Goal: Communication & Community: Answer question/provide support

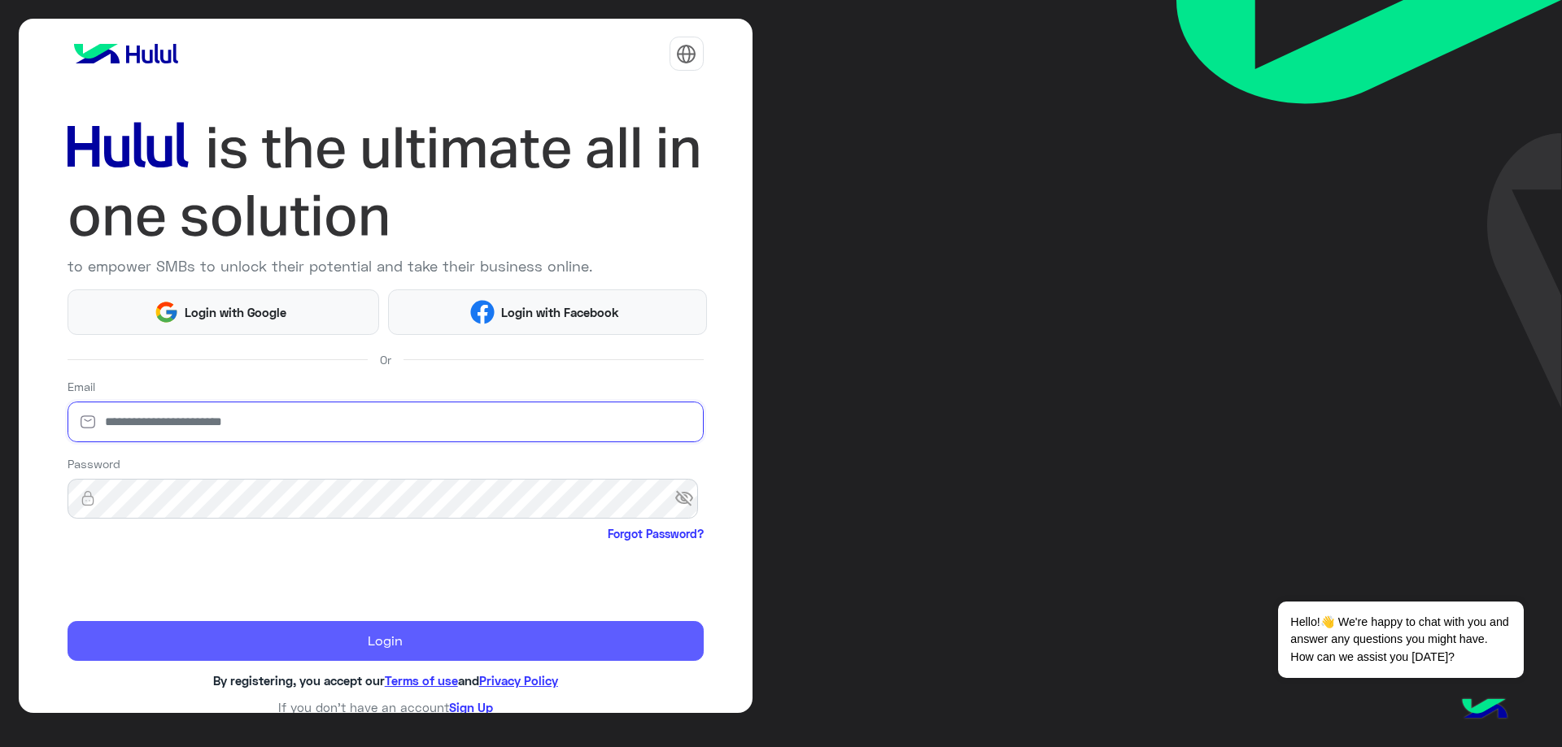
type input "**********"
click at [247, 645] on button "Login" at bounding box center [386, 641] width 636 height 41
click at [248, 645] on button "Login" at bounding box center [386, 641] width 636 height 41
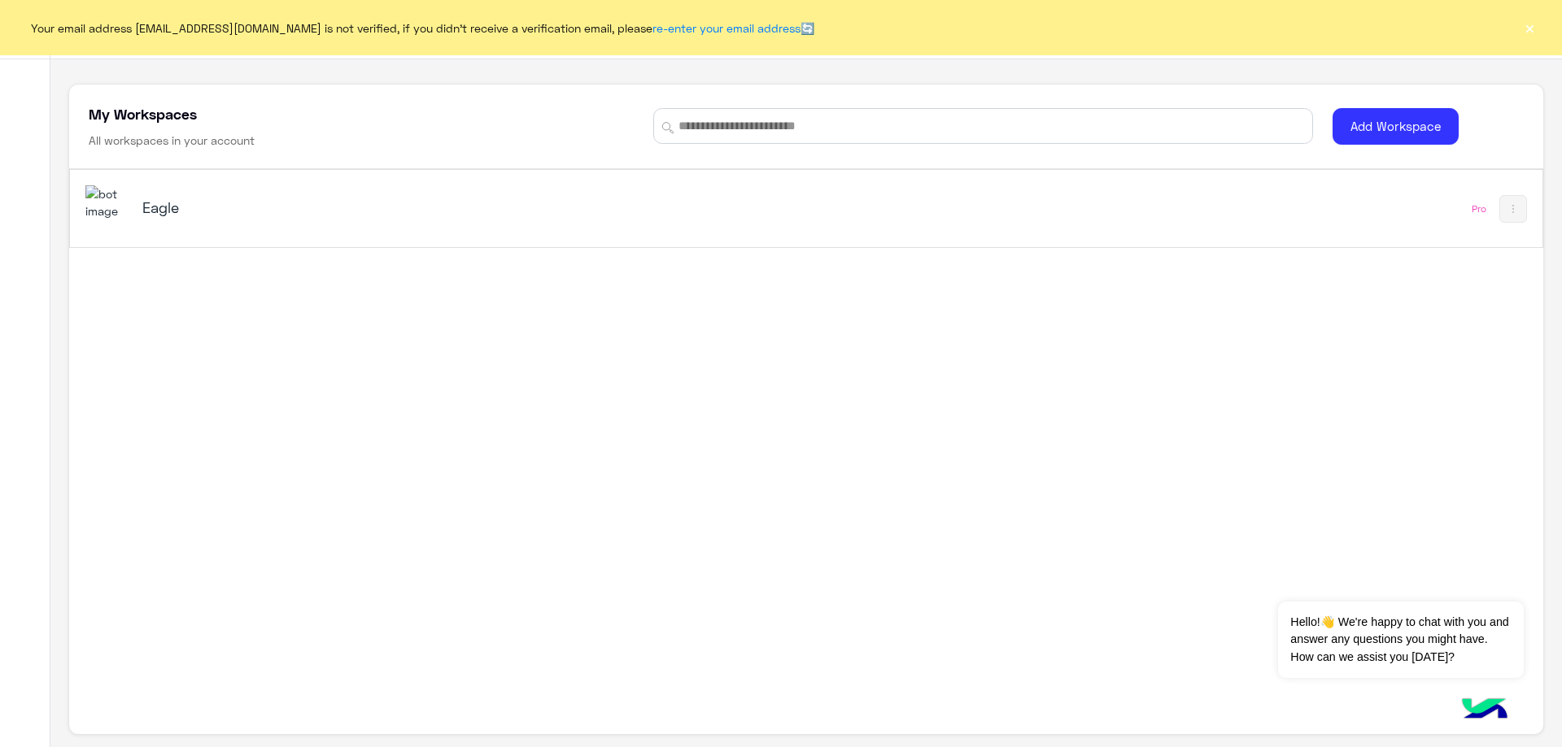
click at [120, 207] on img at bounding box center [107, 202] width 44 height 35
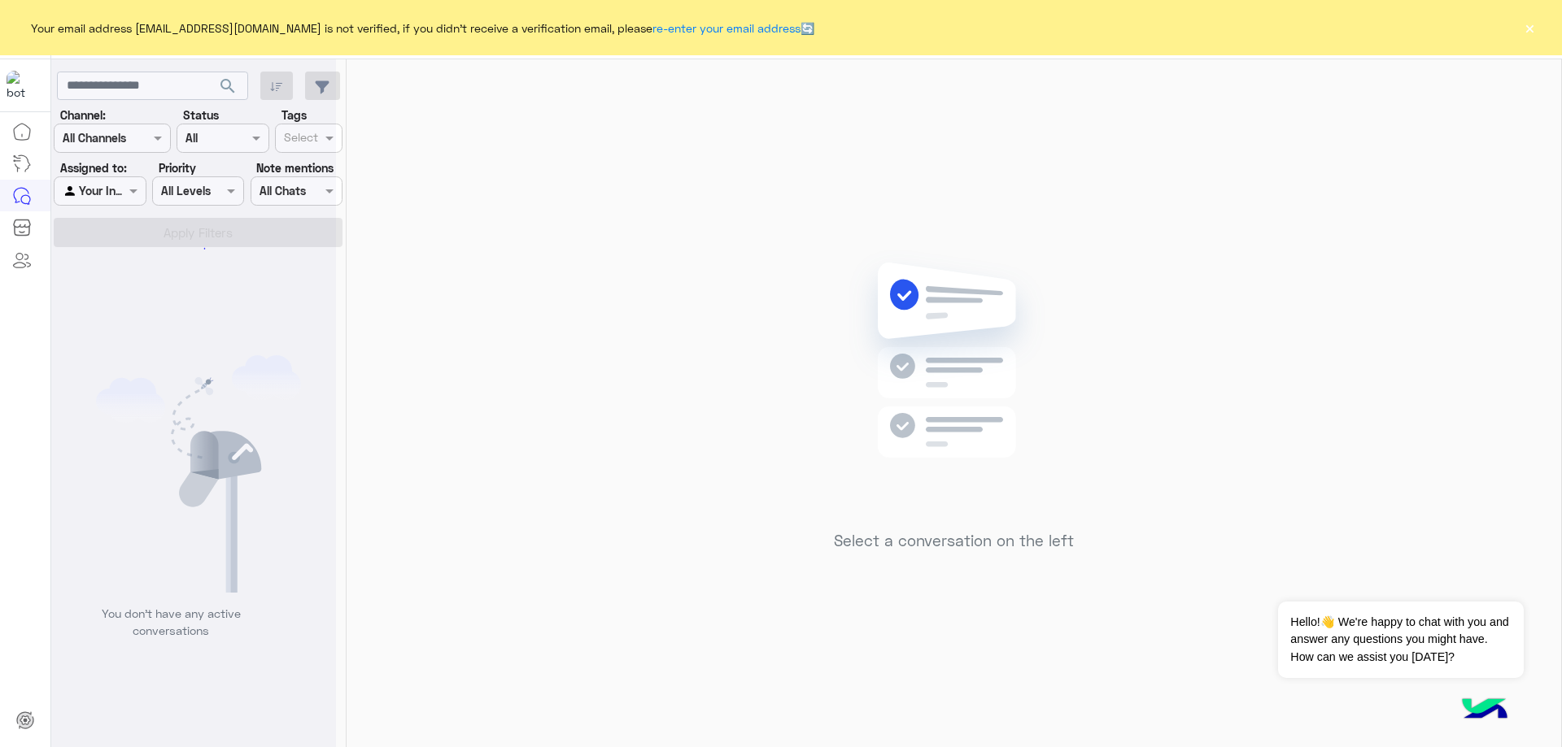
click at [1530, 29] on button "×" at bounding box center [1529, 28] width 16 height 16
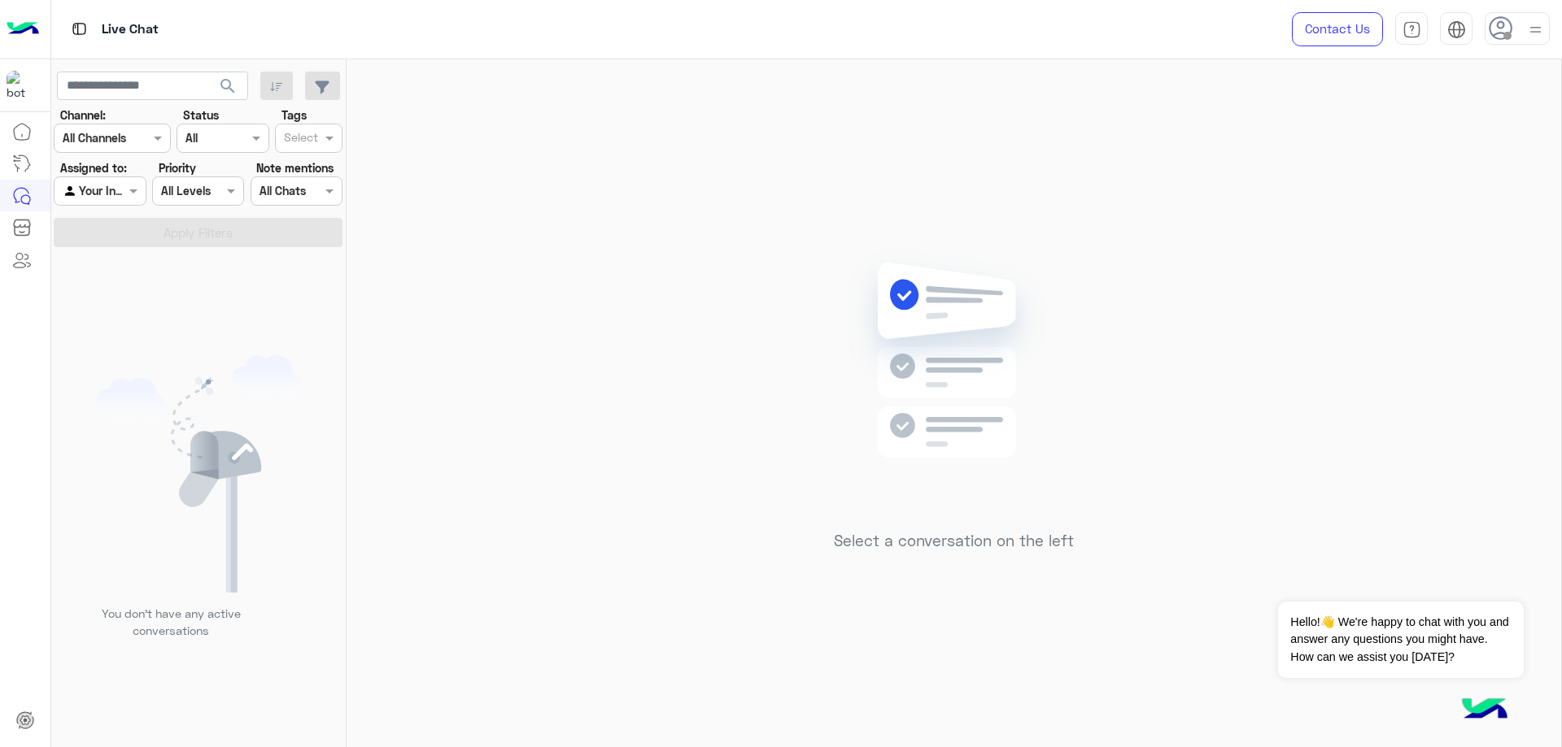
click at [1500, 32] on icon at bounding box center [1500, 28] width 24 height 24
click at [1513, 121] on label "Online" at bounding box center [1447, 124] width 177 height 29
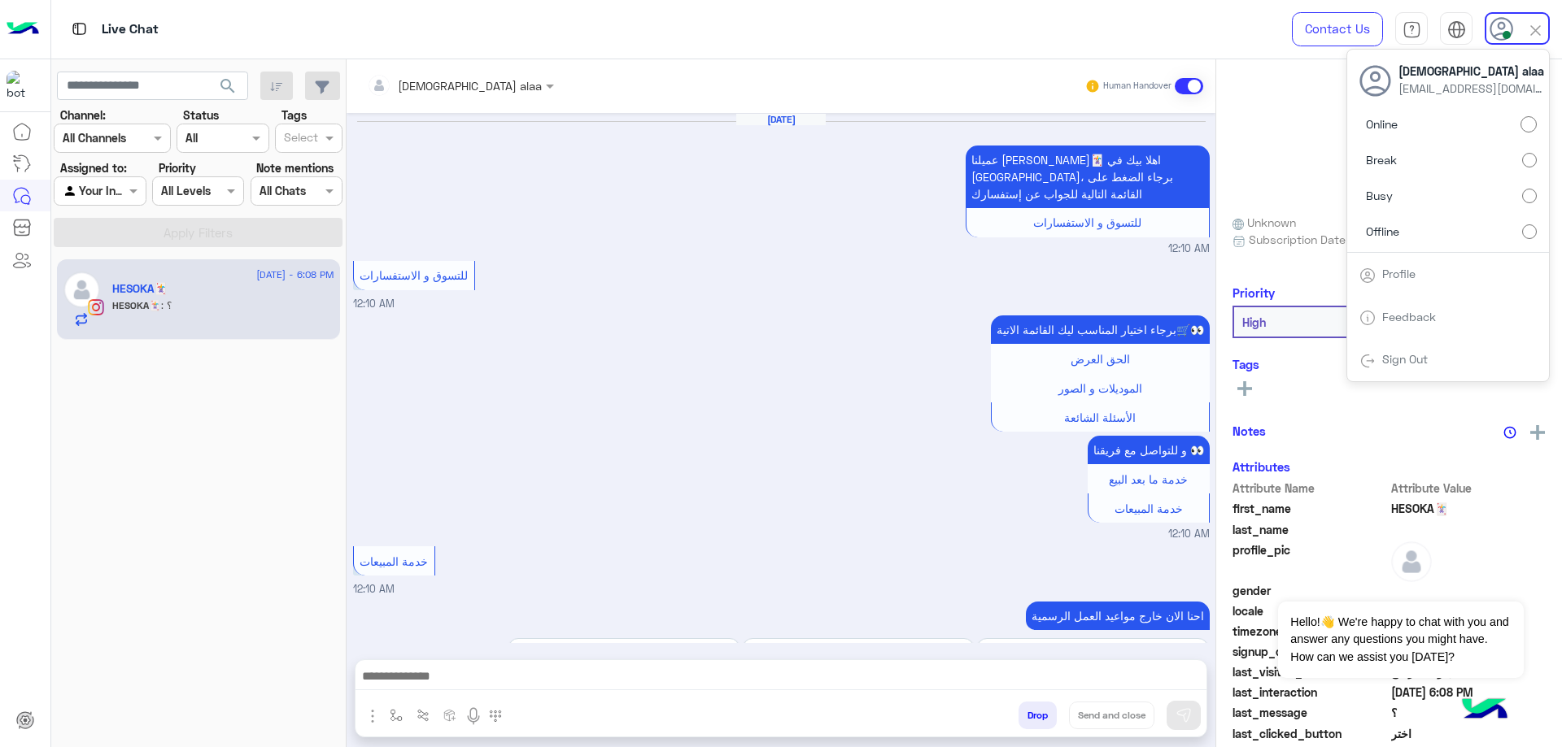
scroll to position [1786, 0]
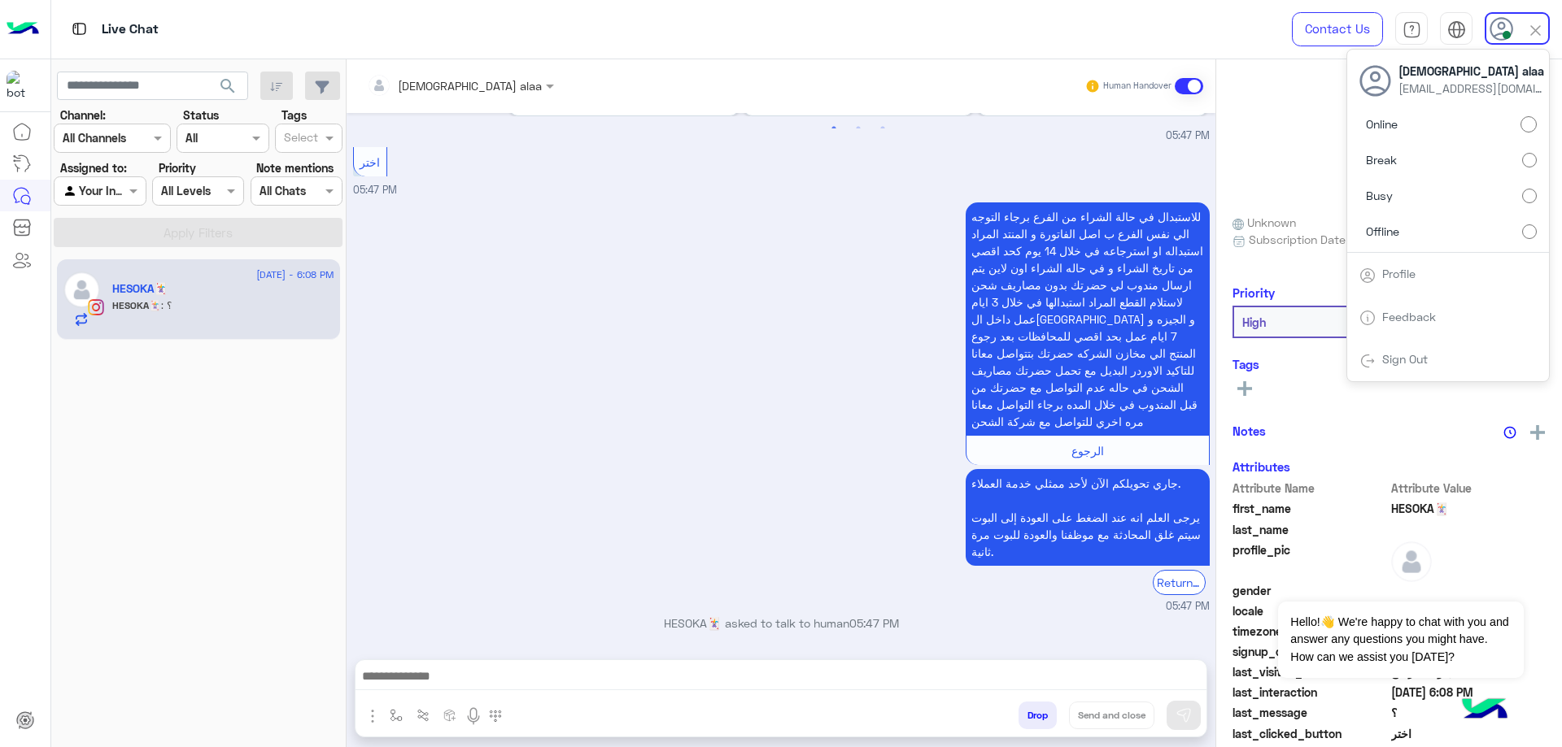
click at [635, 314] on div "للاستبدال في حالة الشراء من الفرع برجاء التوجه الي نفس الفرع ب اصل الفاتورة و ا…" at bounding box center [781, 406] width 856 height 416
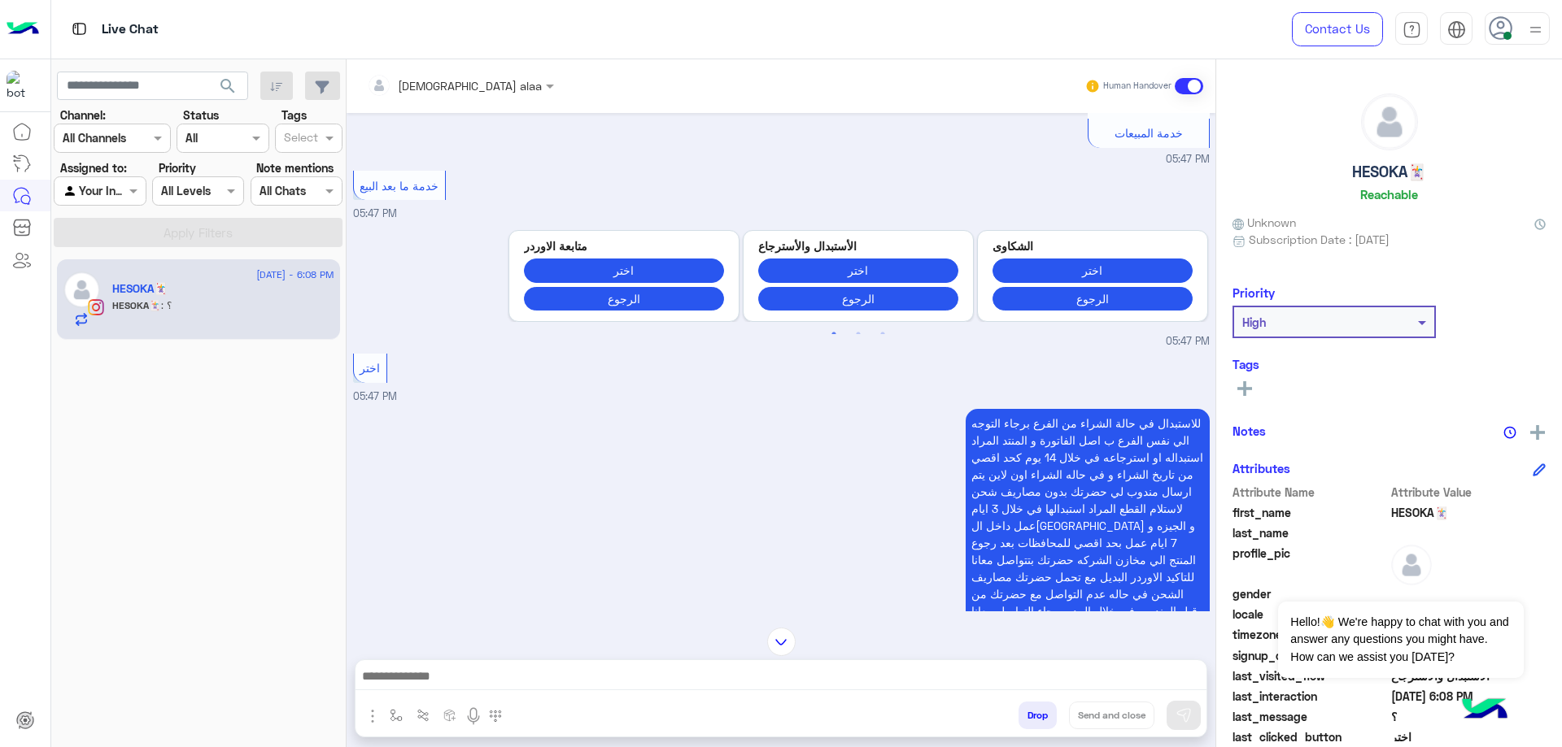
scroll to position [2554, 0]
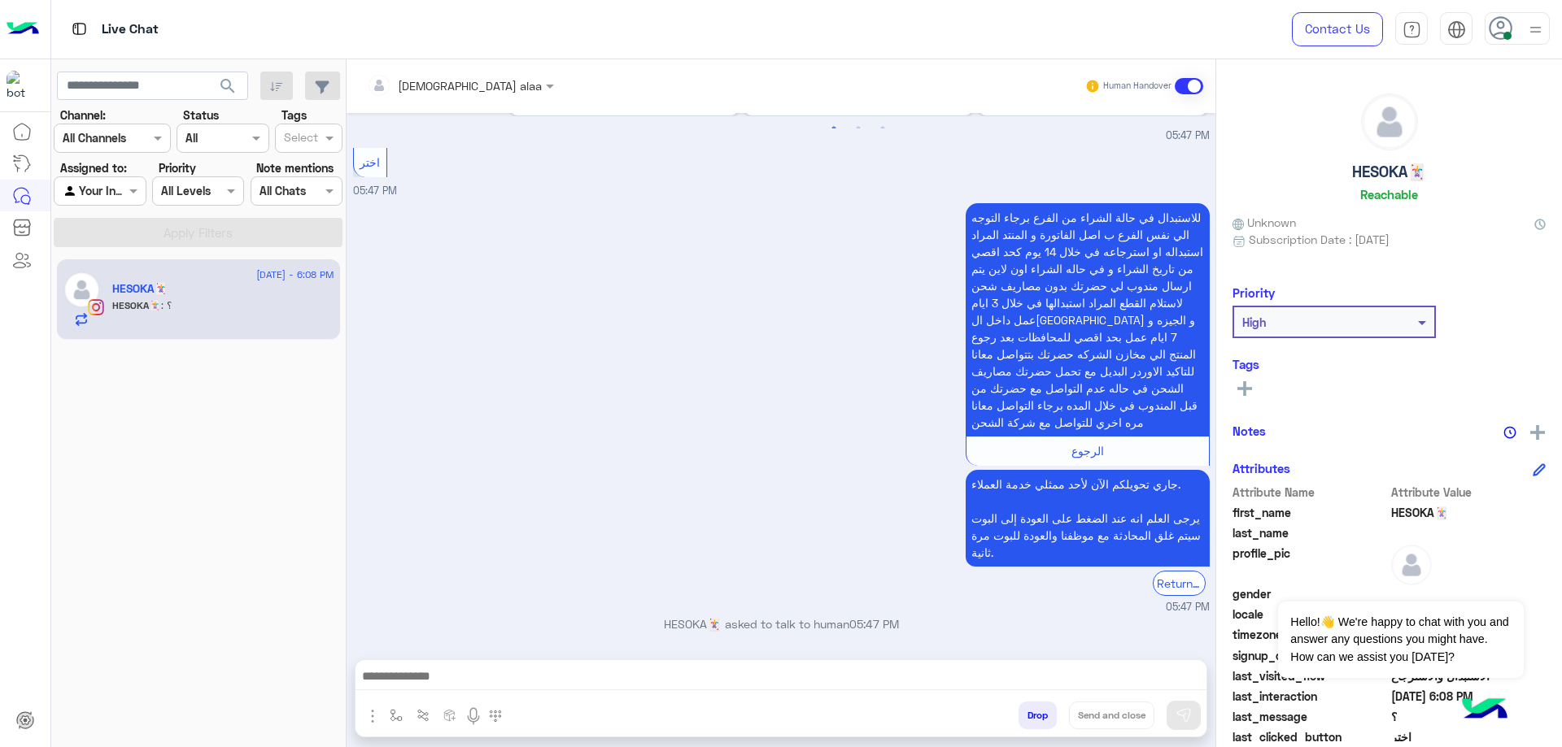
click at [1380, 176] on h5 "HESOKA🃏" at bounding box center [1389, 172] width 74 height 19
copy h5 "HESOKA🃏"
click at [412, 89] on input "text" at bounding box center [436, 85] width 139 height 17
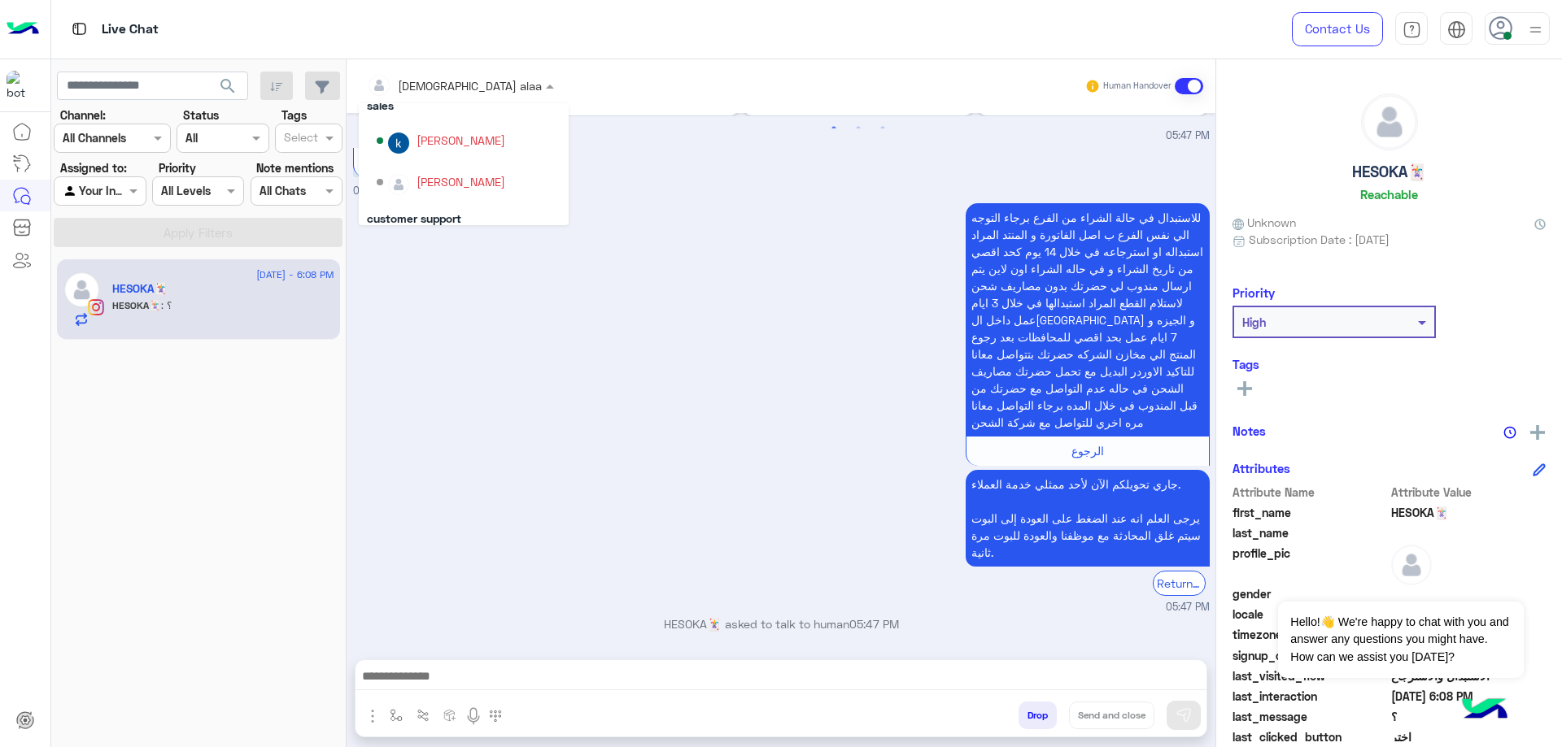
scroll to position [136, 0]
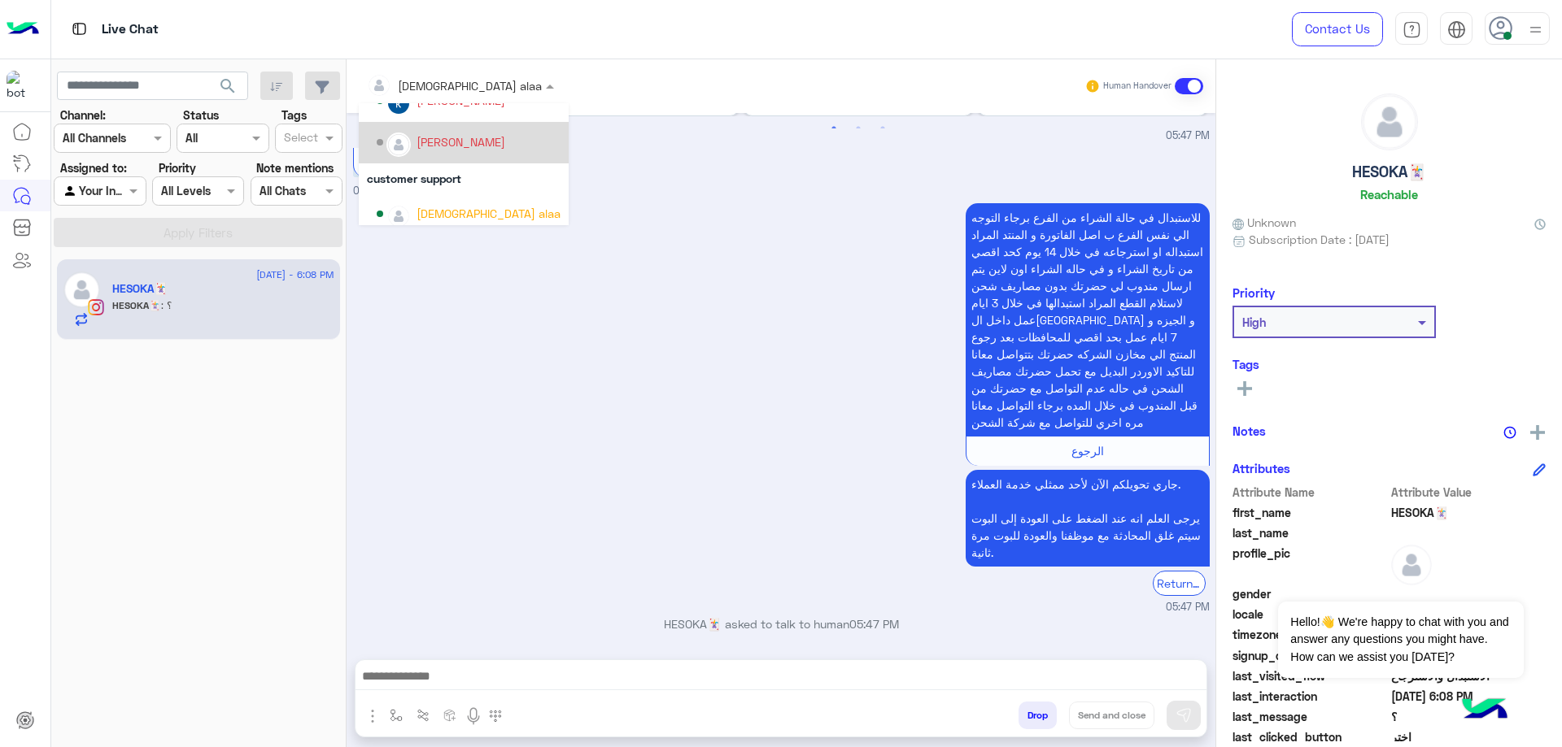
click at [464, 150] on div "Tarek Hassan" at bounding box center [460, 141] width 89 height 17
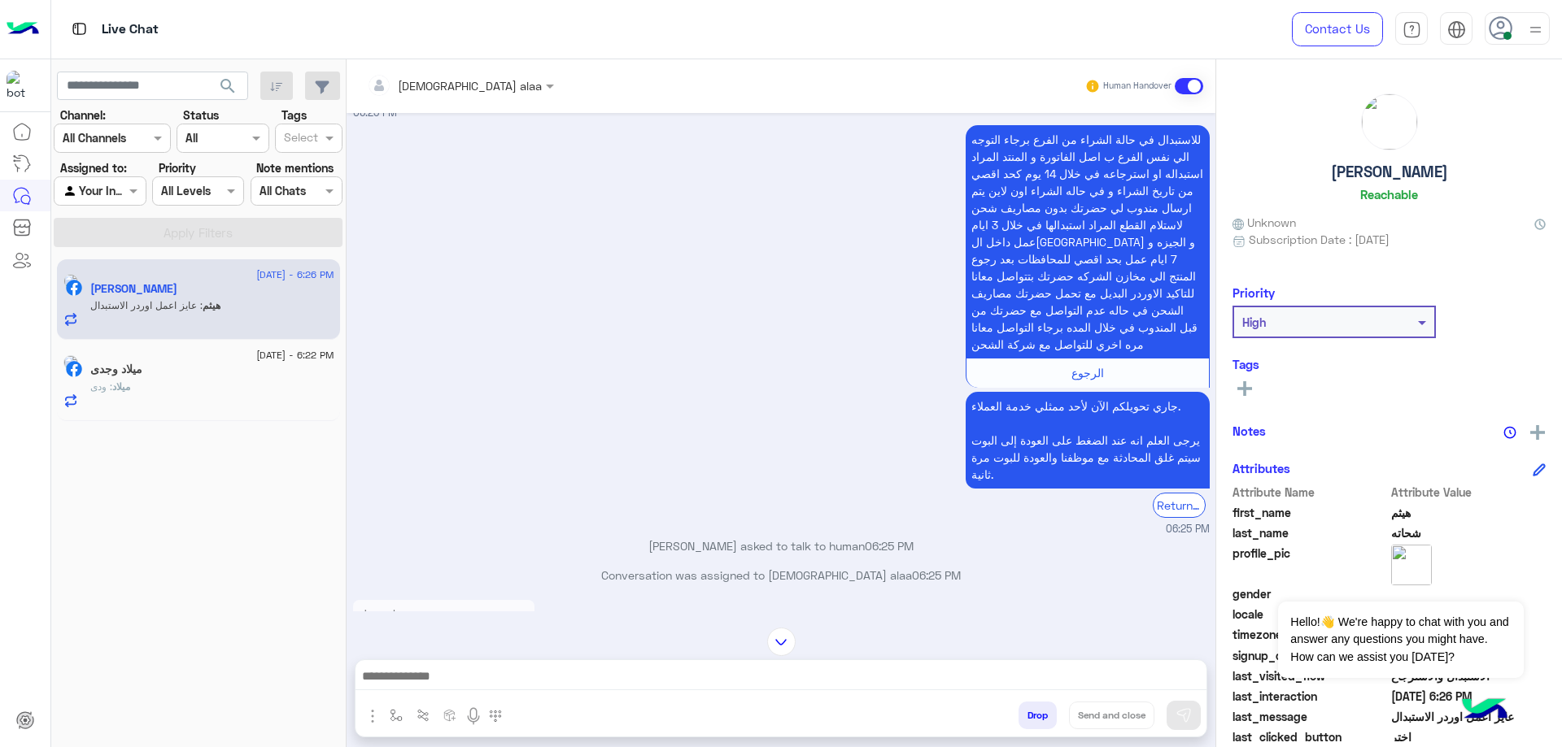
scroll to position [1817, 0]
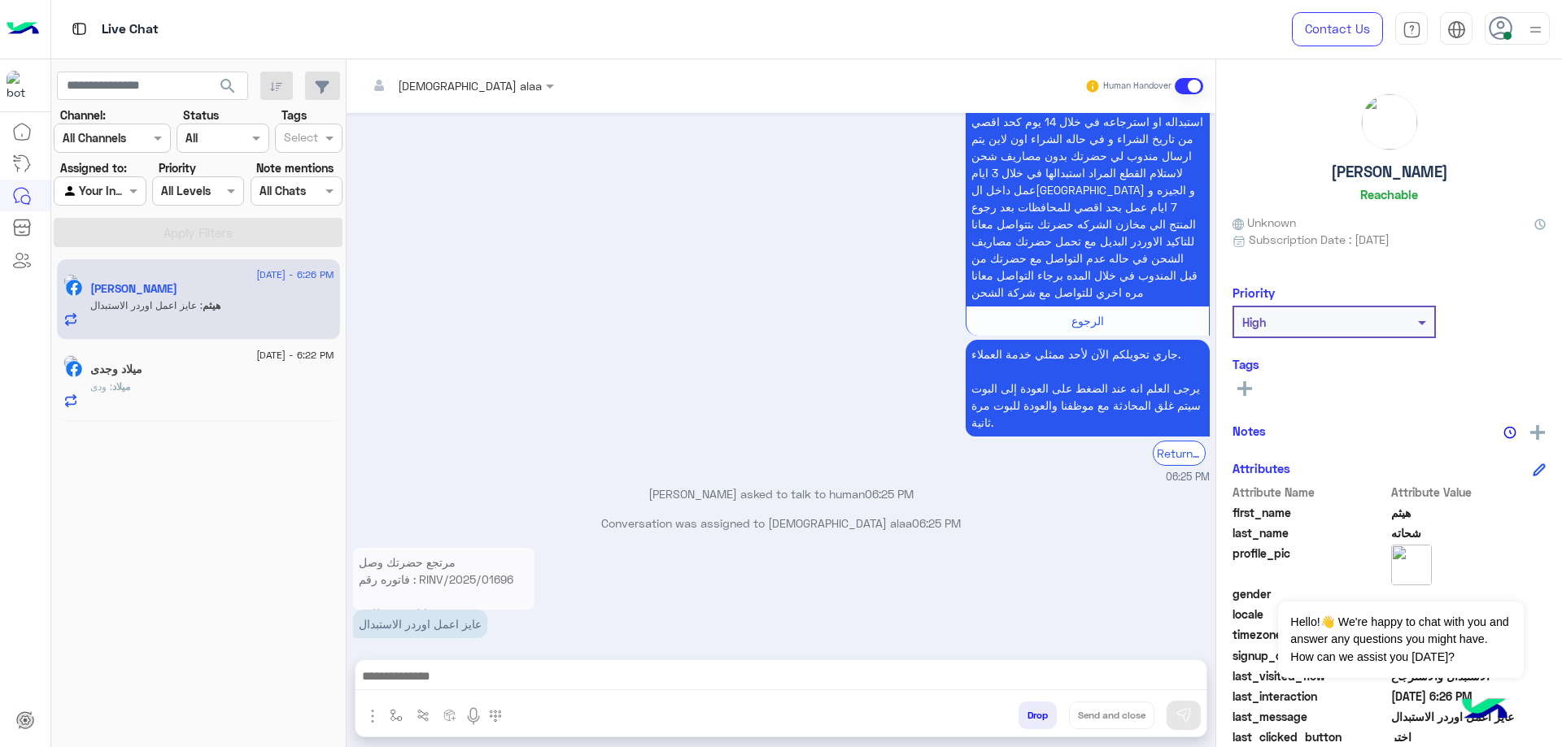
click at [445, 567] on p "مرتجع حضرتك وصل فاتوره رقم : RINV/2025/01696 يوجد في حسابك : 2 بنطلون حضرتك حاب…" at bounding box center [443, 596] width 181 height 97
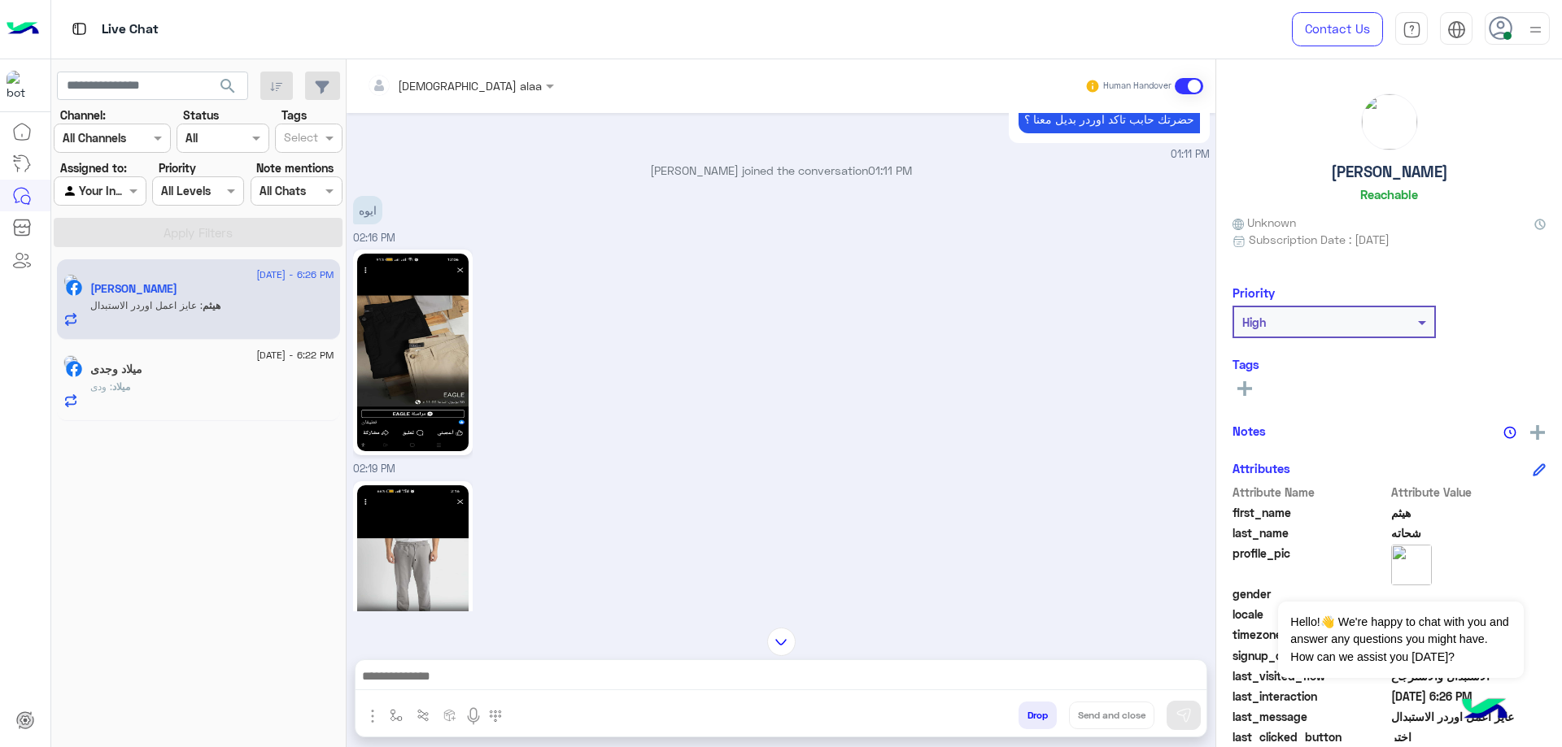
scroll to position [0, 0]
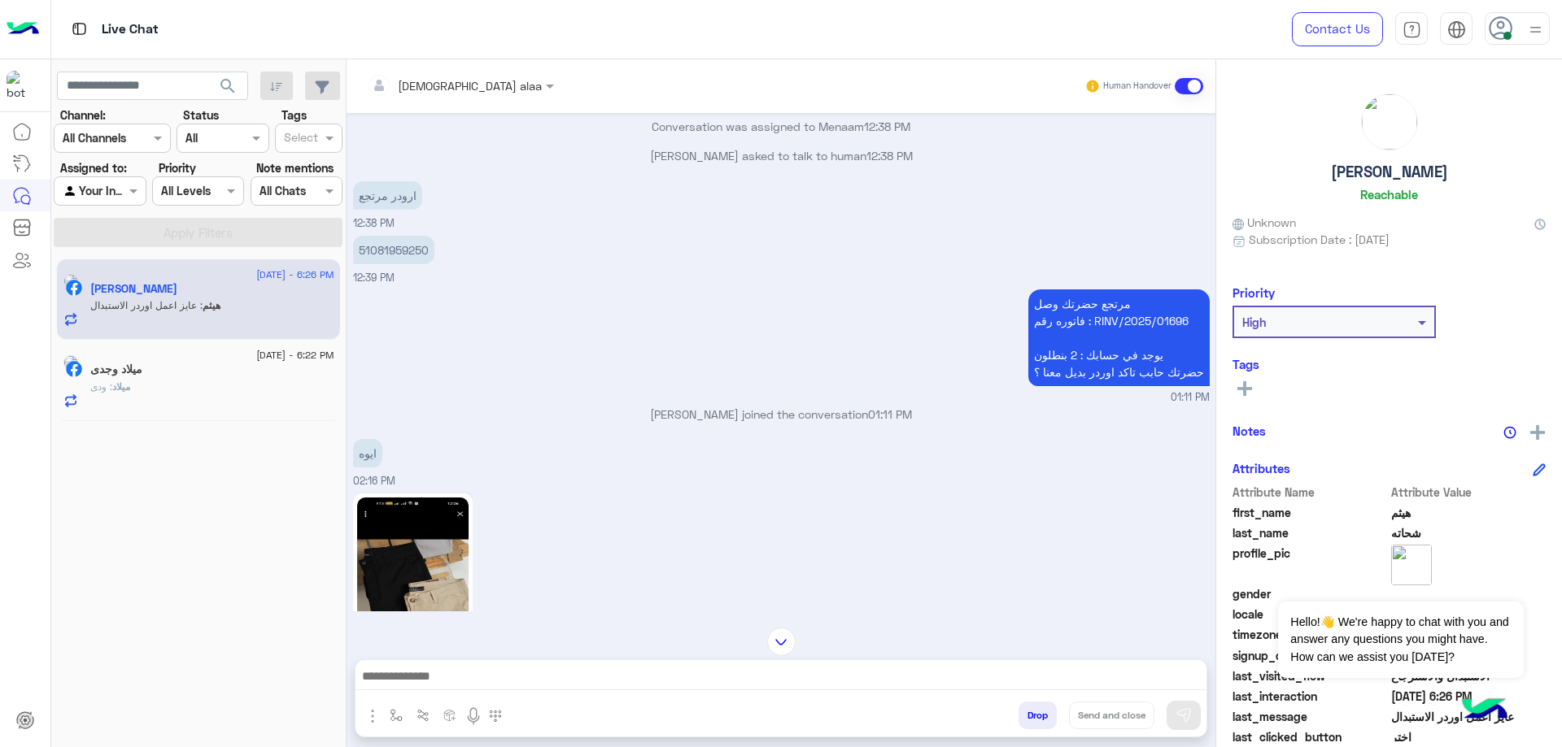
click at [1087, 290] on p "مرتجع حضرتك وصل فاتوره رقم : RINV/2025/01696 يوجد في حسابك : 2 بنطلون حضرتك حاب…" at bounding box center [1118, 338] width 181 height 97
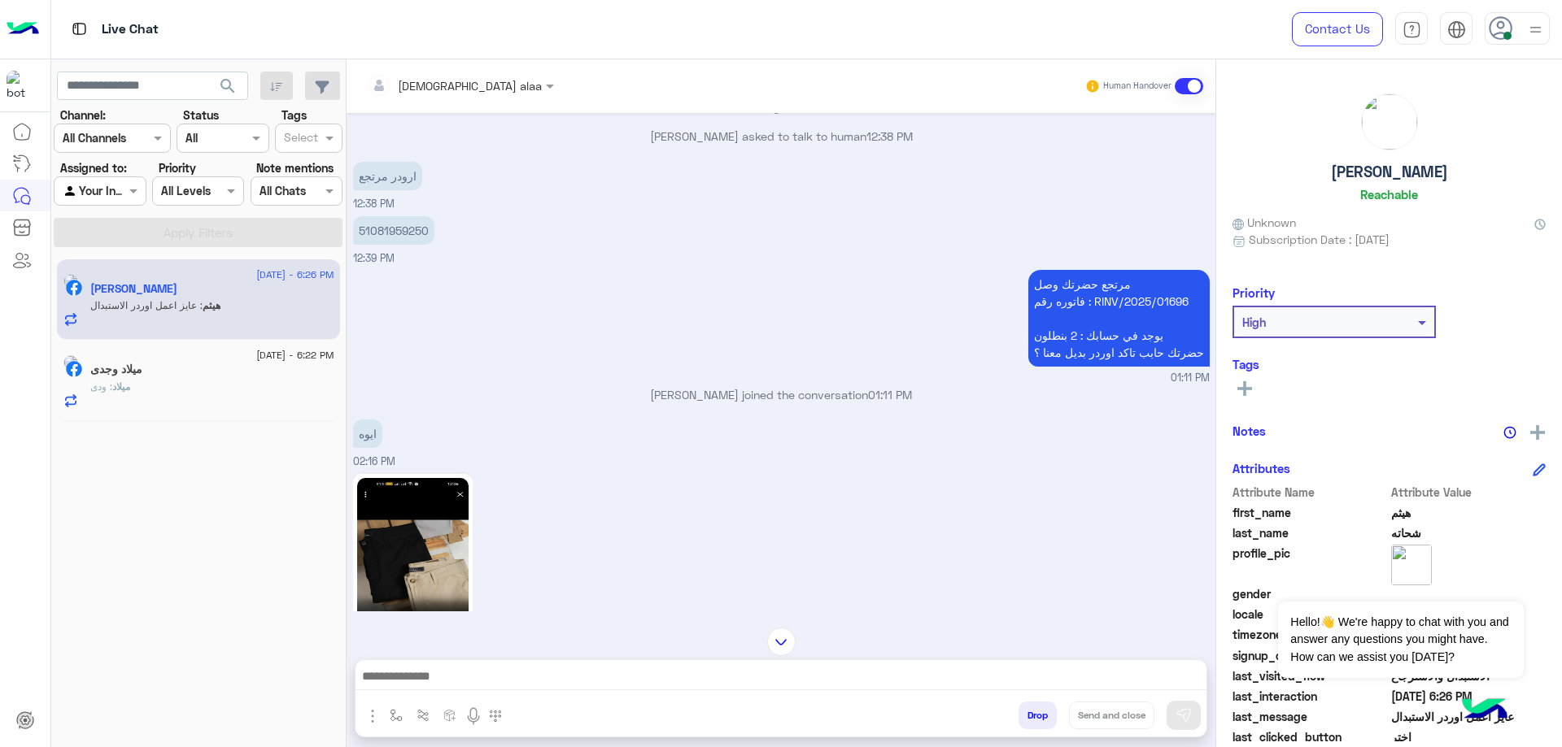
scroll to position [2424, 0]
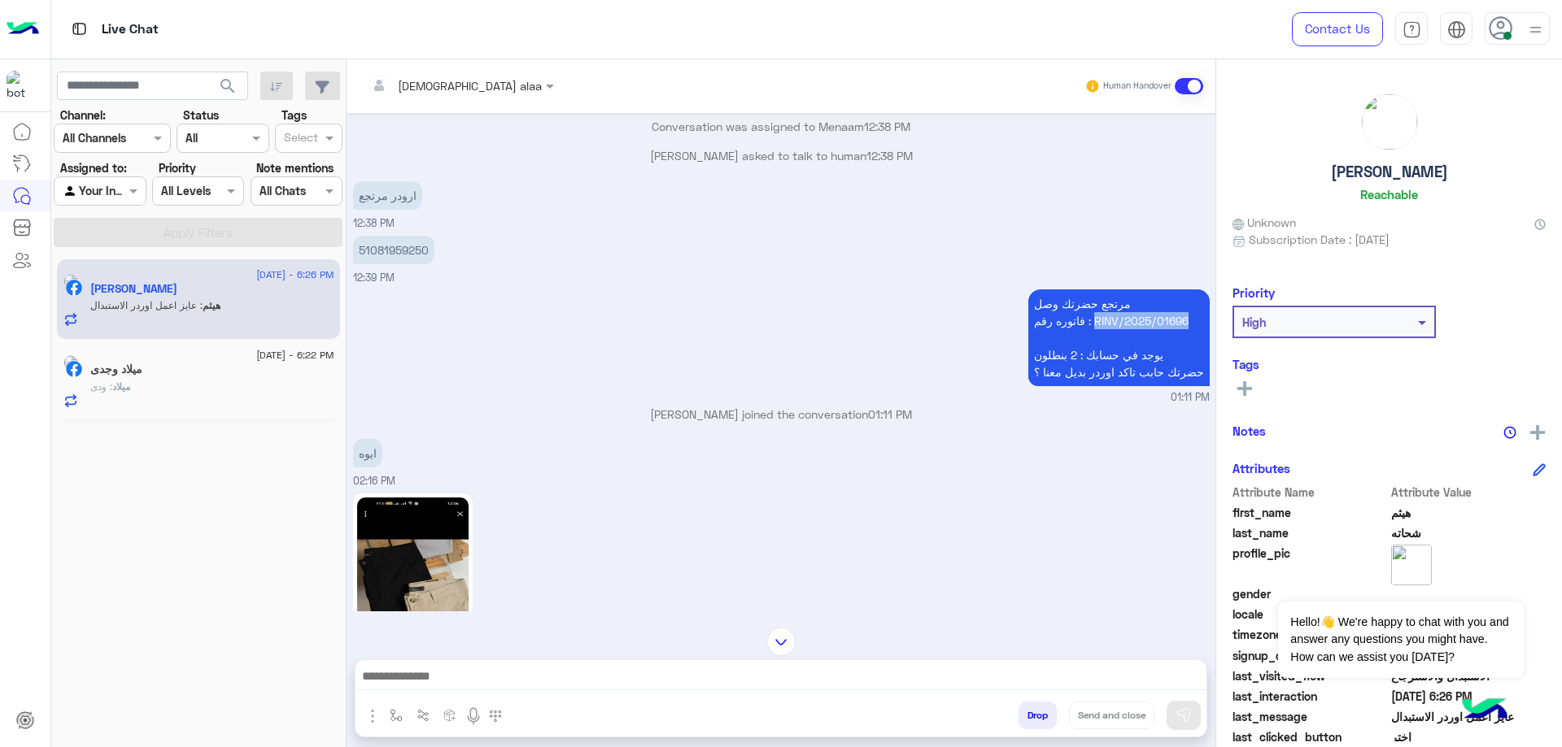
drag, startPoint x: 1099, startPoint y: 287, endPoint x: 1187, endPoint y: 293, distance: 88.8
click at [1187, 293] on p "مرتجع حضرتك وصل فاتوره رقم : RINV/2025/01696 يوجد في حسابك : 2 بنطلون حضرتك حاب…" at bounding box center [1118, 338] width 181 height 97
copy p "RINV/2025/01696"
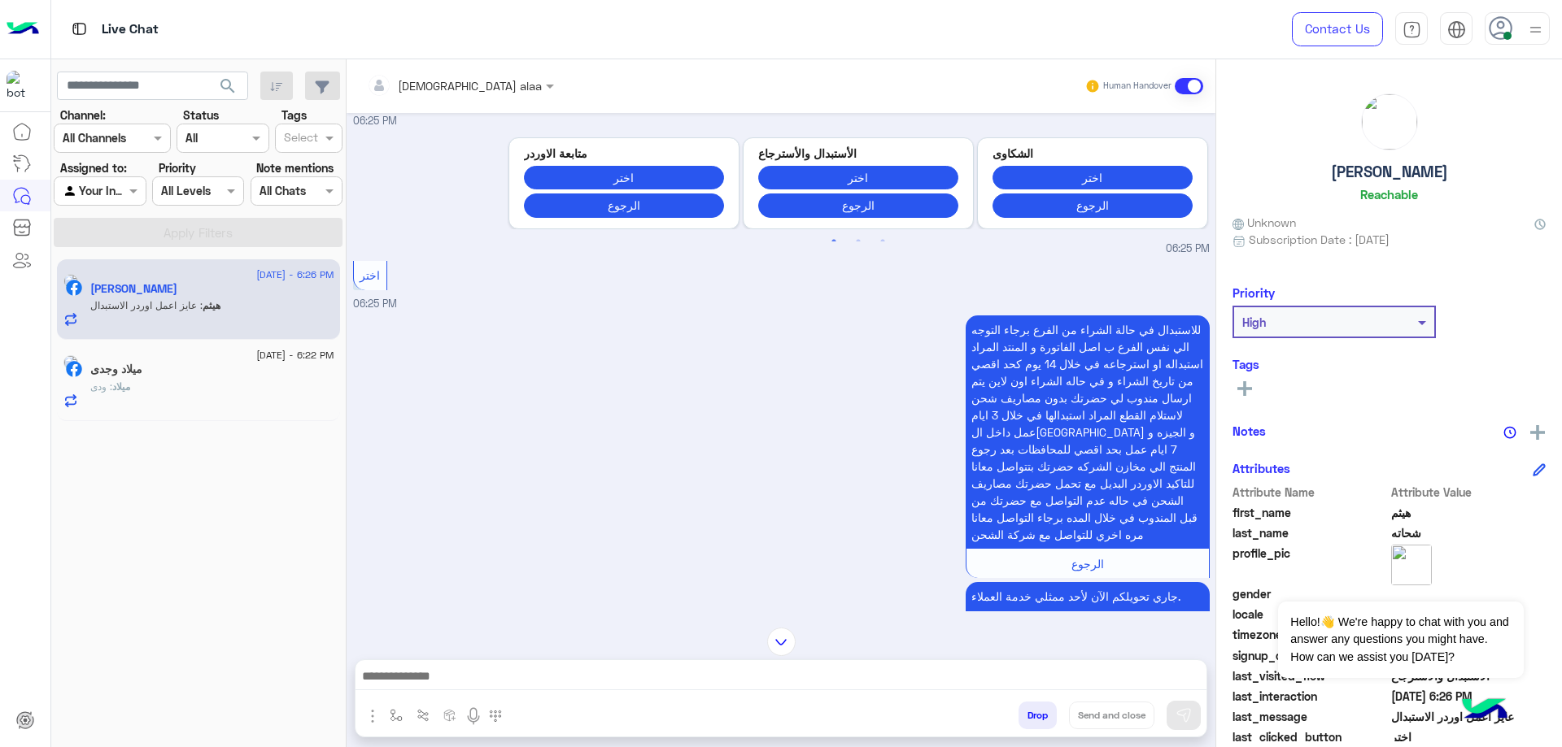
scroll to position [4296, 0]
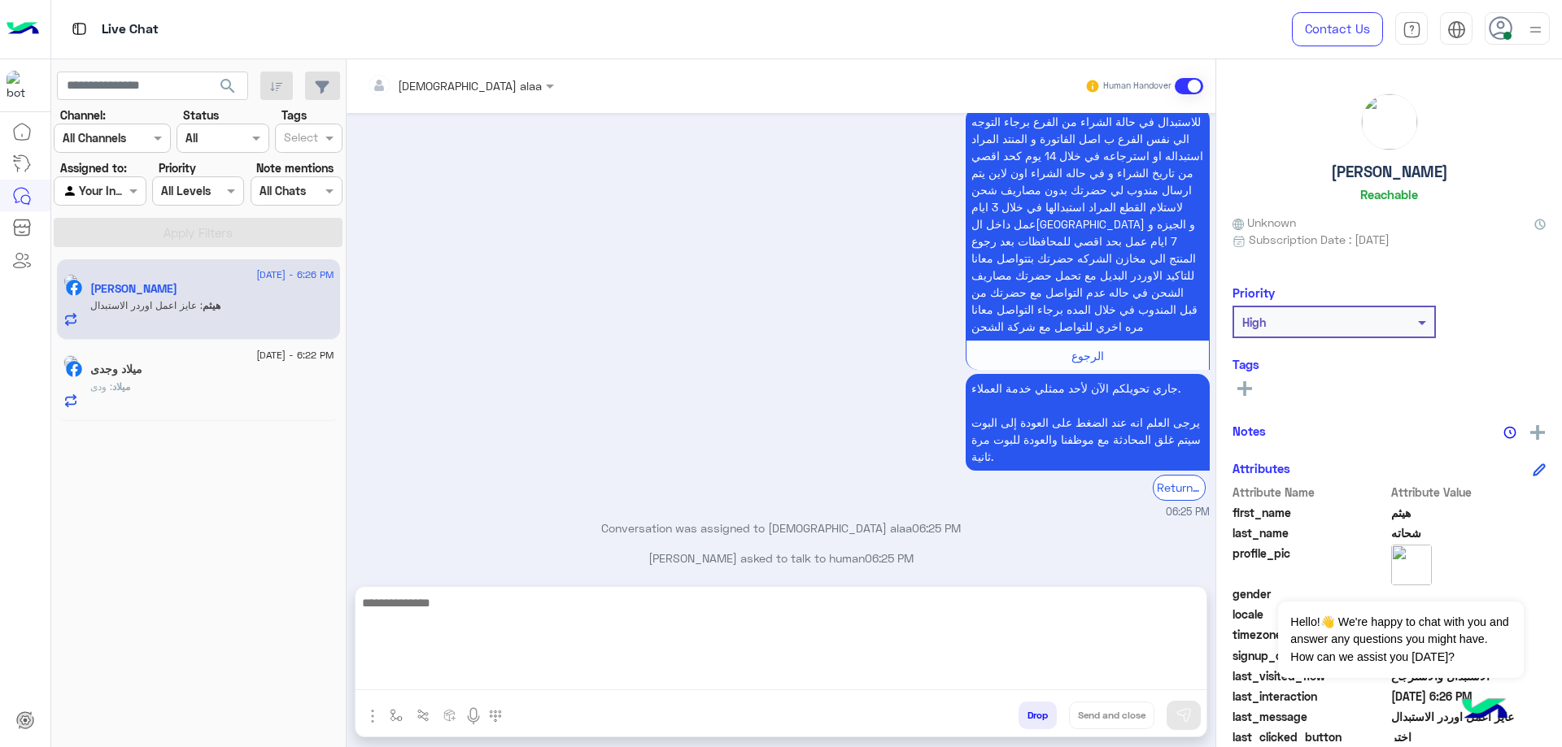
click at [669, 676] on textarea at bounding box center [780, 642] width 851 height 98
type textarea "**********"
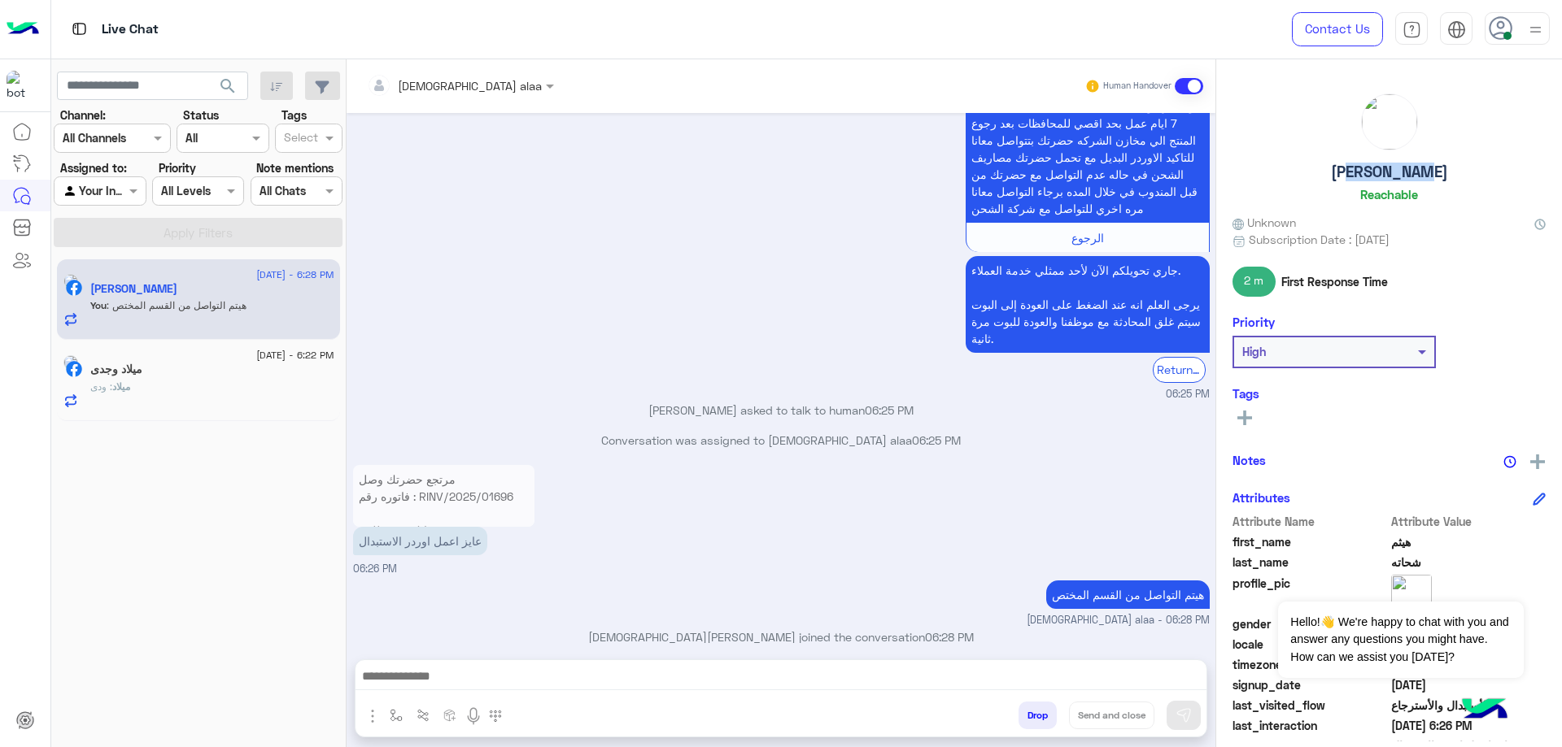
scroll to position [4378, 0]
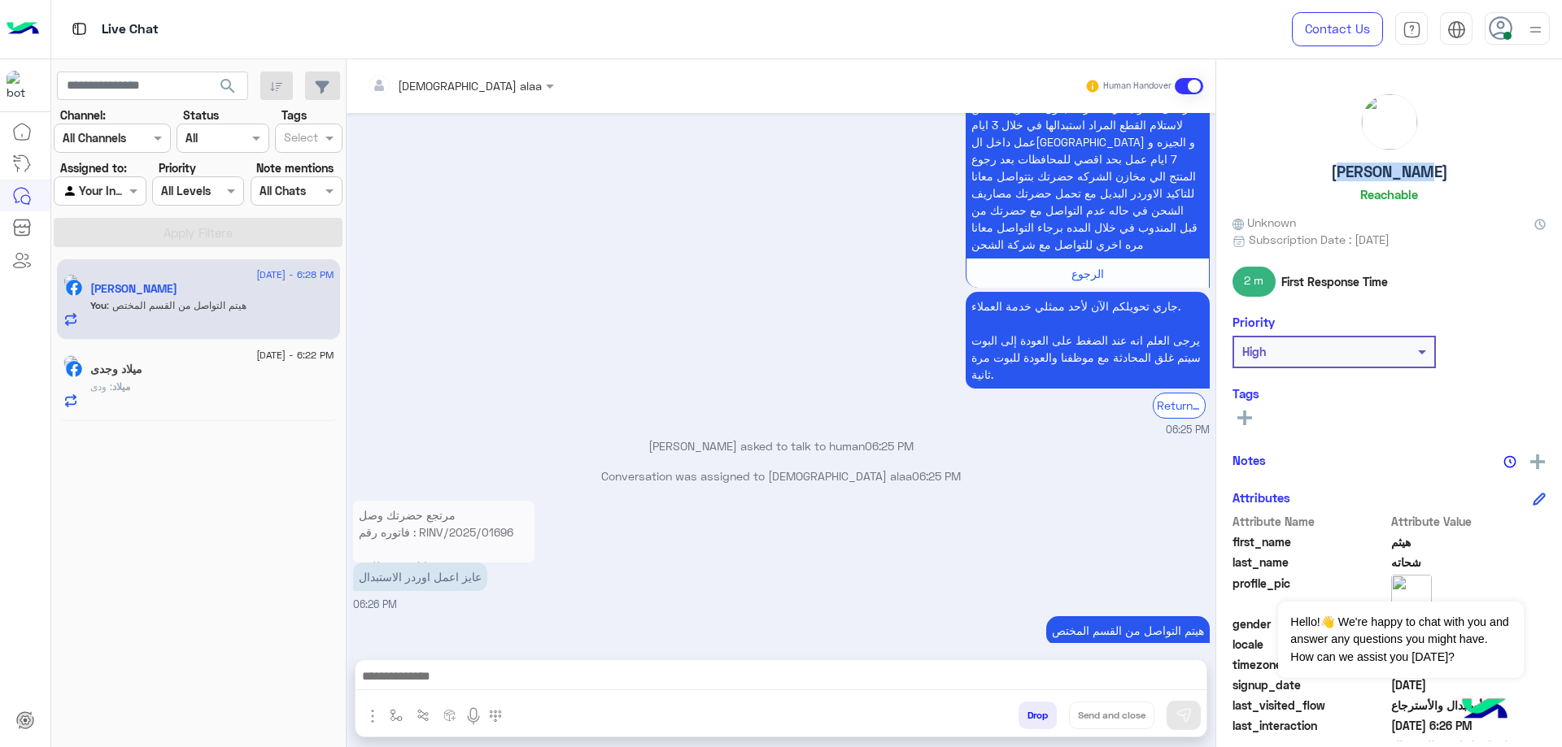
drag, startPoint x: 1334, startPoint y: 170, endPoint x: 1445, endPoint y: 171, distance: 111.4
click at [1445, 171] on div "هيثم شحاته Reachable" at bounding box center [1388, 151] width 313 height 115
copy h5 "هيثم شحاته"
click at [194, 375] on div "ميلاد وجدى" at bounding box center [212, 371] width 244 height 17
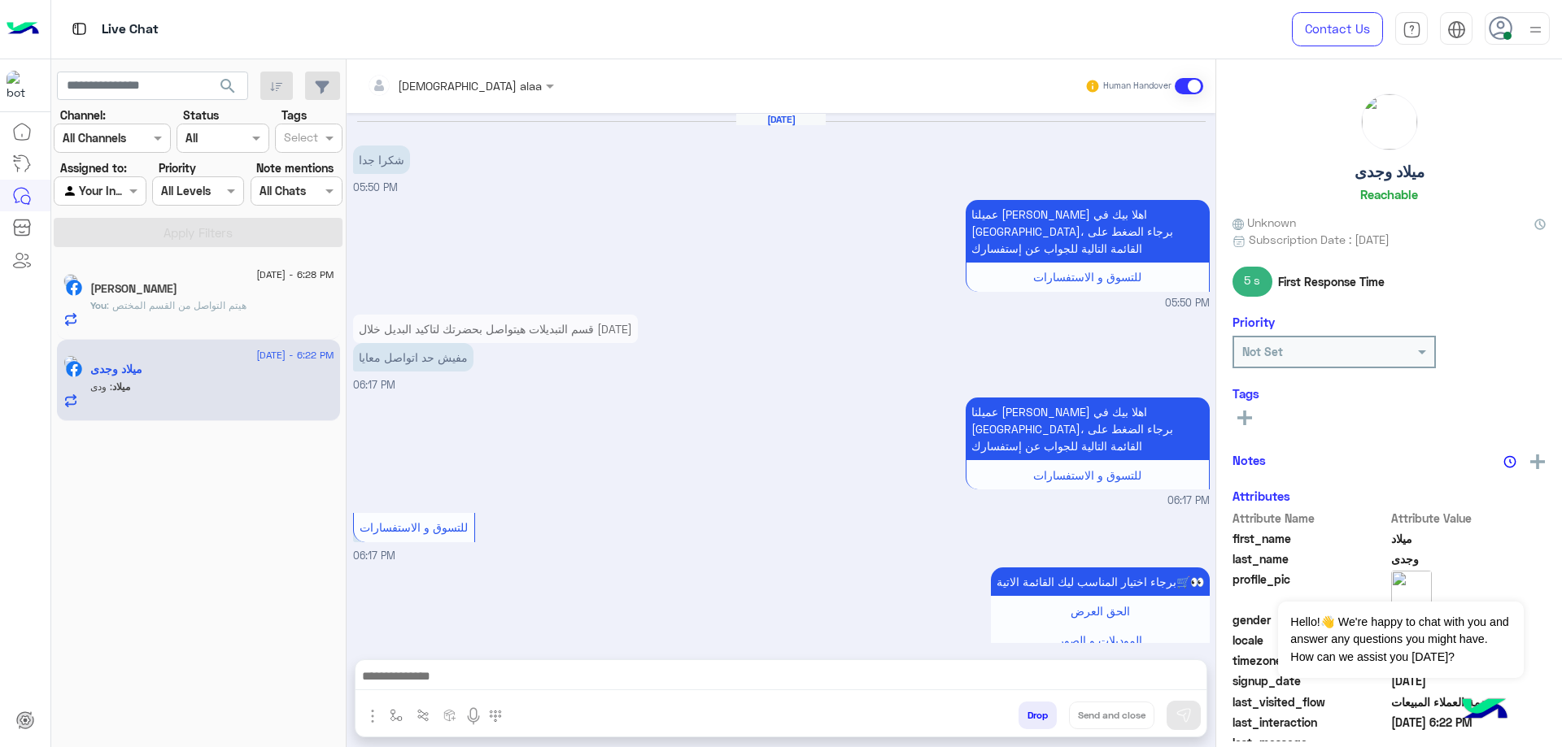
scroll to position [1213, 0]
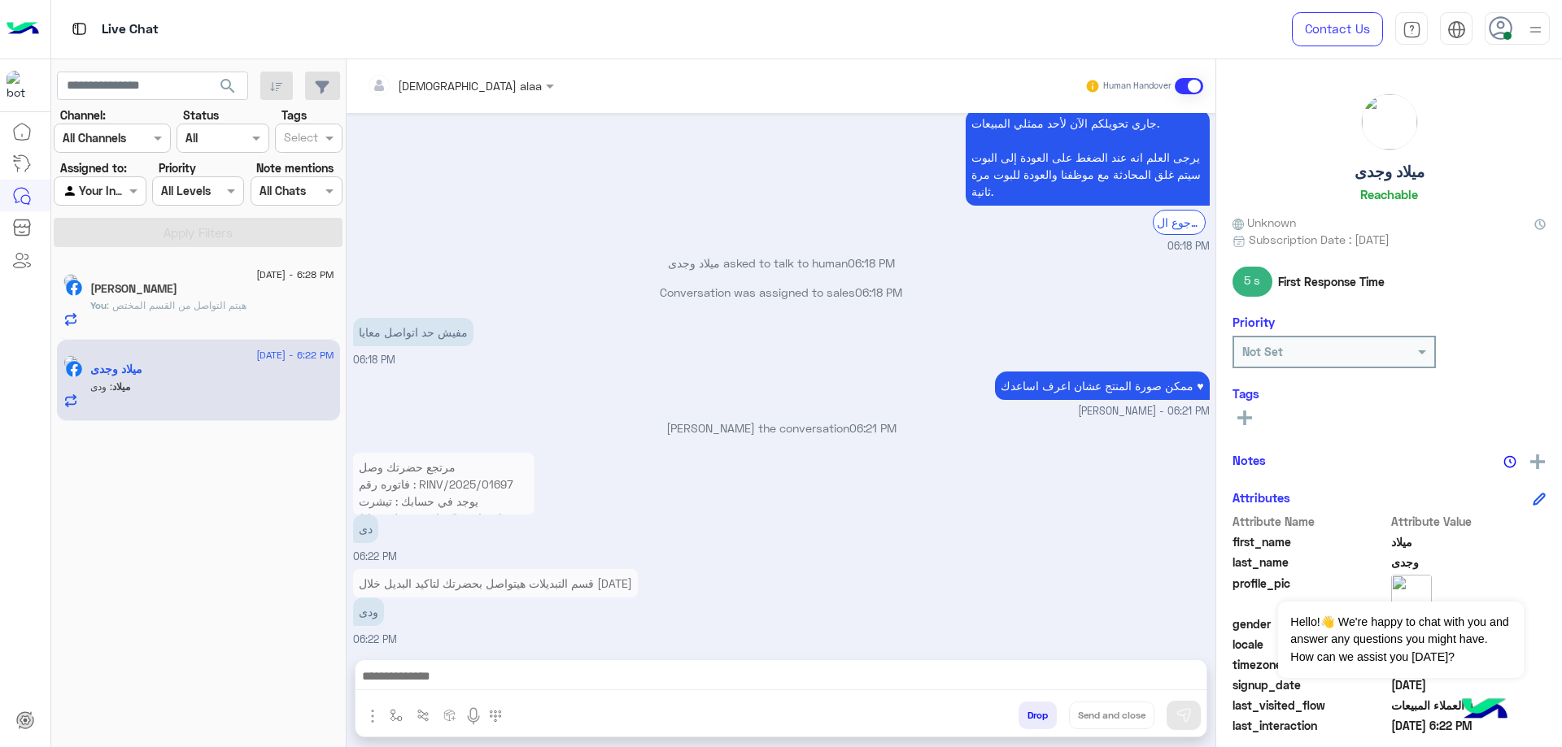
click at [442, 453] on p "مرتجع حضرتك وصل فاتوره رقم : RINV/2025/01697 يوجد في حسابك : تيشرت حضرتك حابب ت…" at bounding box center [443, 493] width 181 height 80
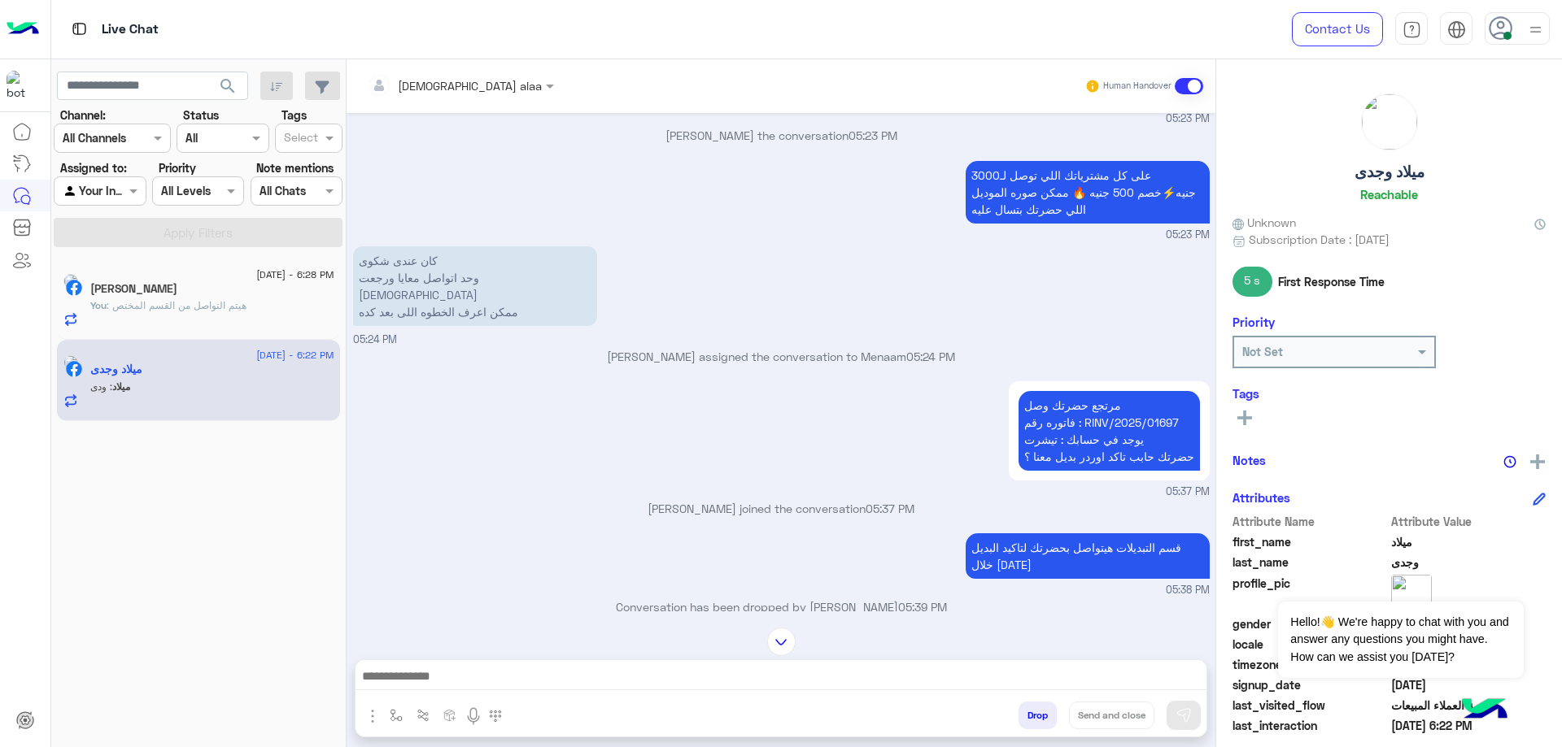
scroll to position [2, 0]
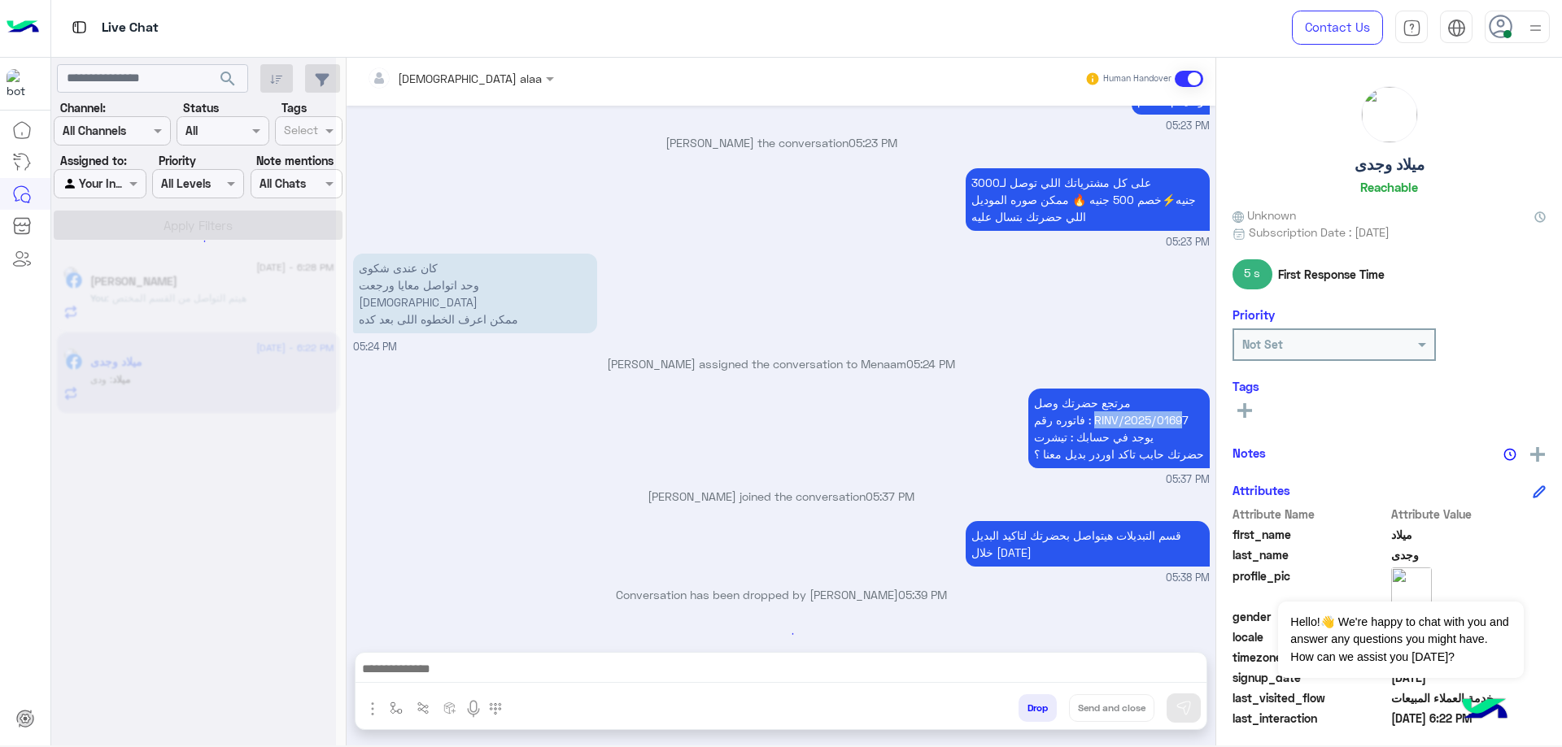
drag, startPoint x: 1090, startPoint y: 397, endPoint x: 1180, endPoint y: 400, distance: 90.3
click at [1180, 400] on p "مرتجع حضرتك وصل فاتوره رقم : RINV/2025/01697 يوجد في حسابك : تيشرت حضرتك حابب ت…" at bounding box center [1118, 429] width 181 height 80
copy p "RINV/2025/0169"
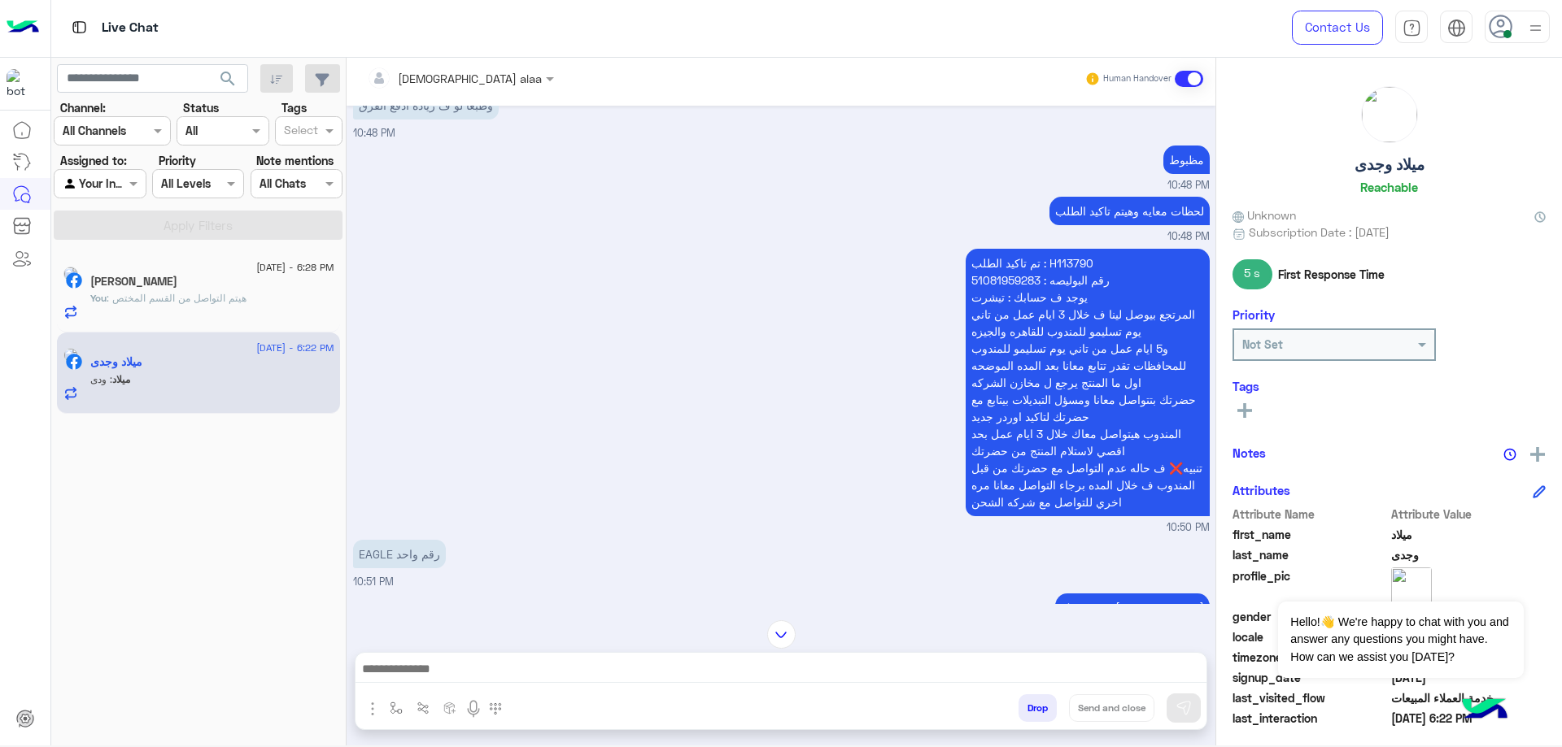
scroll to position [1096, 0]
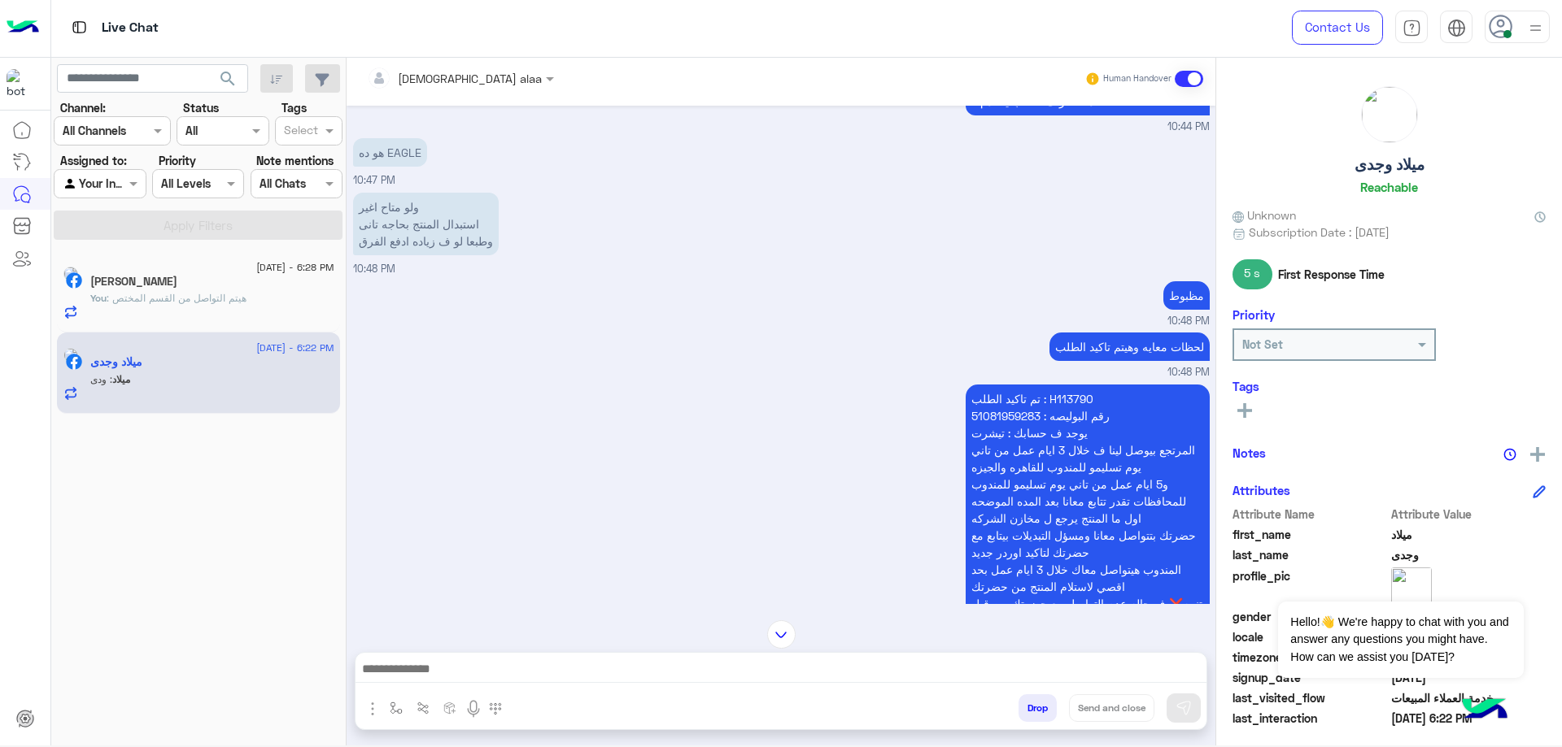
click at [1073, 385] on p "تم تاكيد الطلب : H113790 رقم البوليصه : 51081959283 يوجد ف حسابك : تيشرت المرتج…" at bounding box center [1087, 519] width 244 height 268
copy p "H113790"
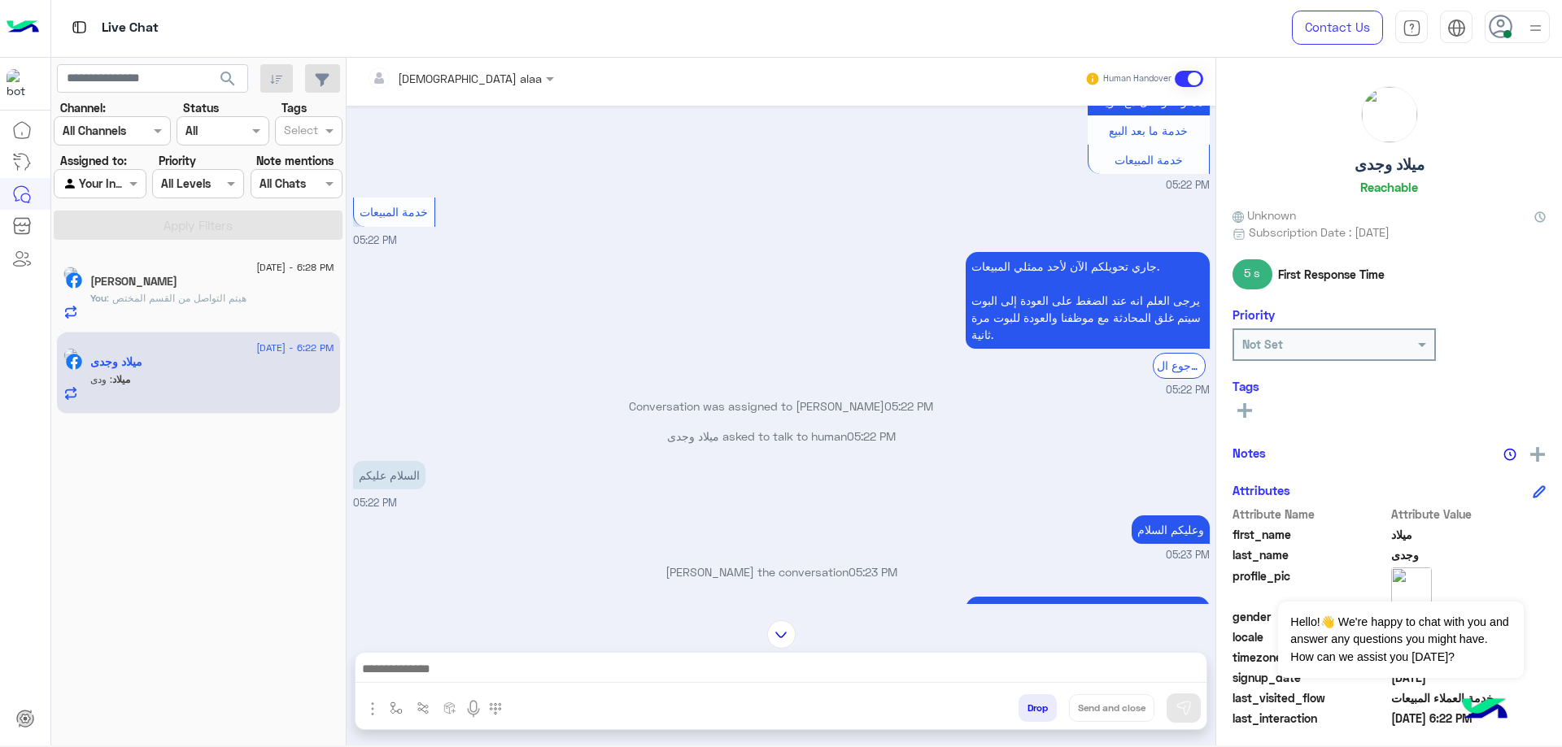
scroll to position [3401, 0]
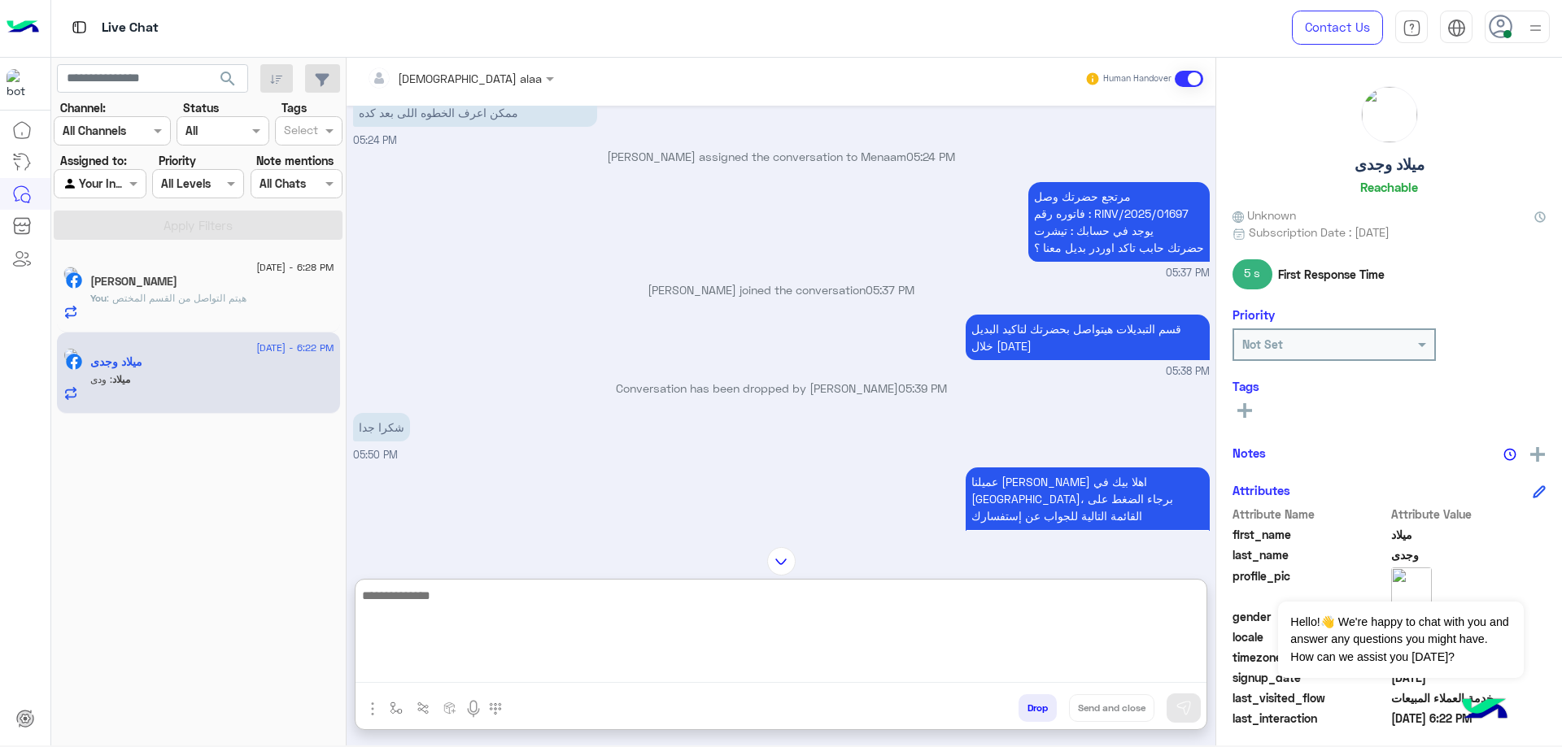
click at [722, 676] on textarea at bounding box center [780, 635] width 851 height 98
type textarea "**********"
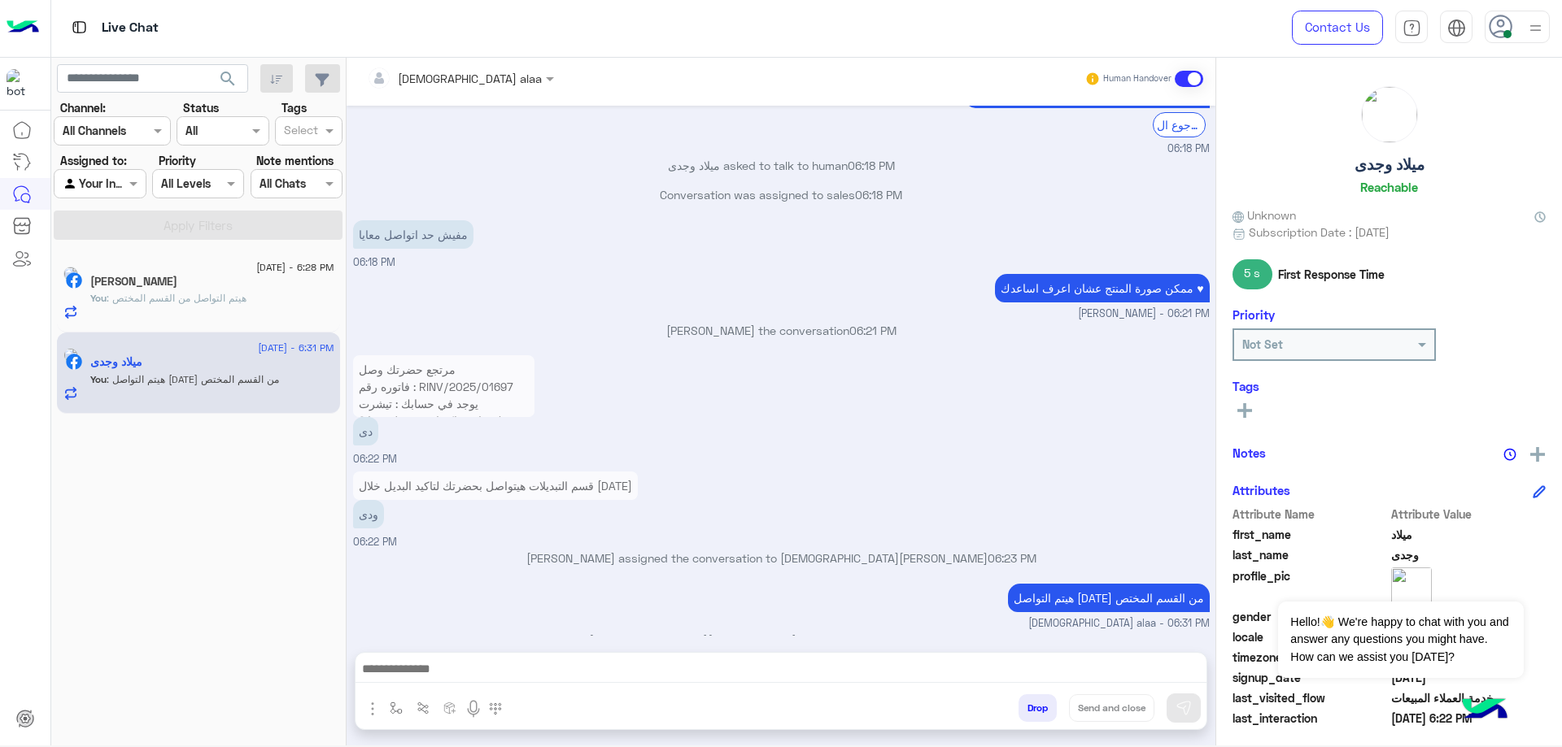
scroll to position [4937, 0]
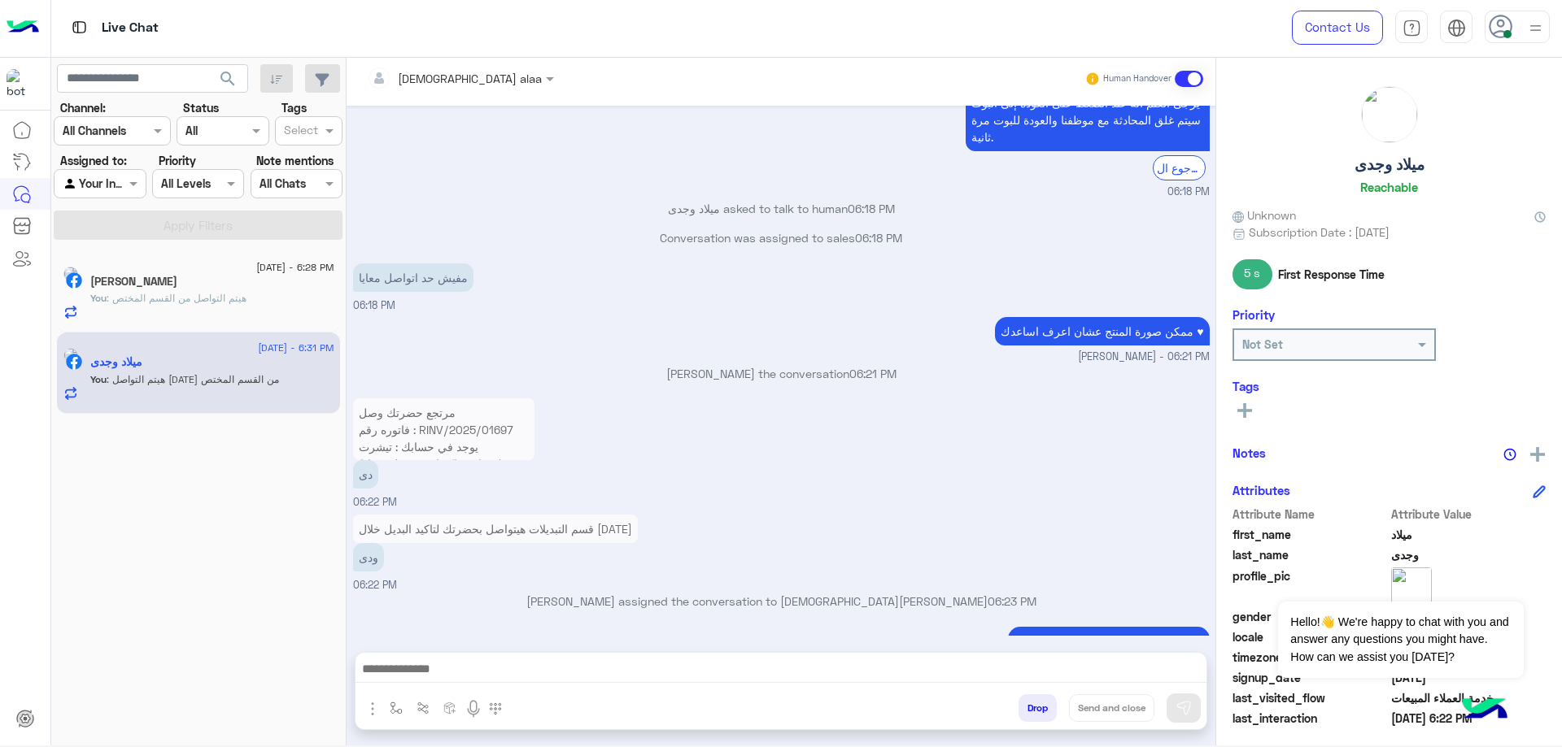
copy h5 "ميلاد وجدى"
drag, startPoint x: 1345, startPoint y: 170, endPoint x: 1444, endPoint y: 172, distance: 99.2
click at [1444, 172] on div "ميلاد وجدى Reachable" at bounding box center [1388, 143] width 313 height 115
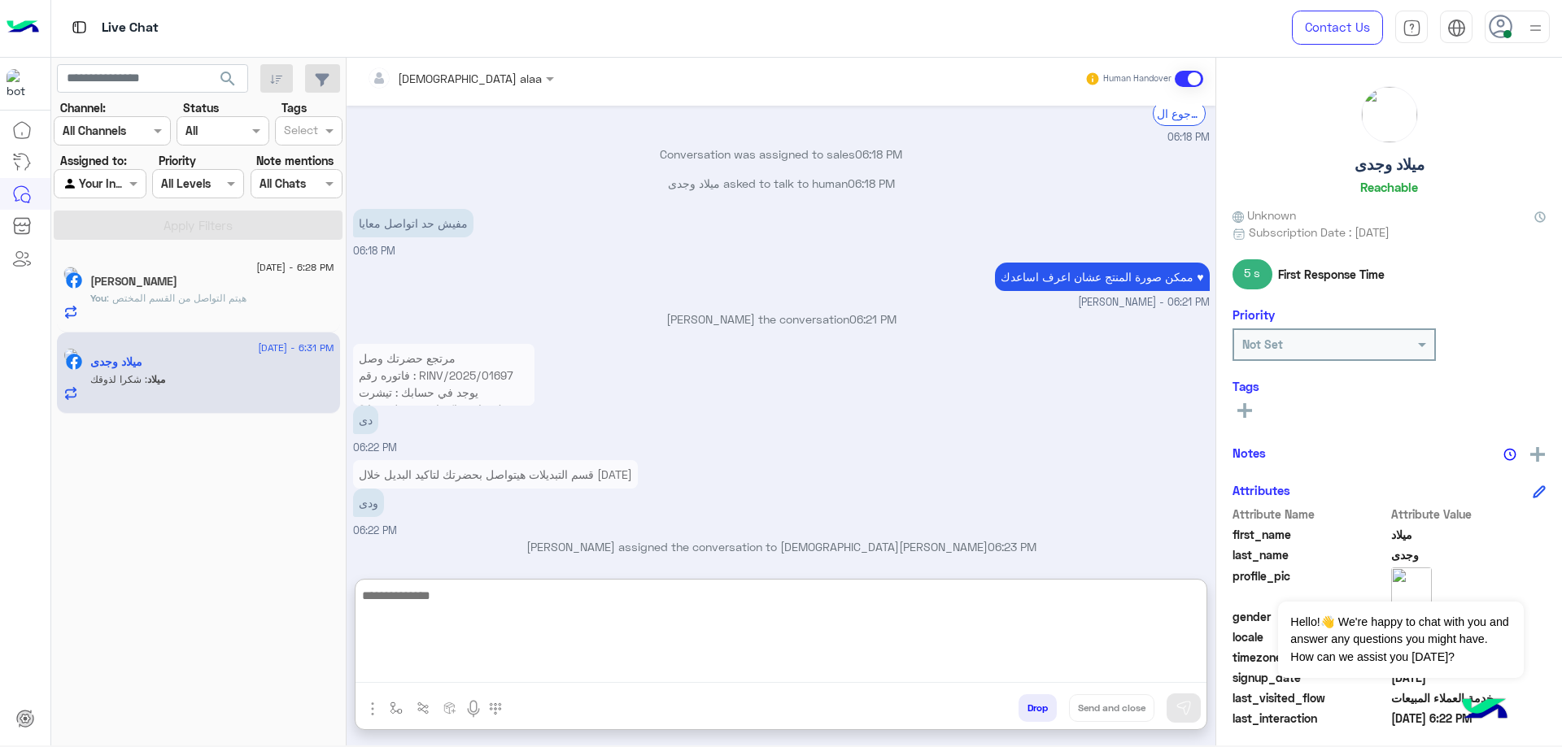
click at [711, 673] on textarea at bounding box center [780, 635] width 851 height 98
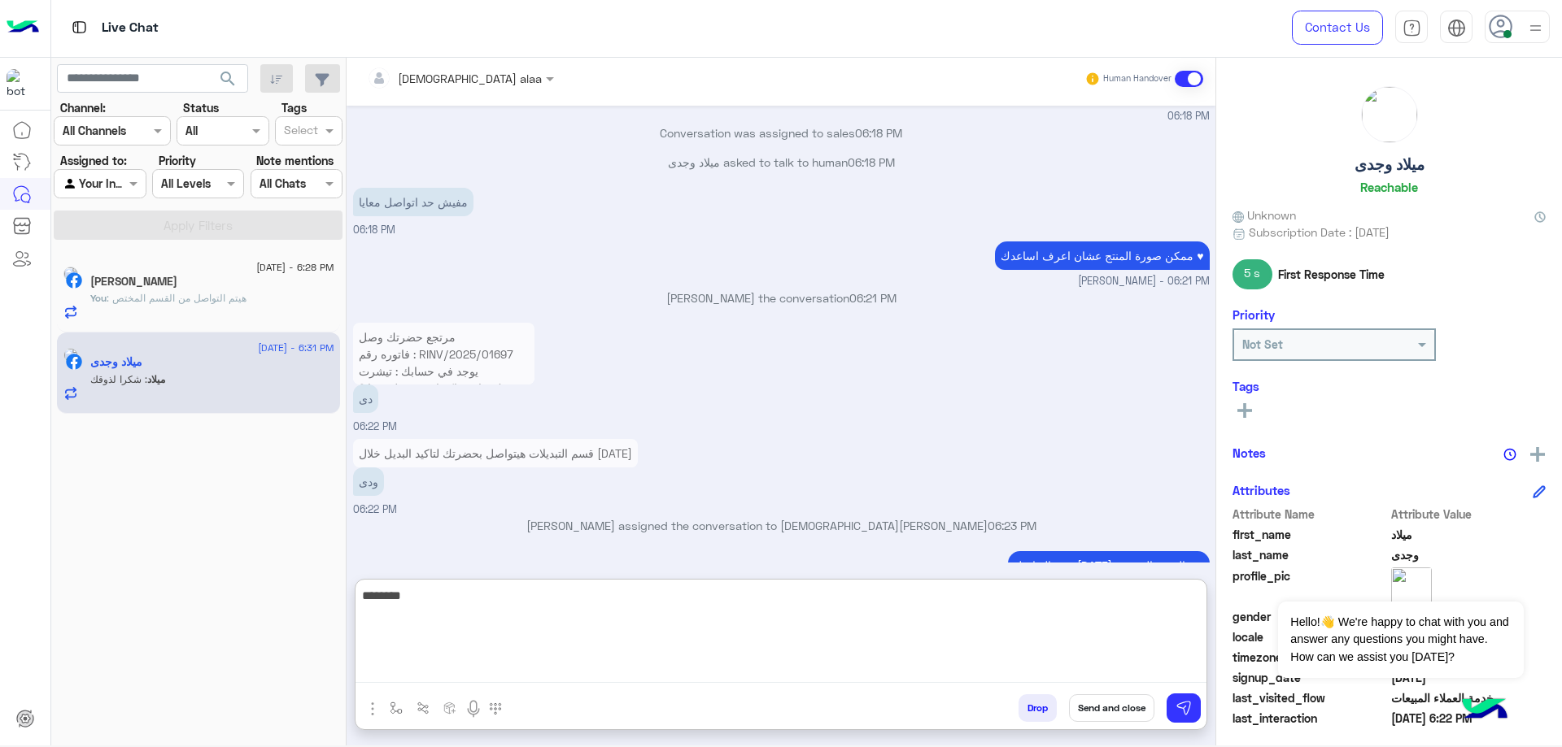
type textarea "********"
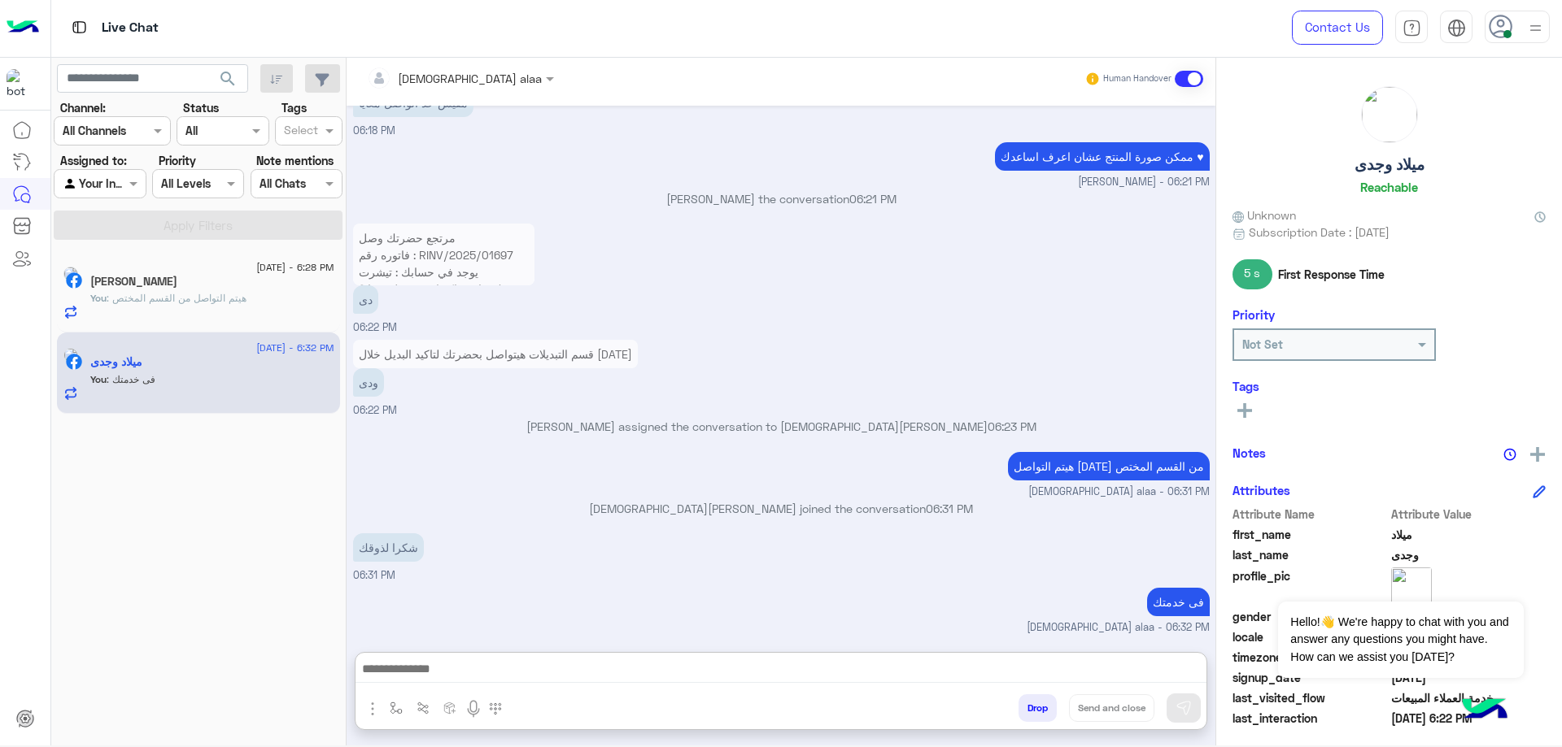
click at [421, 82] on input "text" at bounding box center [436, 78] width 139 height 17
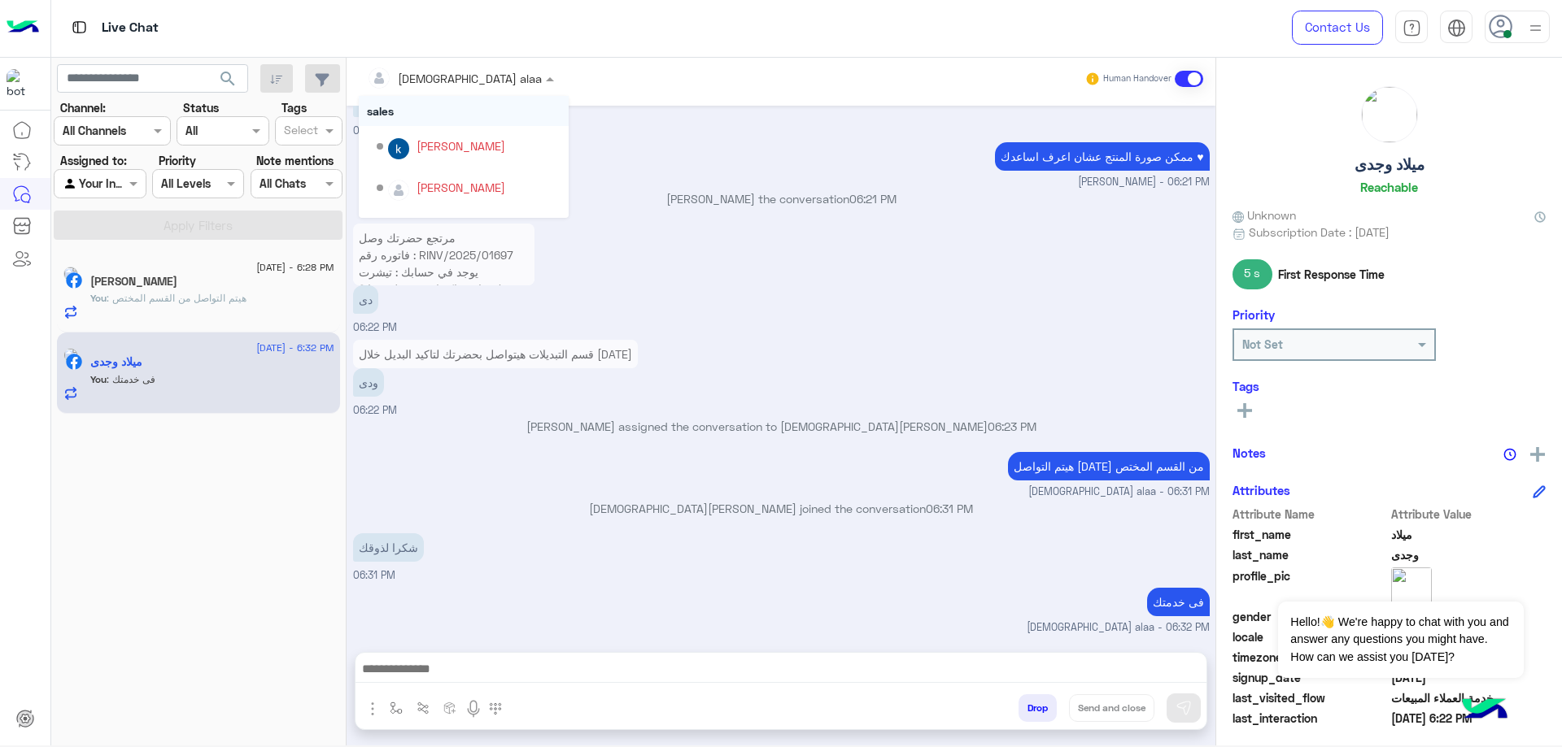
scroll to position [5043, 0]
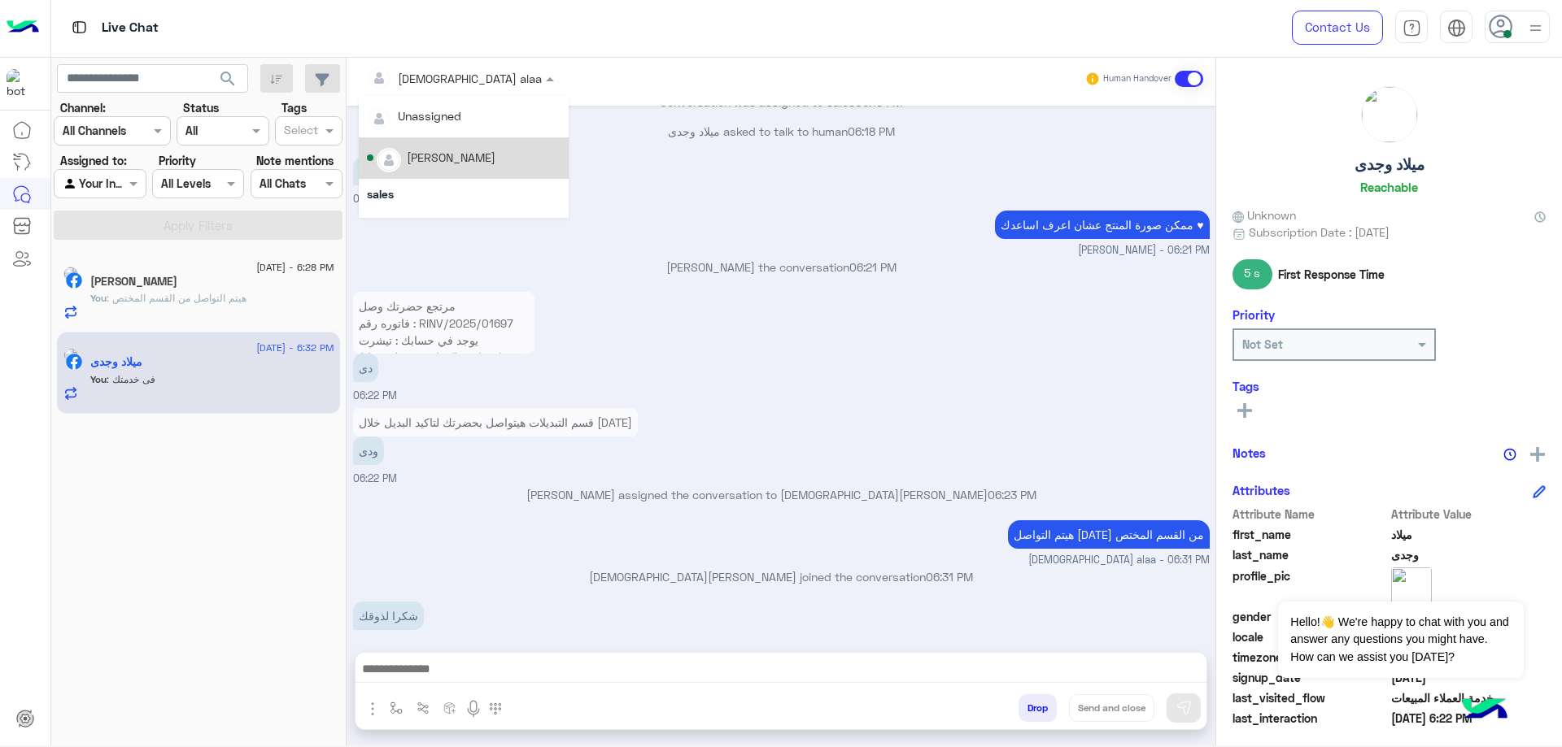
click at [480, 156] on div "Amr Abdelazez" at bounding box center [451, 157] width 89 height 17
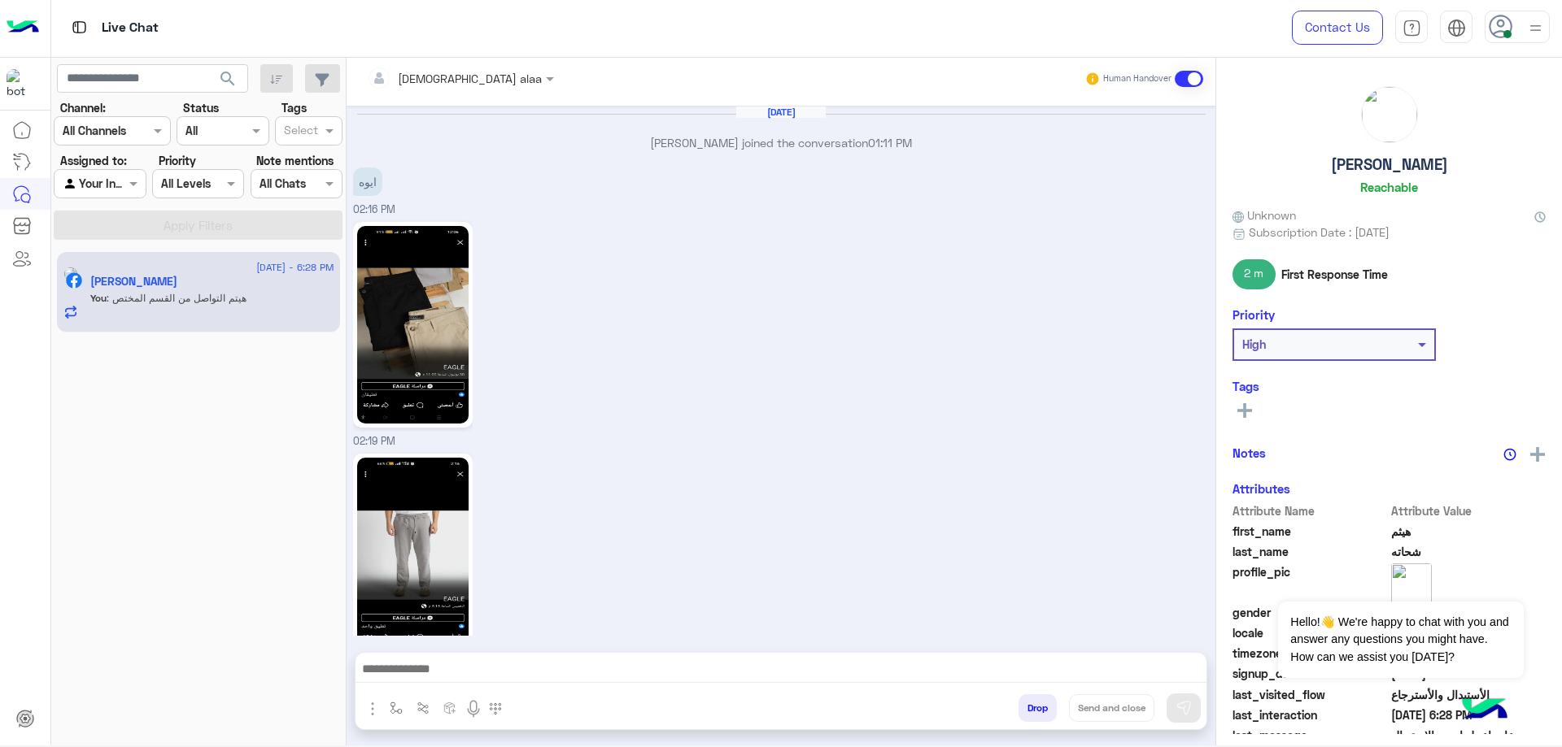
scroll to position [1724, 0]
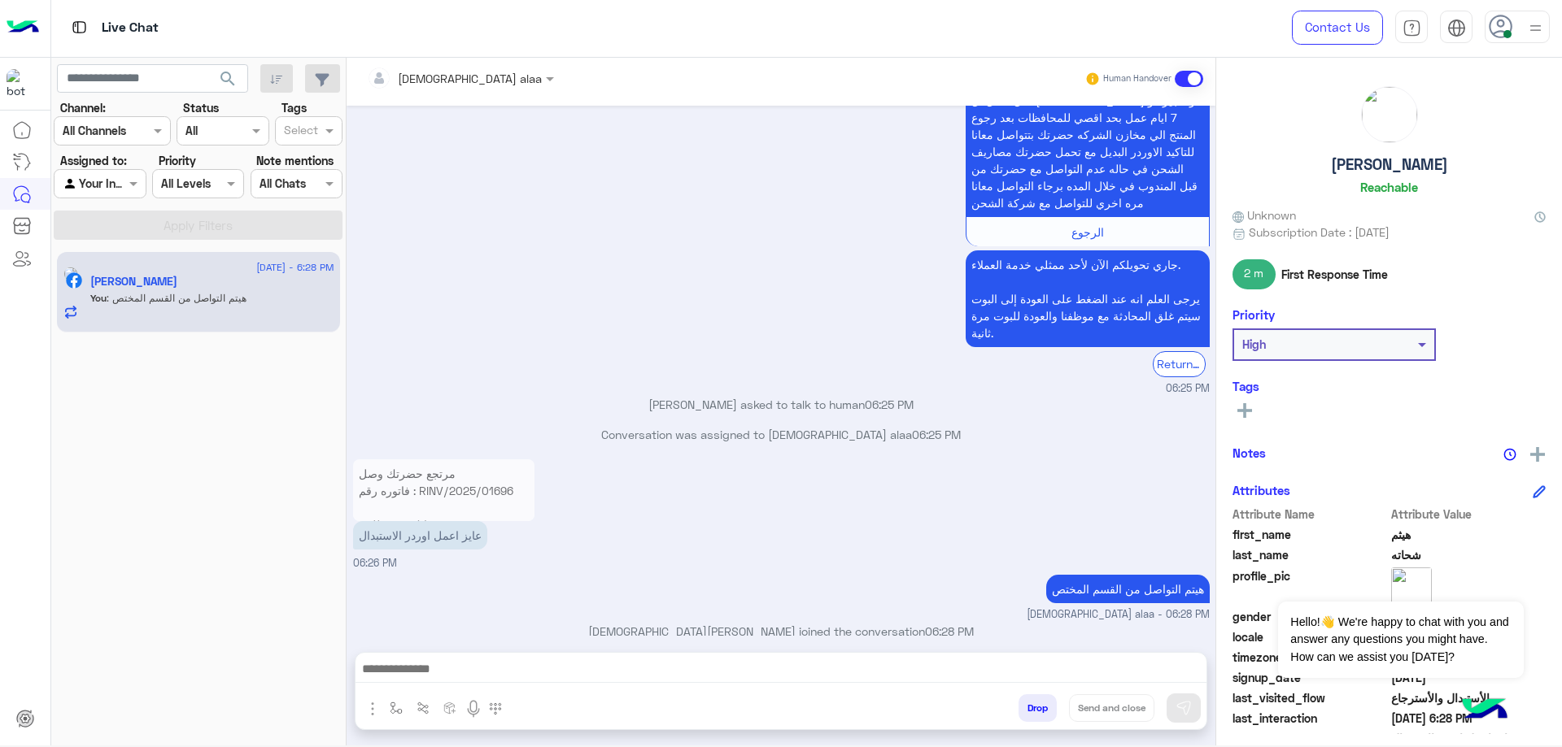
click at [432, 85] on div "islam alaa" at bounding box center [470, 78] width 144 height 17
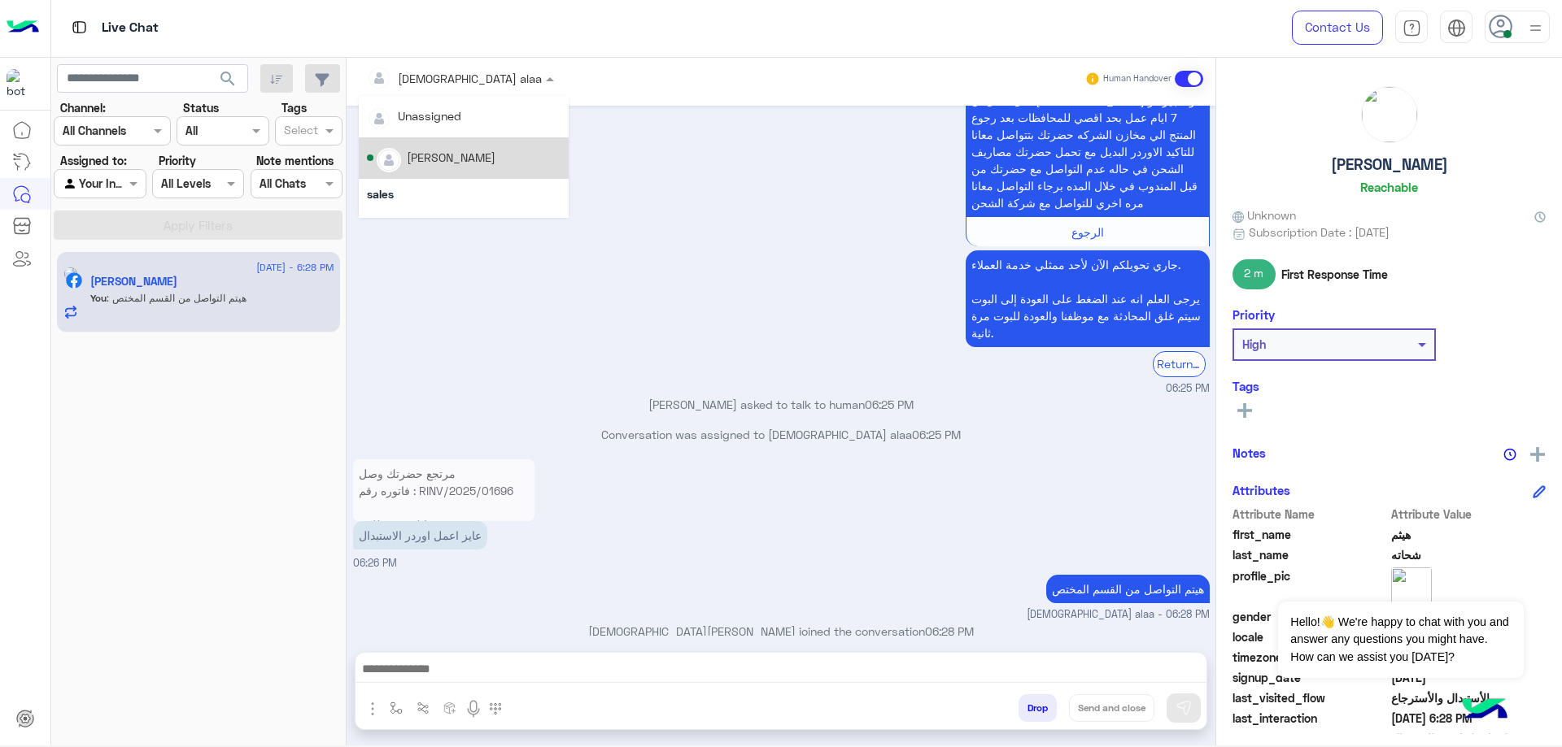
click at [445, 157] on div "Amr Abdelazez" at bounding box center [451, 157] width 89 height 17
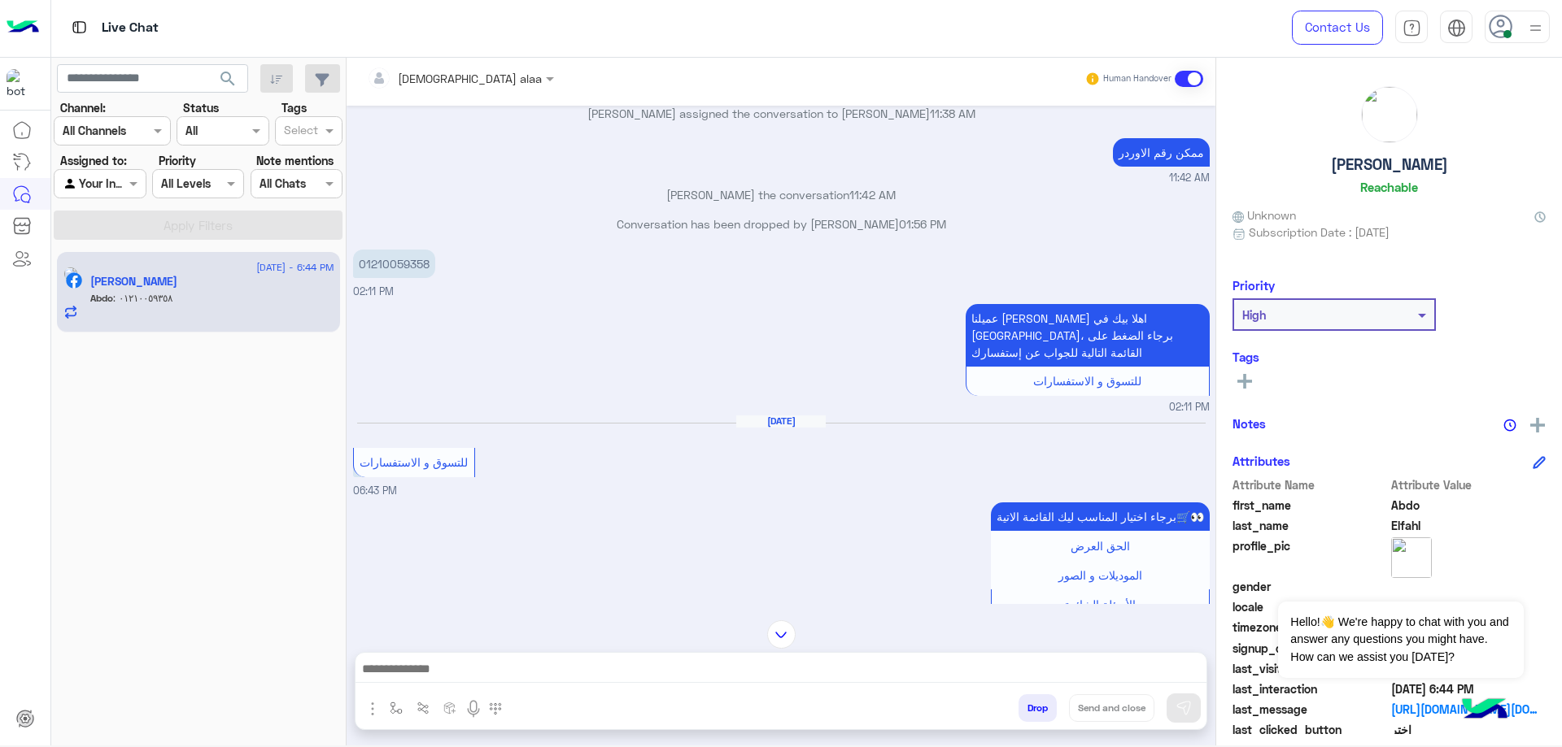
scroll to position [2036, 0]
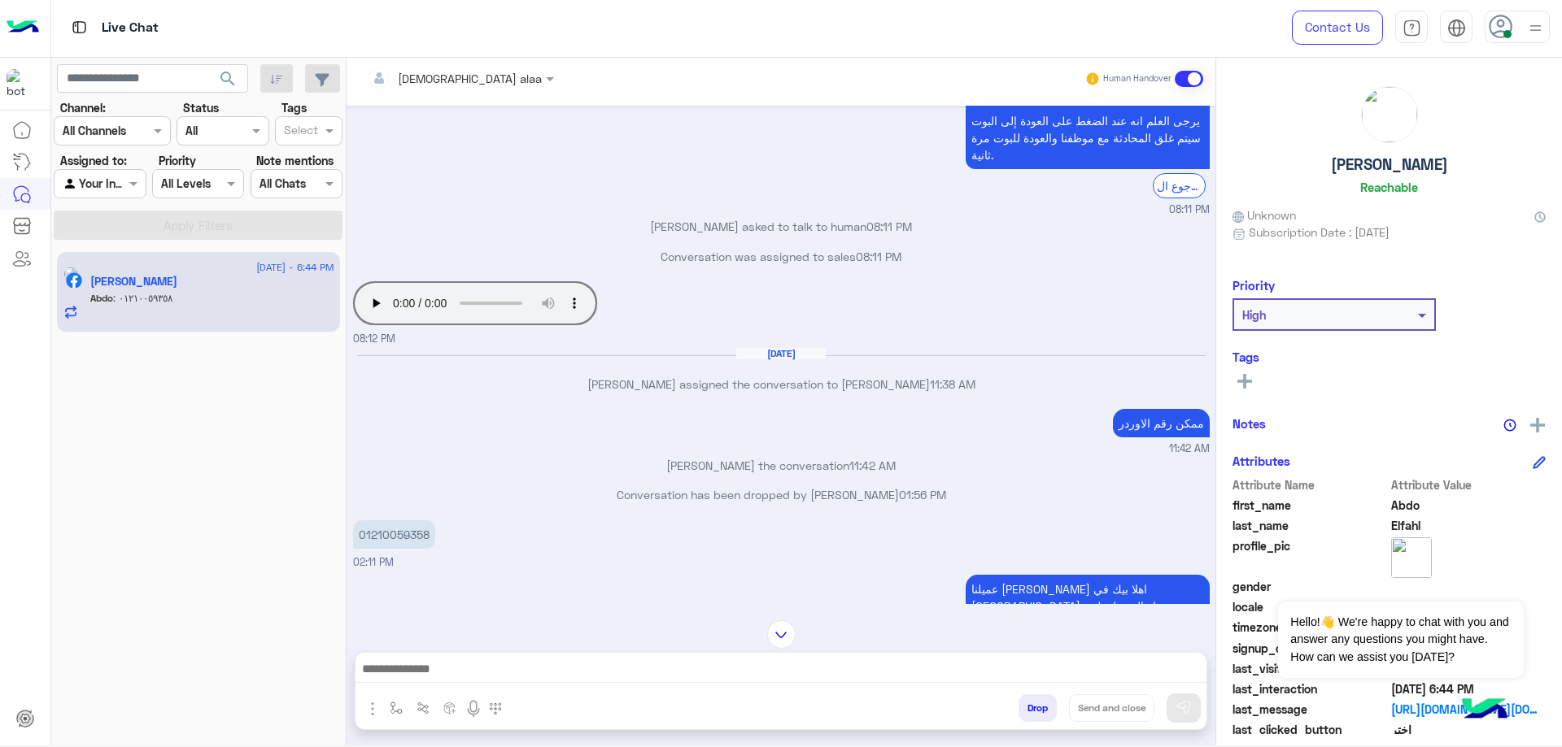
click at [404, 521] on p "01210059358" at bounding box center [394, 535] width 82 height 28
copy p "01210059358"
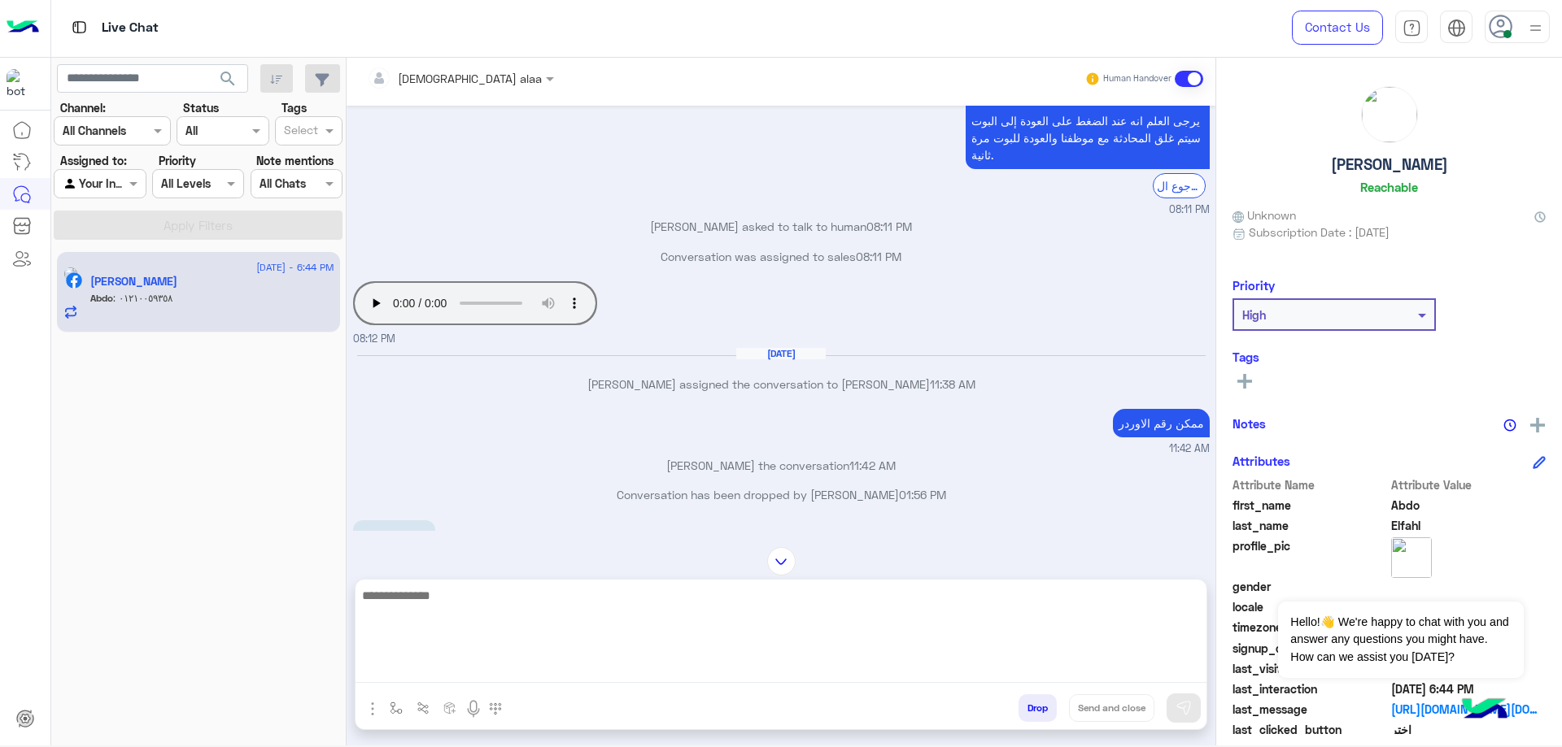
click at [632, 675] on textarea at bounding box center [780, 635] width 851 height 98
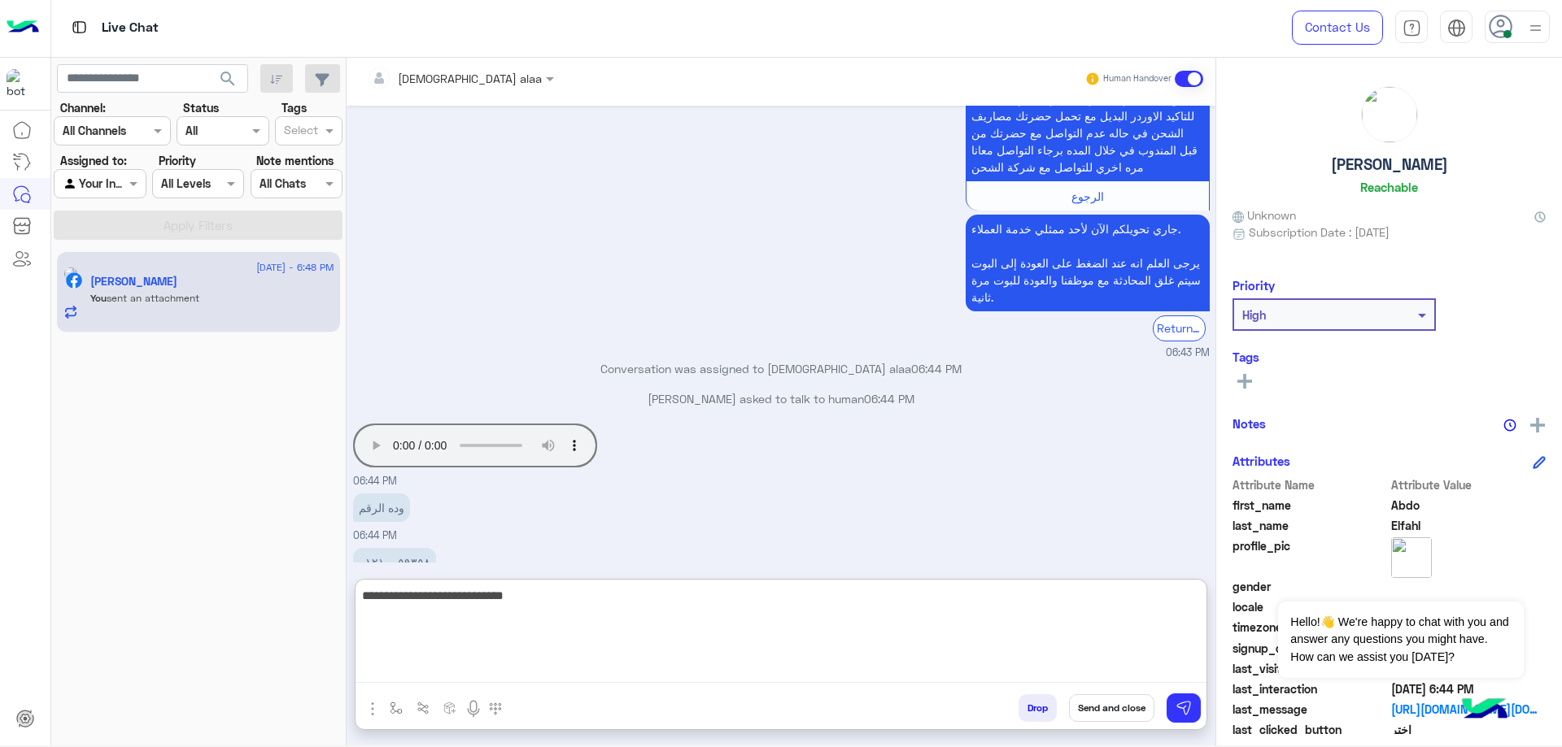
scroll to position [3580, 0]
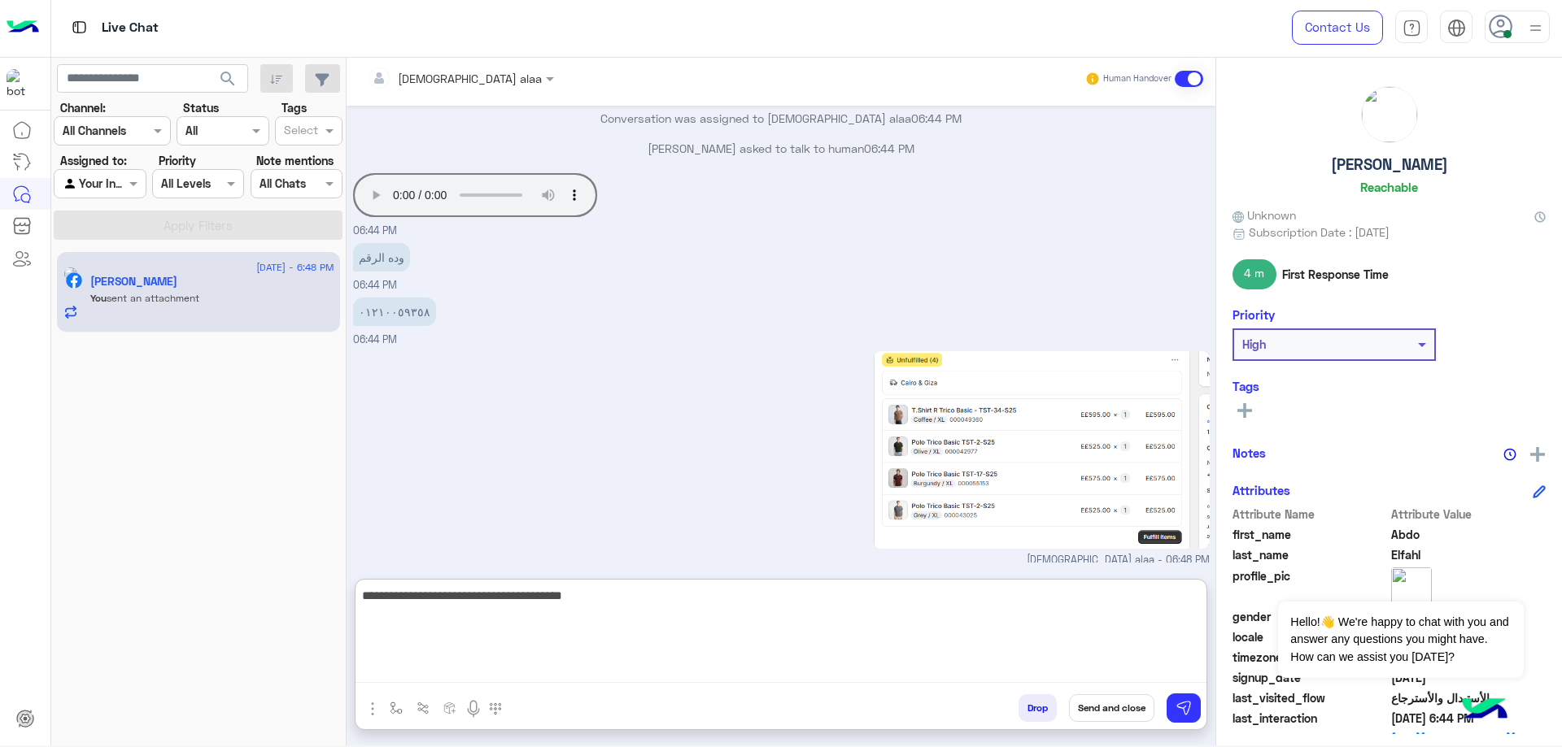
type textarea "**********"
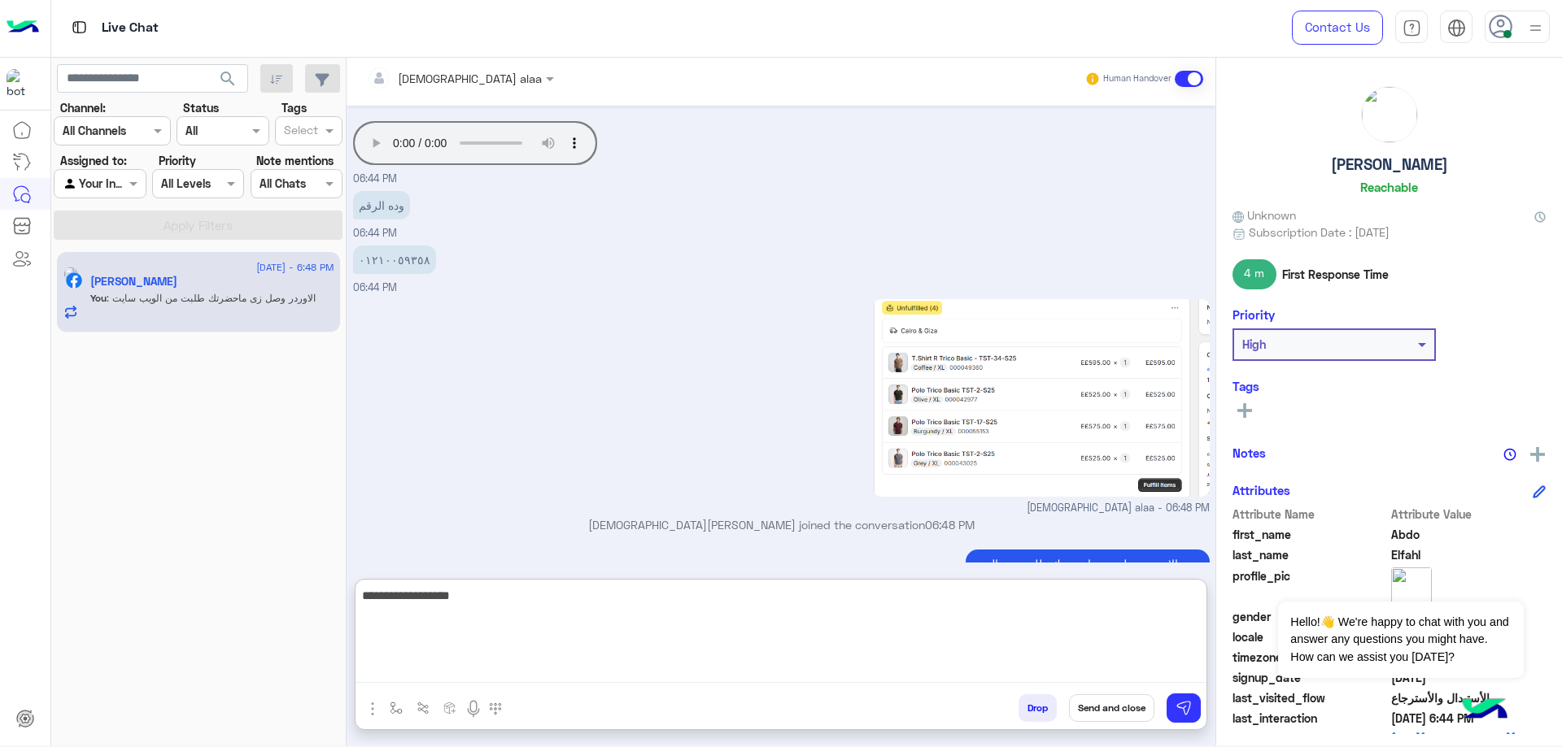
type textarea "**********"
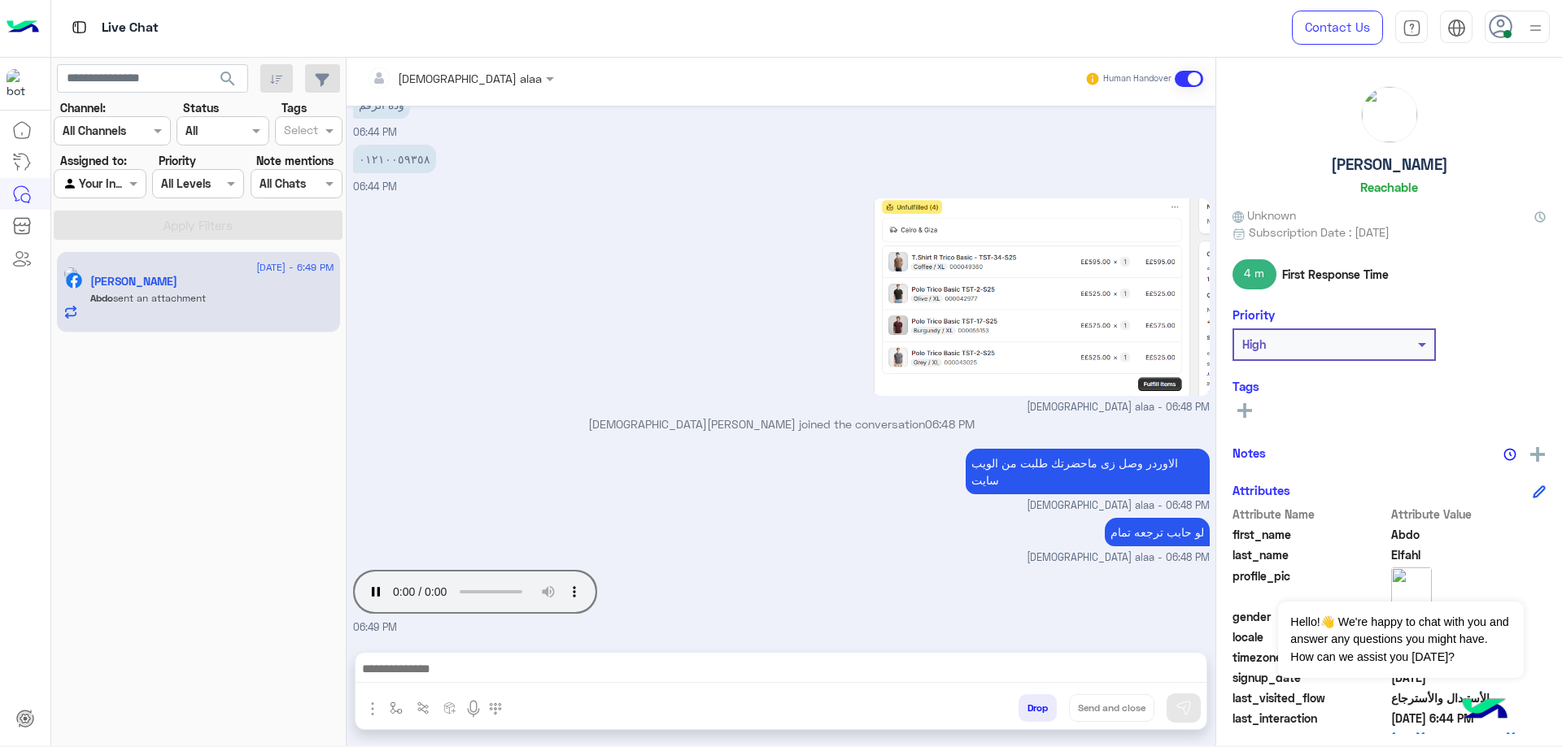
scroll to position [3680, 0]
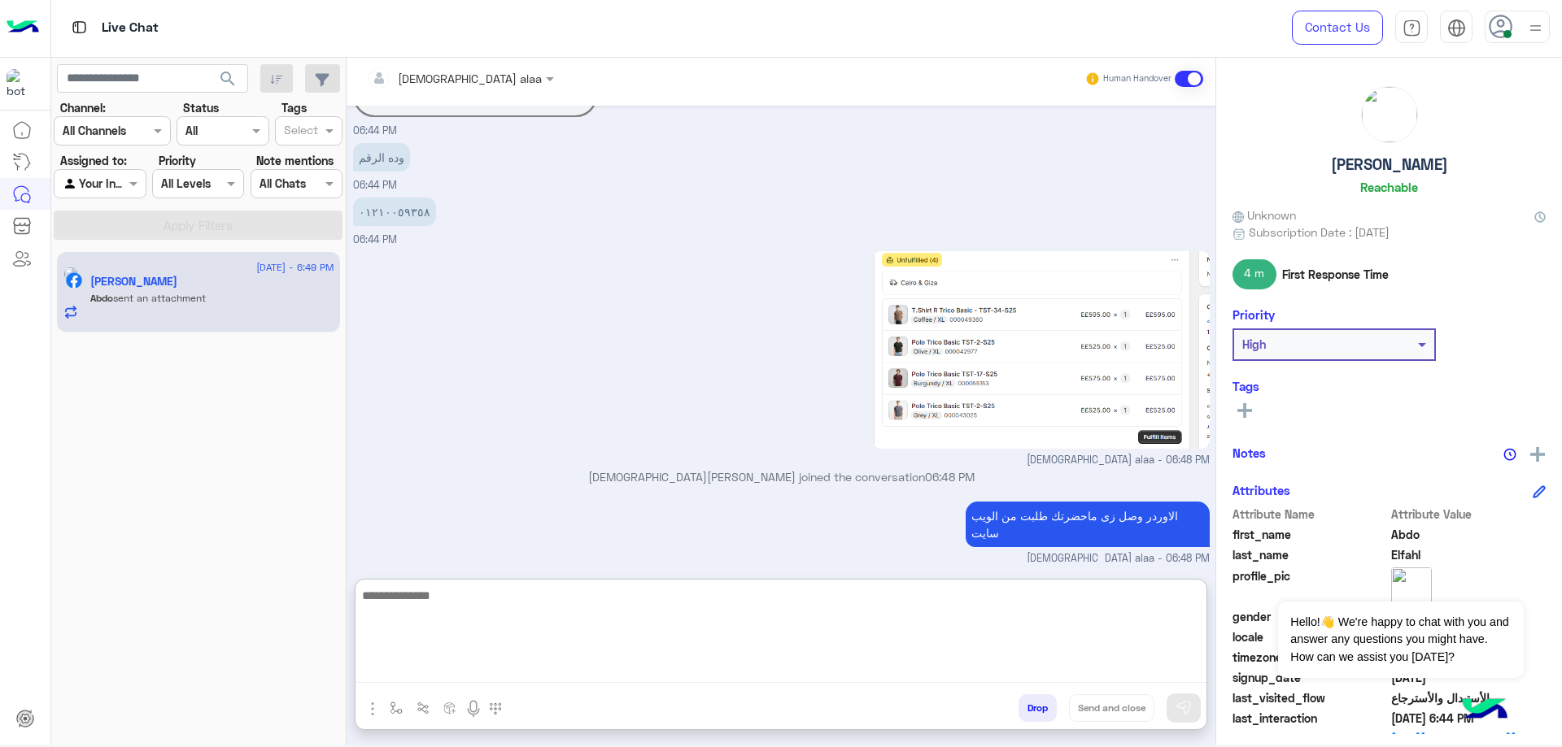
click at [605, 670] on textarea at bounding box center [780, 635] width 851 height 98
paste textarea "**********"
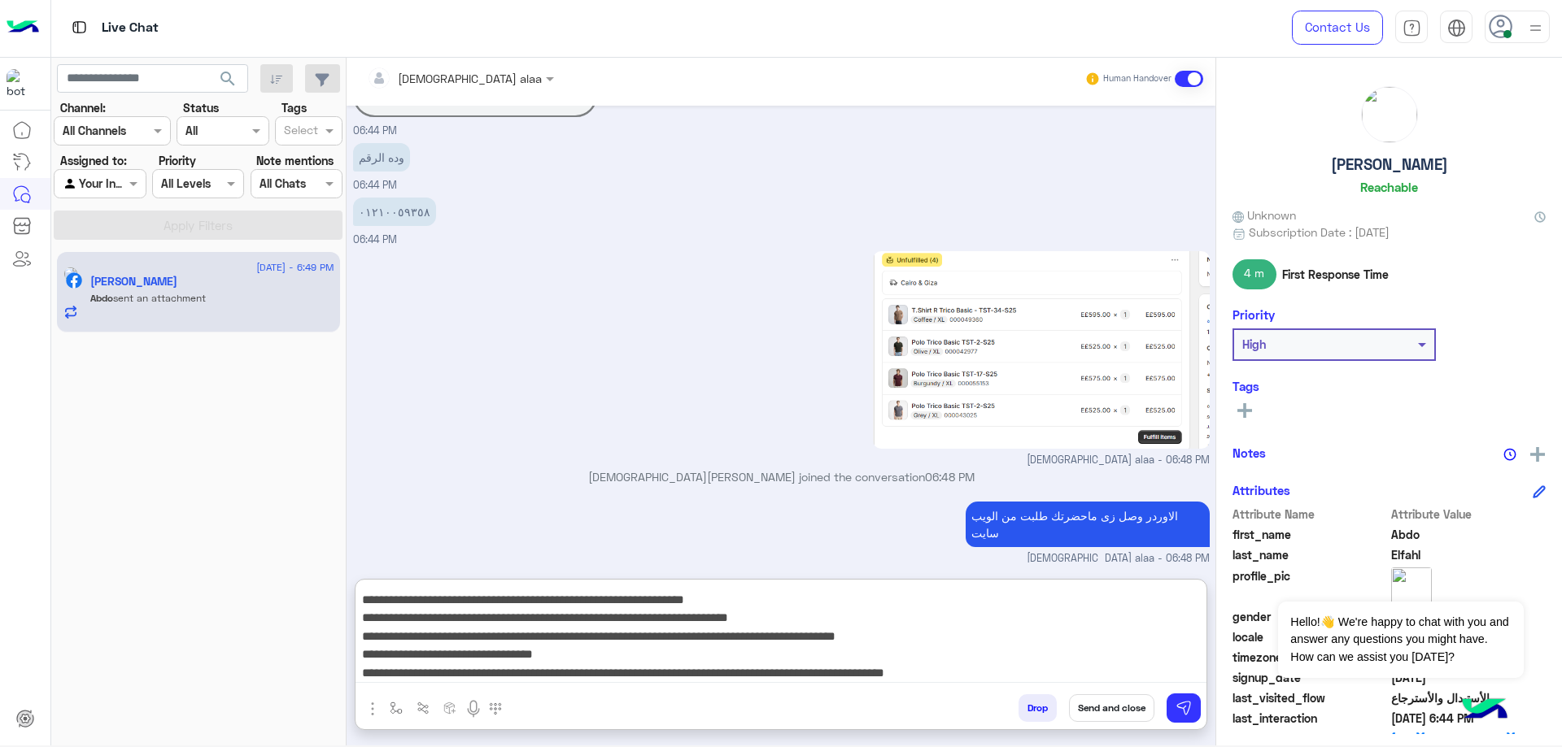
scroll to position [0, 0]
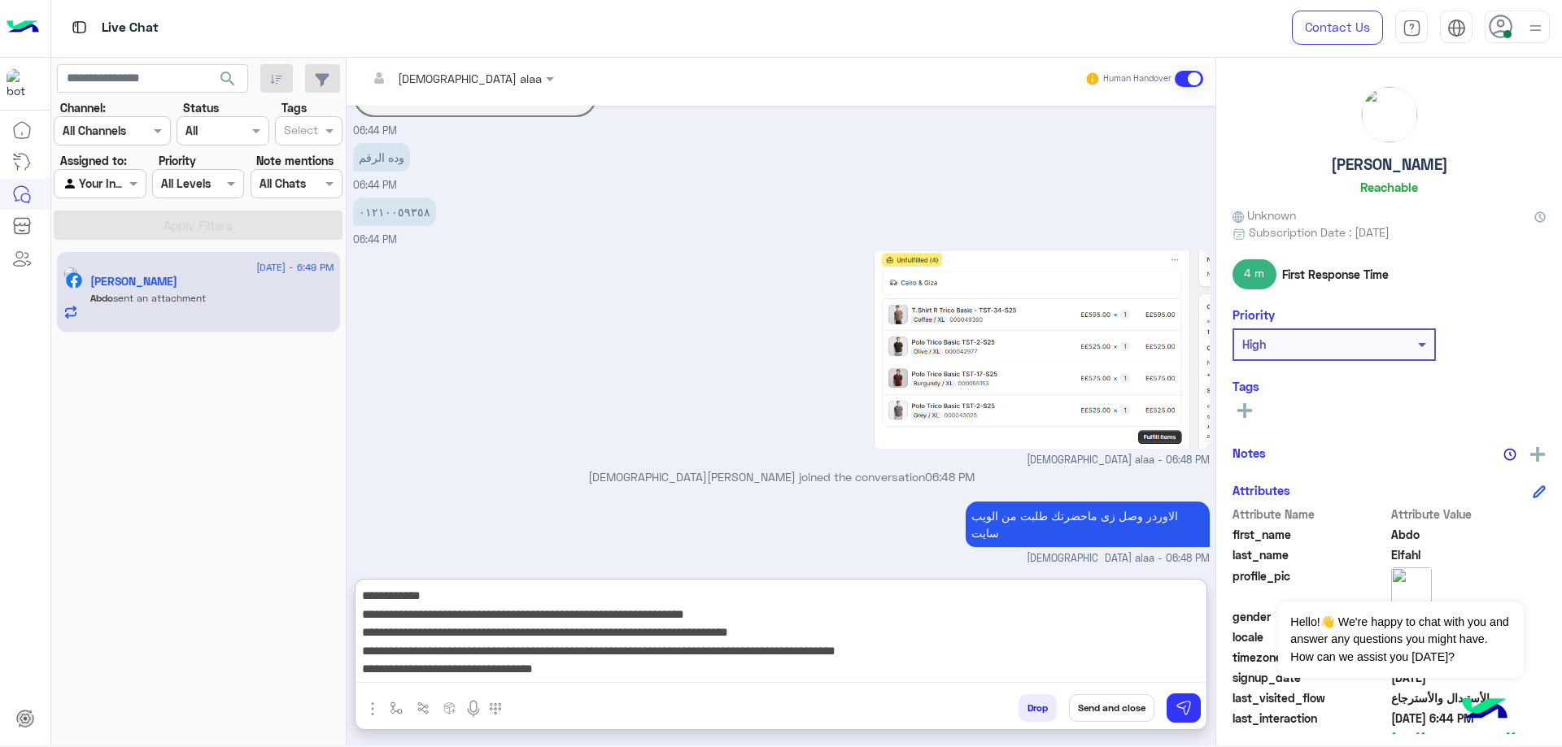
drag, startPoint x: 1065, startPoint y: 617, endPoint x: 984, endPoint y: 619, distance: 80.6
click at [984, 619] on textarea "**********" at bounding box center [780, 635] width 851 height 98
type textarea "**********"
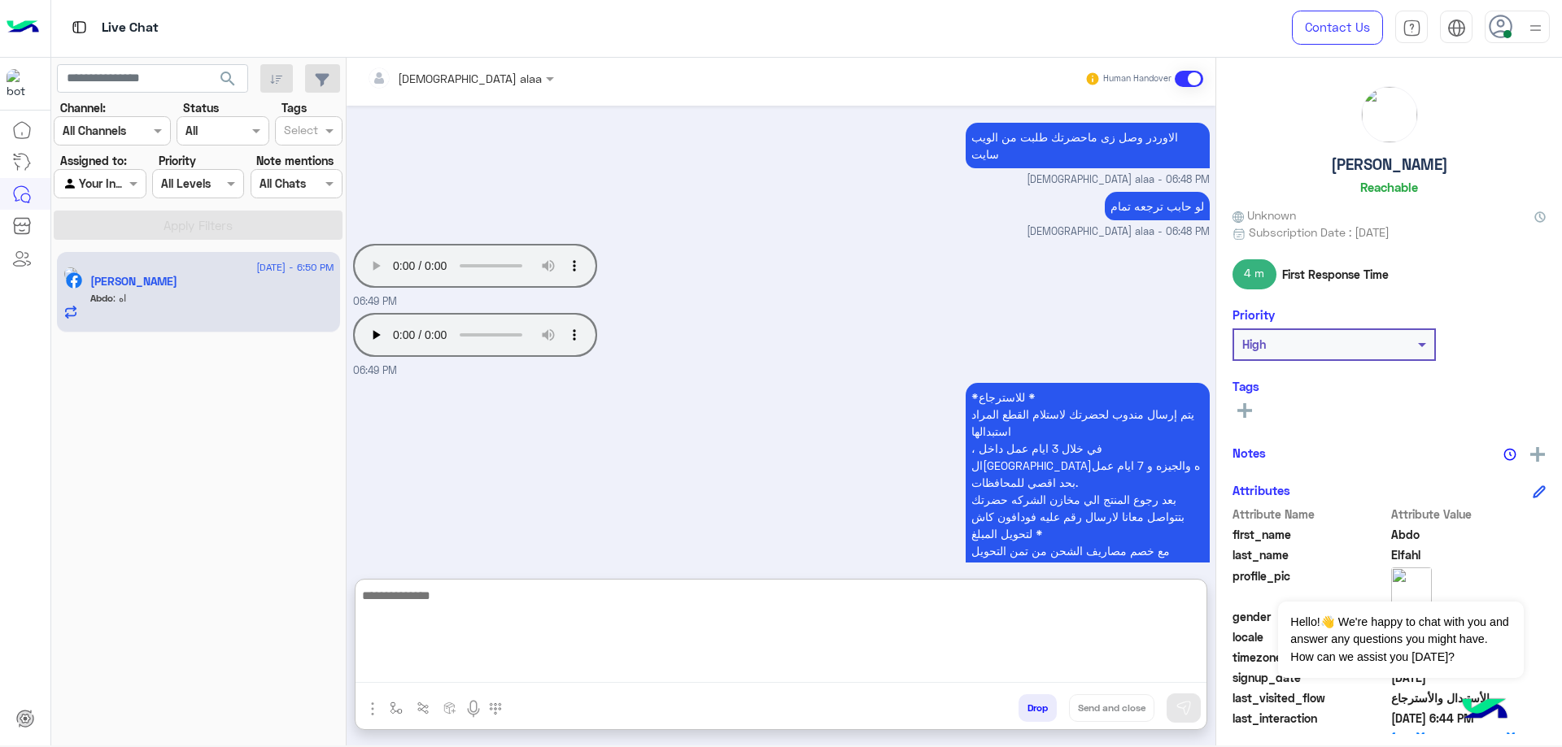
scroll to position [4134, 0]
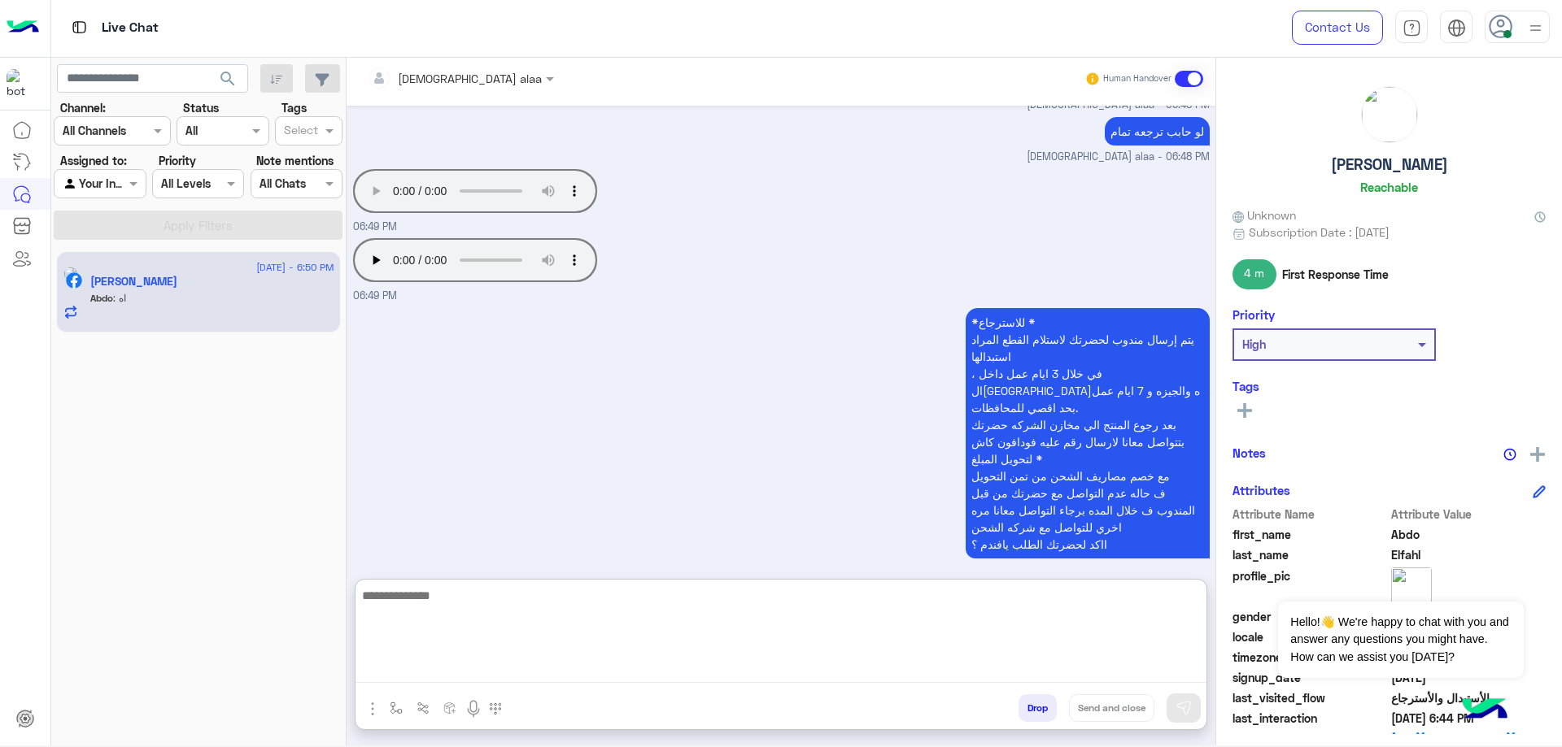
click at [577, 582] on div "islam alaa Human Handover Aug 13, 2025 فلو كده عايز ارجعه 11:01 PM هي الفركه ان…" at bounding box center [780, 399] width 869 height 695
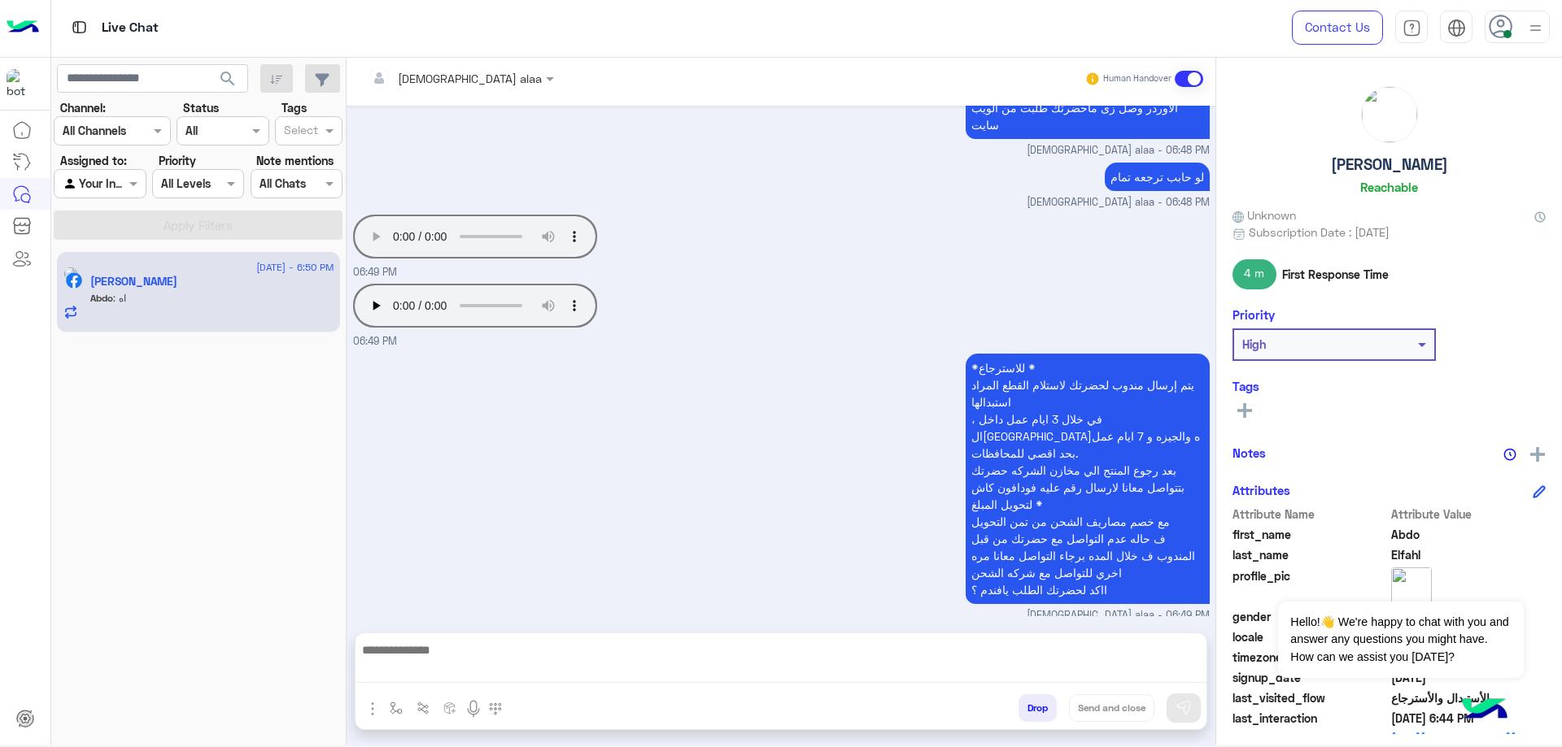
scroll to position [4061, 0]
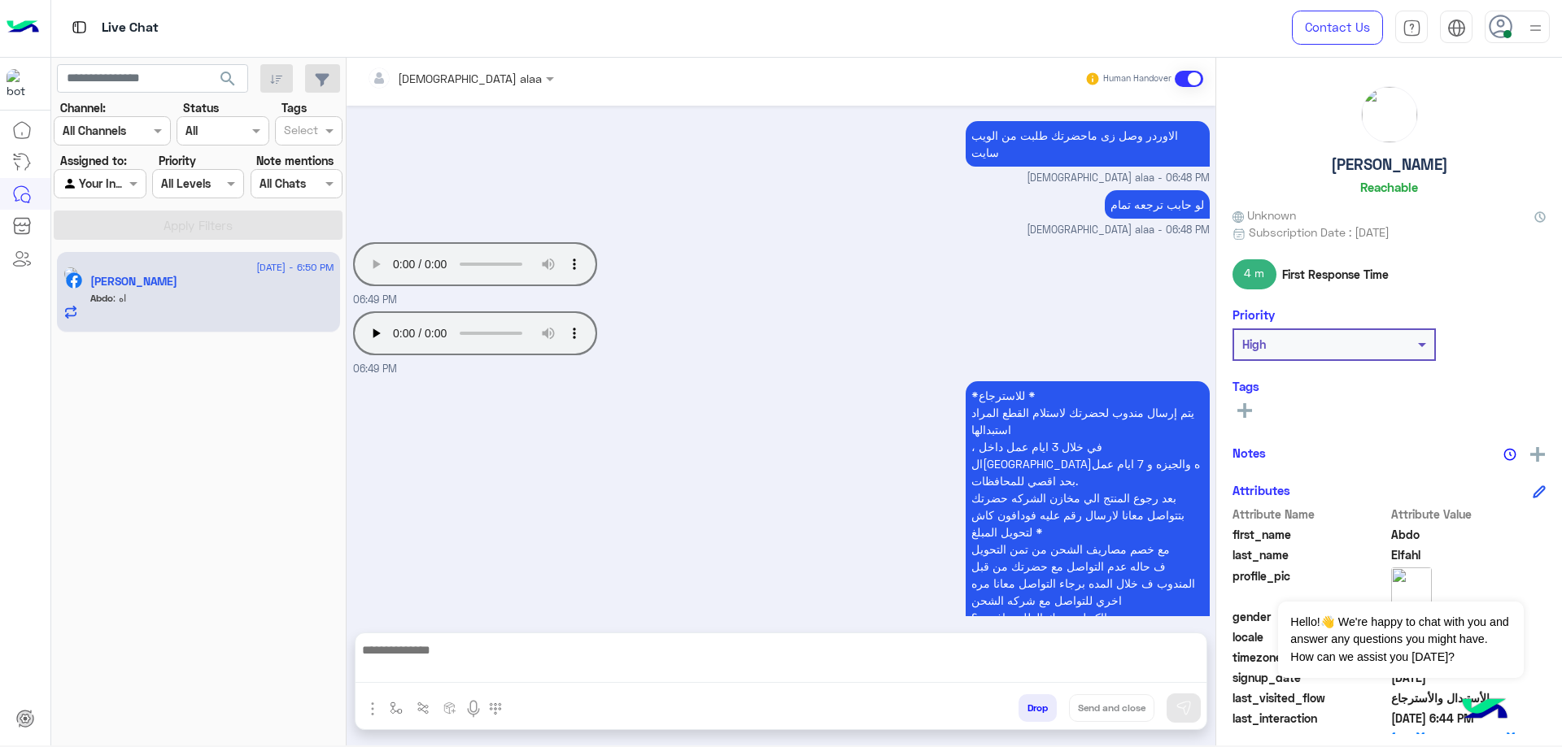
click at [576, 651] on div "اه 06:50 PM" at bounding box center [781, 678] width 856 height 54
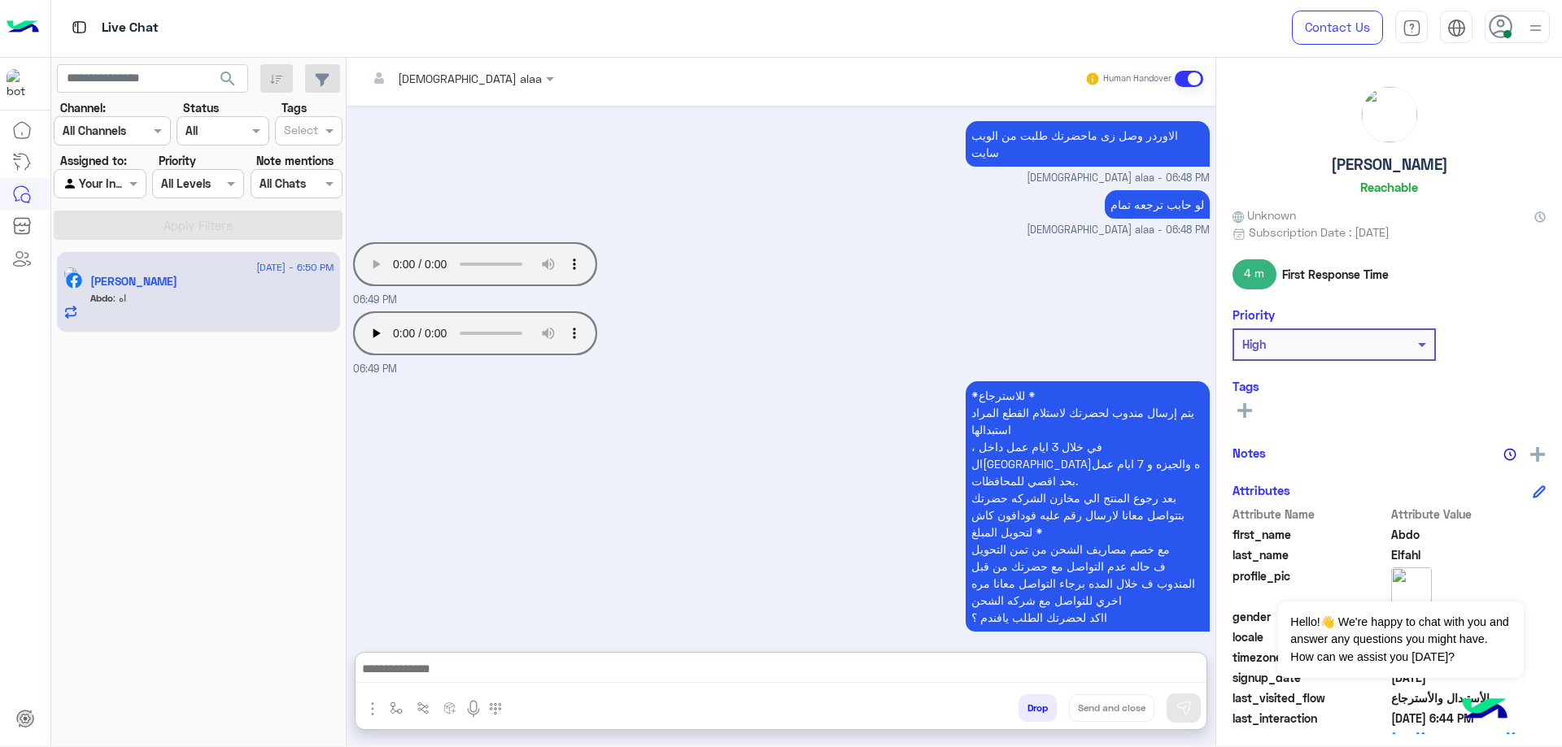
click at [573, 669] on textarea at bounding box center [780, 671] width 851 height 24
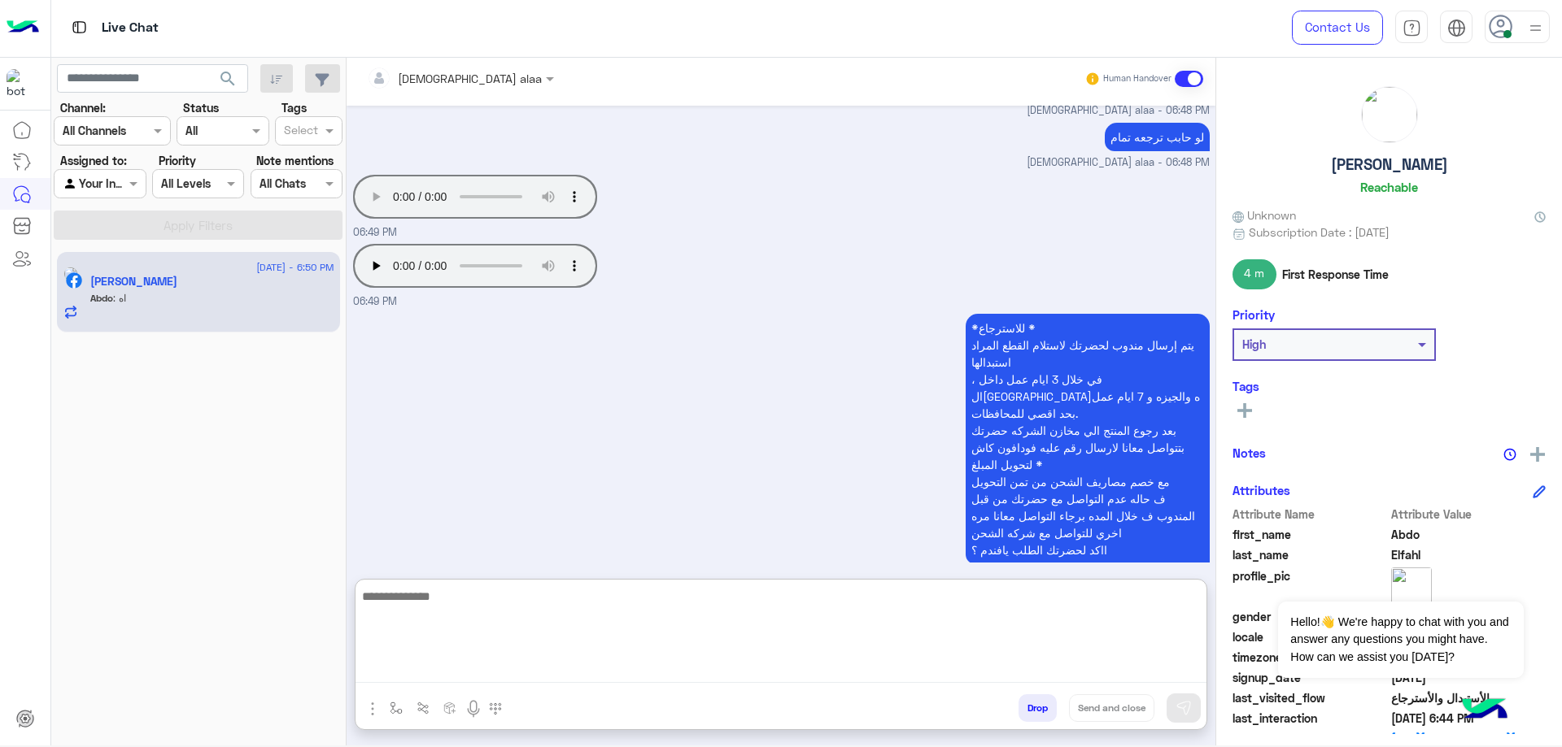
scroll to position [4134, 0]
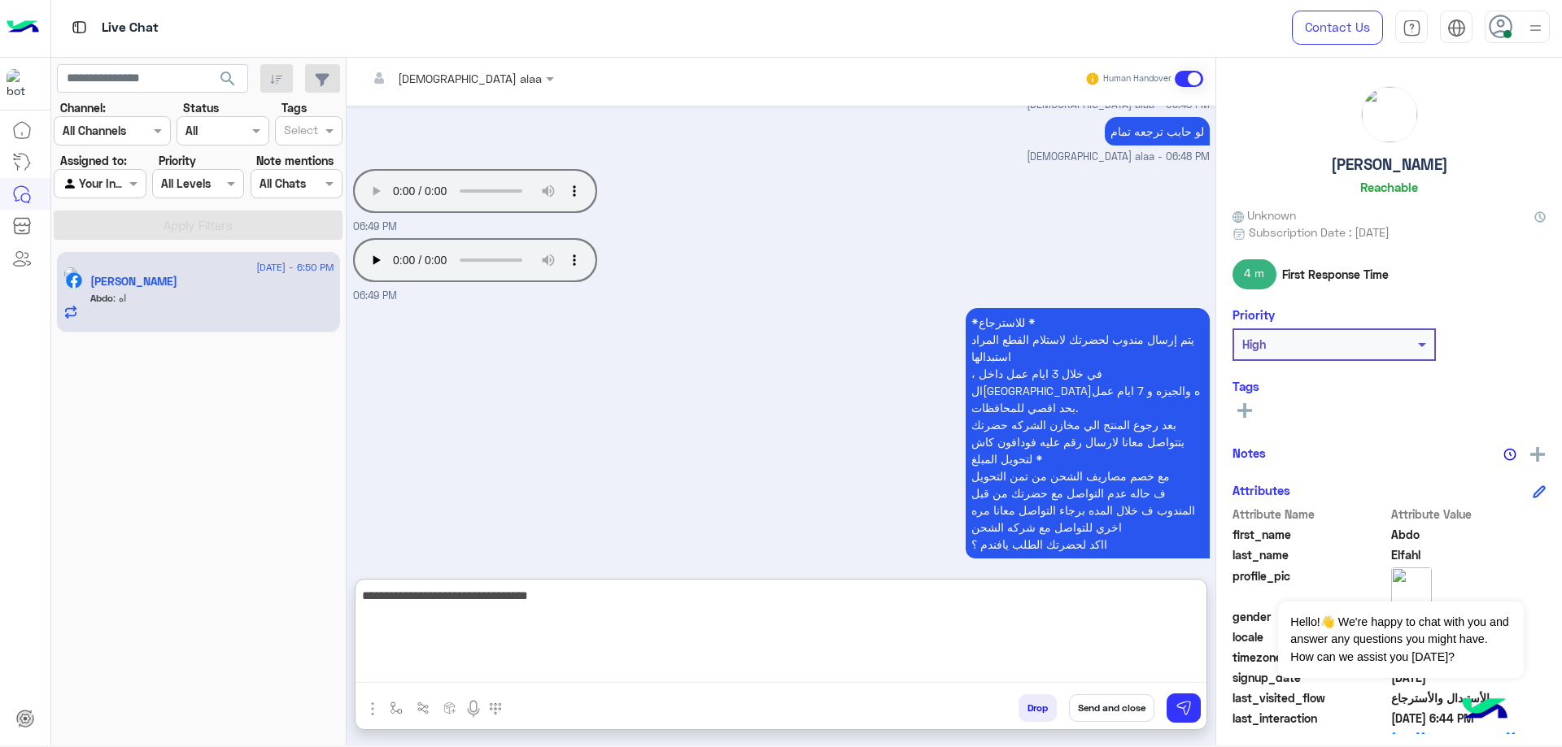
type textarea "**********"
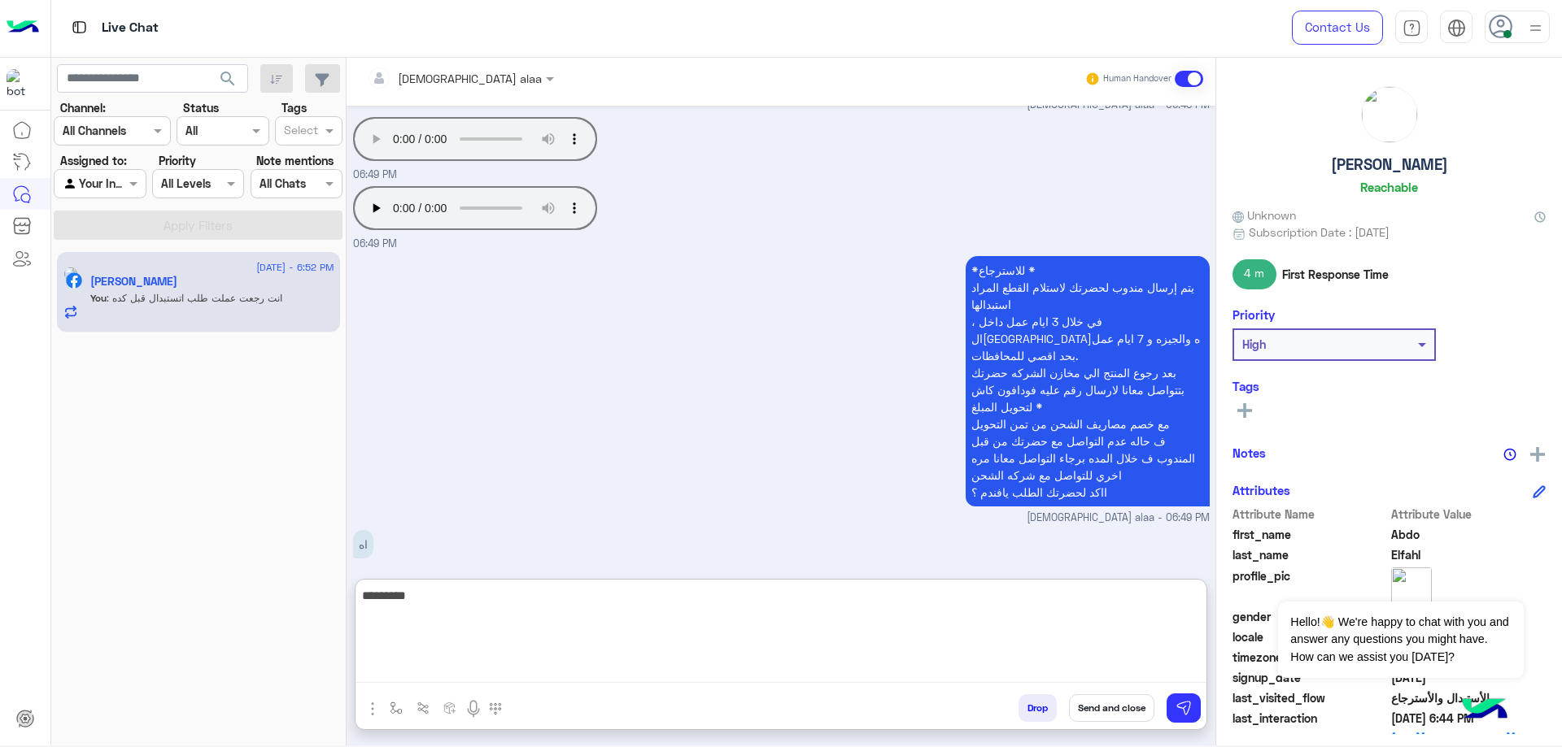
type textarea "*********"
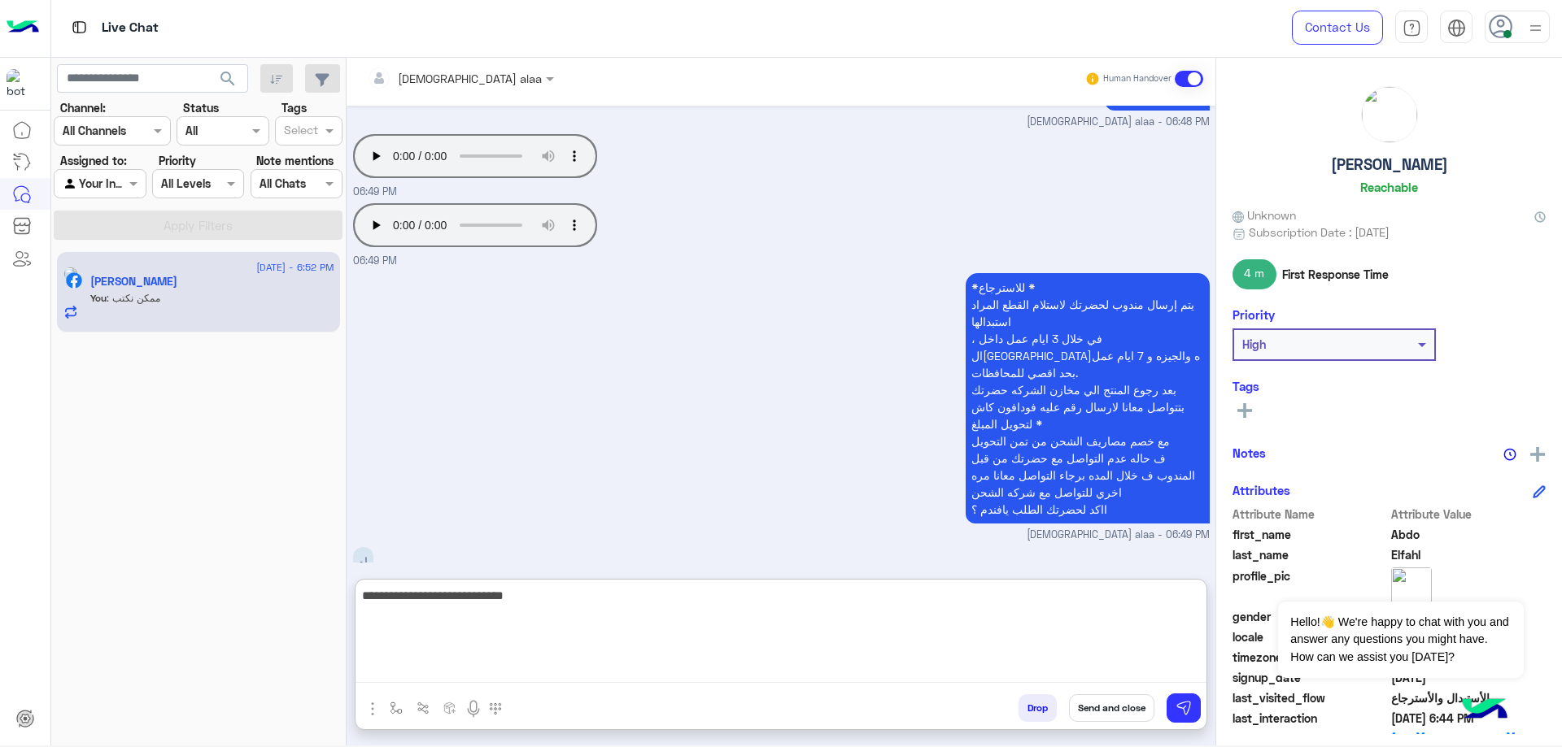
scroll to position [11592, 0]
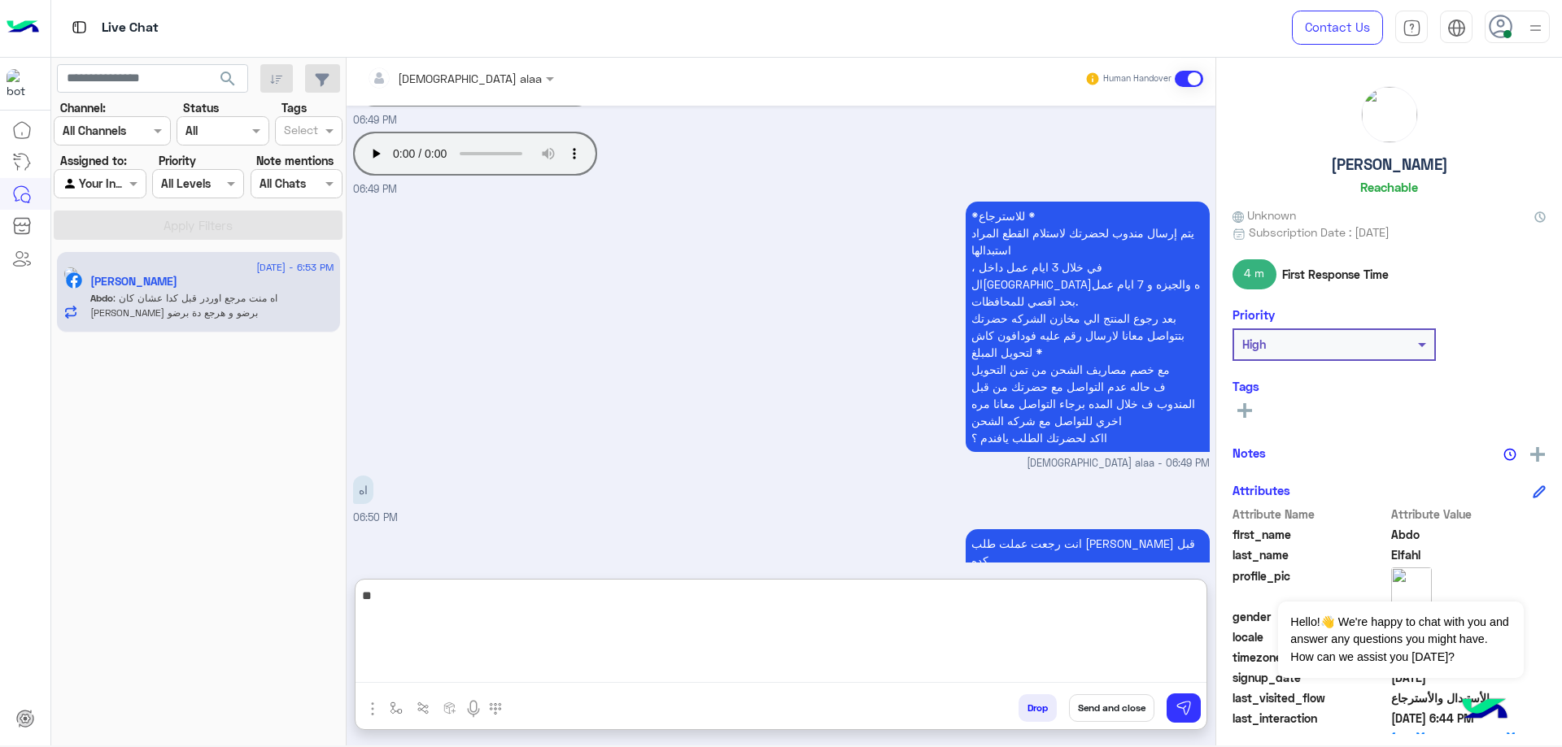
type textarea "*"
type textarea "**********"
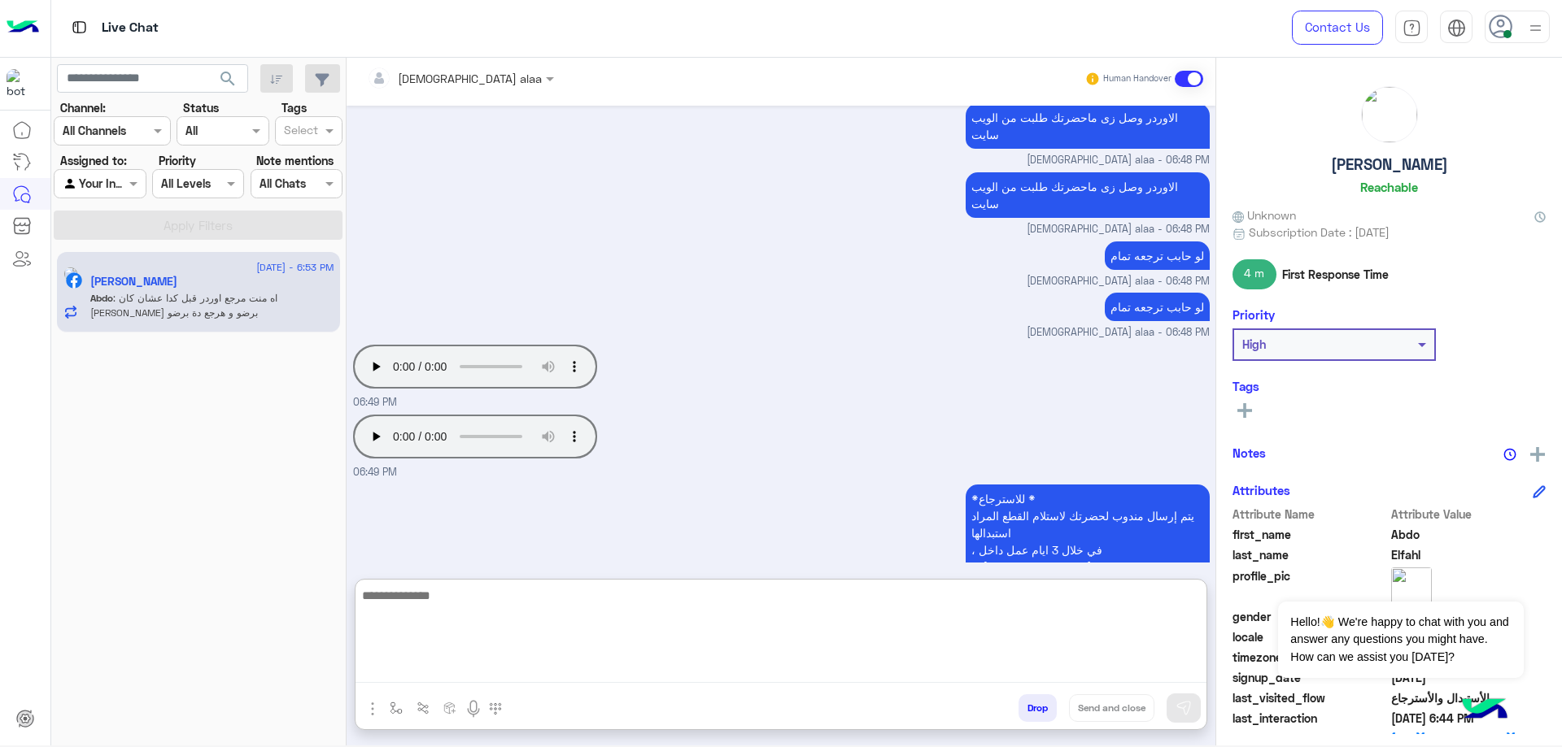
scroll to position [12358, 0]
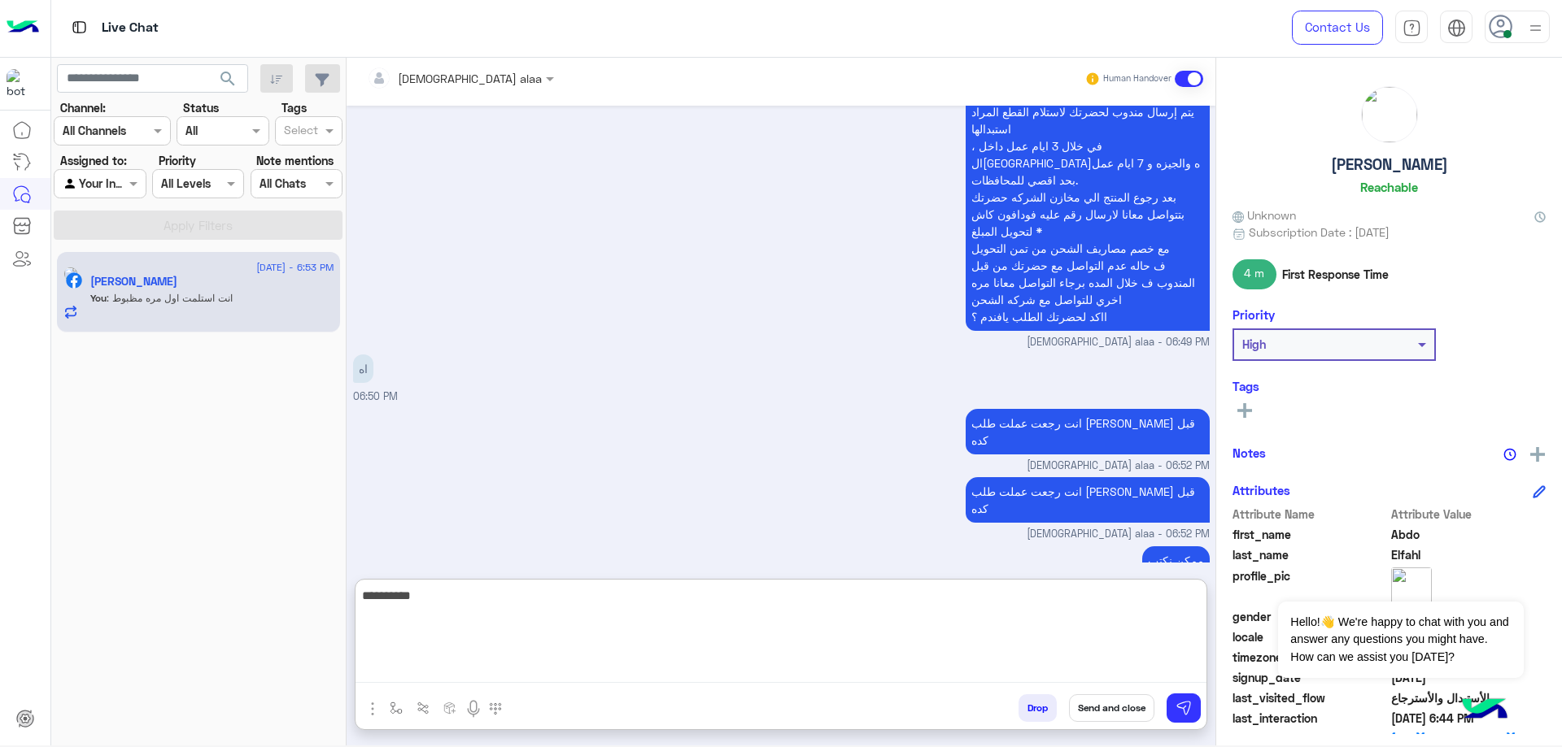
type textarea "**********"
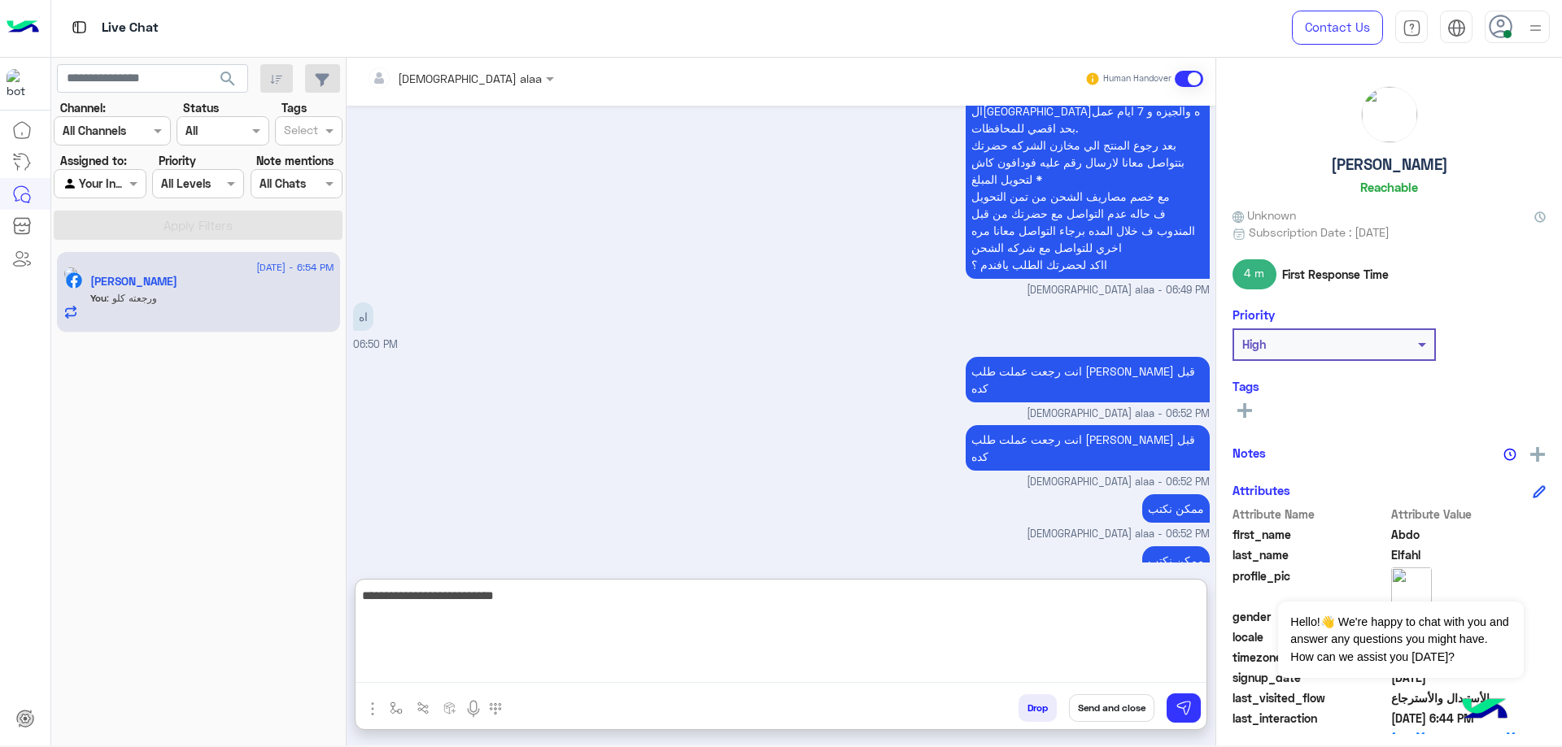
type textarea "**********"
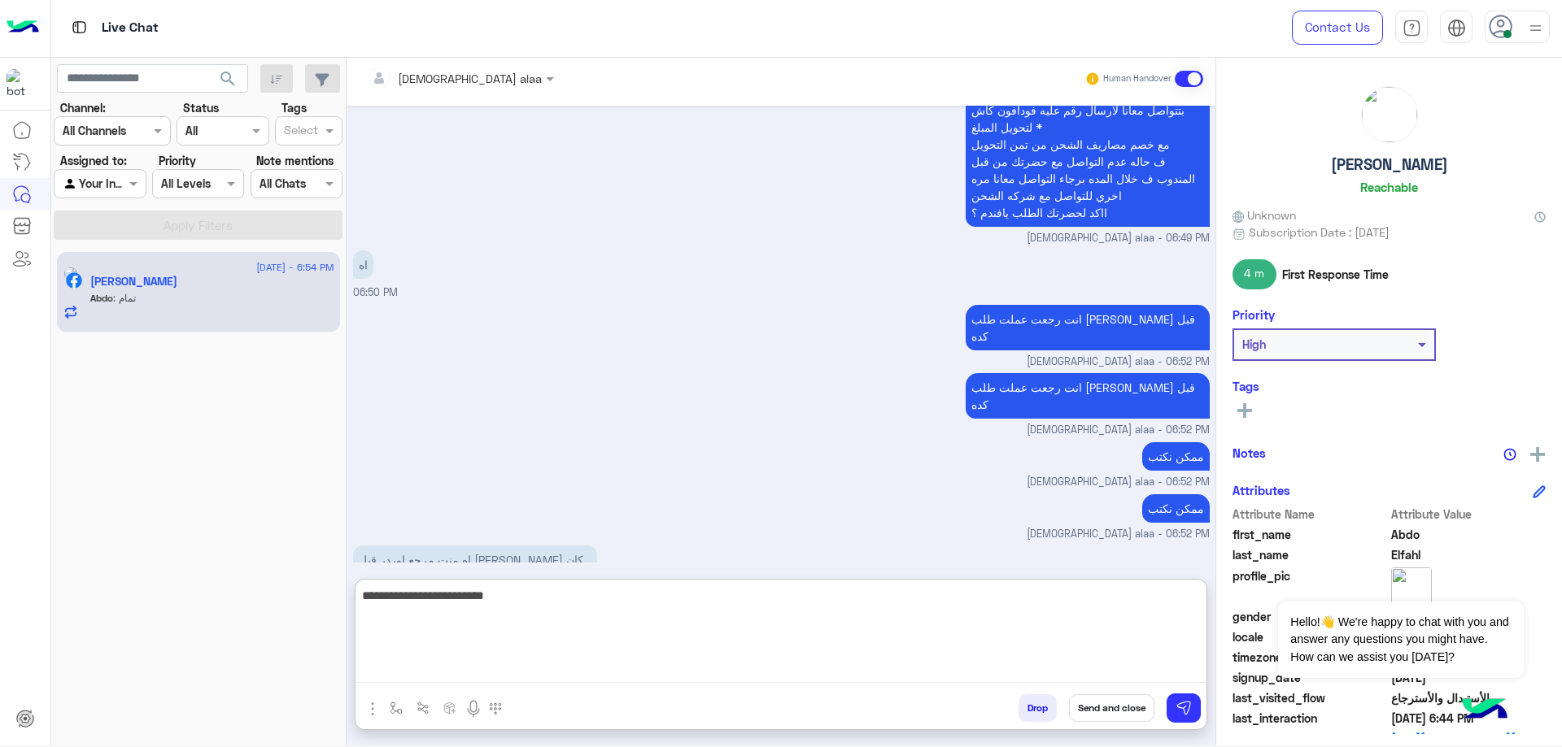
scroll to position [12516, 0]
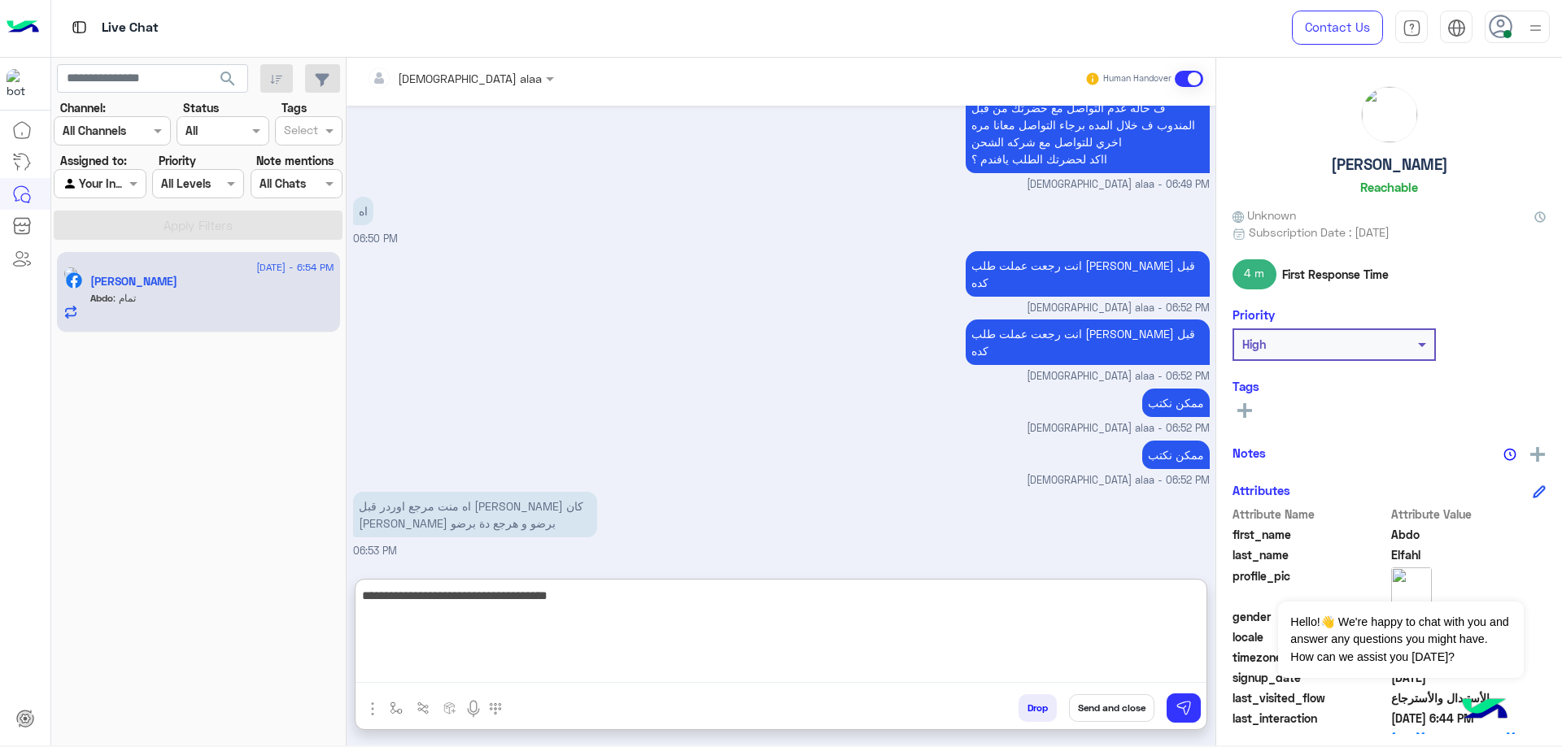
type textarea "**********"
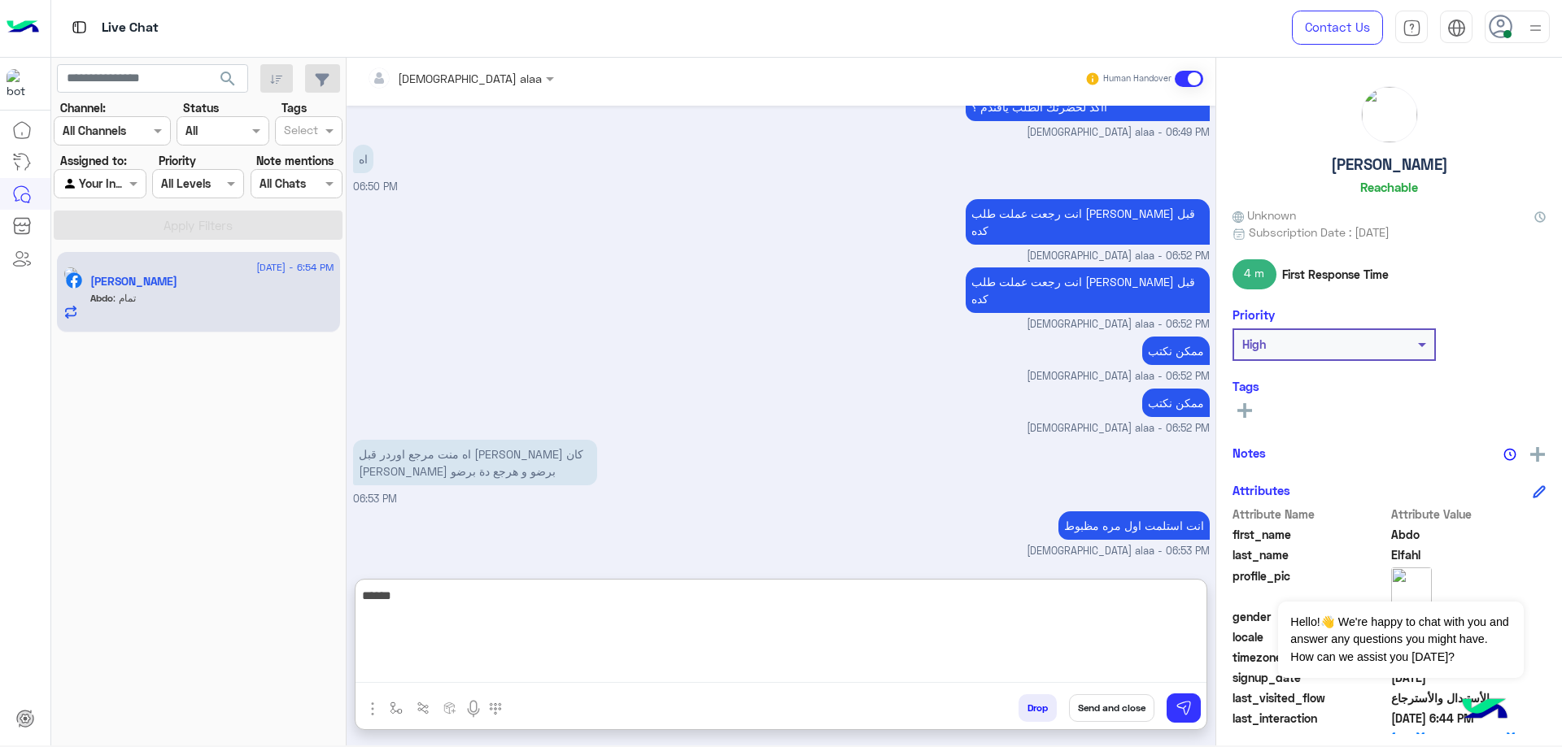
type textarea "******"
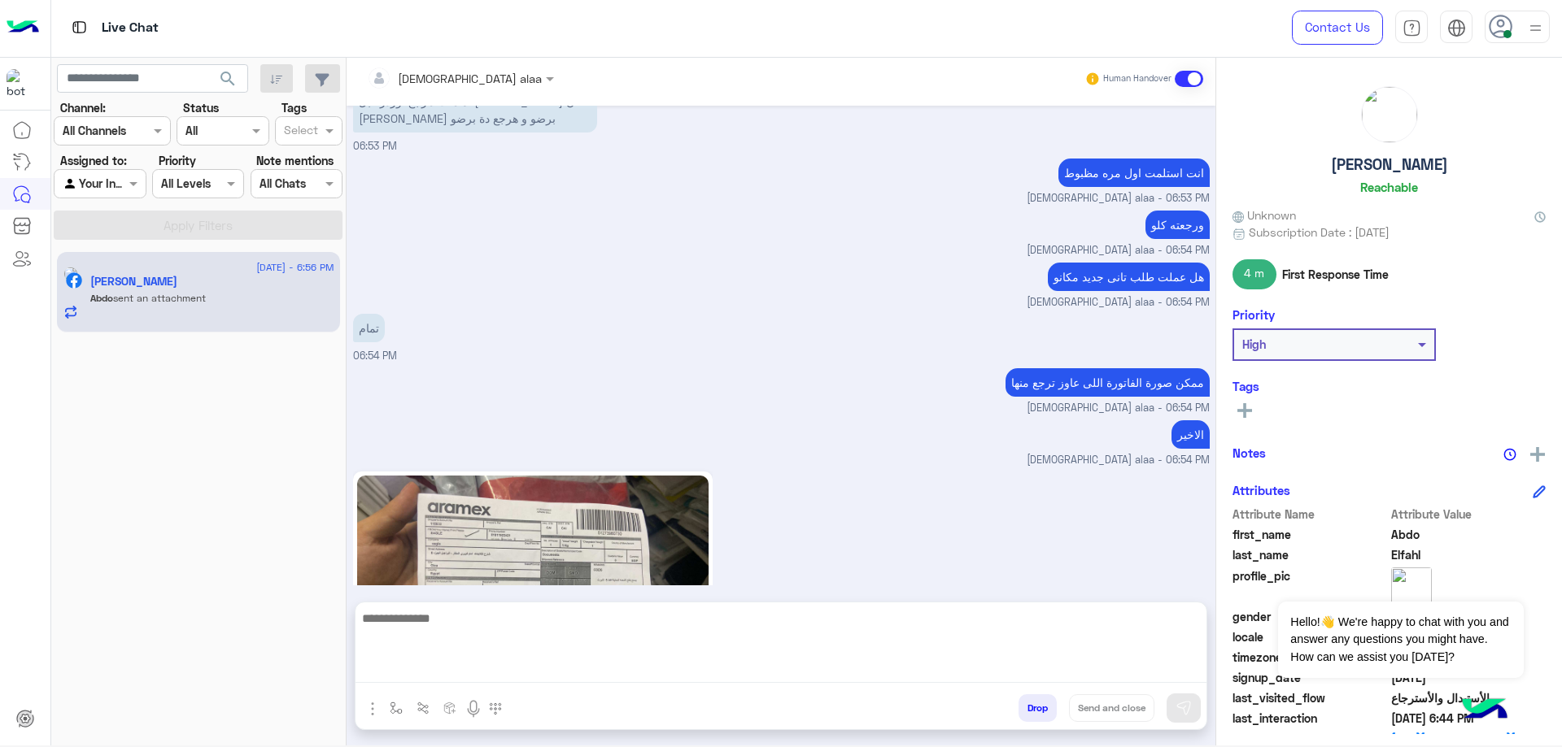
scroll to position [12847, 0]
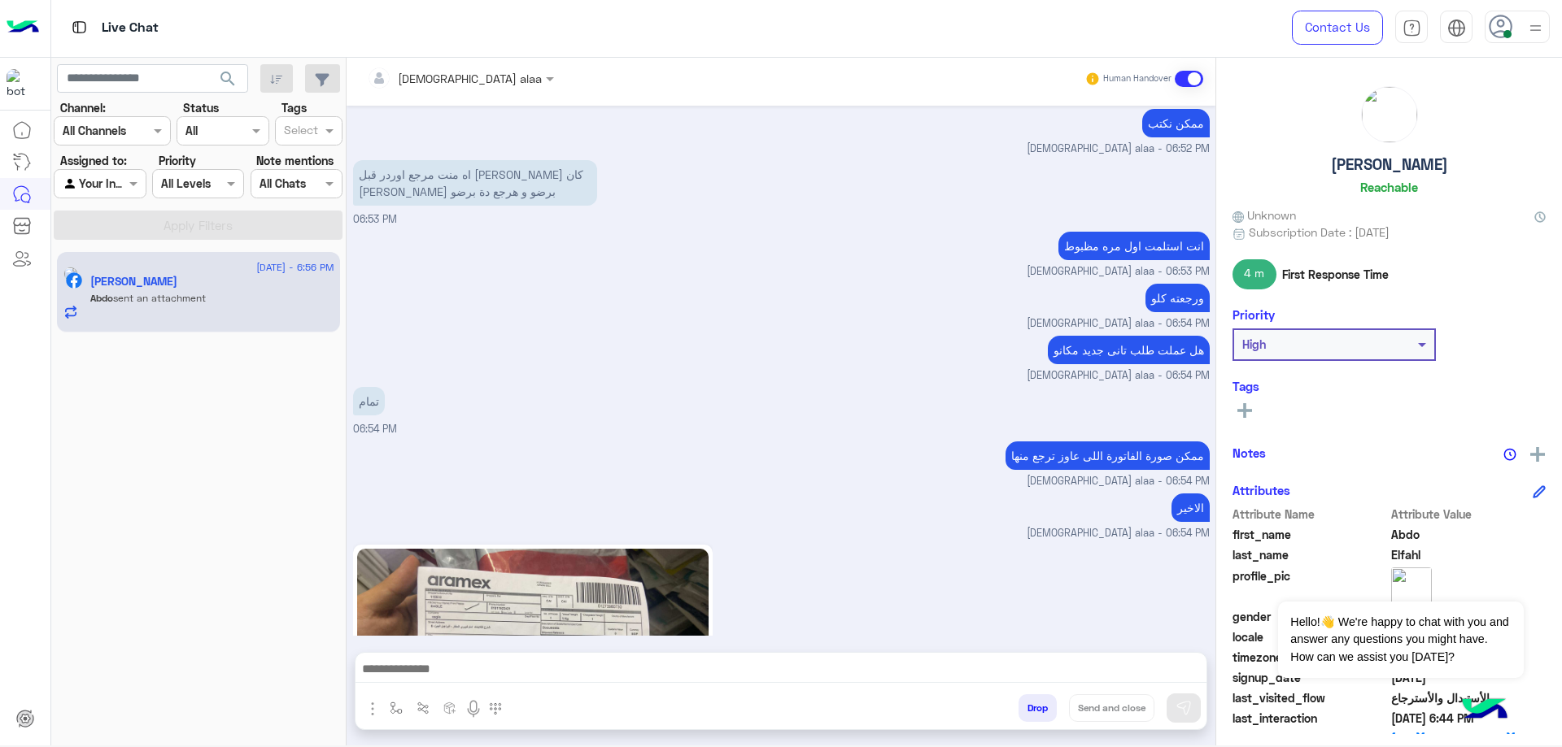
click at [586, 549] on img at bounding box center [532, 648] width 351 height 198
click at [492, 549] on img at bounding box center [532, 648] width 351 height 198
click at [614, 671] on textarea at bounding box center [780, 667] width 851 height 31
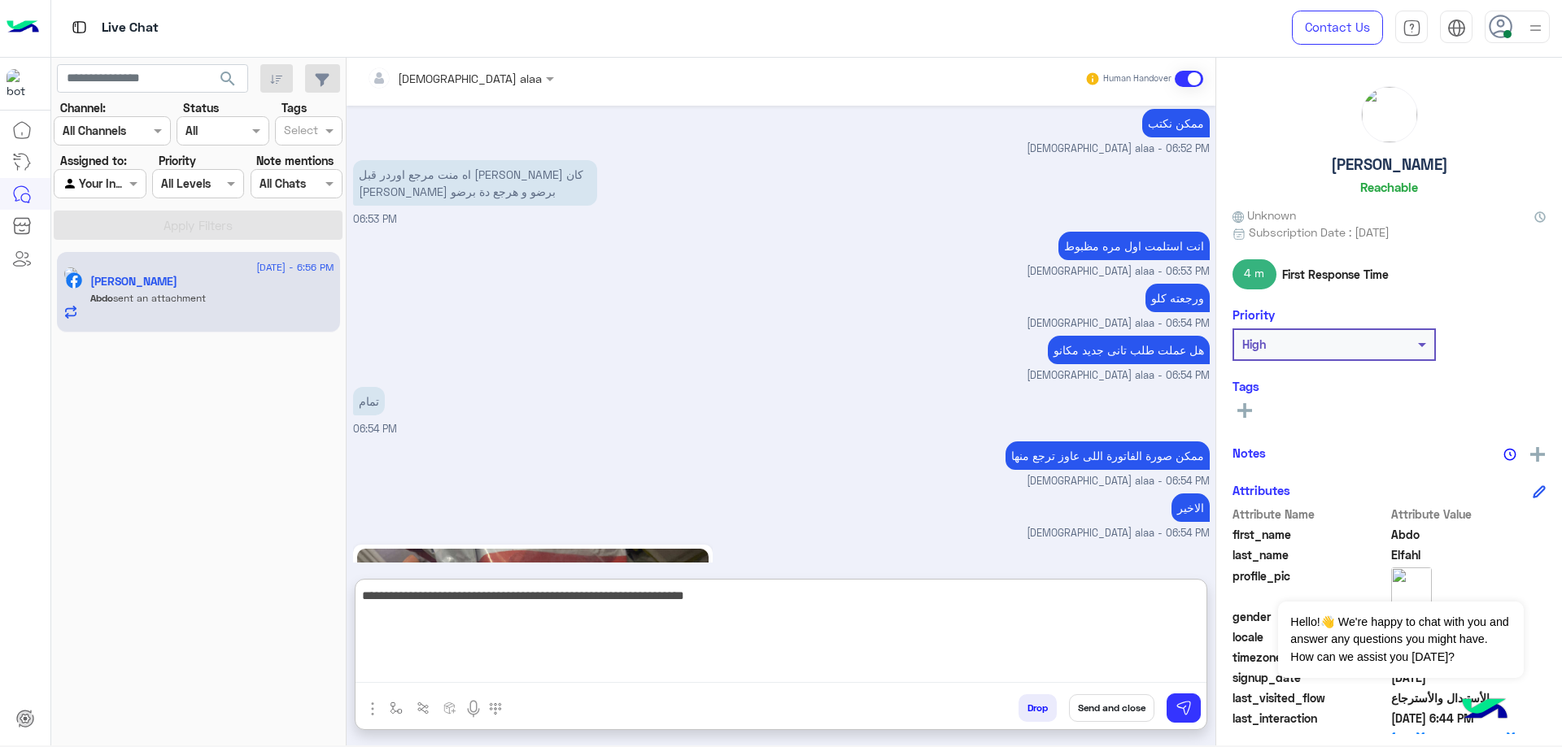
type textarea "**********"
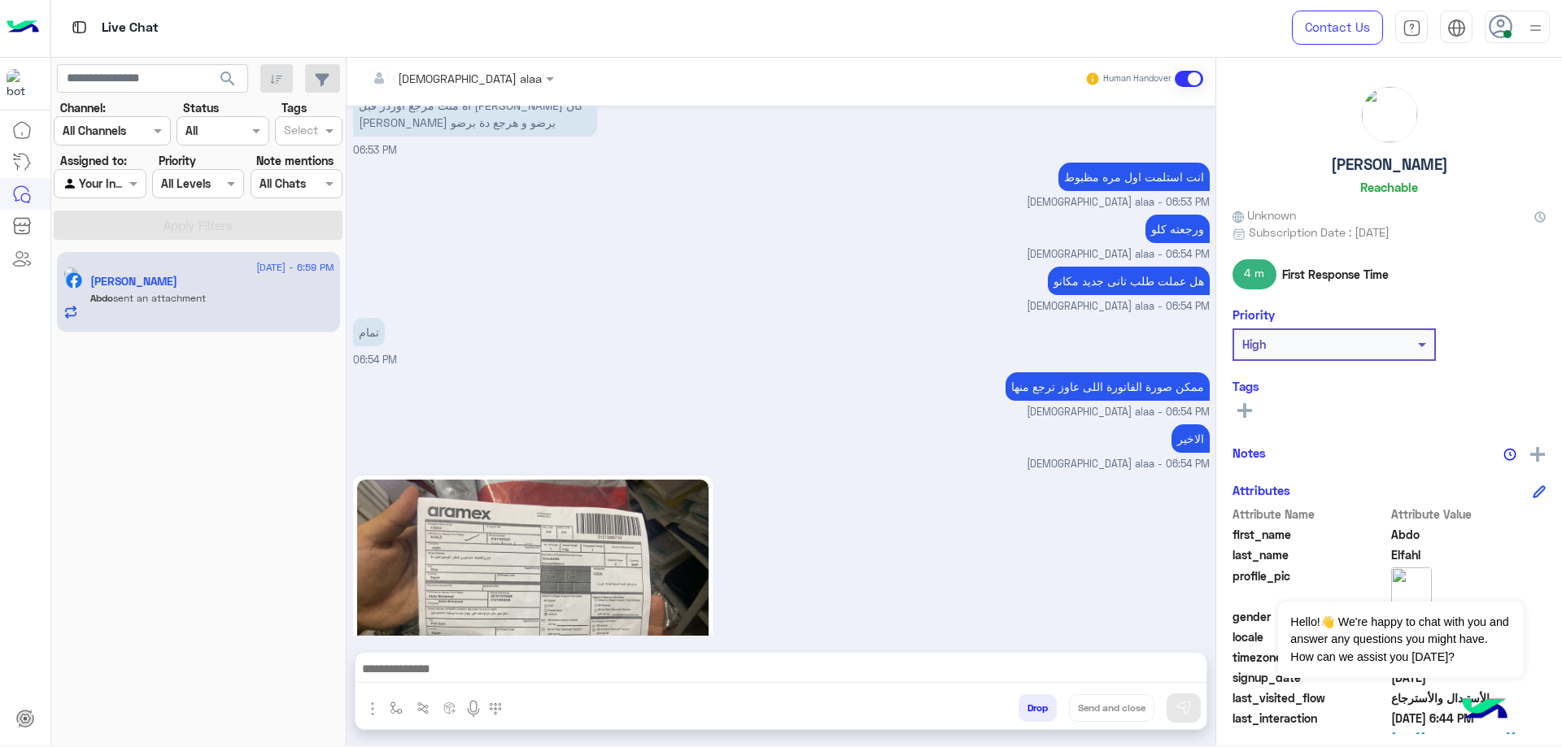
scroll to position [13148, 0]
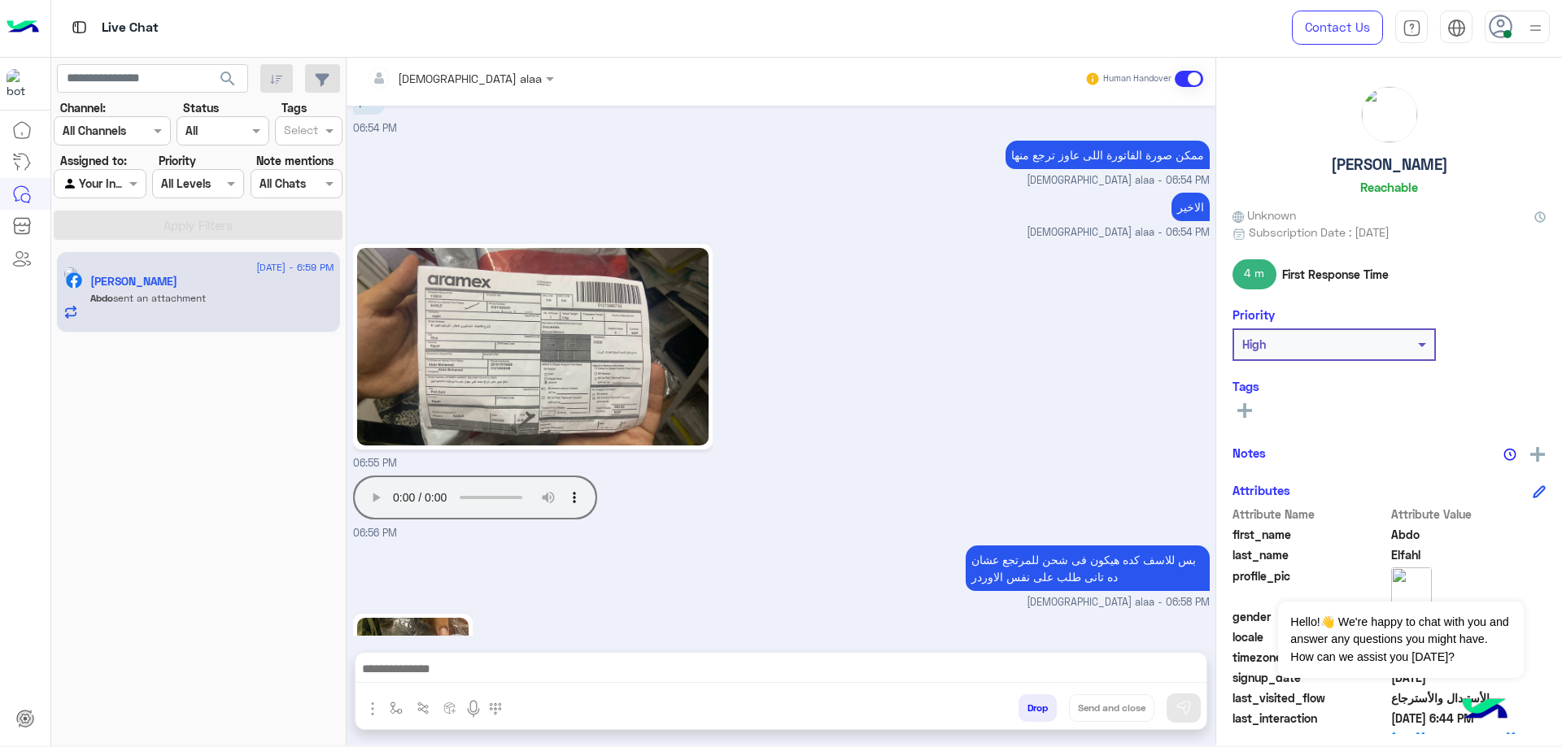
click at [626, 610] on div "06:59 PM" at bounding box center [781, 726] width 856 height 232
click at [442, 618] on img at bounding box center [412, 717] width 111 height 198
click at [357, 618] on img at bounding box center [412, 717] width 111 height 198
click at [437, 619] on img at bounding box center [412, 718] width 111 height 198
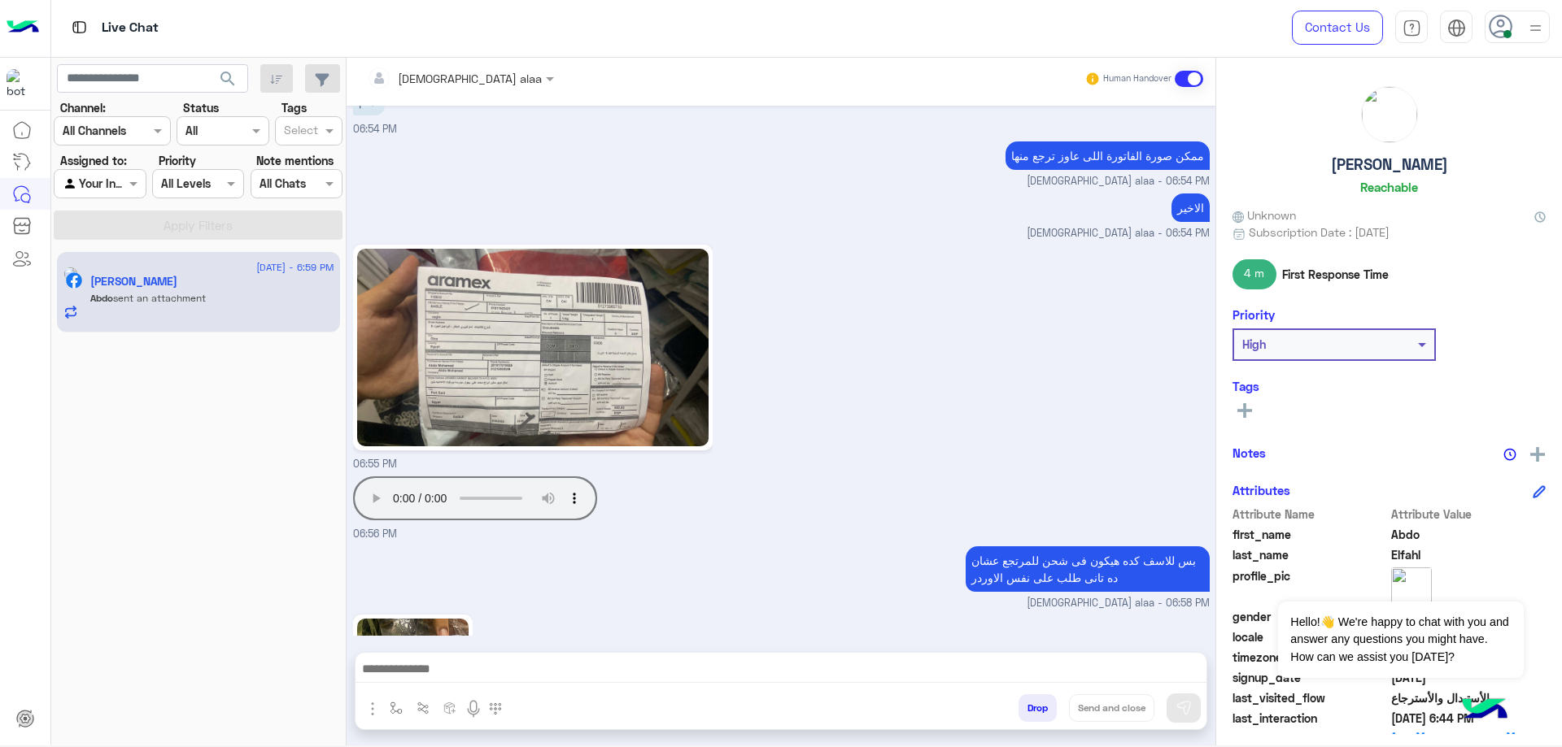
scroll to position [13217, 0]
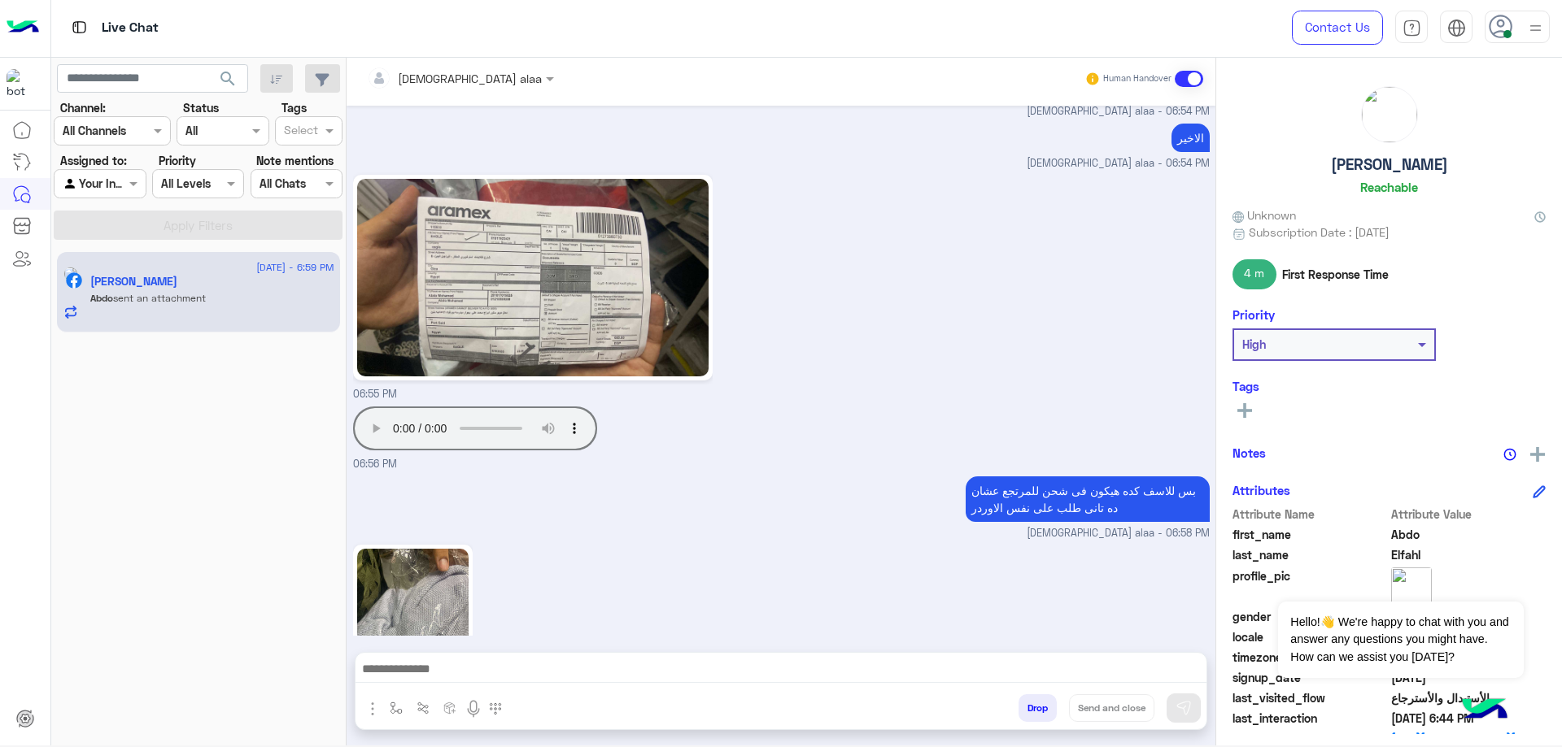
click at [579, 675] on textarea at bounding box center [780, 671] width 851 height 24
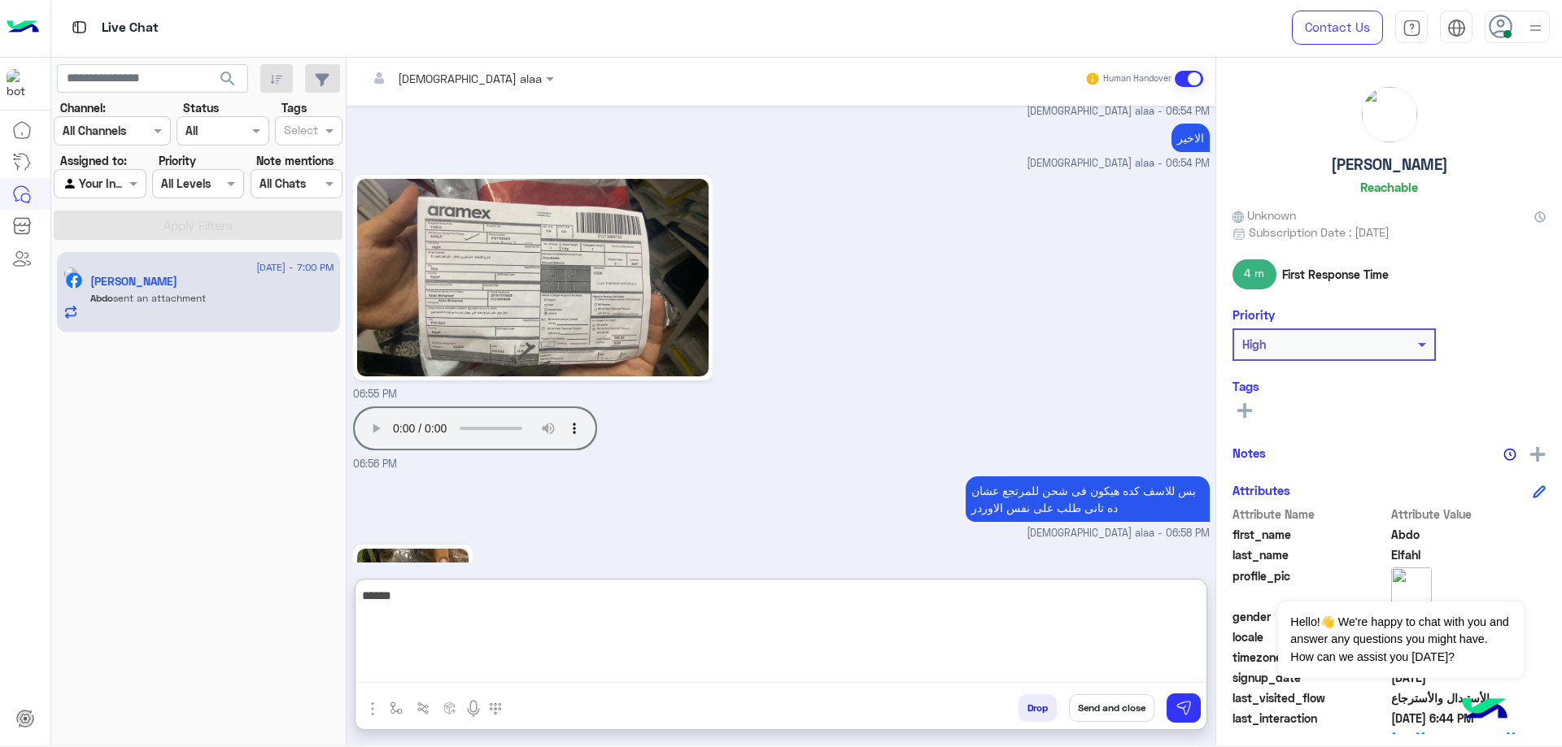
scroll to position [13361, 0]
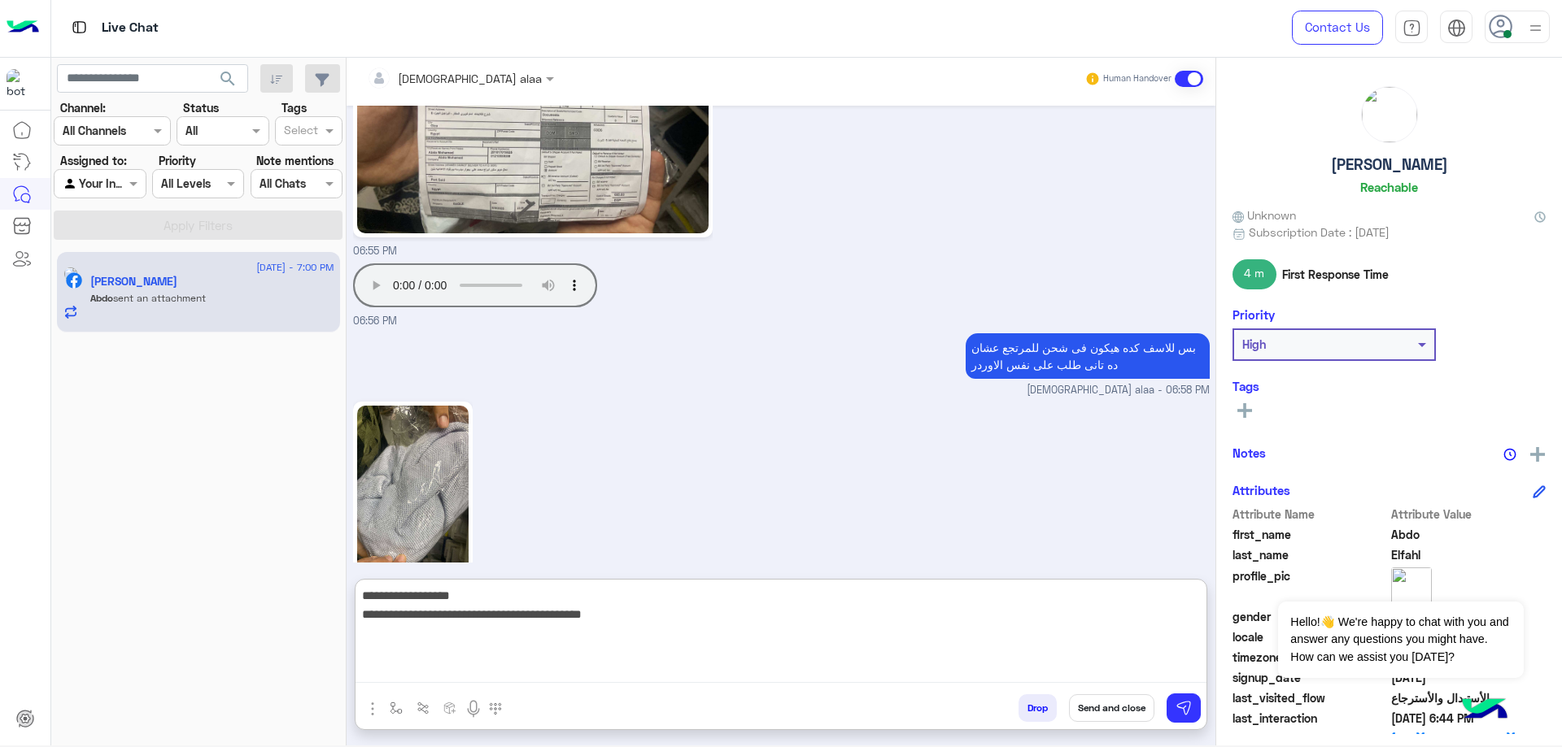
type textarea "**********"
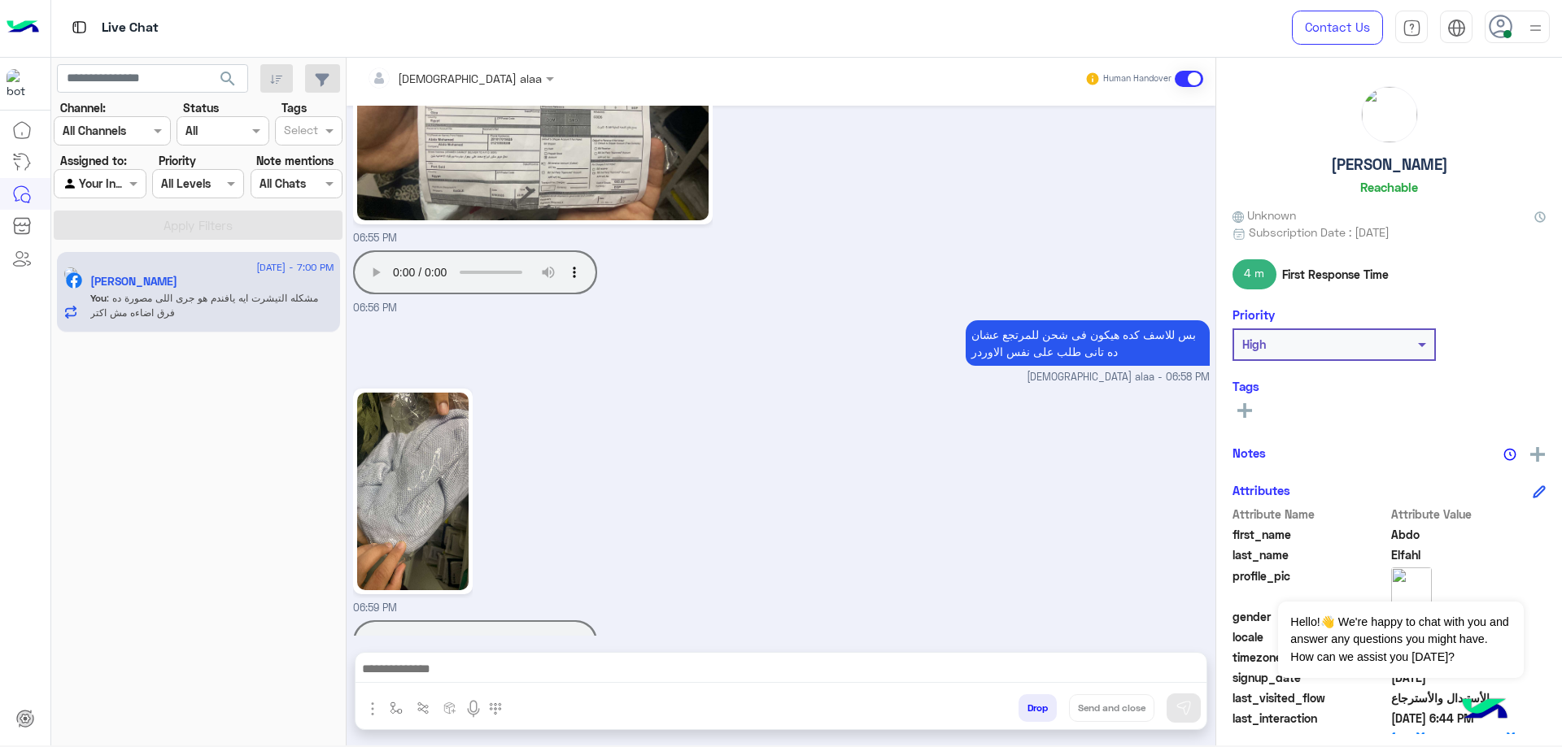
scroll to position [13373, 0]
click at [671, 662] on textarea at bounding box center [780, 671] width 851 height 24
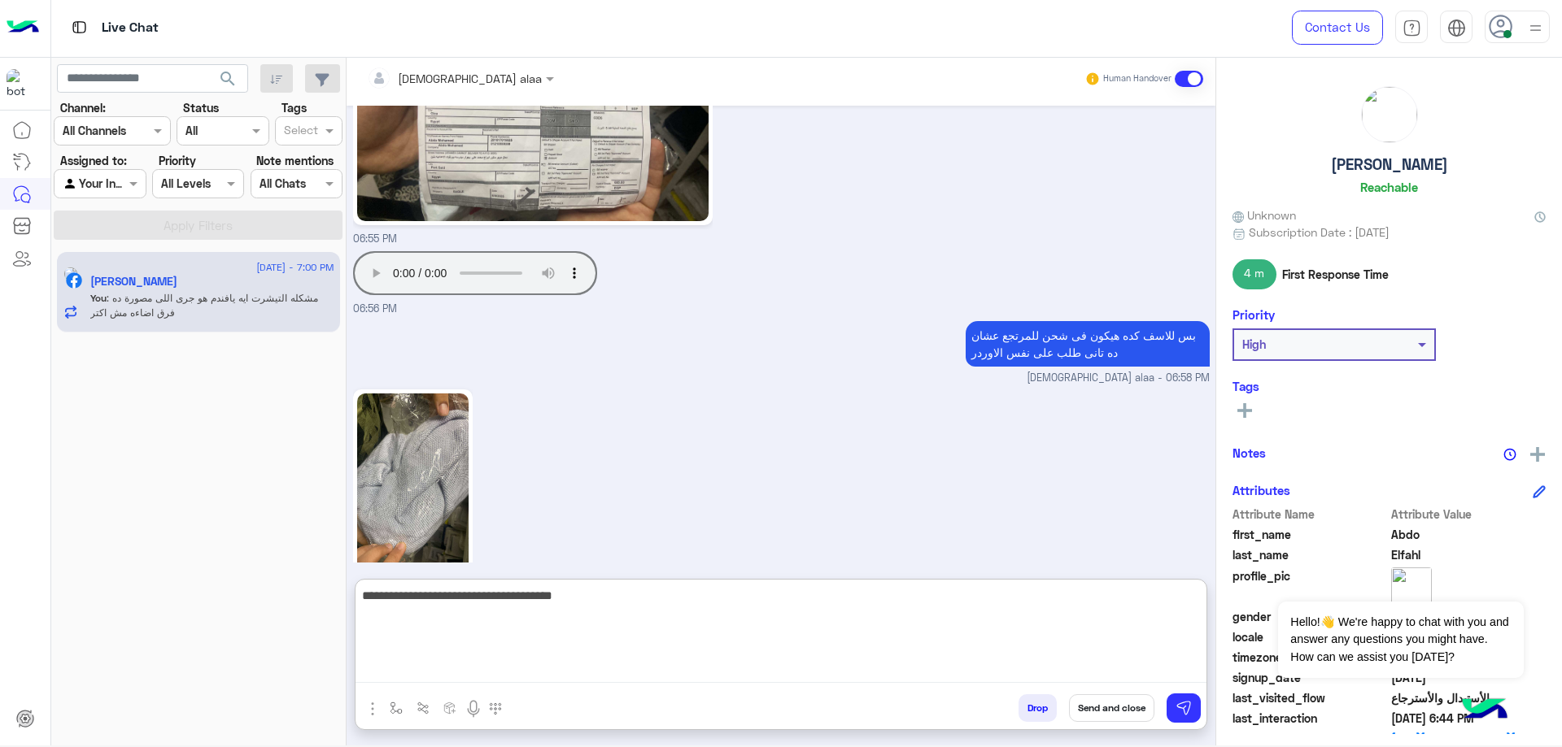
type textarea "**********"
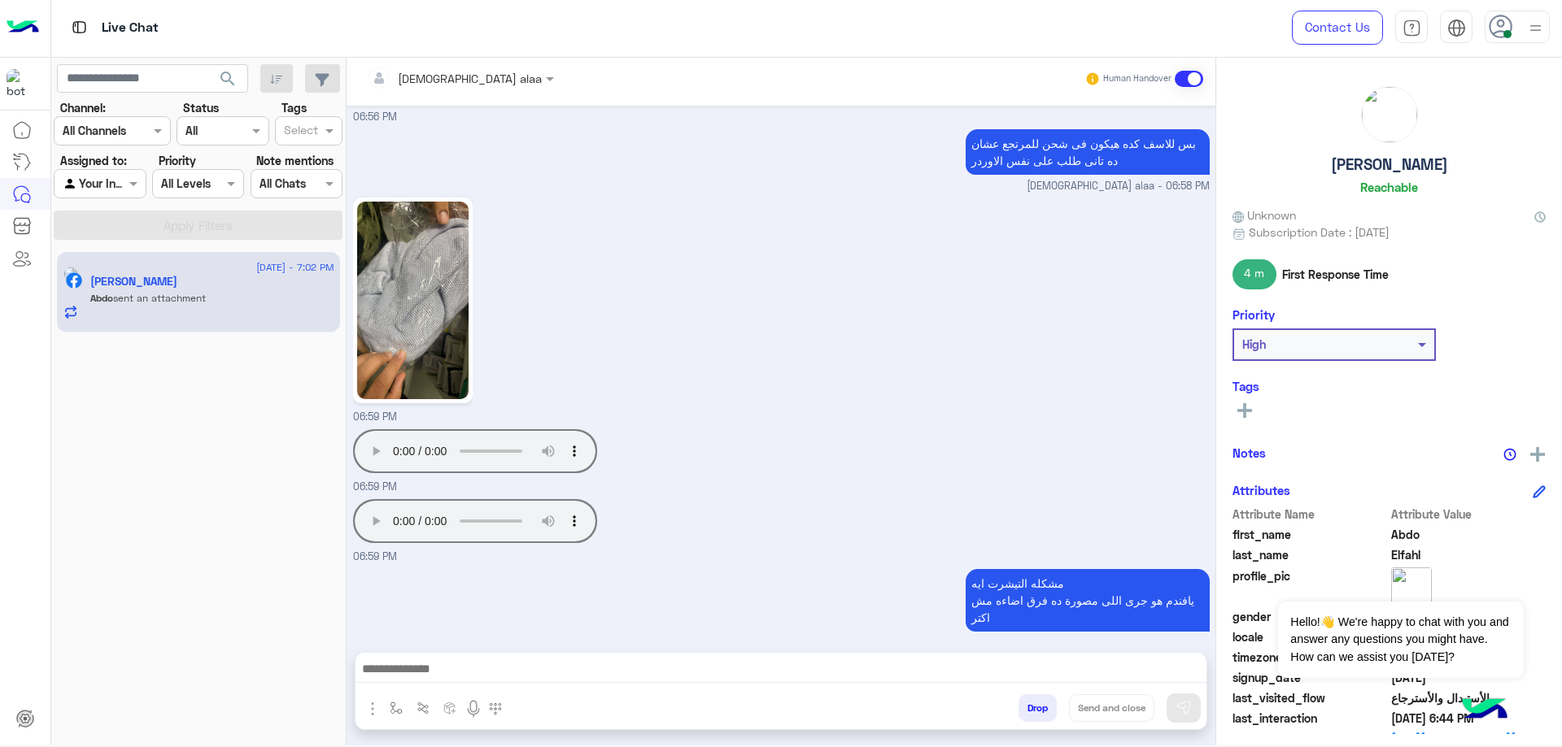
scroll to position [13564, 0]
click at [536, 669] on textarea at bounding box center [780, 671] width 851 height 24
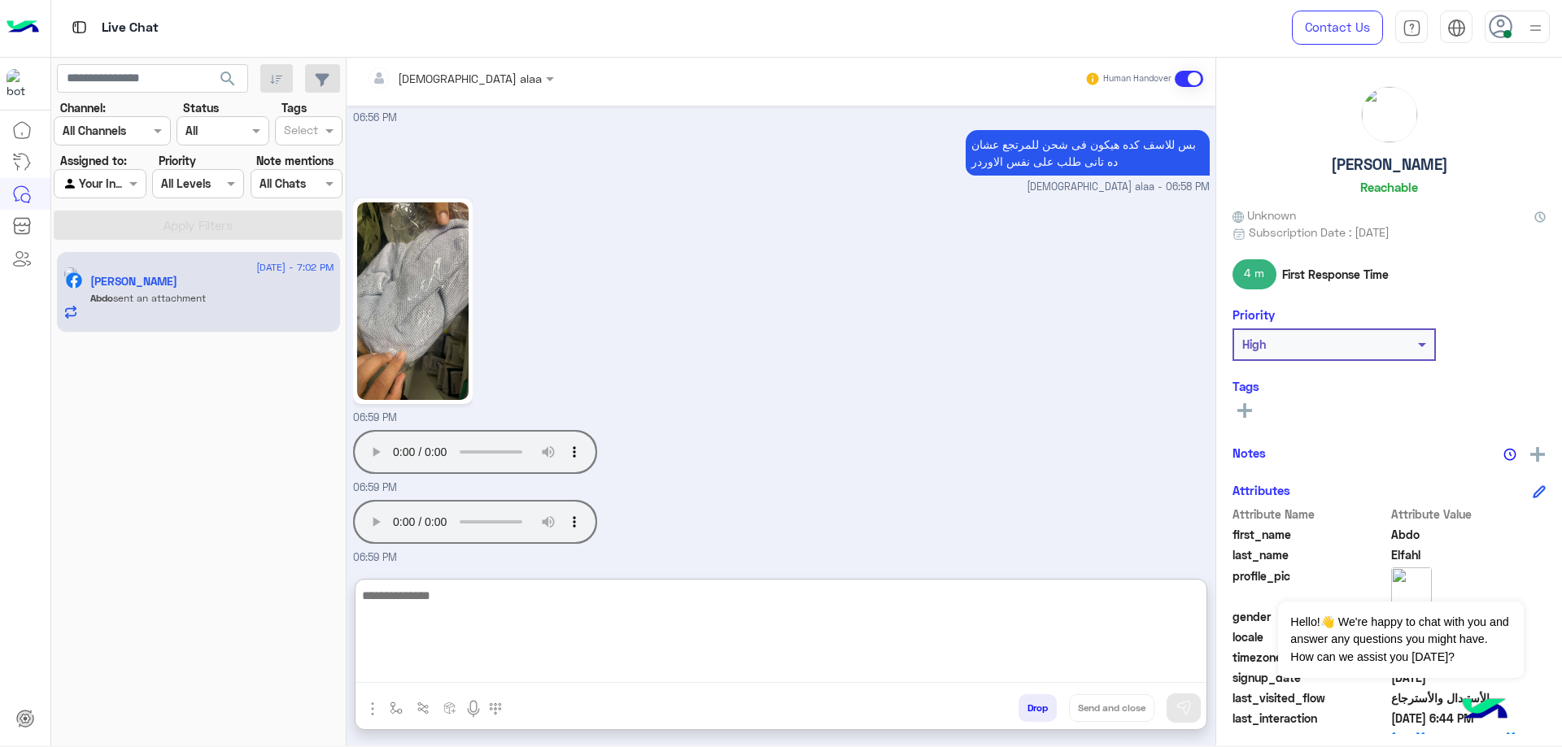
scroll to position [13637, 0]
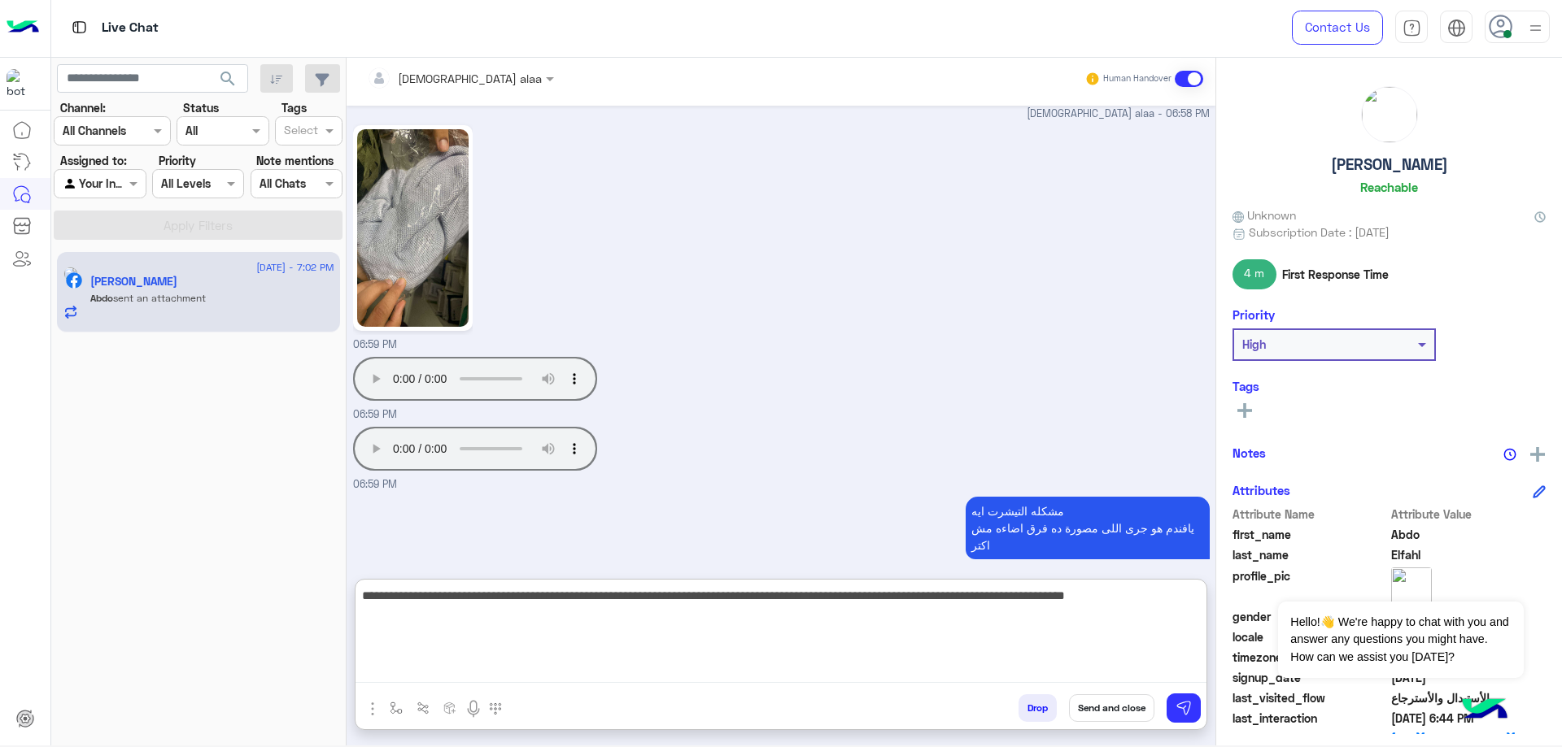
type textarea "**********"
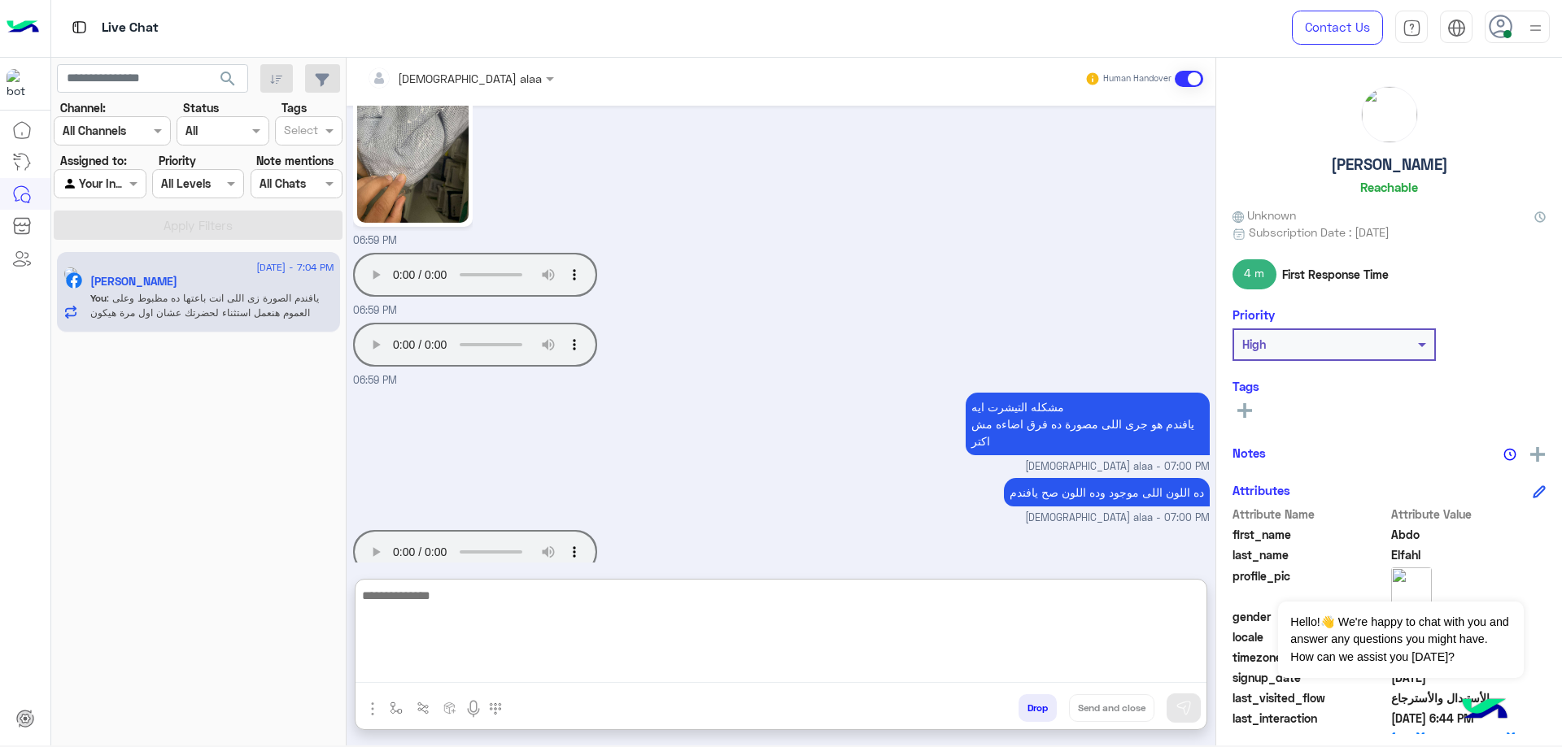
scroll to position [13740, 0]
click at [638, 598] on textarea at bounding box center [780, 635] width 851 height 98
paste textarea "**********"
type textarea "**********"
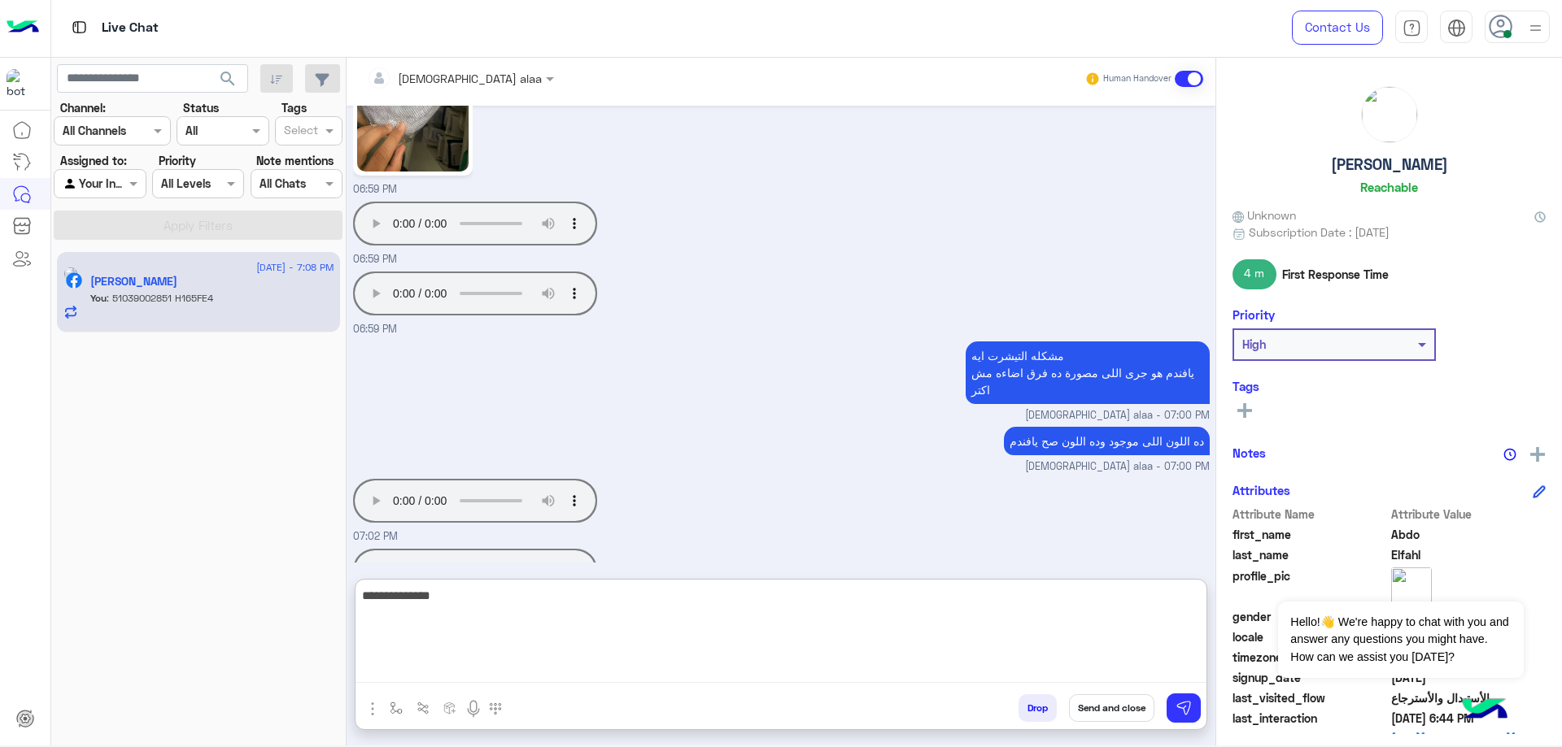
type textarea "**********"
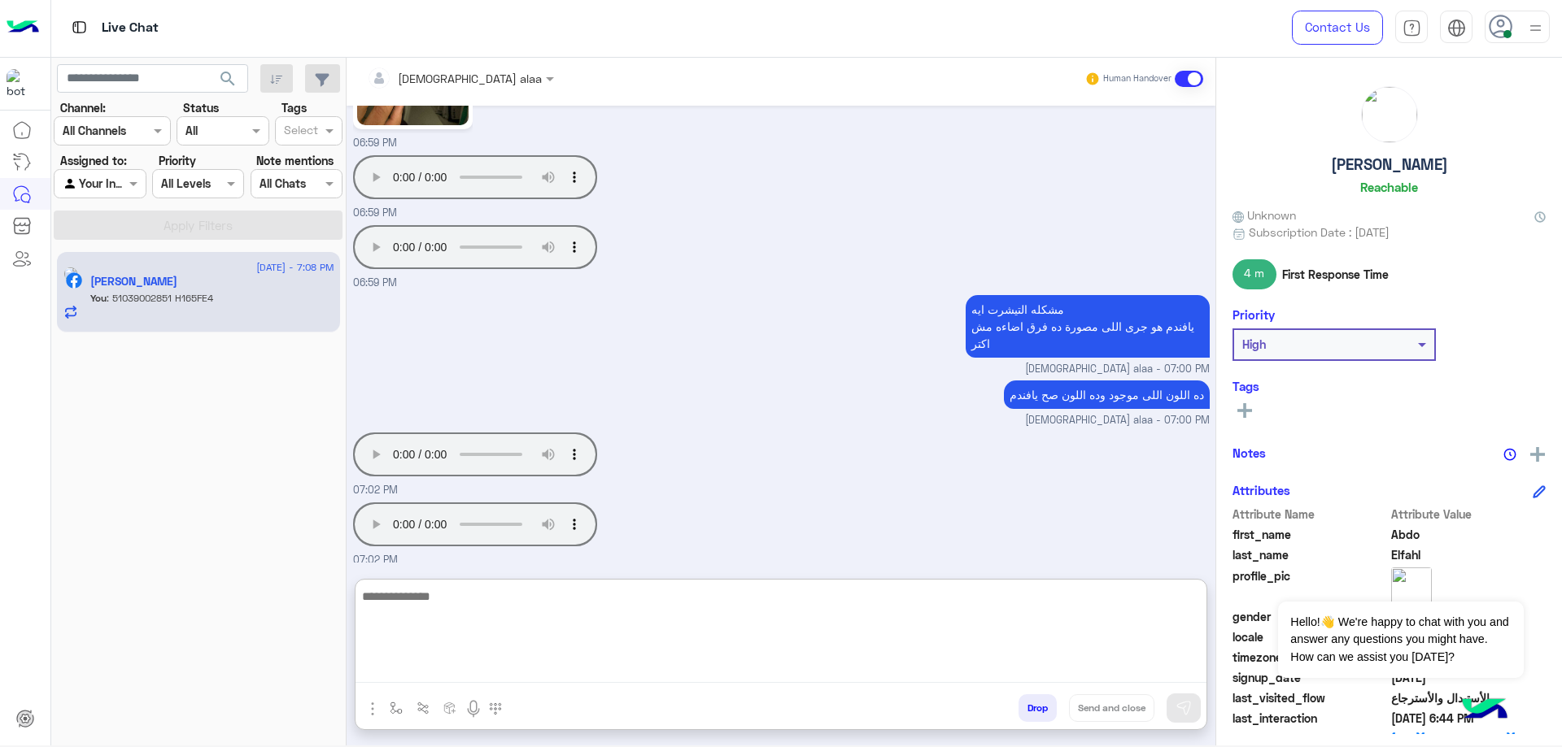
scroll to position [13845, 0]
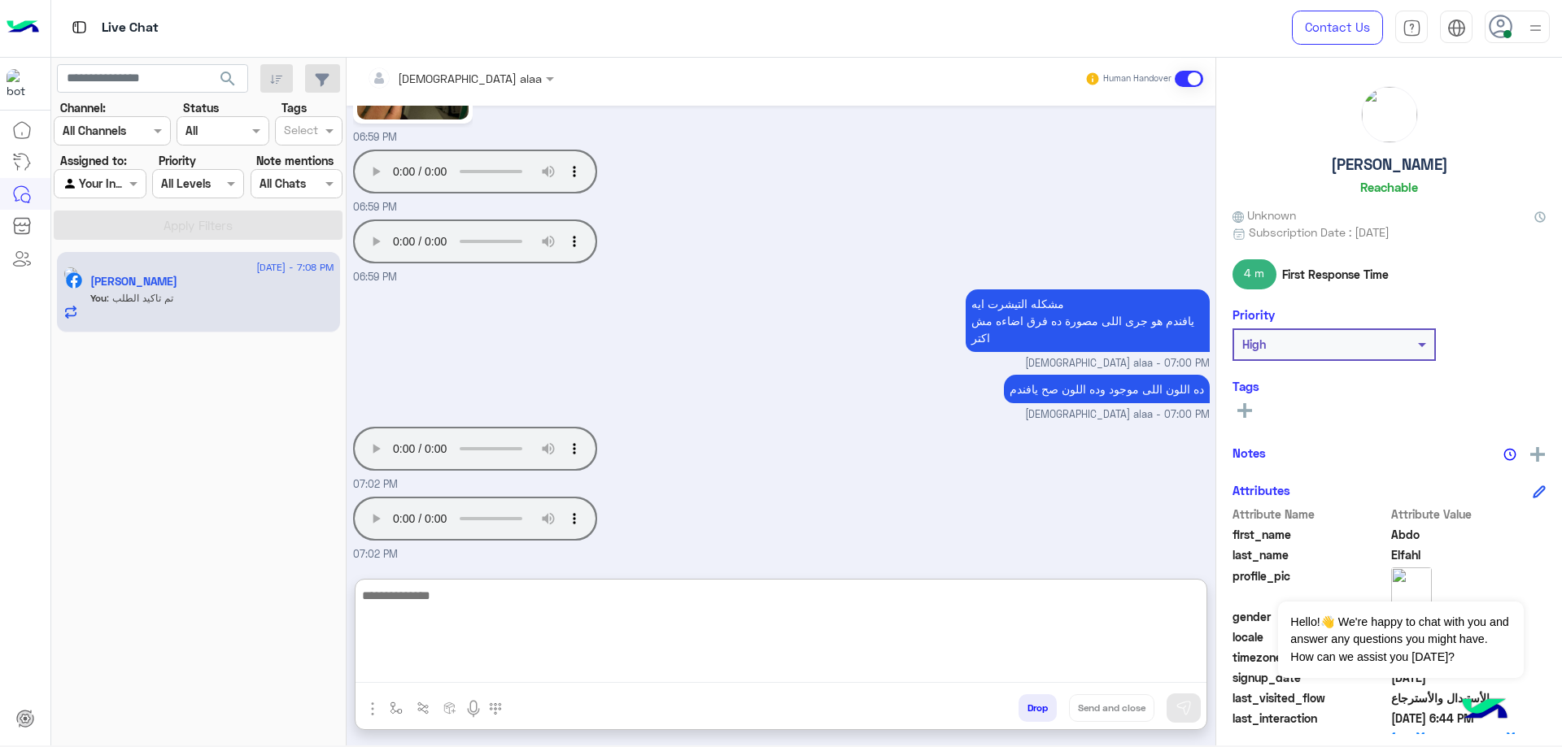
click at [1179, 469] on div "Aug 8, 2025 1 04:31 PM عميلنا العزيز Abdo اهلا بيك في إيجل، برجاء الضغط على الق…" at bounding box center [780, 334] width 869 height 457
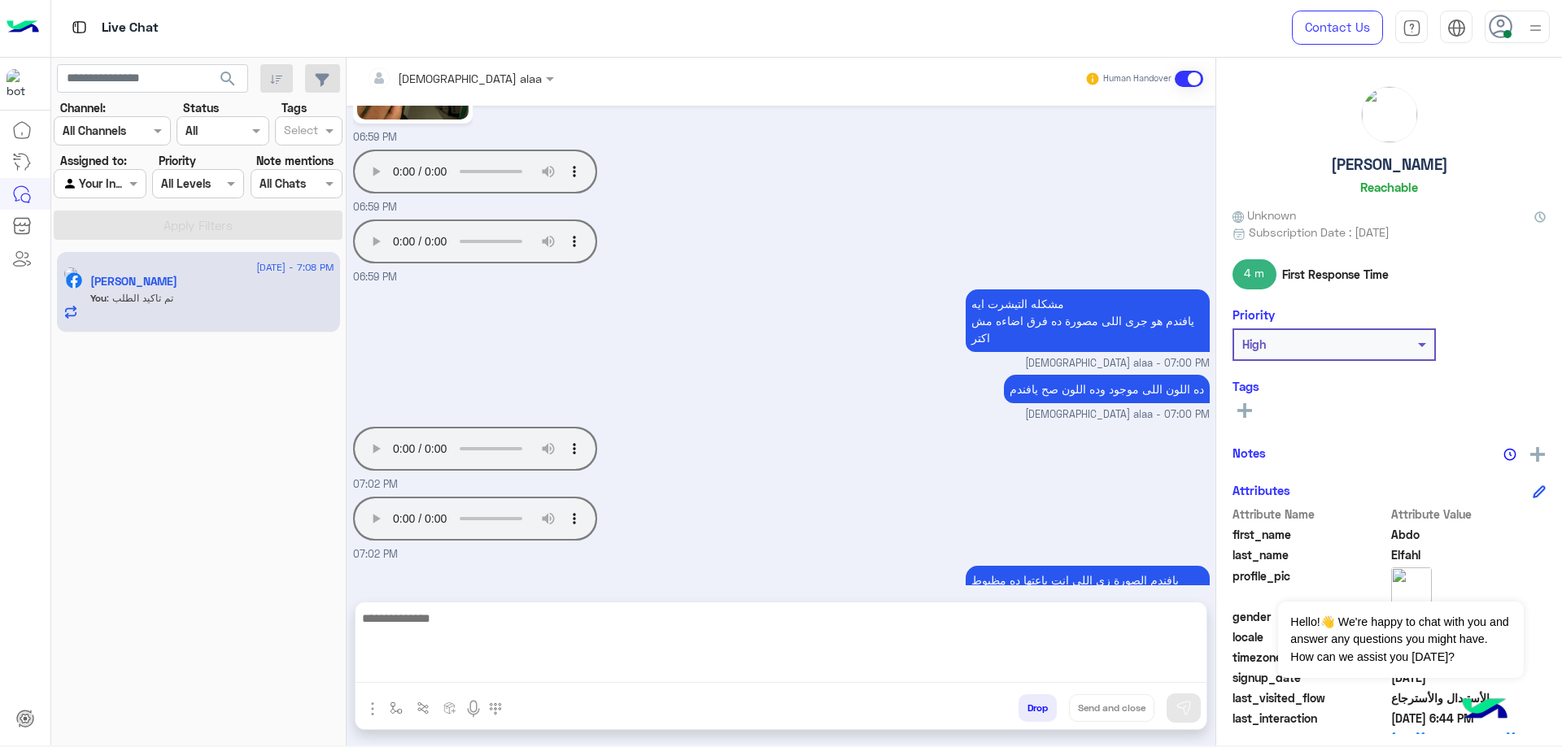
scroll to position [13771, 0]
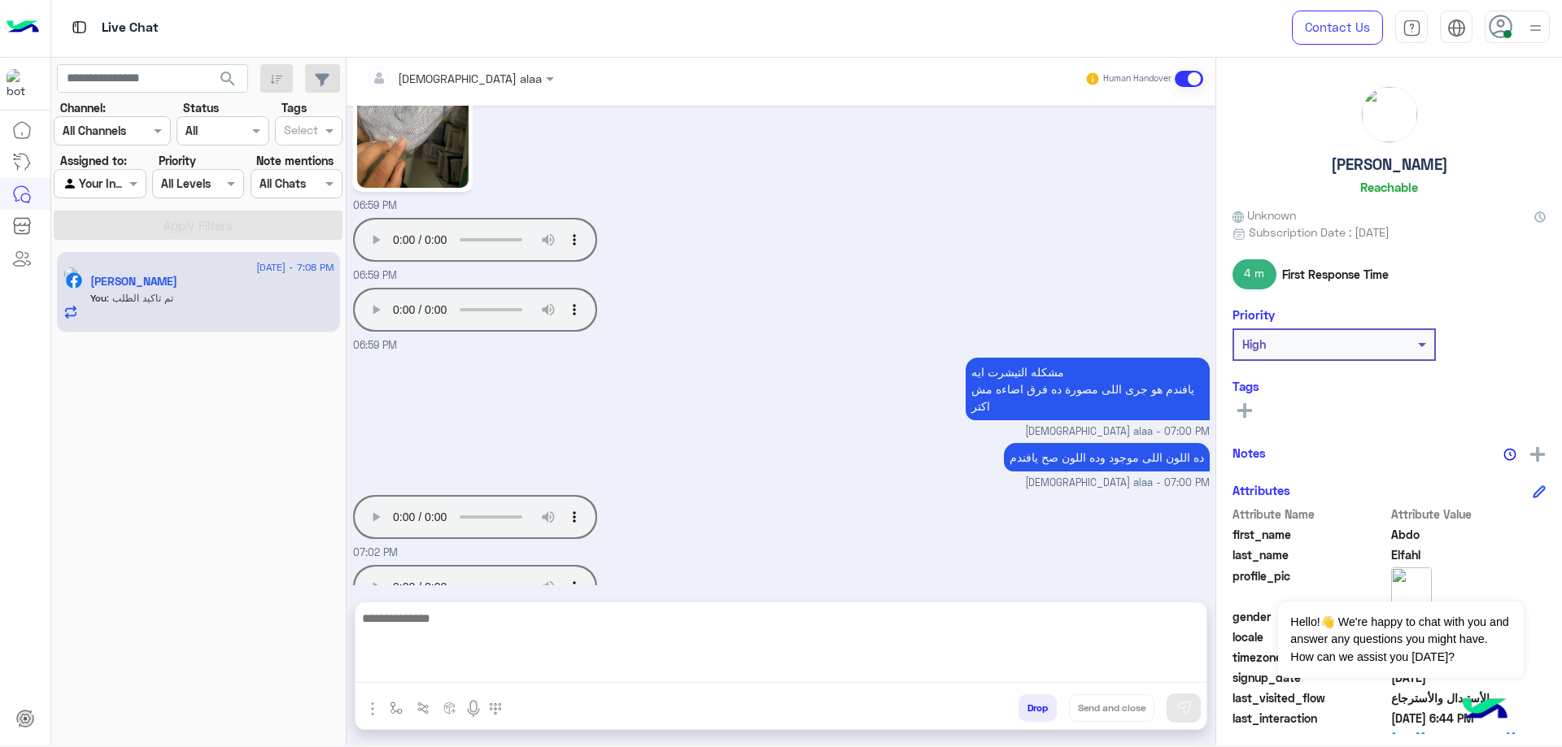
click at [1179, 634] on p "يافندم الصورة زى اللى انت باعتها ده مظبوط وعلى العموم هنعمل استثناء لحضرتك عشان…" at bounding box center [1087, 674] width 244 height 80
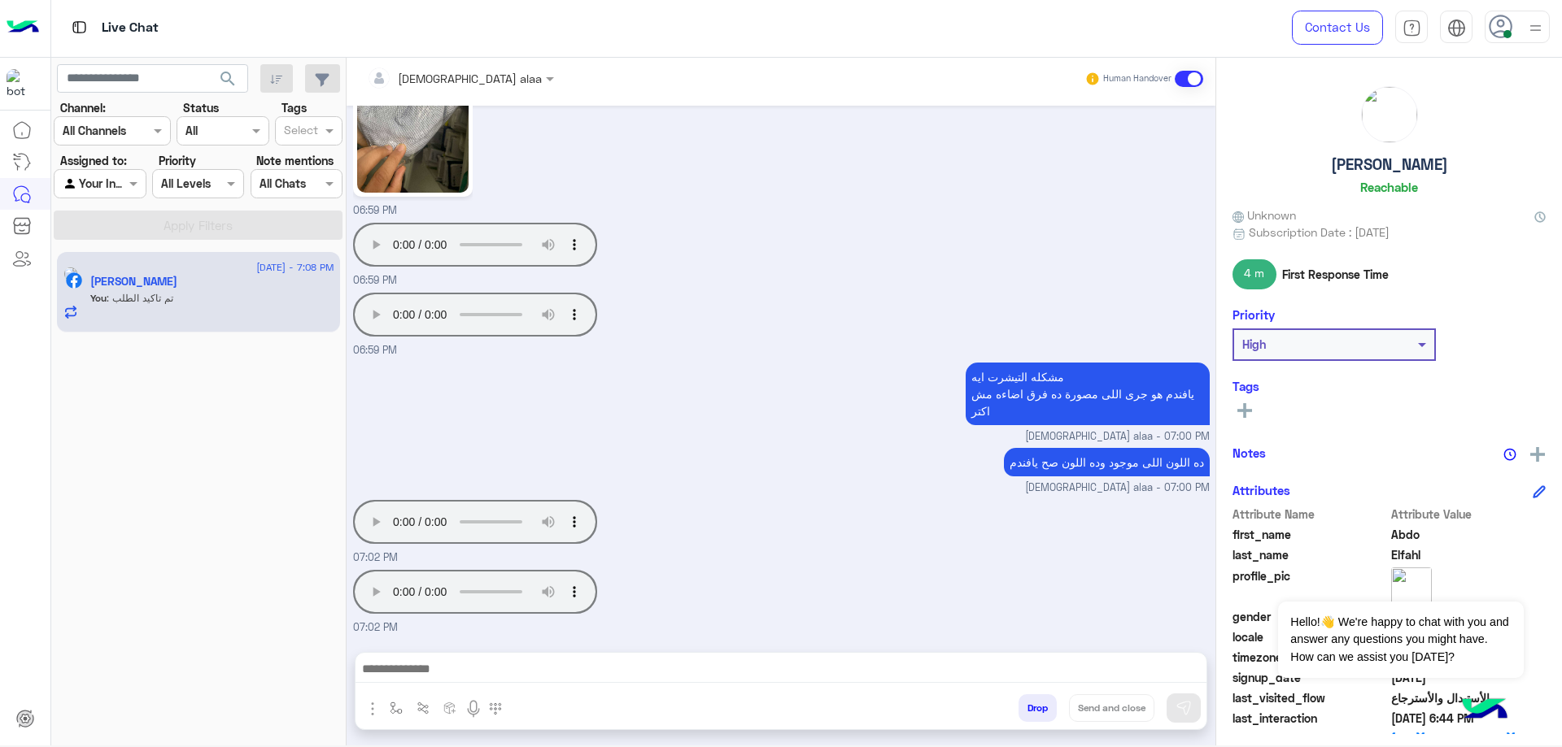
click at [1174, 743] on p "51039002851 H165FE4" at bounding box center [1144, 757] width 129 height 28
copy p "H165FE4"
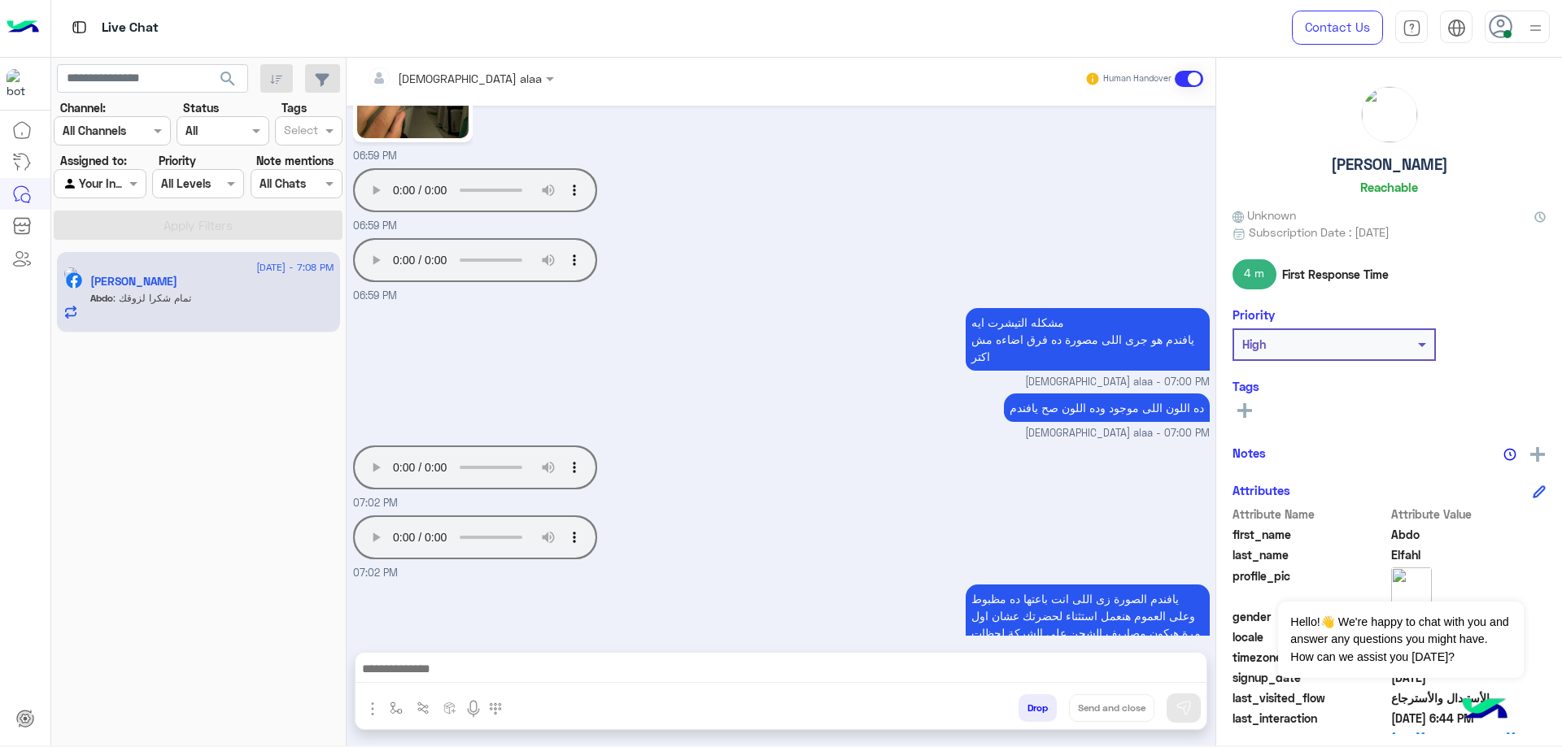
click at [531, 678] on textarea at bounding box center [780, 671] width 851 height 24
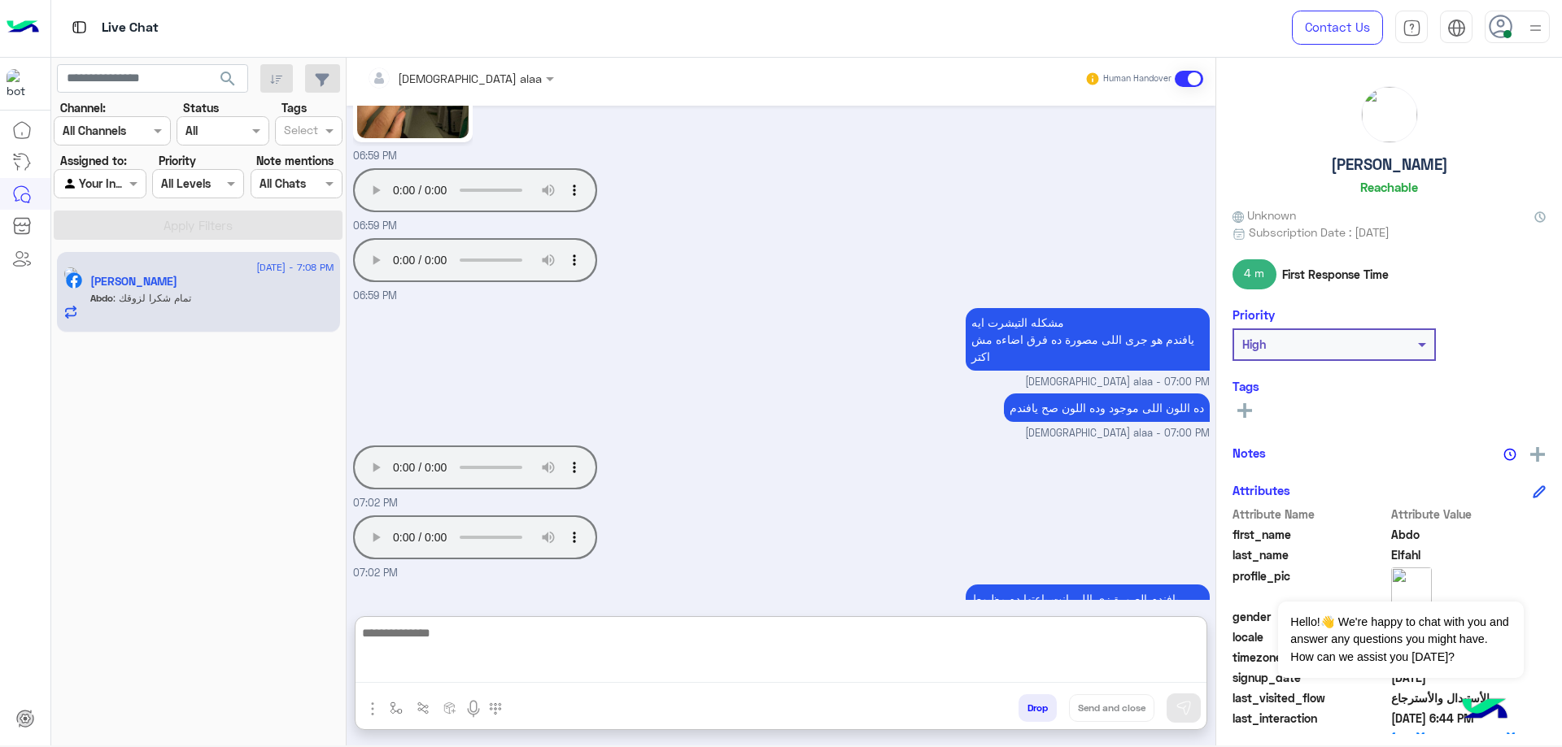
scroll to position [13845, 0]
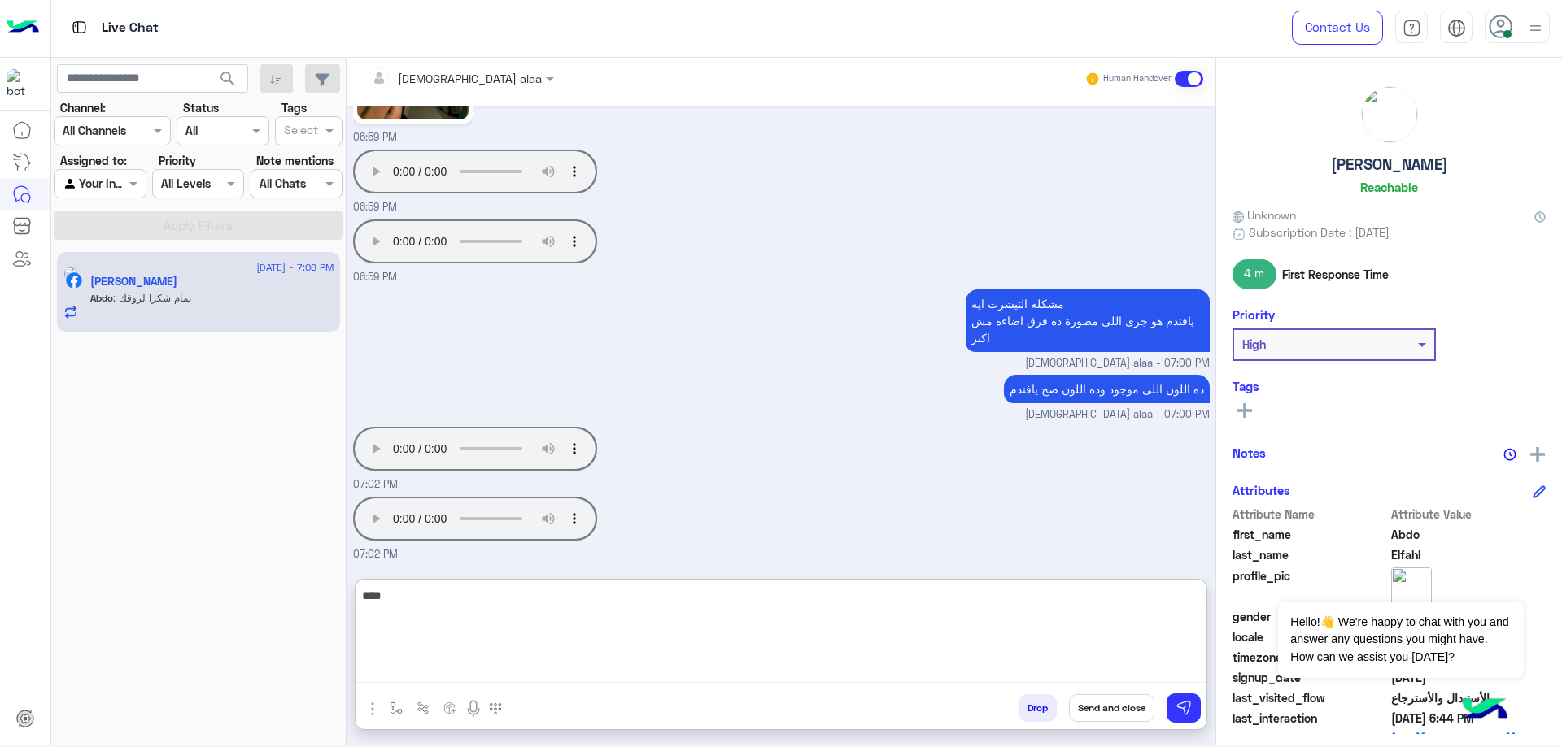
type textarea "****"
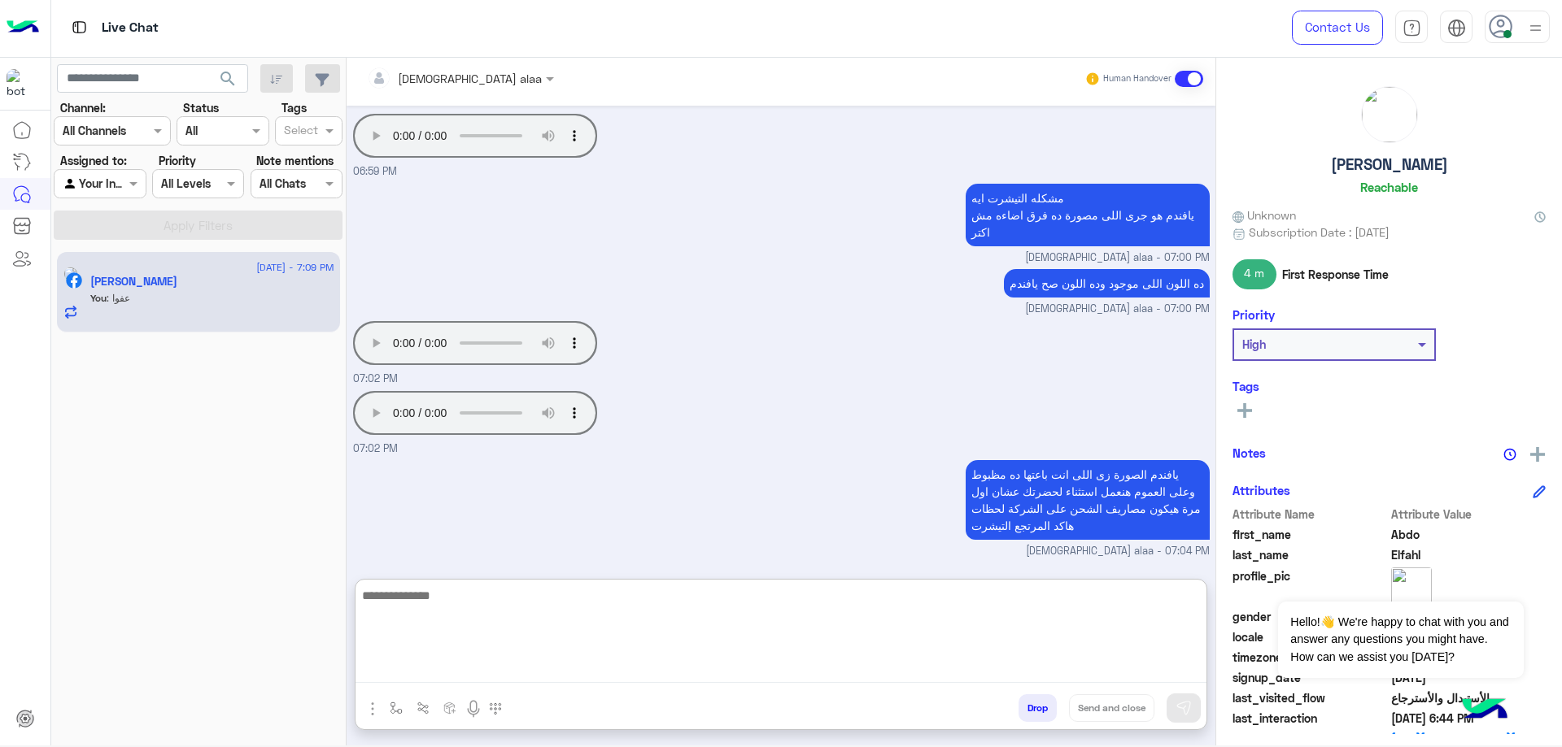
click at [1036, 701] on button "Drop" at bounding box center [1037, 709] width 38 height 28
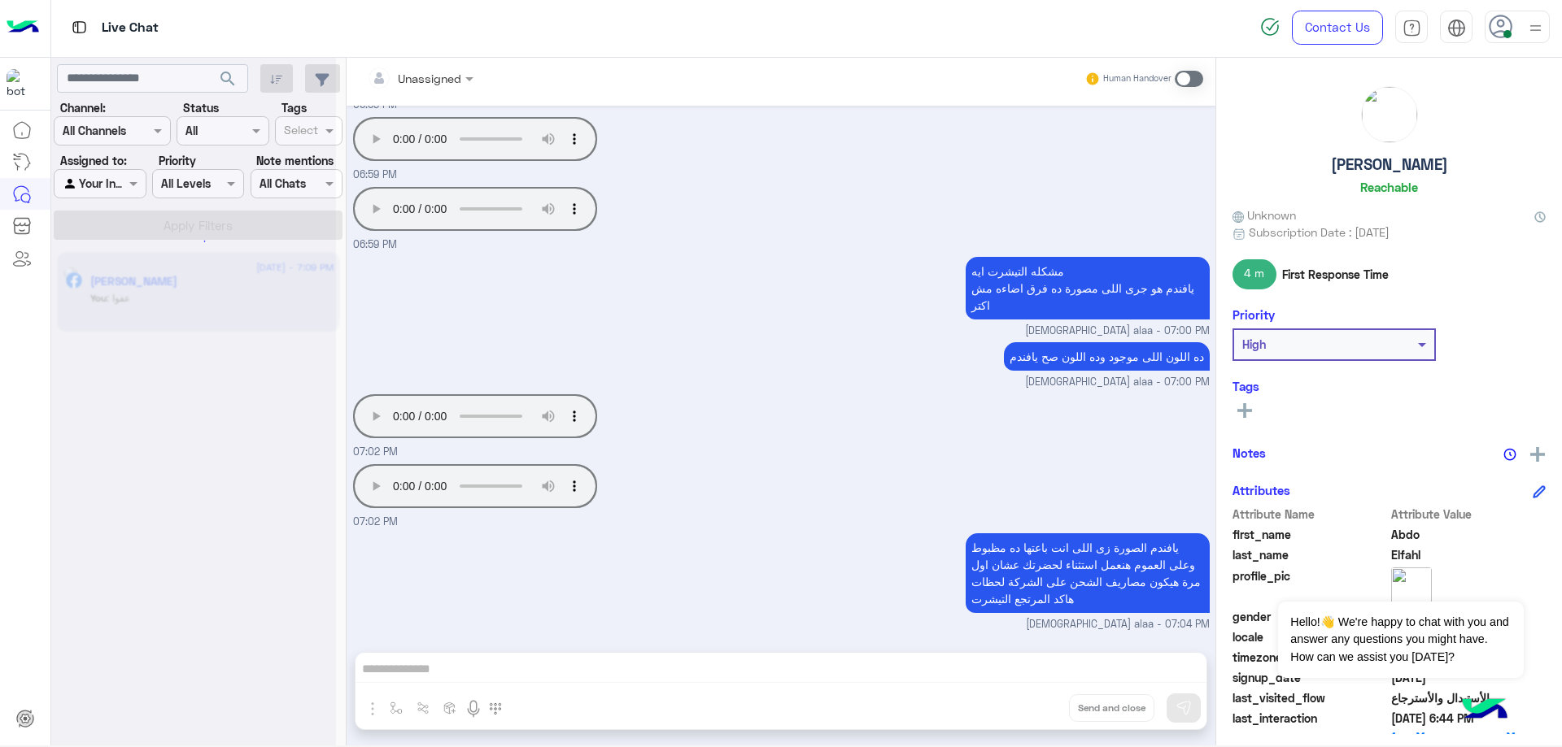
scroll to position [13907, 0]
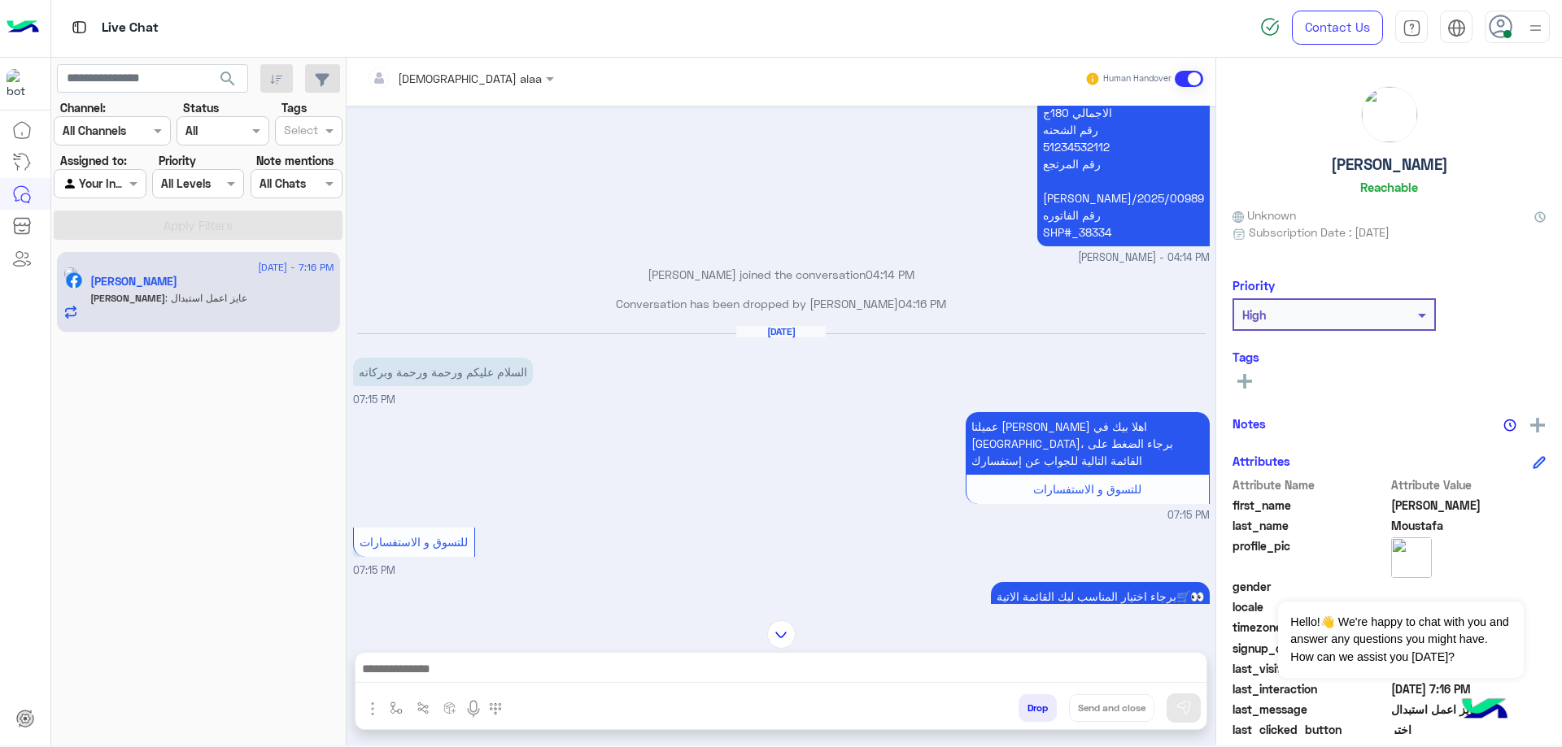
scroll to position [305, 0]
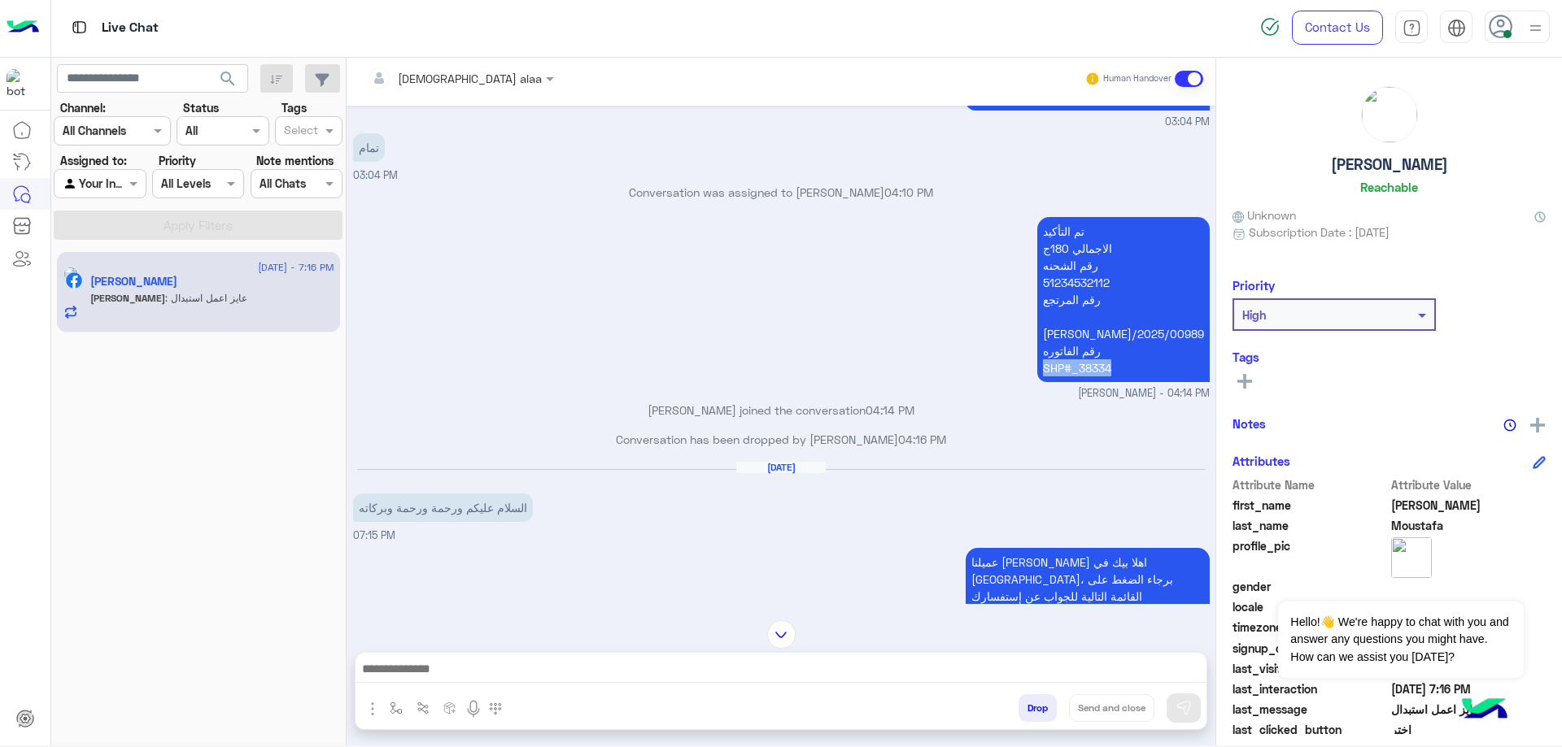
drag, startPoint x: 1176, startPoint y: 372, endPoint x: 1079, endPoint y: 372, distance: 96.8
click at [1079, 372] on div "تم التأكيد الاجمالي 180ج رقم الشحنه 51234532112 رقم المرتجع RON/2025/00989 رقم …" at bounding box center [781, 307] width 856 height 189
copy p "SHP#_38334"
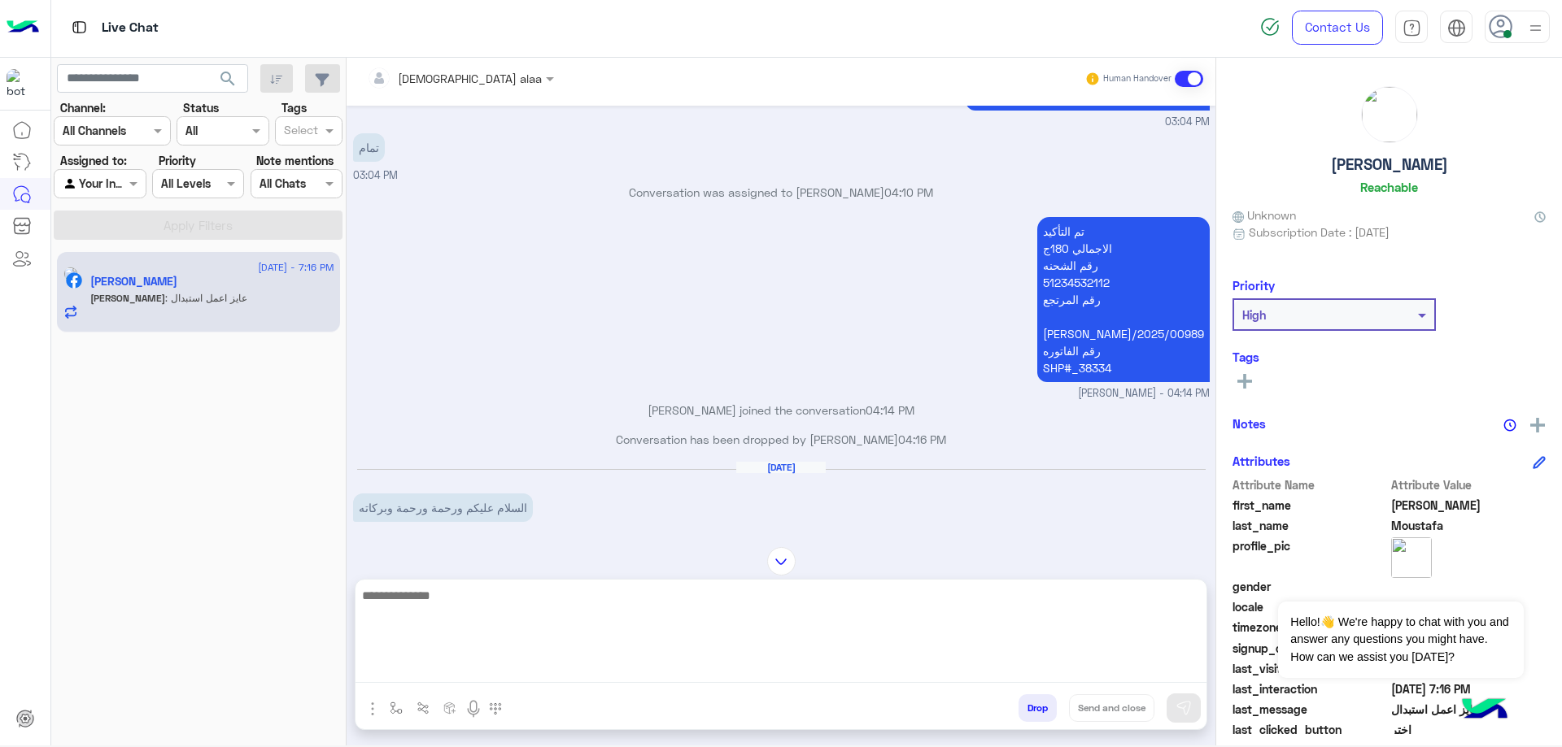
click at [725, 669] on textarea at bounding box center [780, 635] width 851 height 98
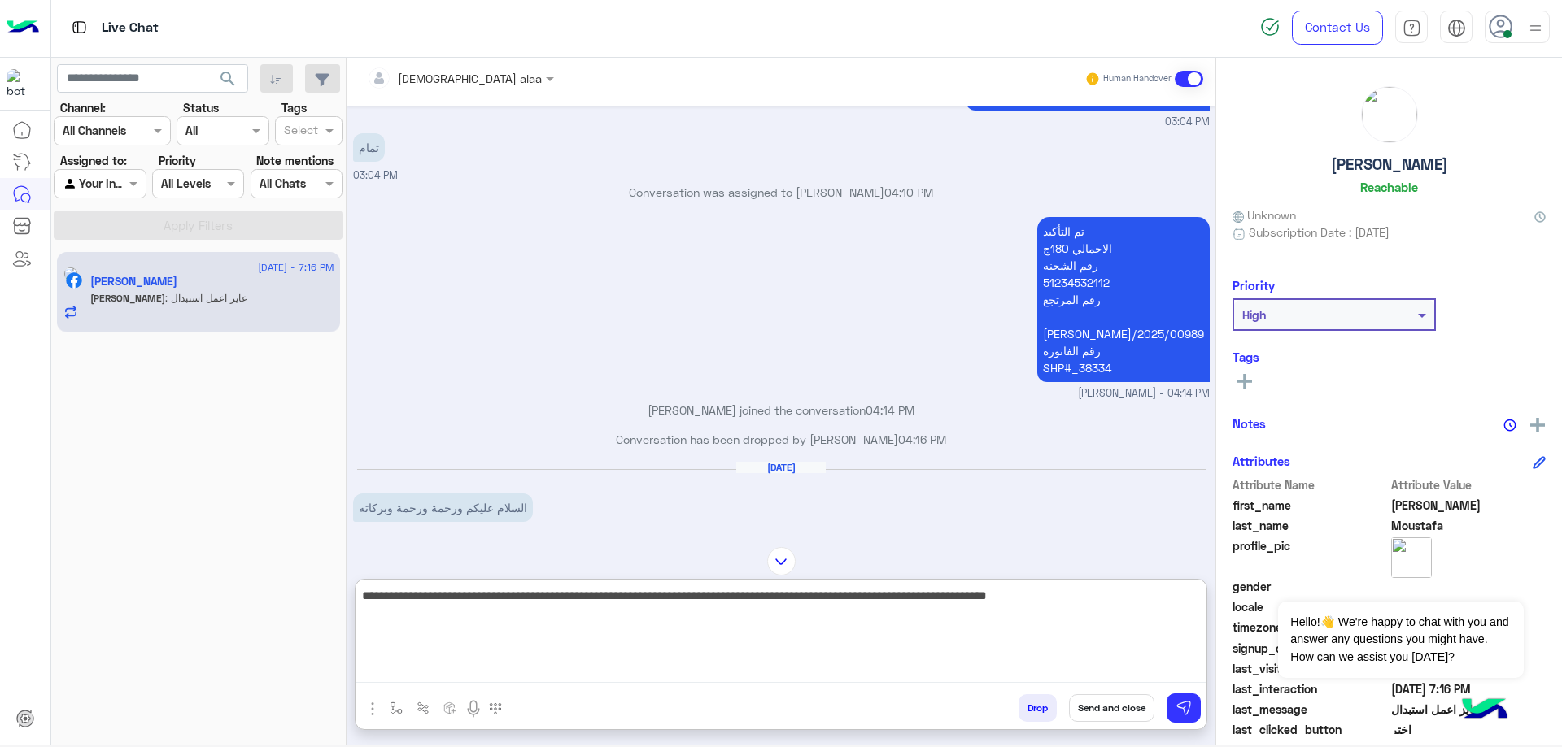
type textarea "**********"
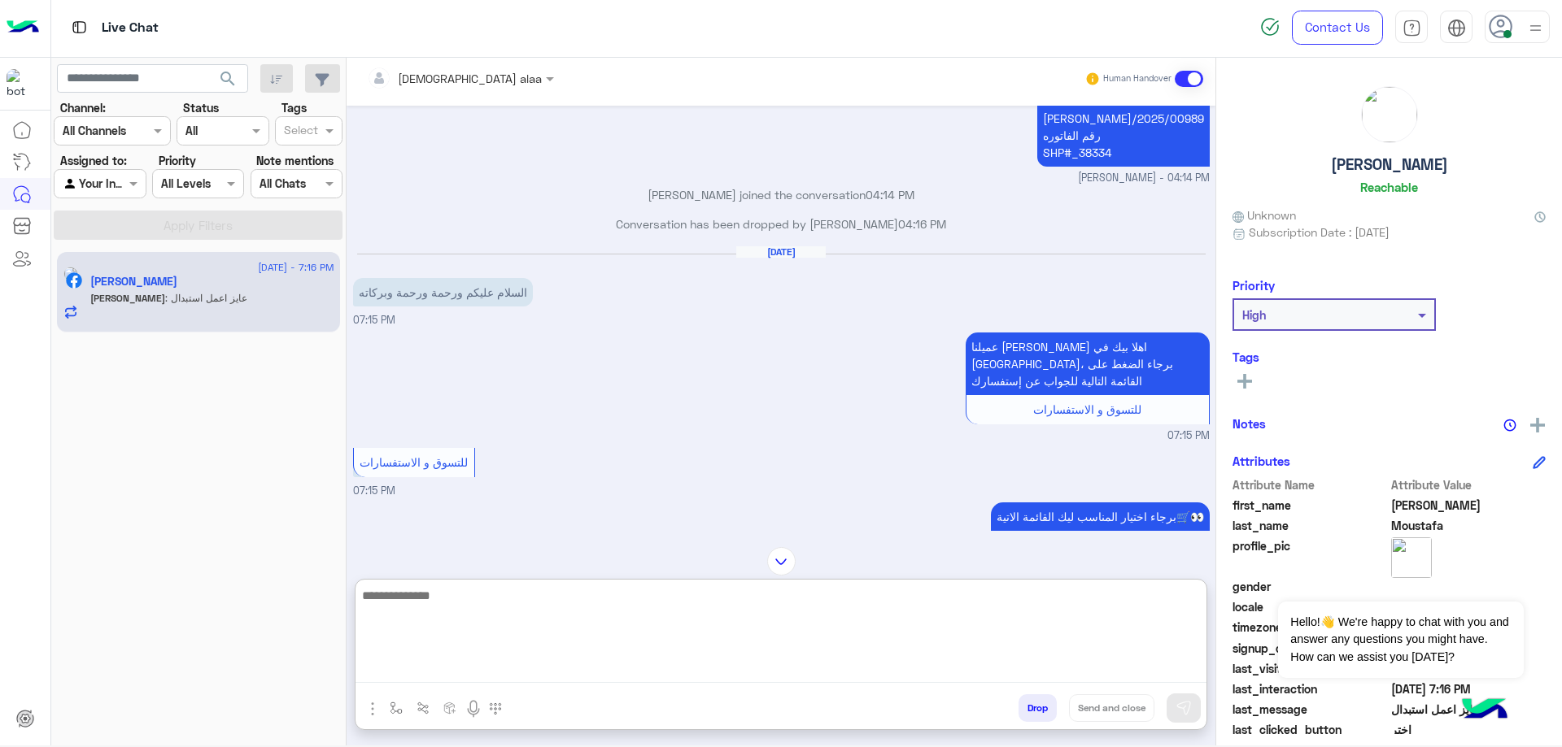
scroll to position [464, 0]
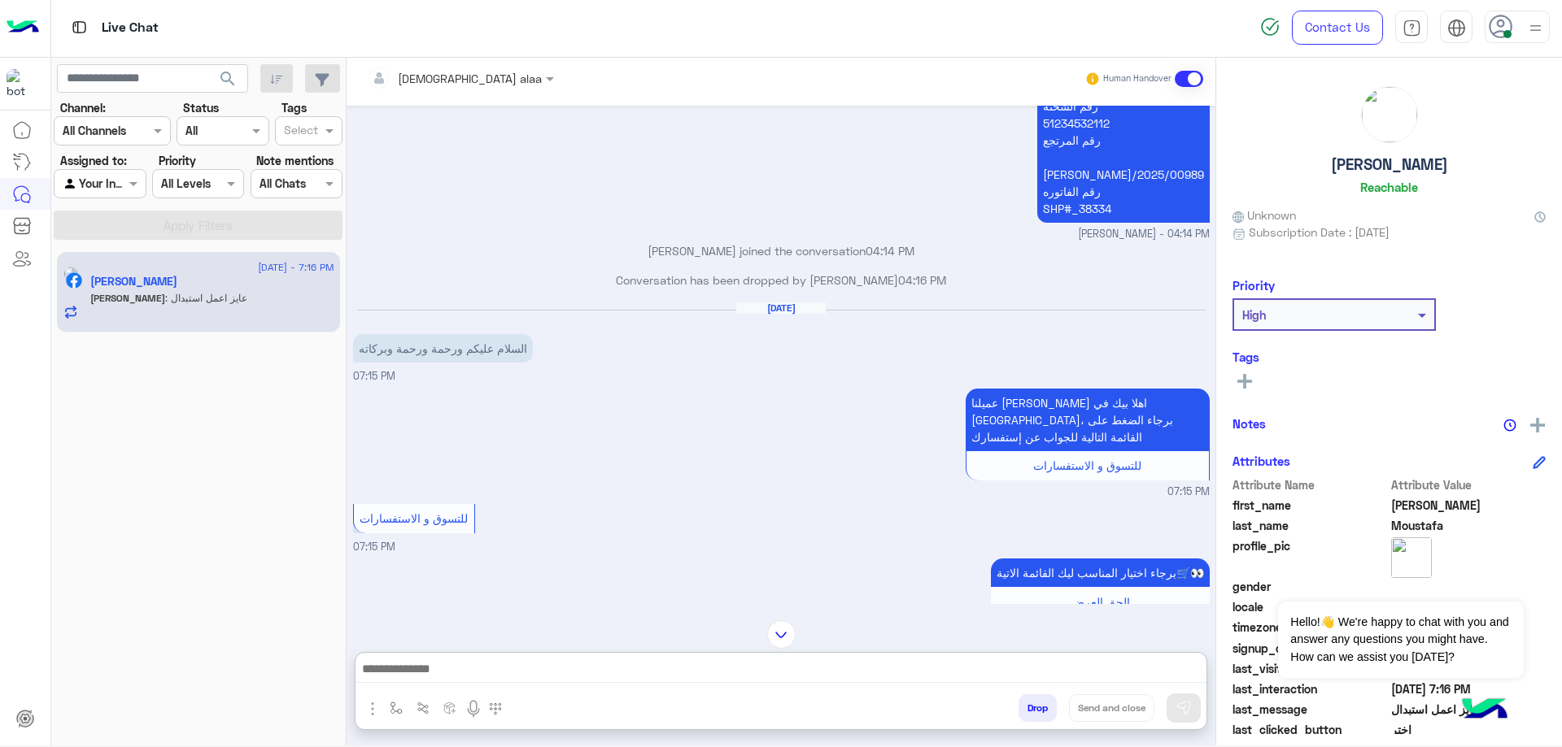
click at [1148, 208] on p "تم التأكيد الاجمالي 180ج رقم الشحنه 51234532112 رقم المرتجع RON/2025/00989 رقم …" at bounding box center [1123, 140] width 172 height 165
copy app-message "SHP#_38334"
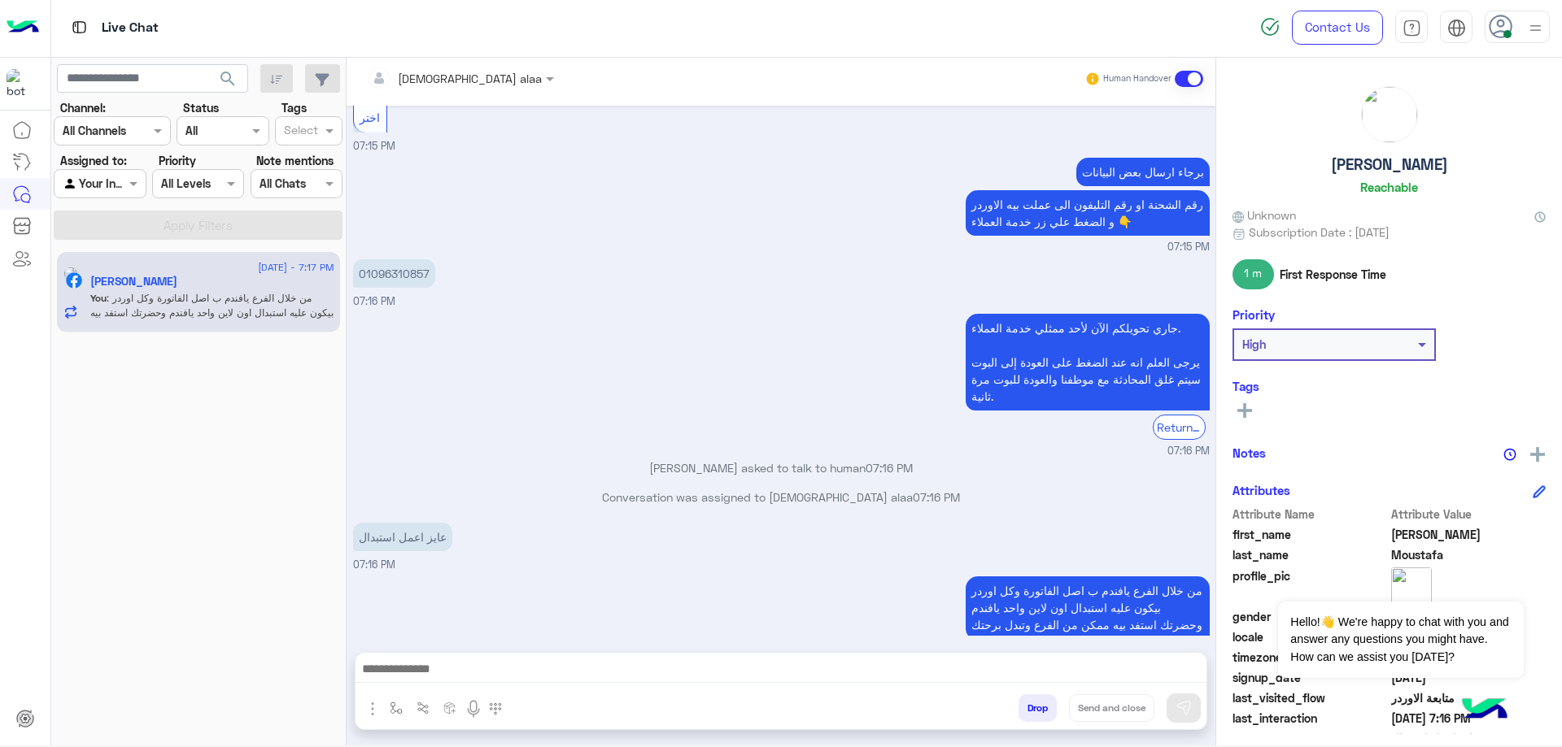
scroll to position [1369, 0]
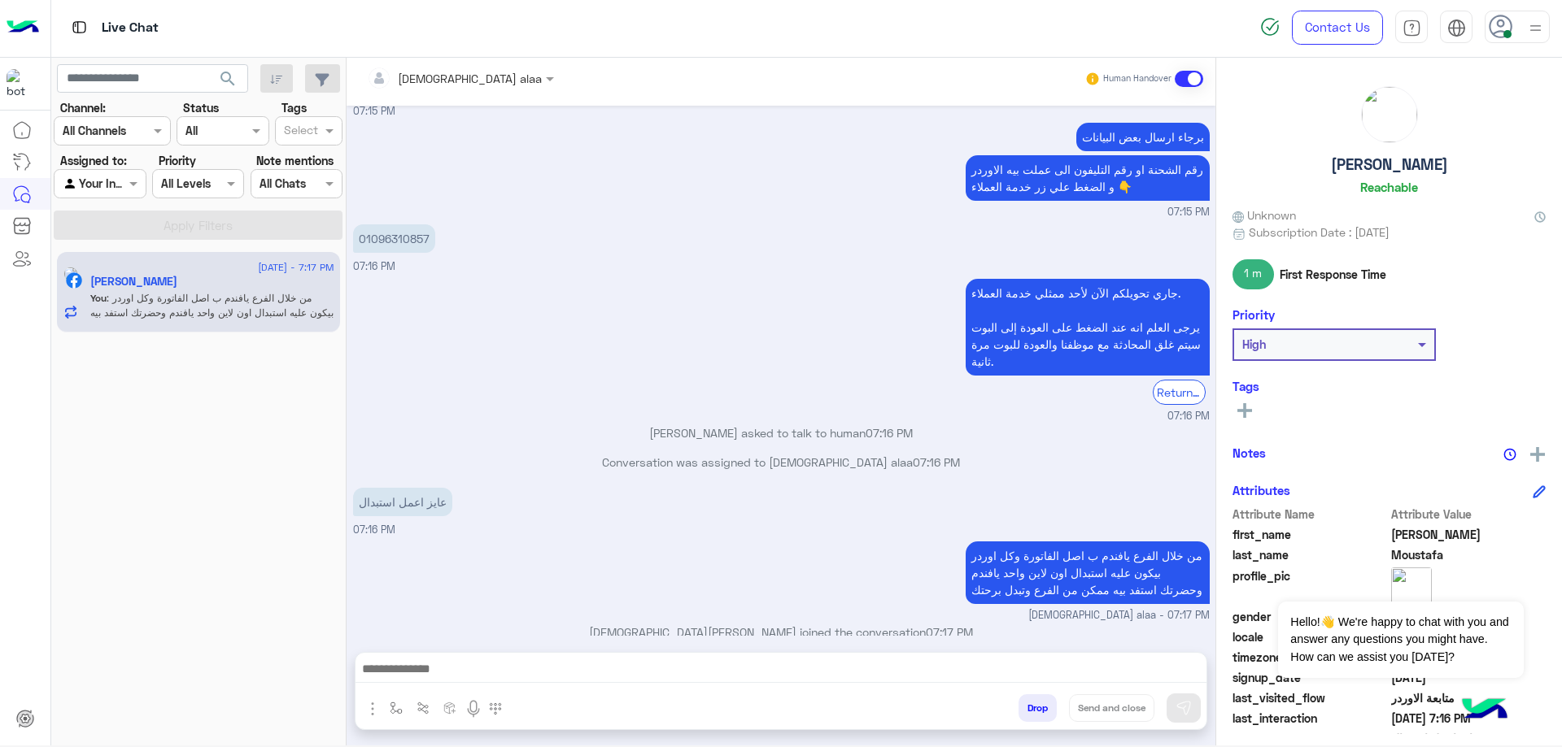
drag, startPoint x: 1307, startPoint y: 166, endPoint x: 1466, endPoint y: 153, distance: 159.1
click at [1466, 153] on div "Mohamed Moustafa Reachable" at bounding box center [1388, 143] width 313 height 115
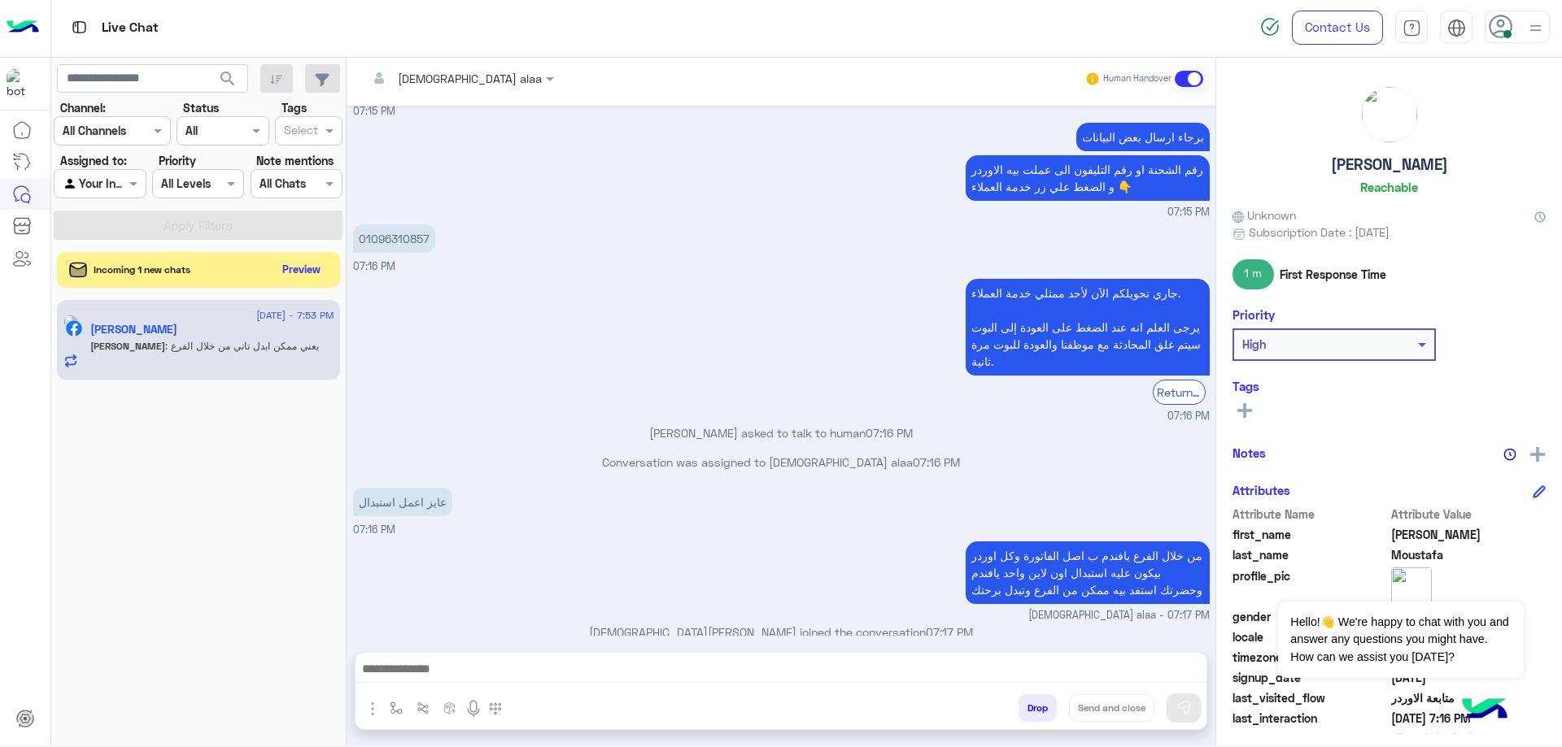
scroll to position [1423, 0]
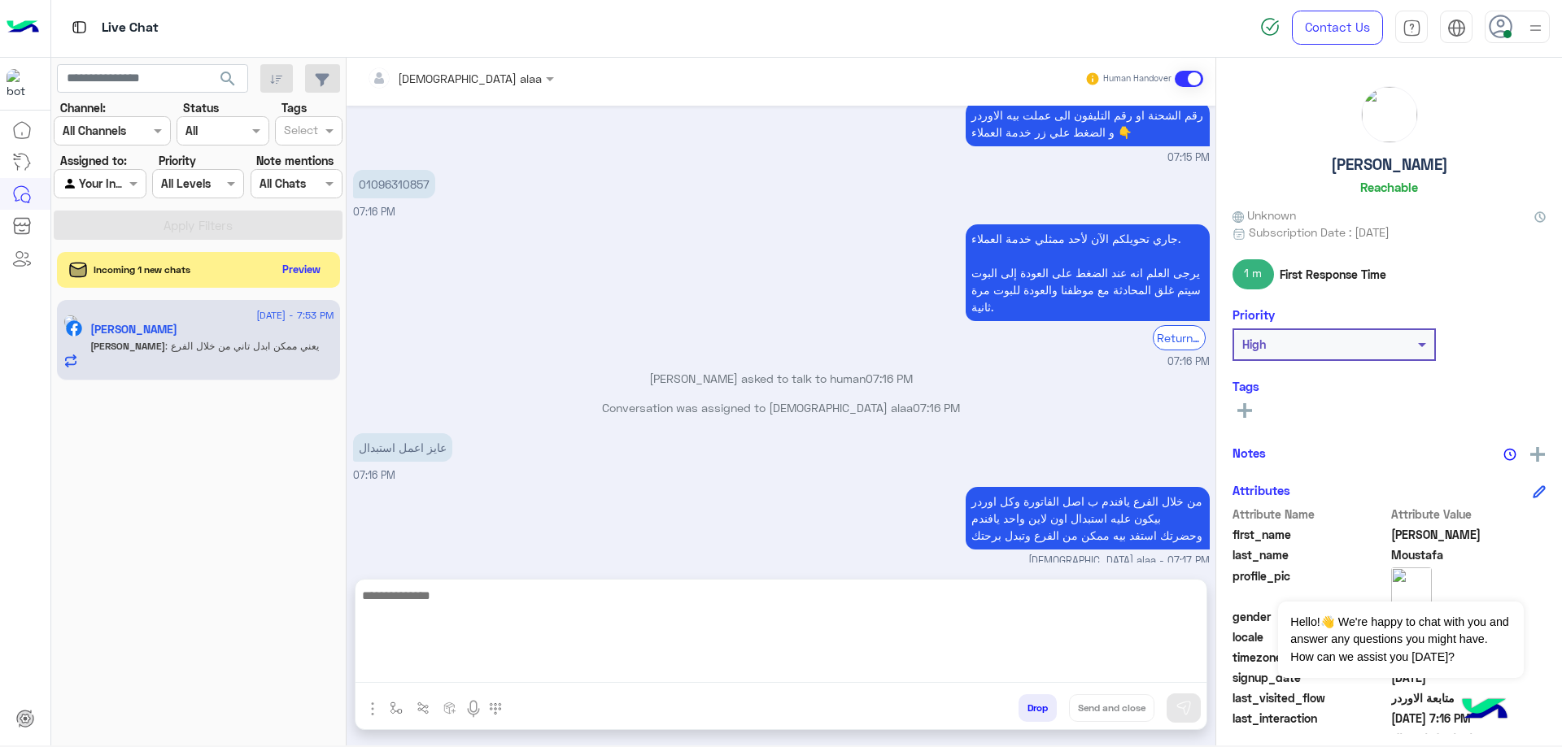
click at [558, 669] on textarea at bounding box center [780, 635] width 851 height 98
type textarea "**********"
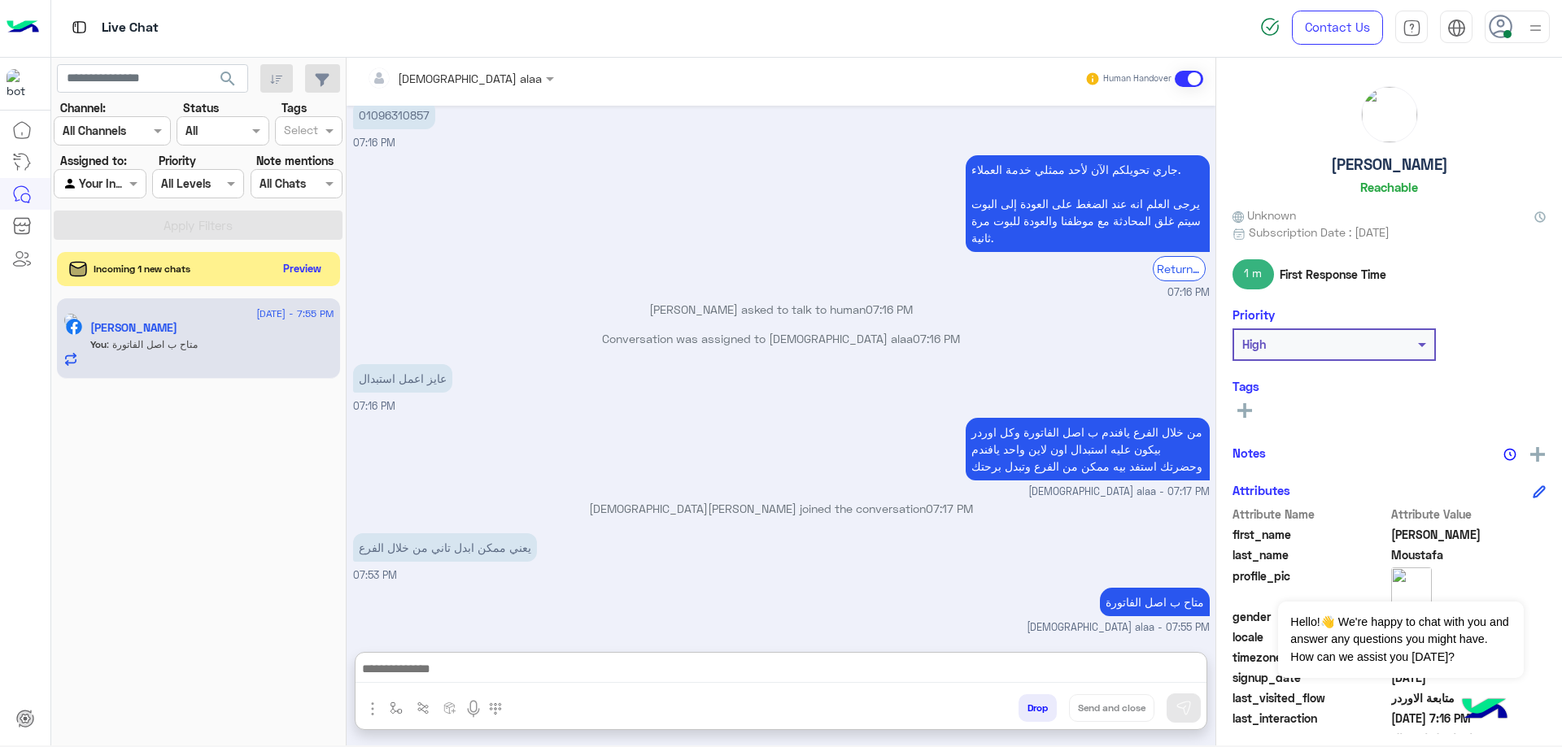
click at [289, 267] on button "Preview" at bounding box center [302, 269] width 50 height 22
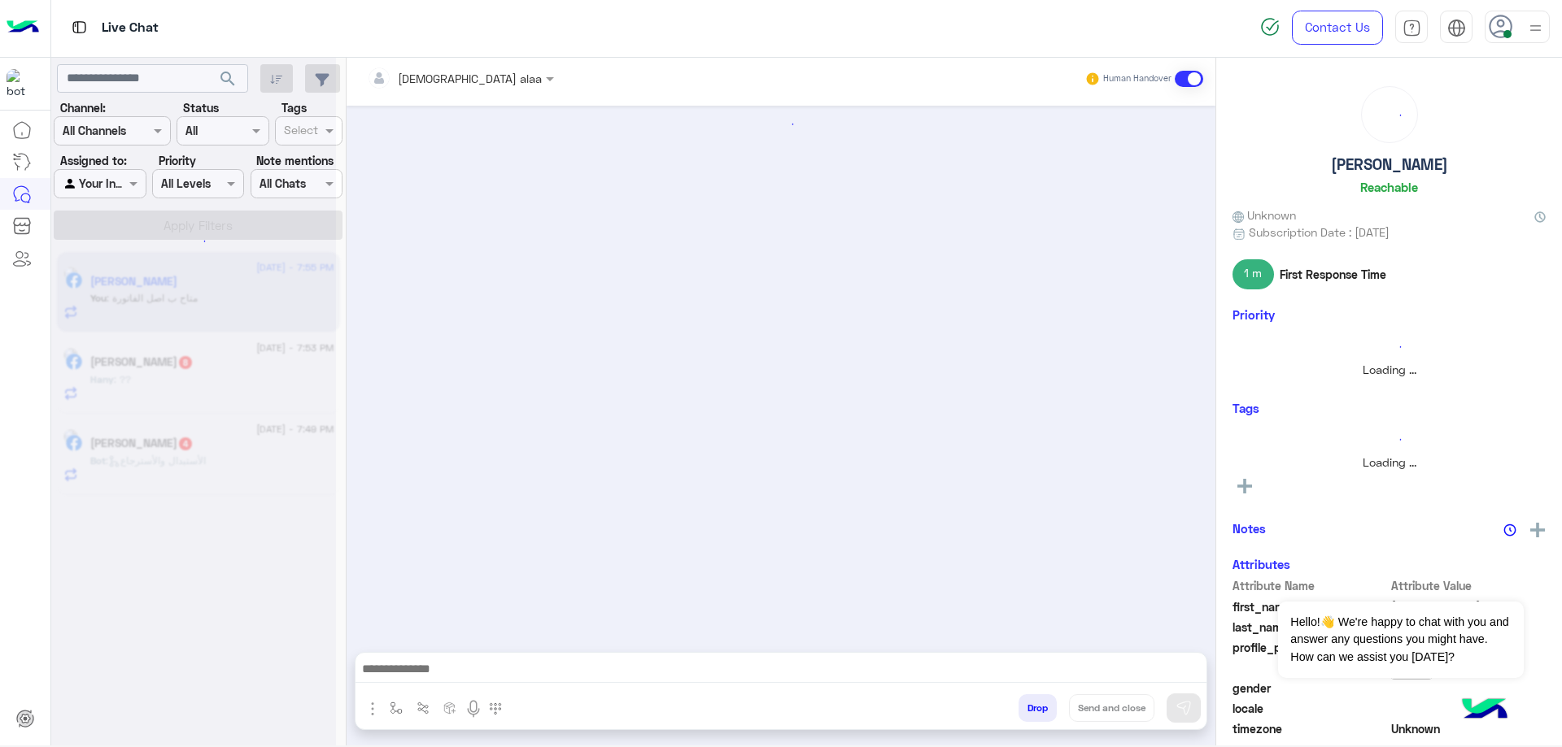
scroll to position [1091, 0]
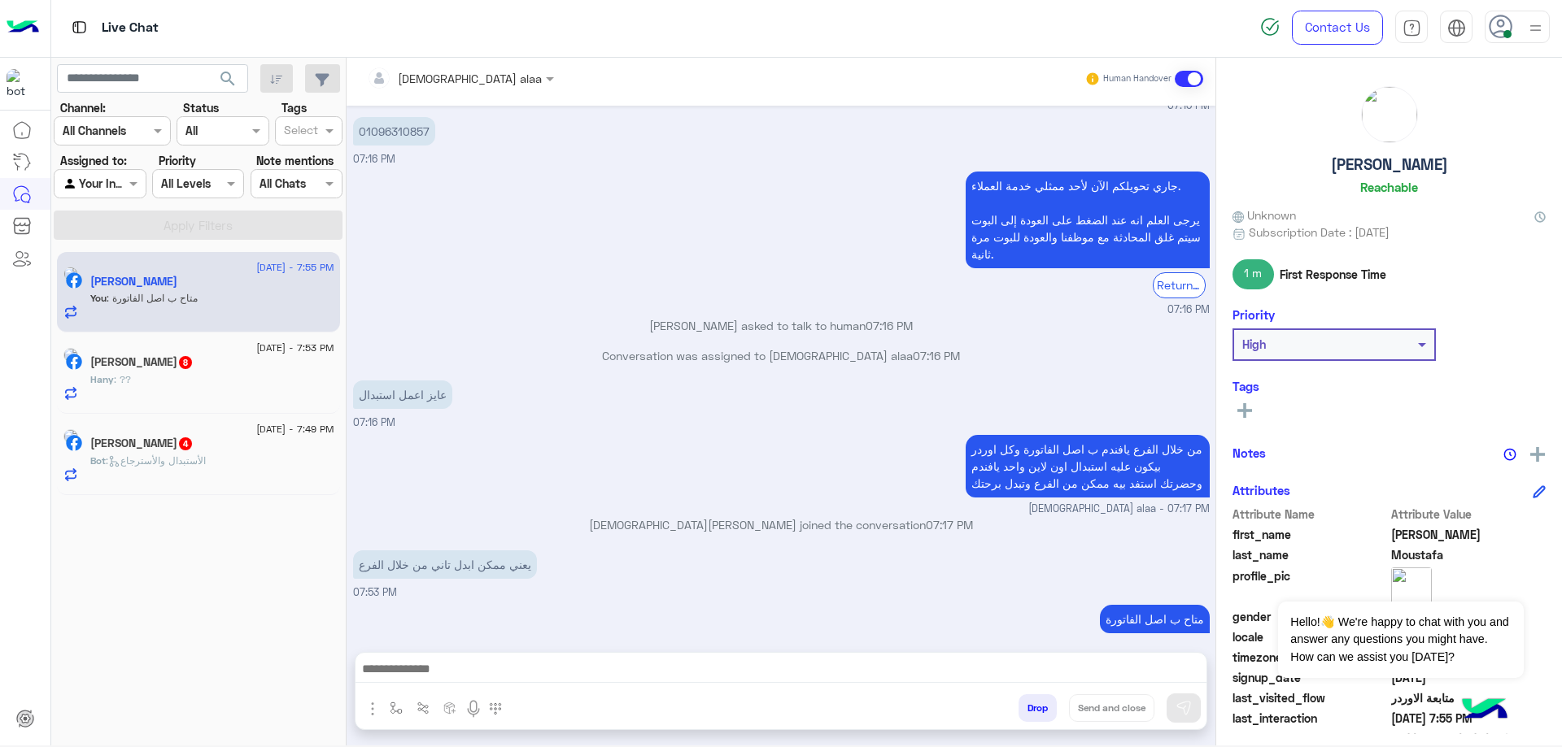
click at [222, 391] on div "Hany : ??" at bounding box center [212, 387] width 244 height 28
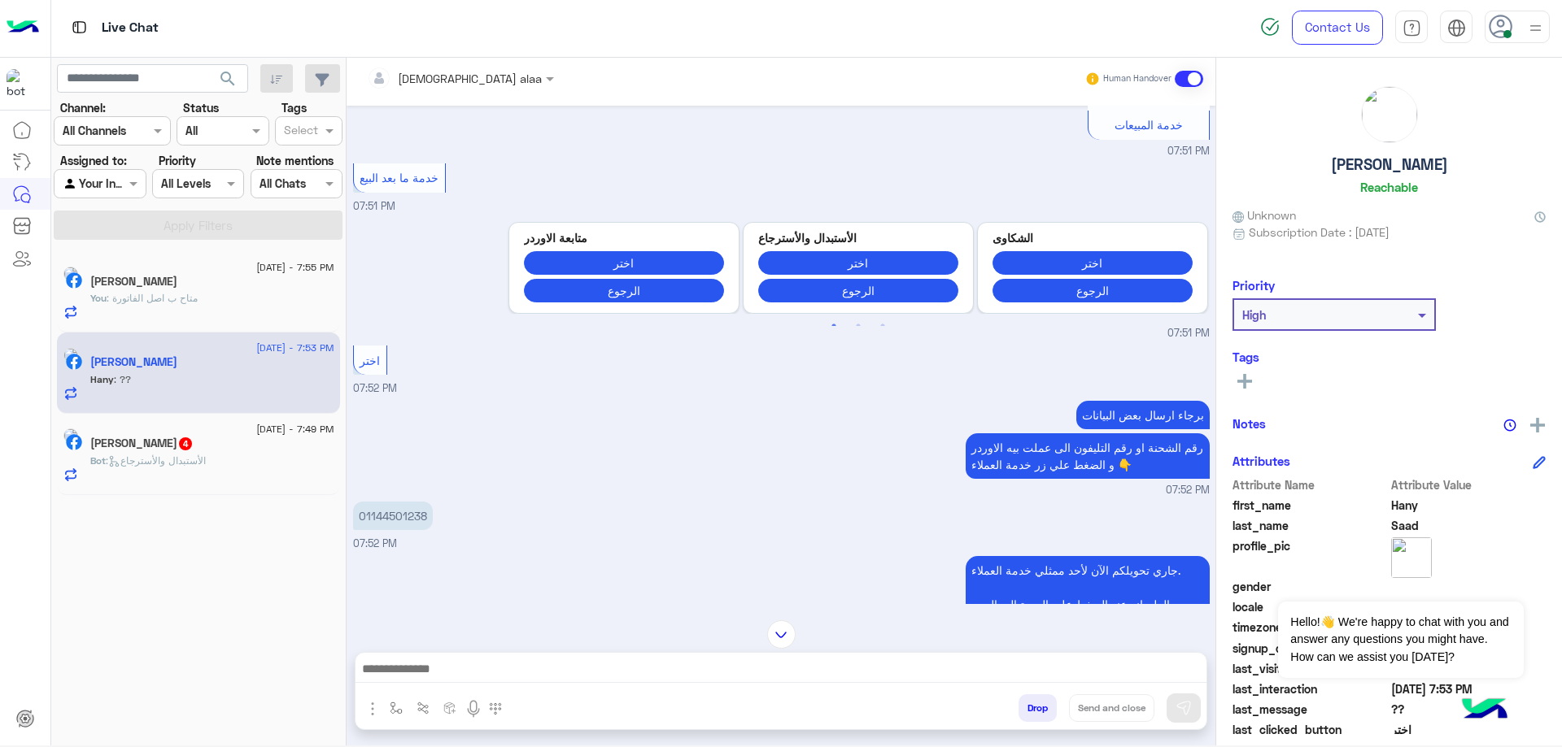
scroll to position [1213, 0]
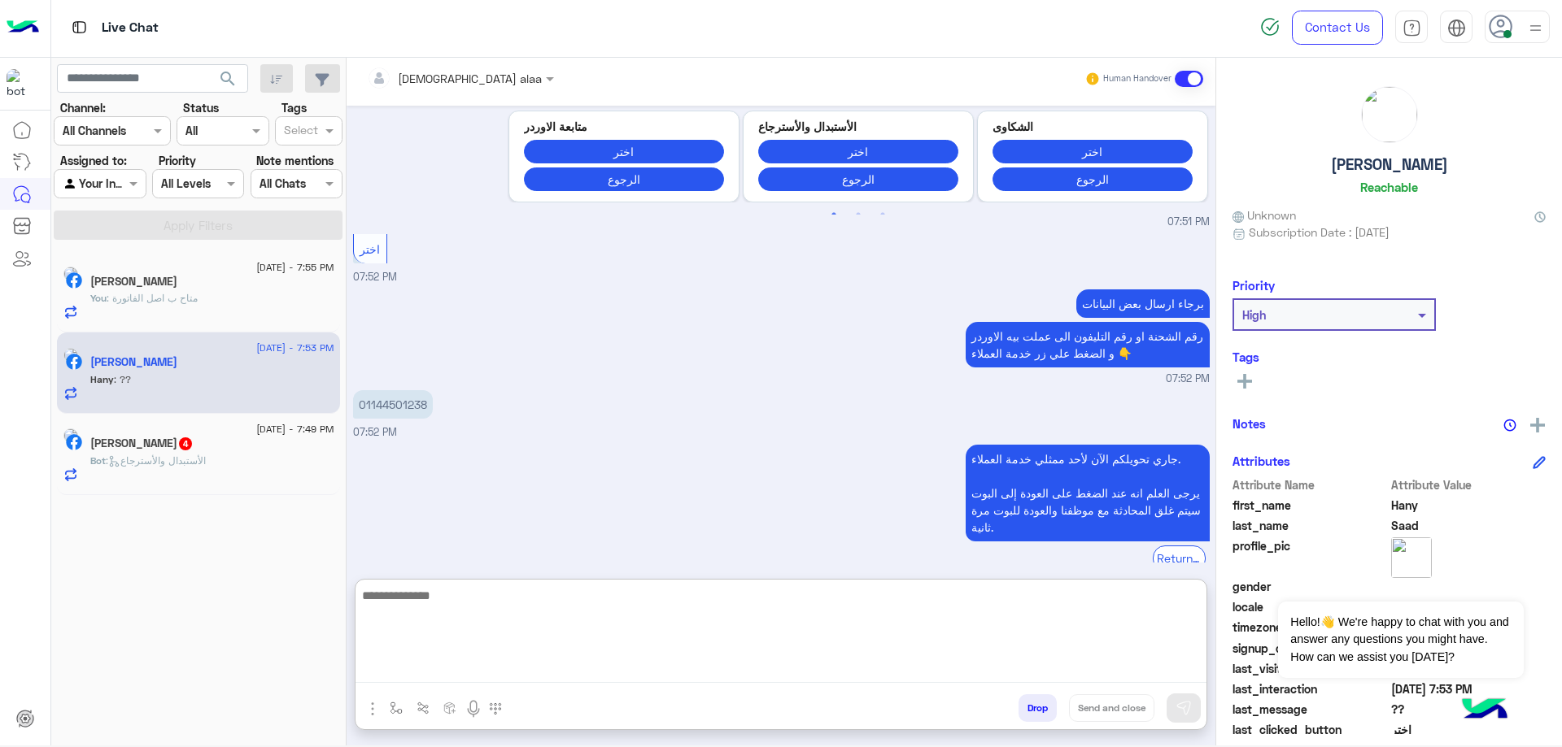
click at [573, 659] on textarea at bounding box center [780, 635] width 851 height 98
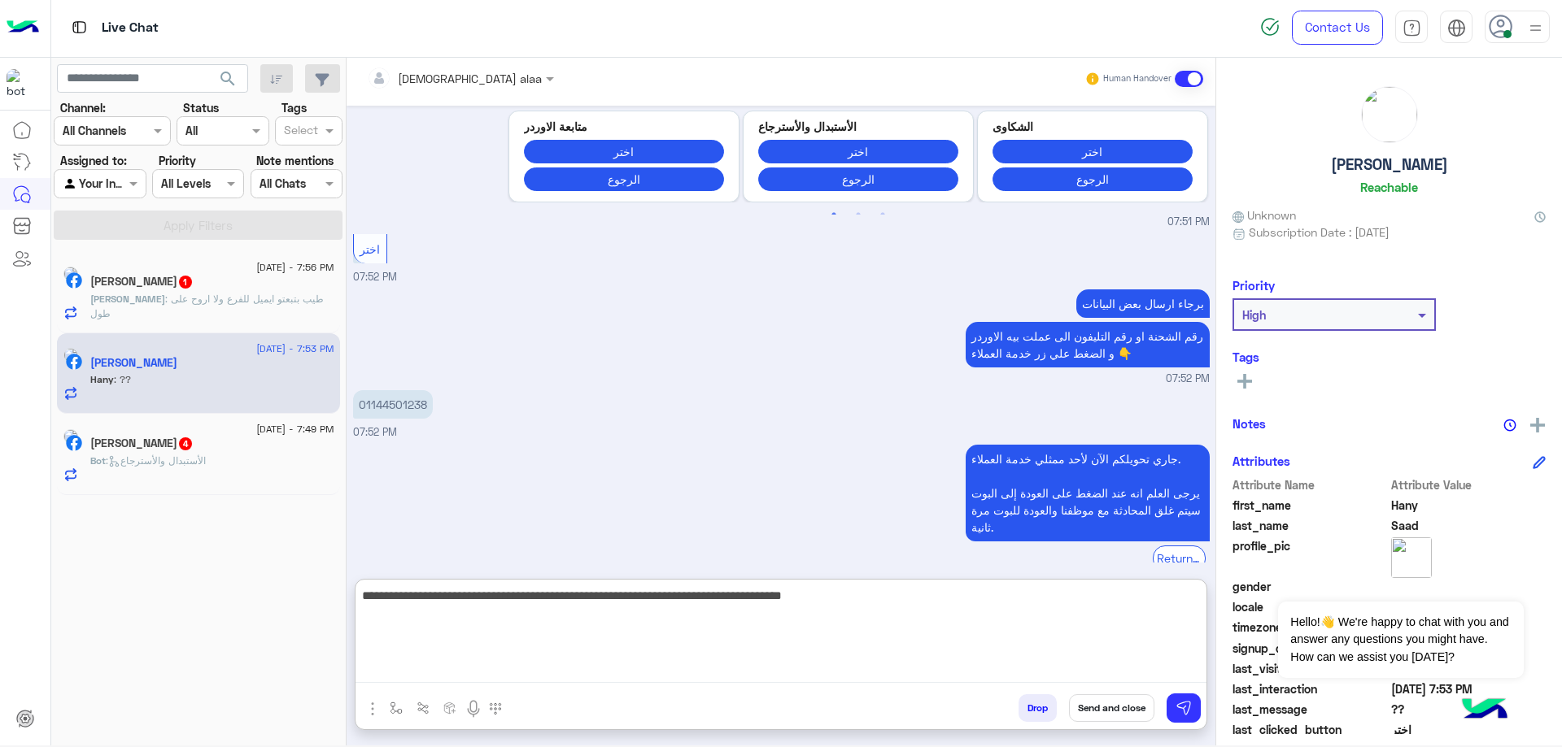
type textarea "**********"
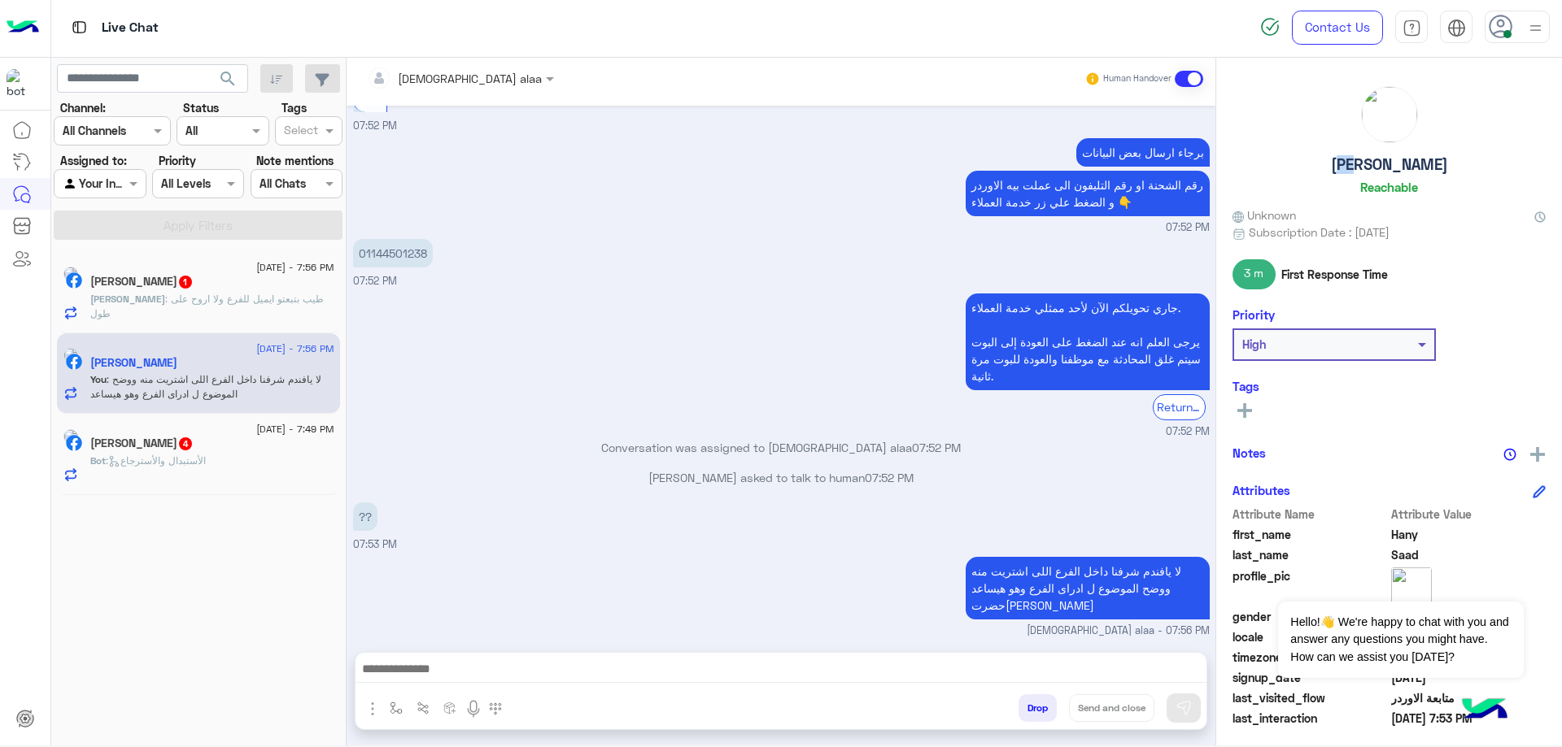
scroll to position [1328, 0]
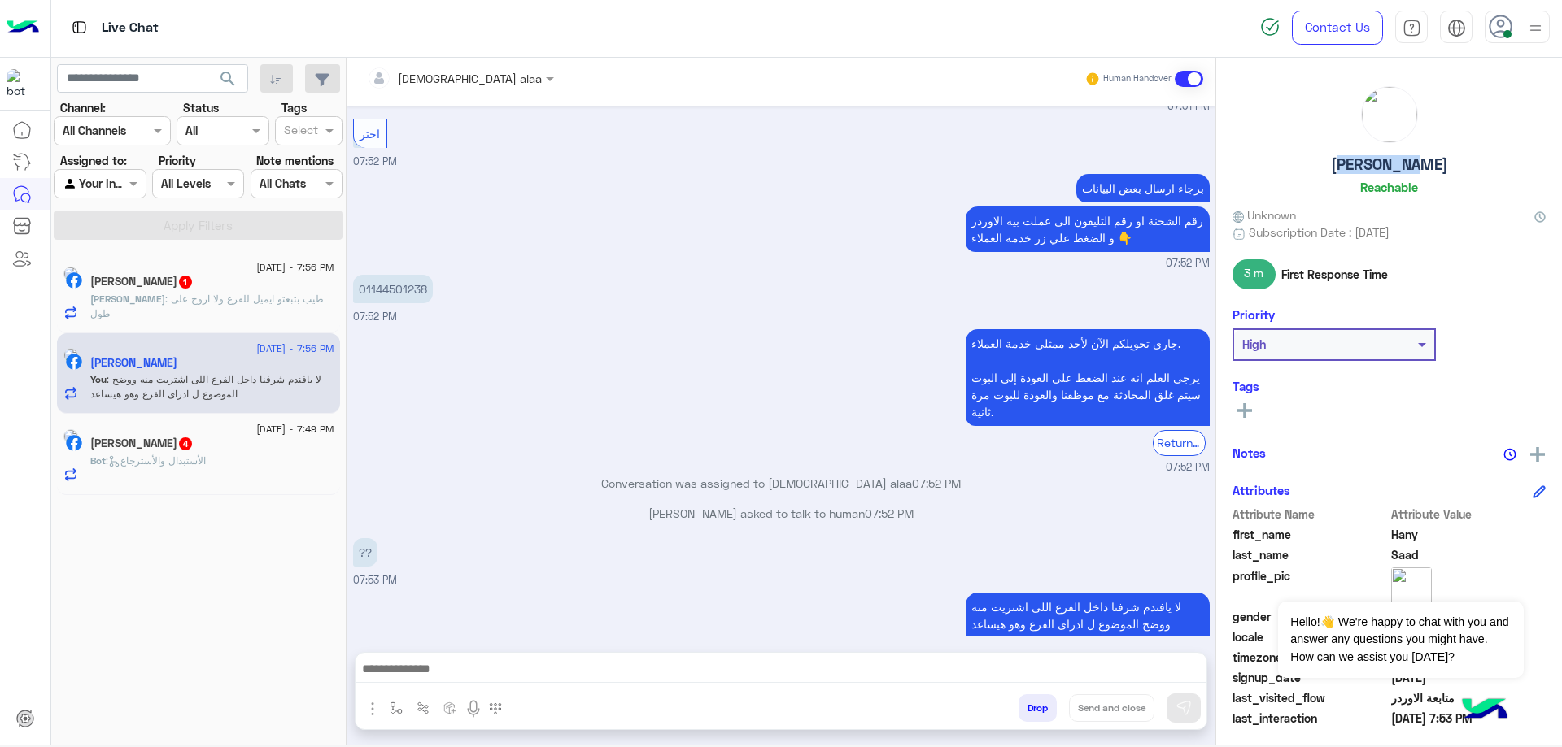
drag, startPoint x: 1344, startPoint y: 169, endPoint x: 1433, endPoint y: 161, distance: 89.8
click at [1433, 161] on div "Hany Saad Reachable" at bounding box center [1388, 143] width 313 height 115
click at [251, 305] on p "Mohamed : طيب بتبعتو ايميل للفرع ولا اروح على طول" at bounding box center [212, 306] width 244 height 29
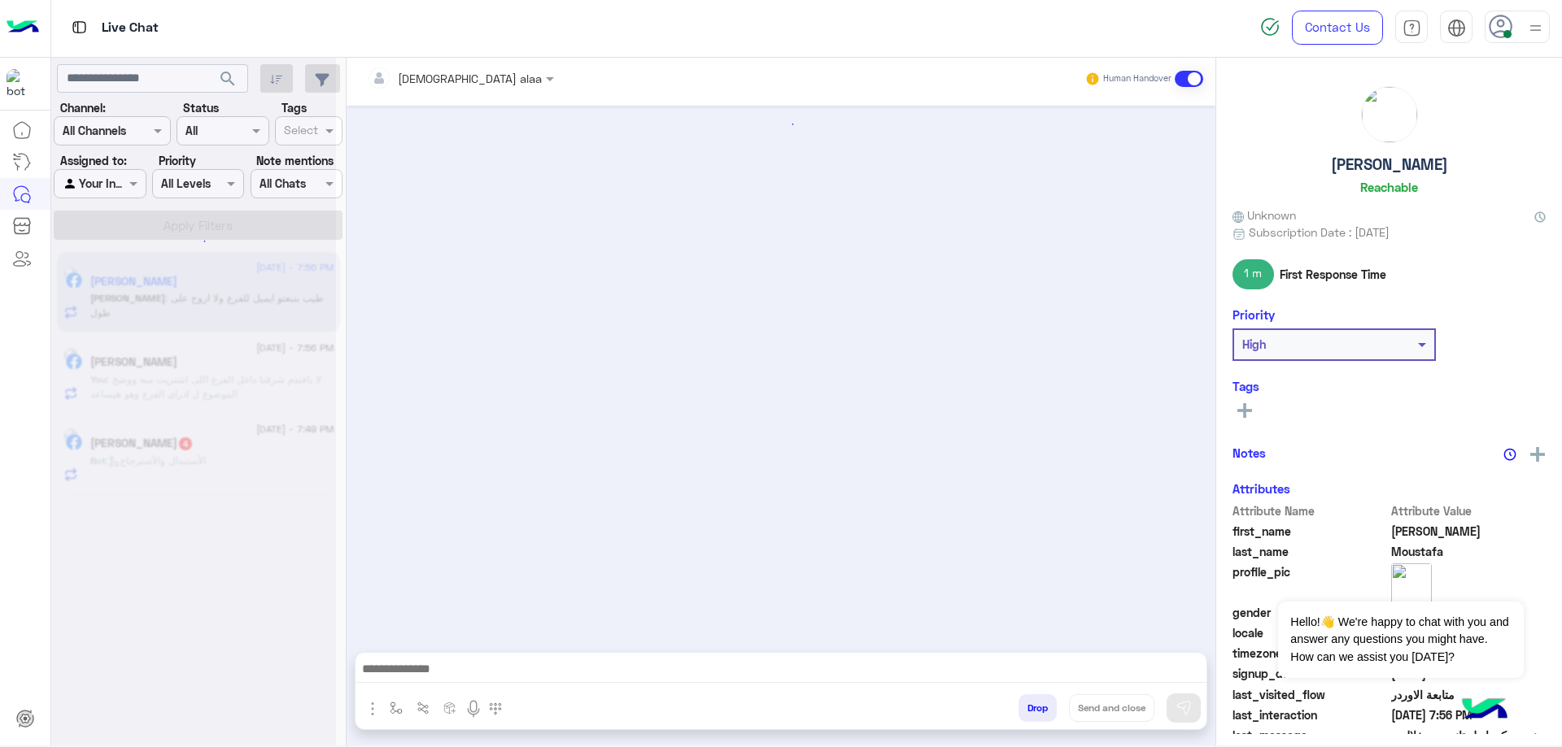
scroll to position [957, 0]
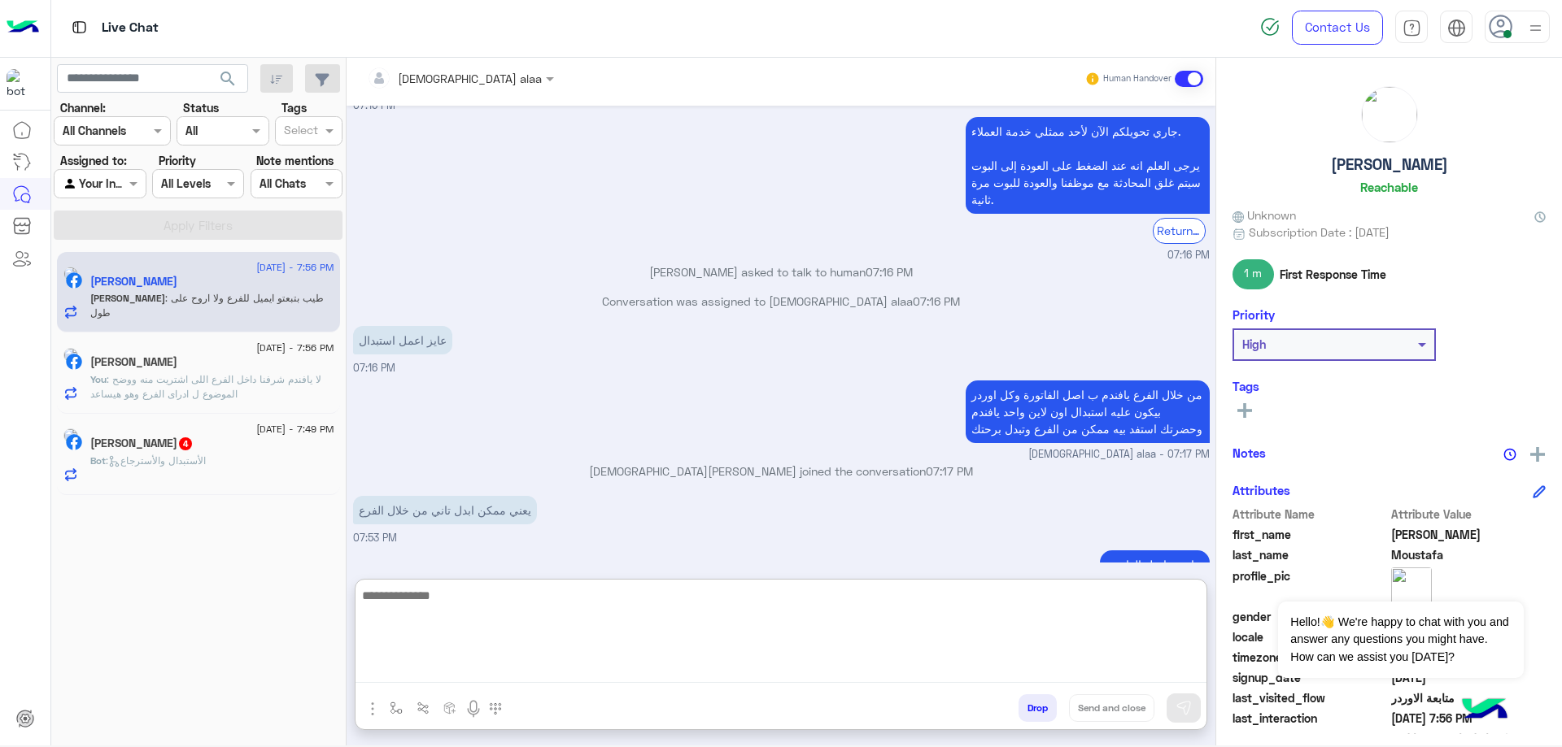
click at [542, 672] on textarea at bounding box center [780, 635] width 851 height 98
type textarea "**********"
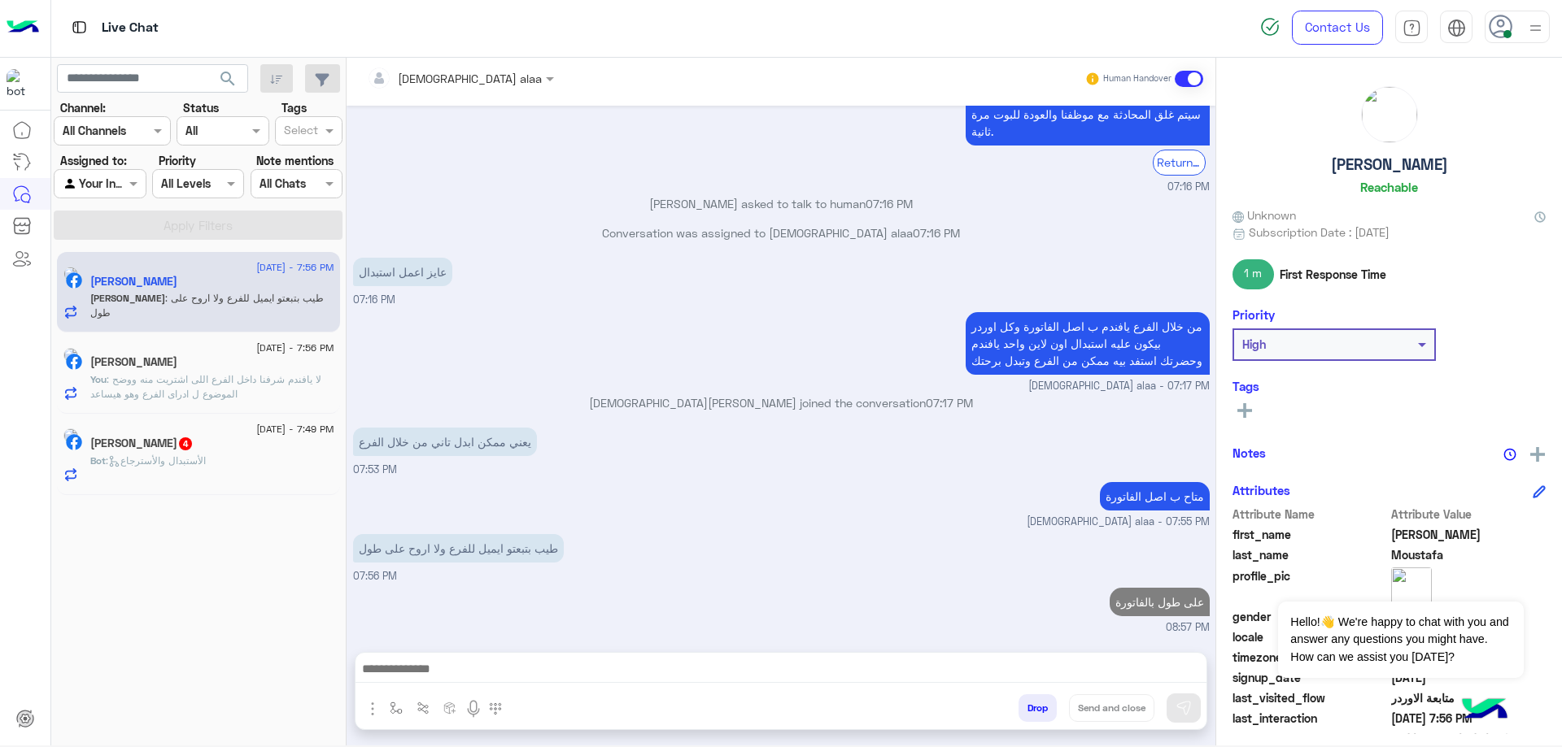
click at [189, 447] on h5 "Mohamed Kamal 4" at bounding box center [141, 444] width 103 height 14
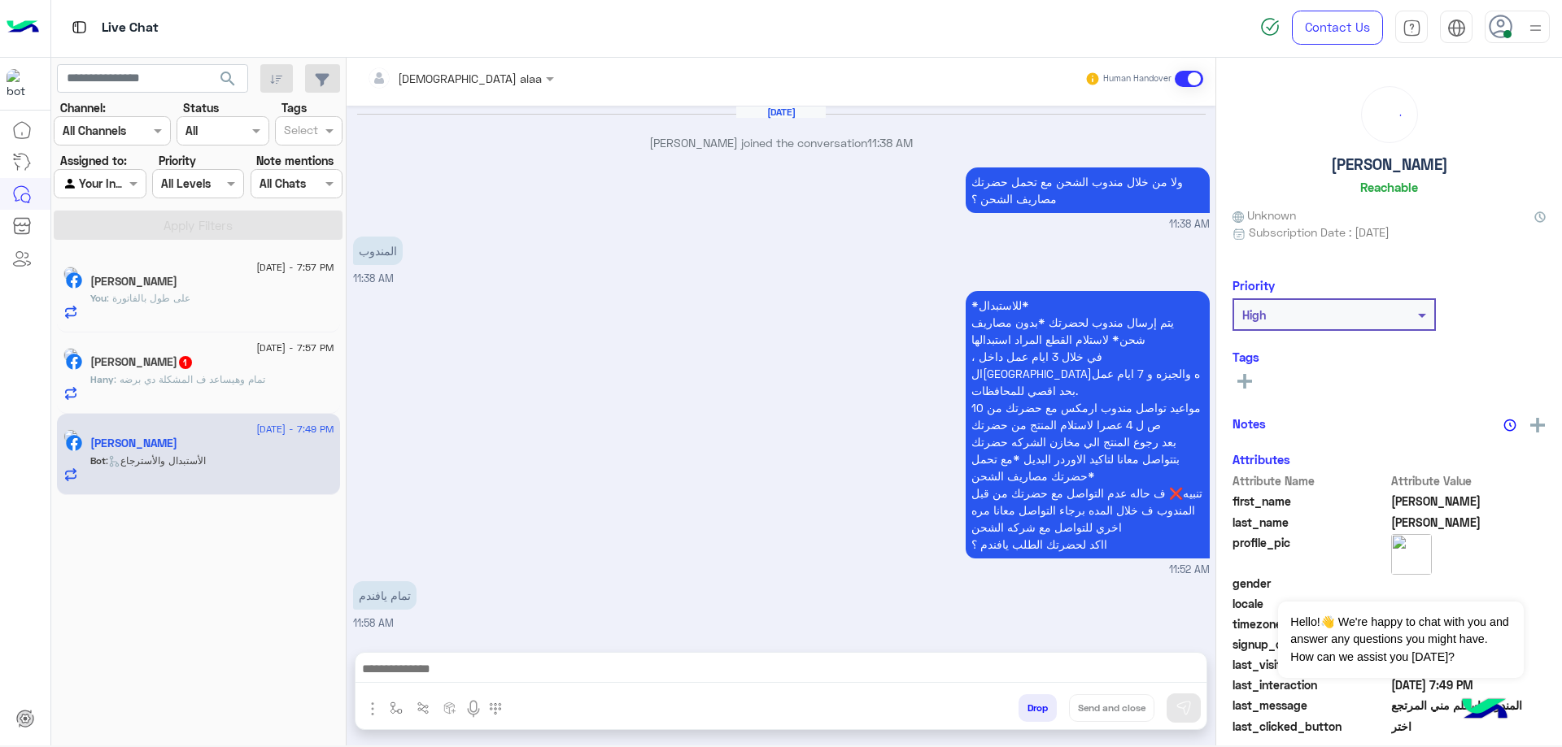
scroll to position [1787, 0]
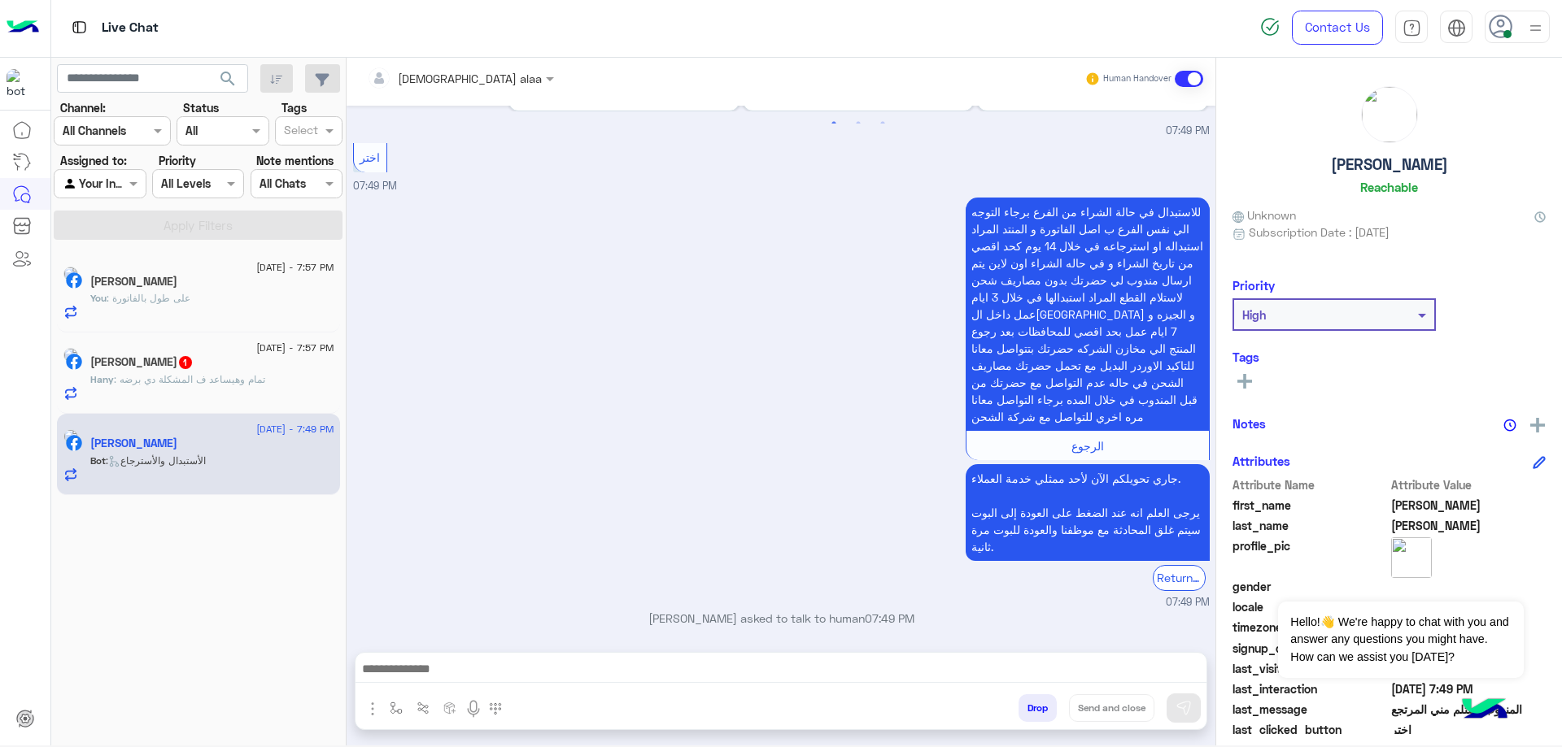
click at [265, 381] on span ": تمام وهيساعد ف المشكلة دي برضه" at bounding box center [189, 379] width 151 height 12
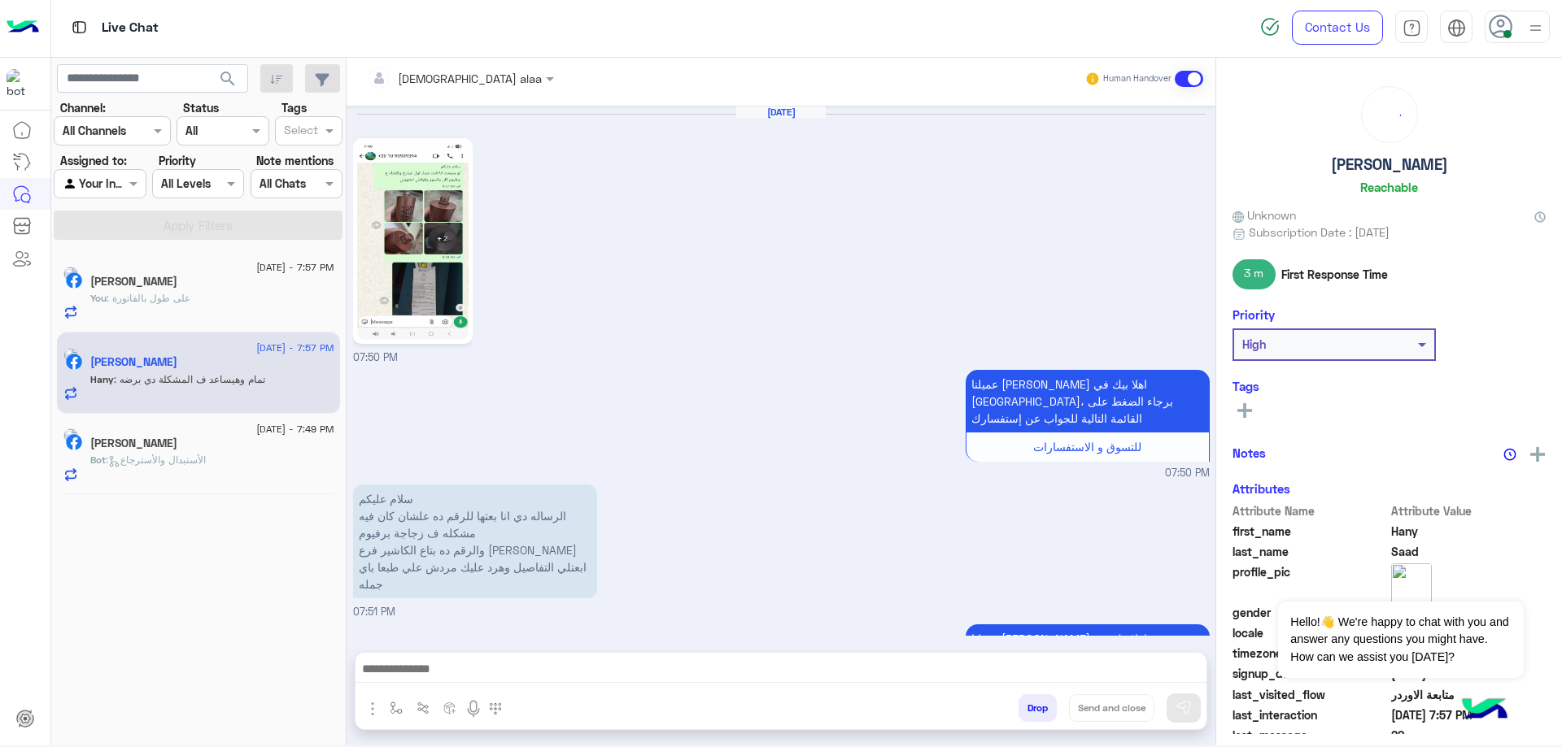
scroll to position [1480, 0]
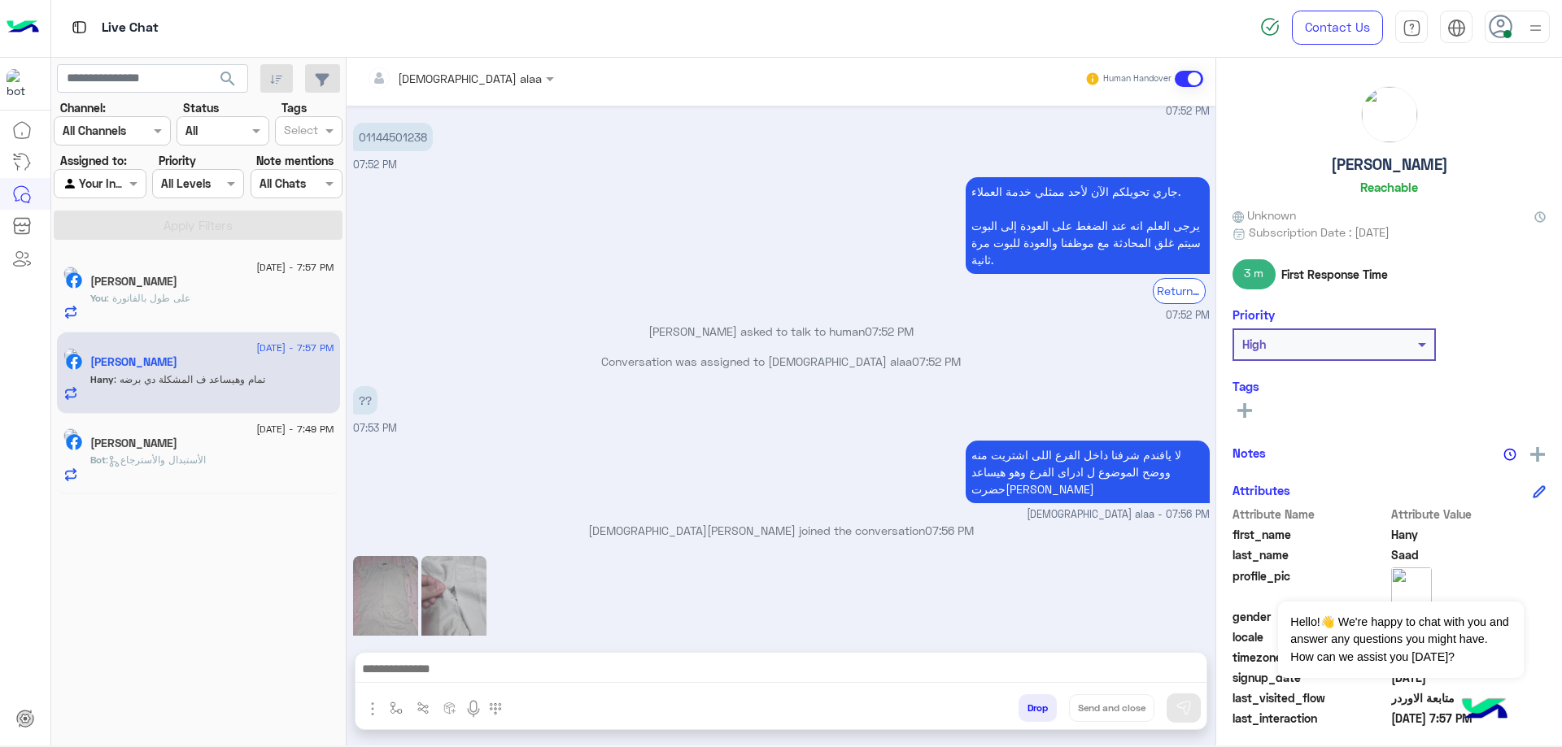
click at [445, 556] on img at bounding box center [453, 605] width 65 height 98
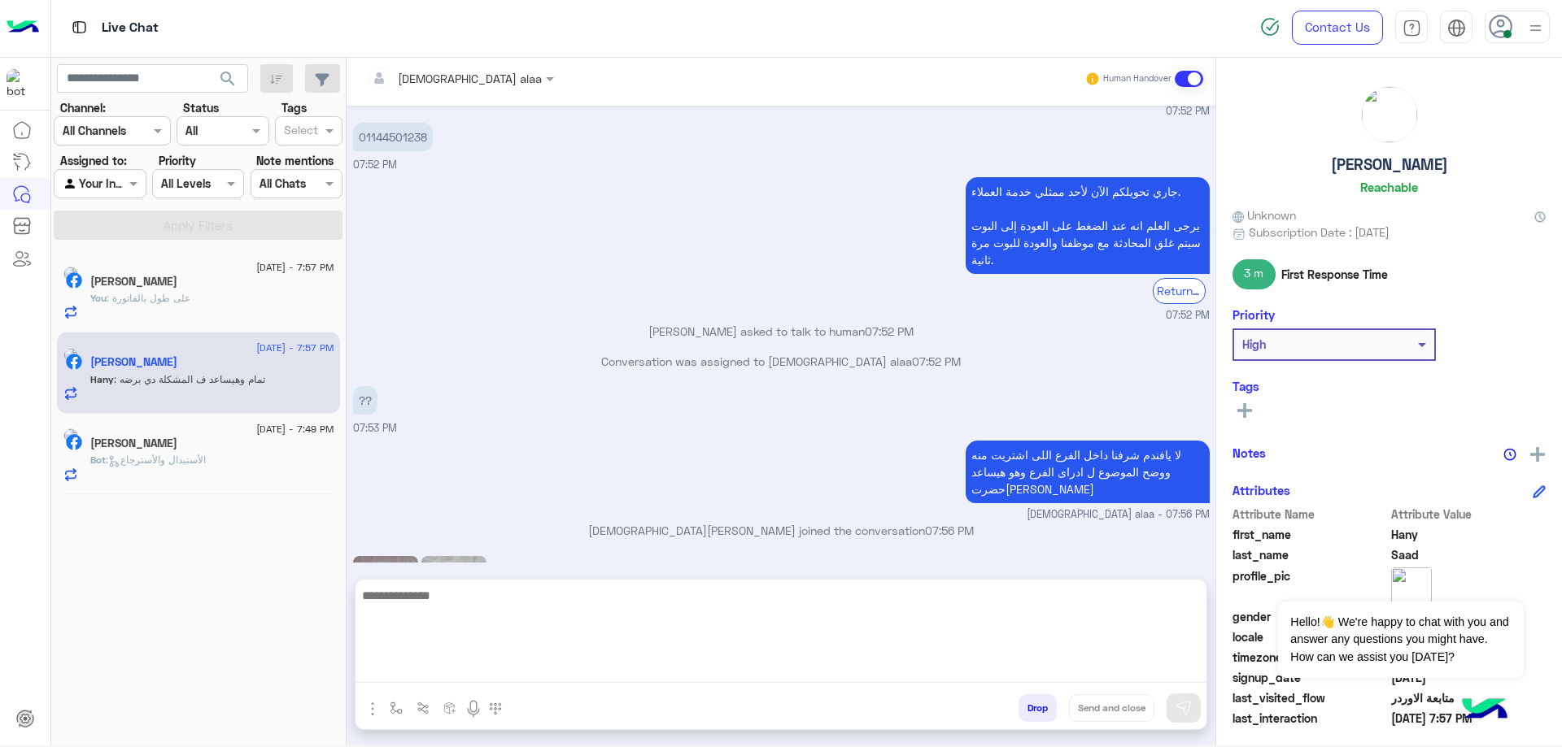
click at [606, 675] on textarea at bounding box center [780, 635] width 851 height 98
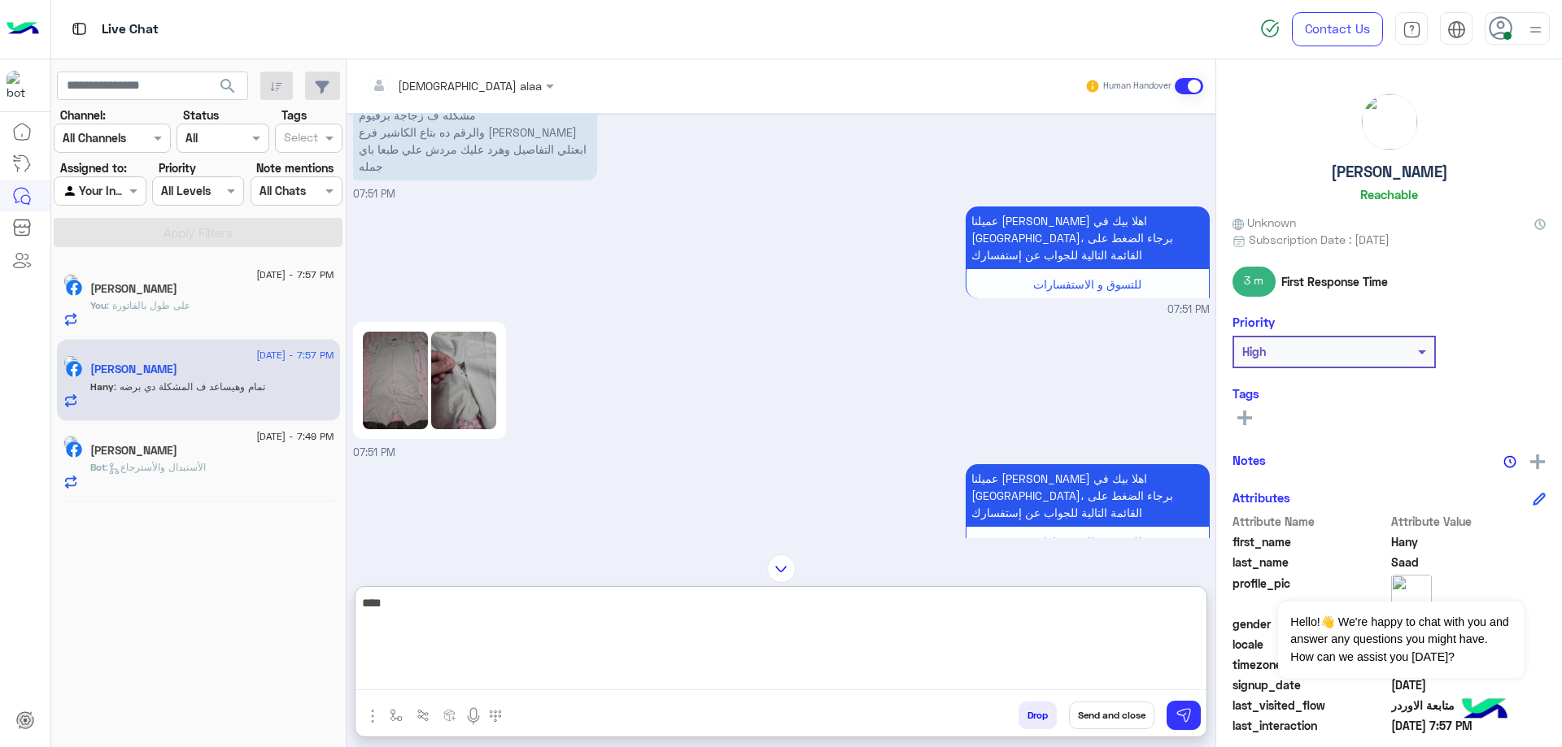
scroll to position [403, 0]
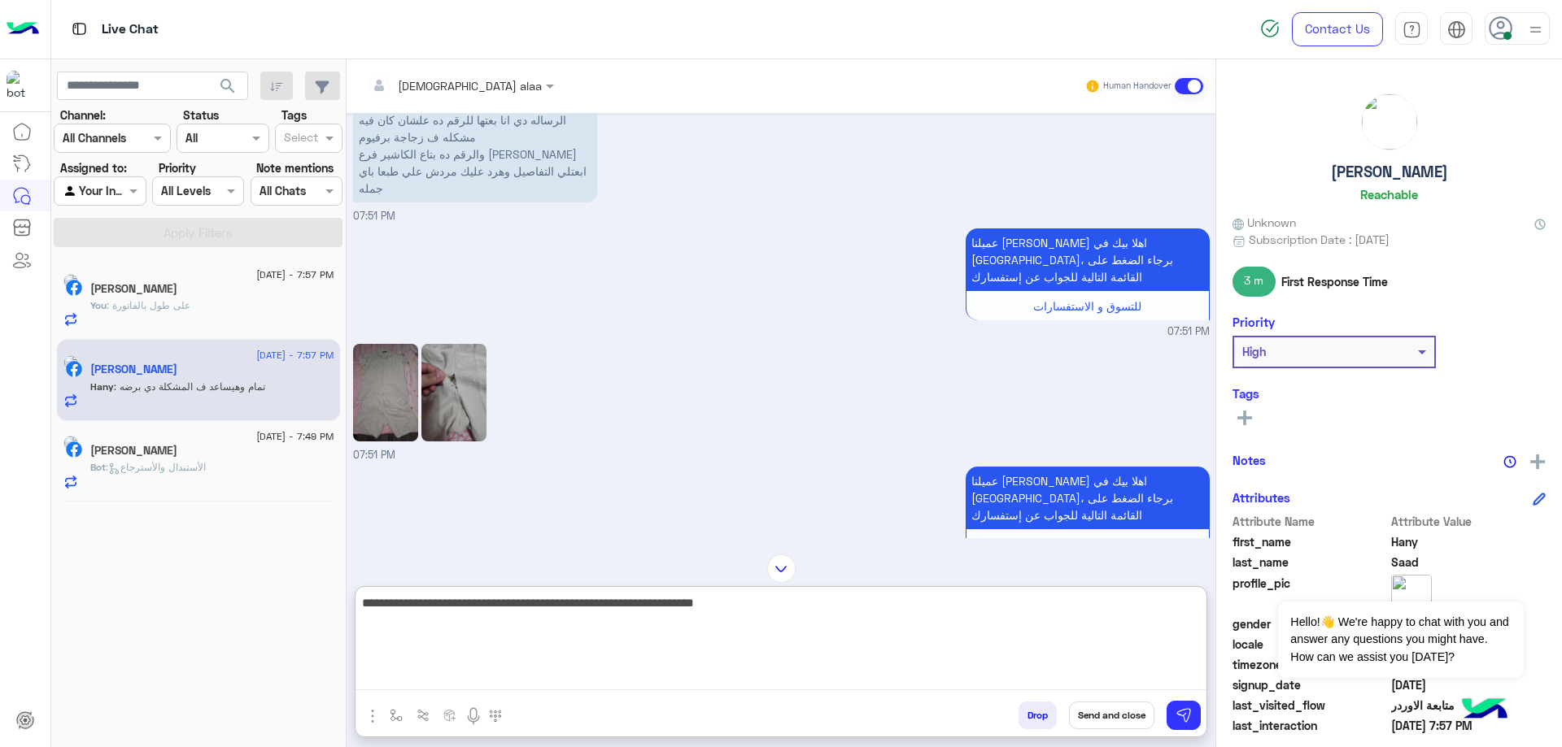
type textarea "**********"
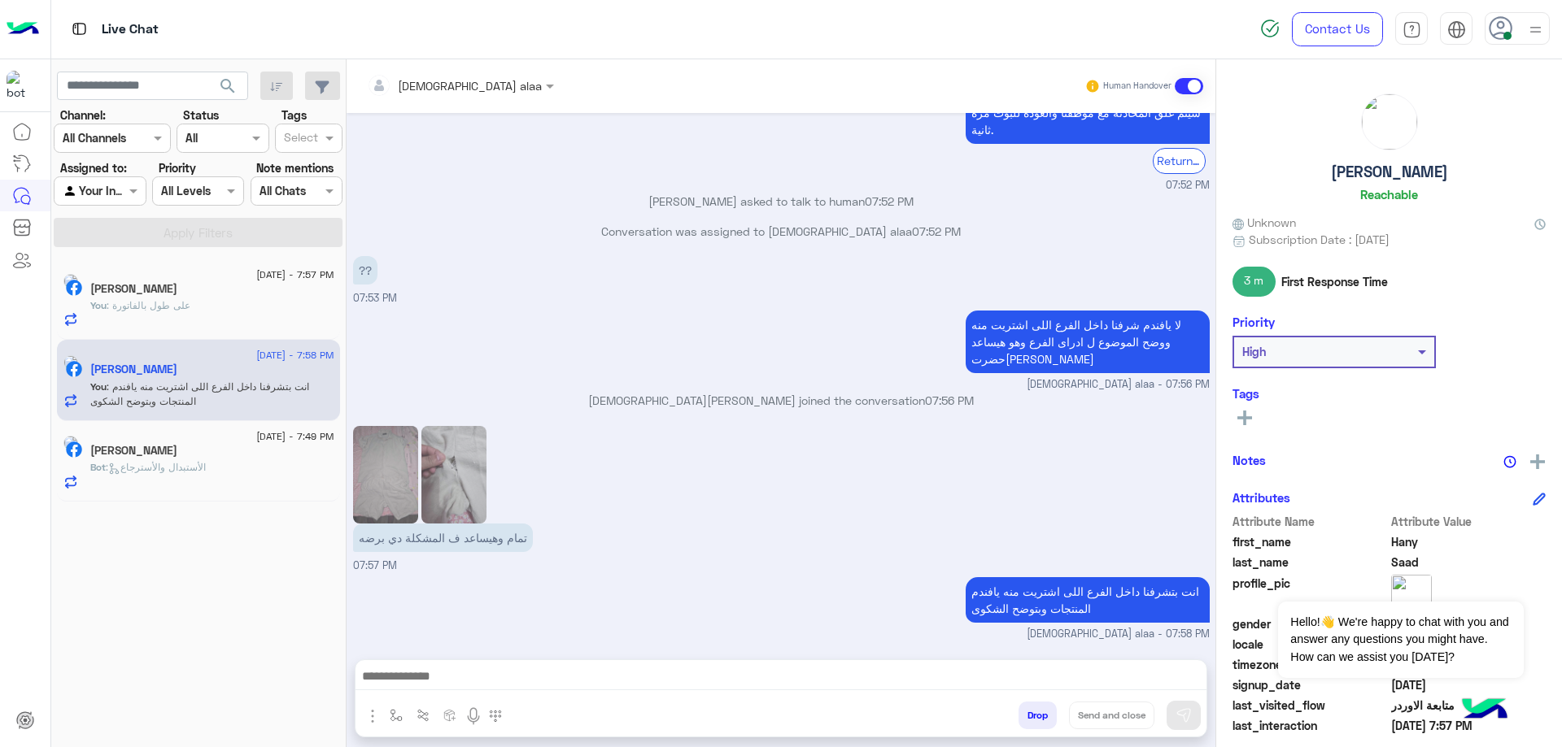
click at [239, 477] on div "Bot : الأستبدال والأسترجاع" at bounding box center [212, 474] width 244 height 28
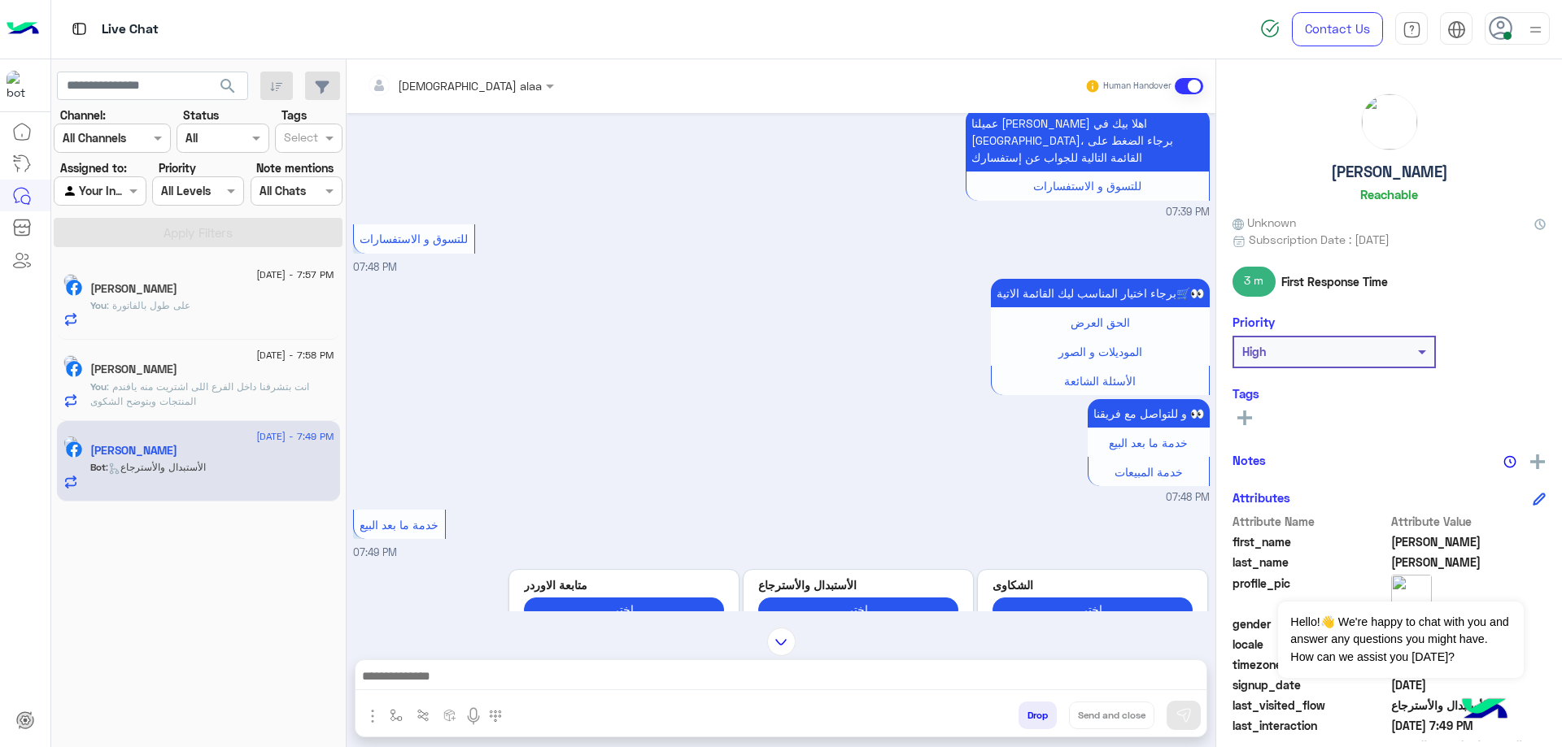
scroll to position [974, 0]
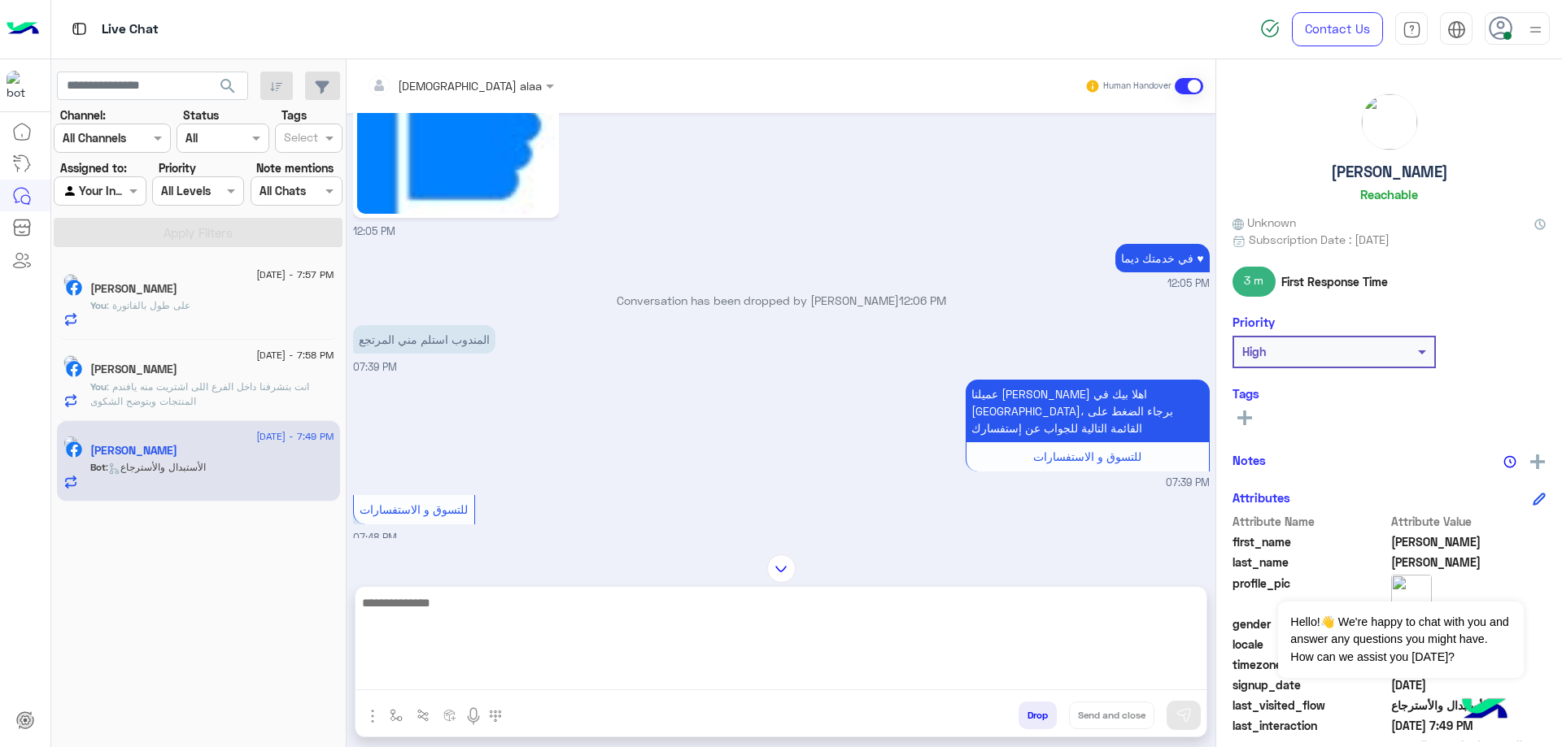
click at [642, 676] on textarea at bounding box center [780, 642] width 851 height 98
type textarea "**********"
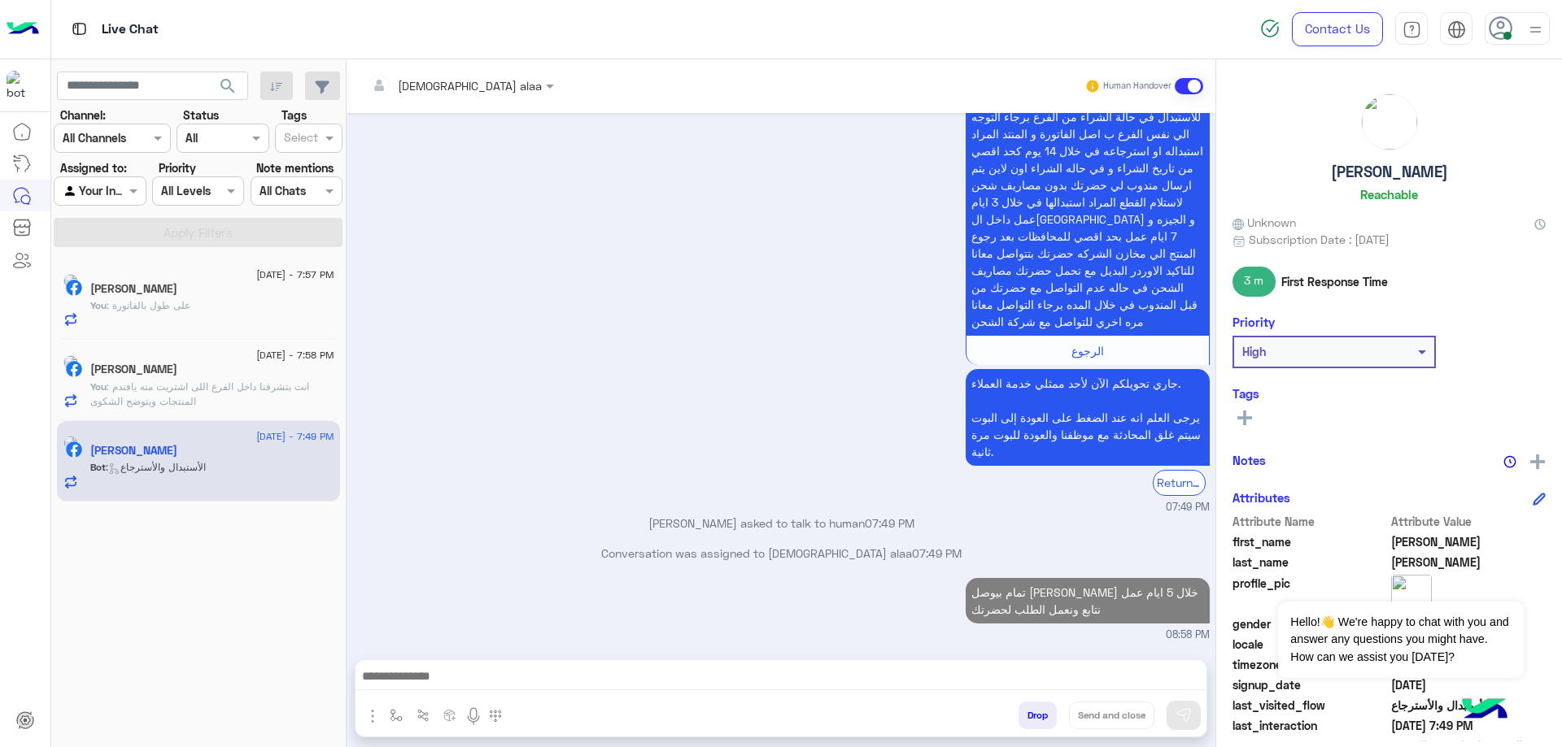
scroll to position [1855, 0]
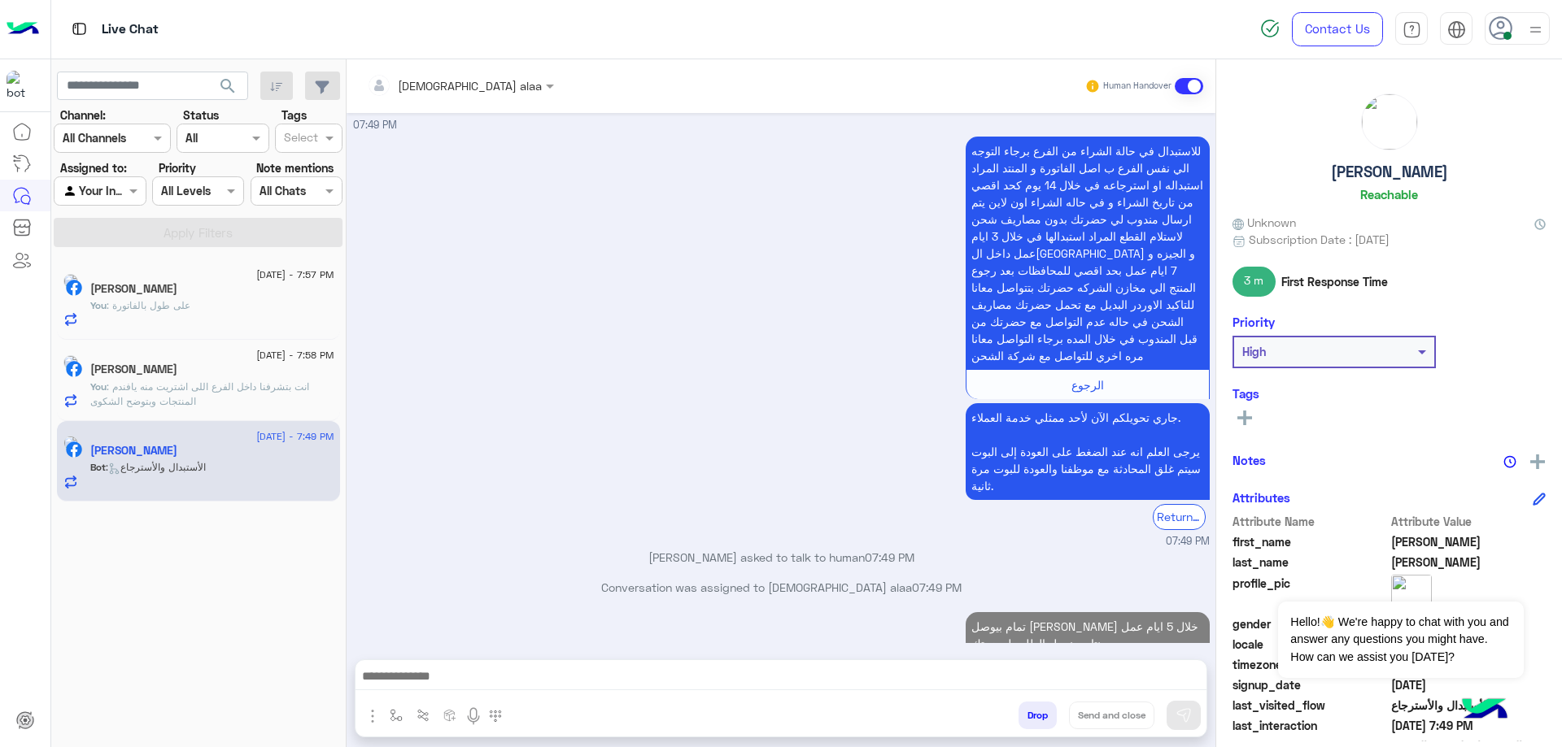
drag, startPoint x: 1325, startPoint y: 174, endPoint x: 1472, endPoint y: 167, distance: 147.4
click at [1472, 167] on div "Mohamed Kamal Reachable" at bounding box center [1388, 151] width 313 height 115
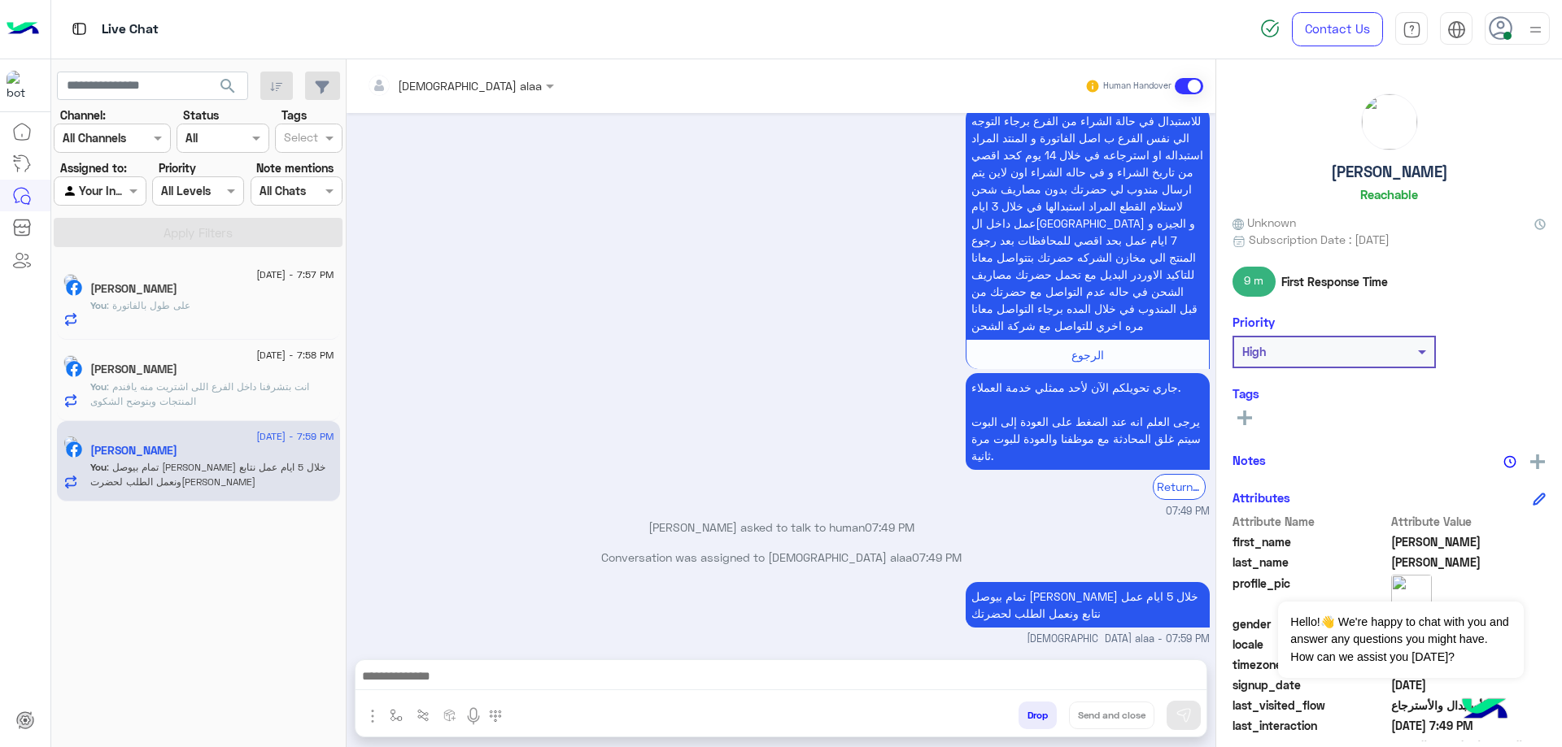
click at [208, 371] on div "Hany Saad" at bounding box center [212, 371] width 244 height 17
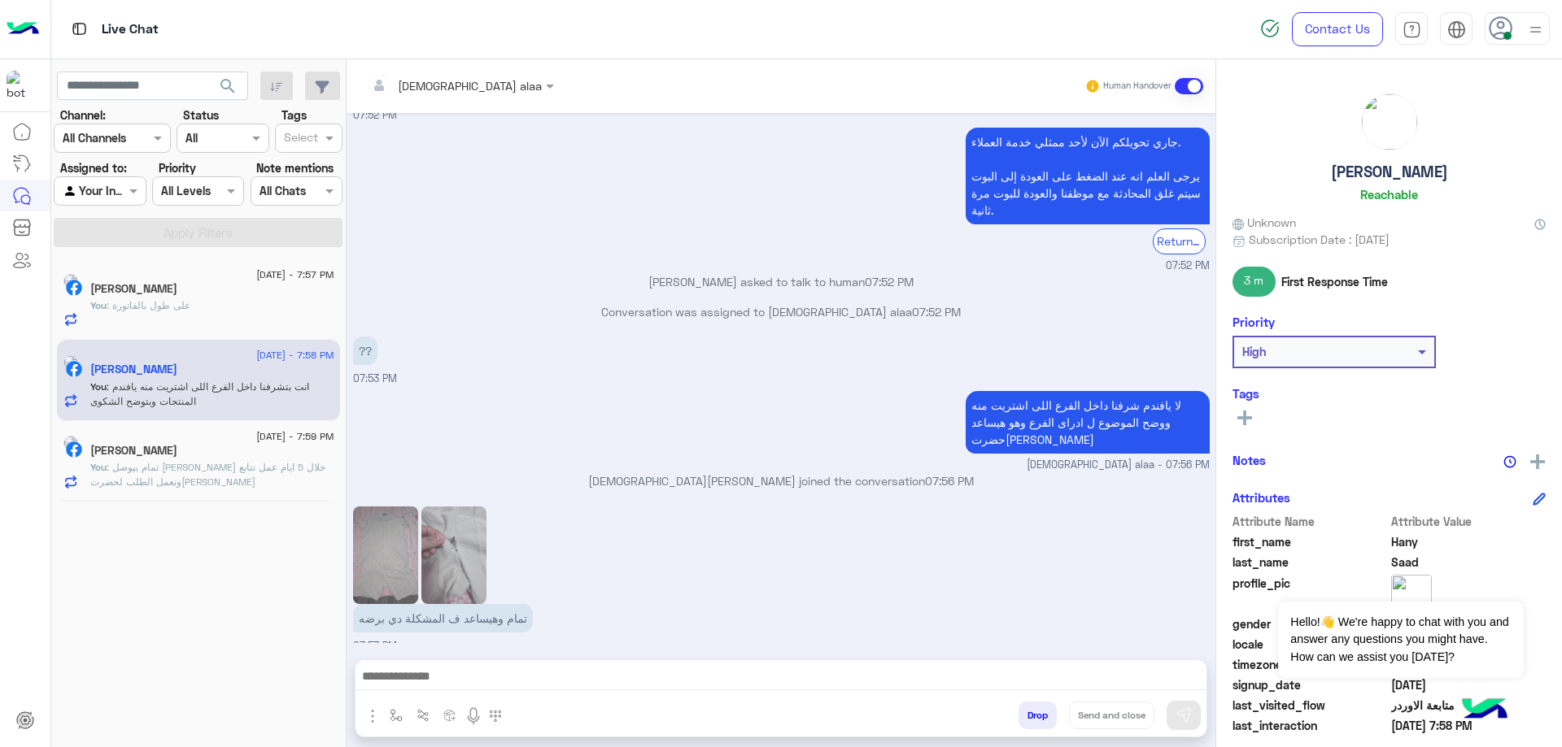
scroll to position [1549, 0]
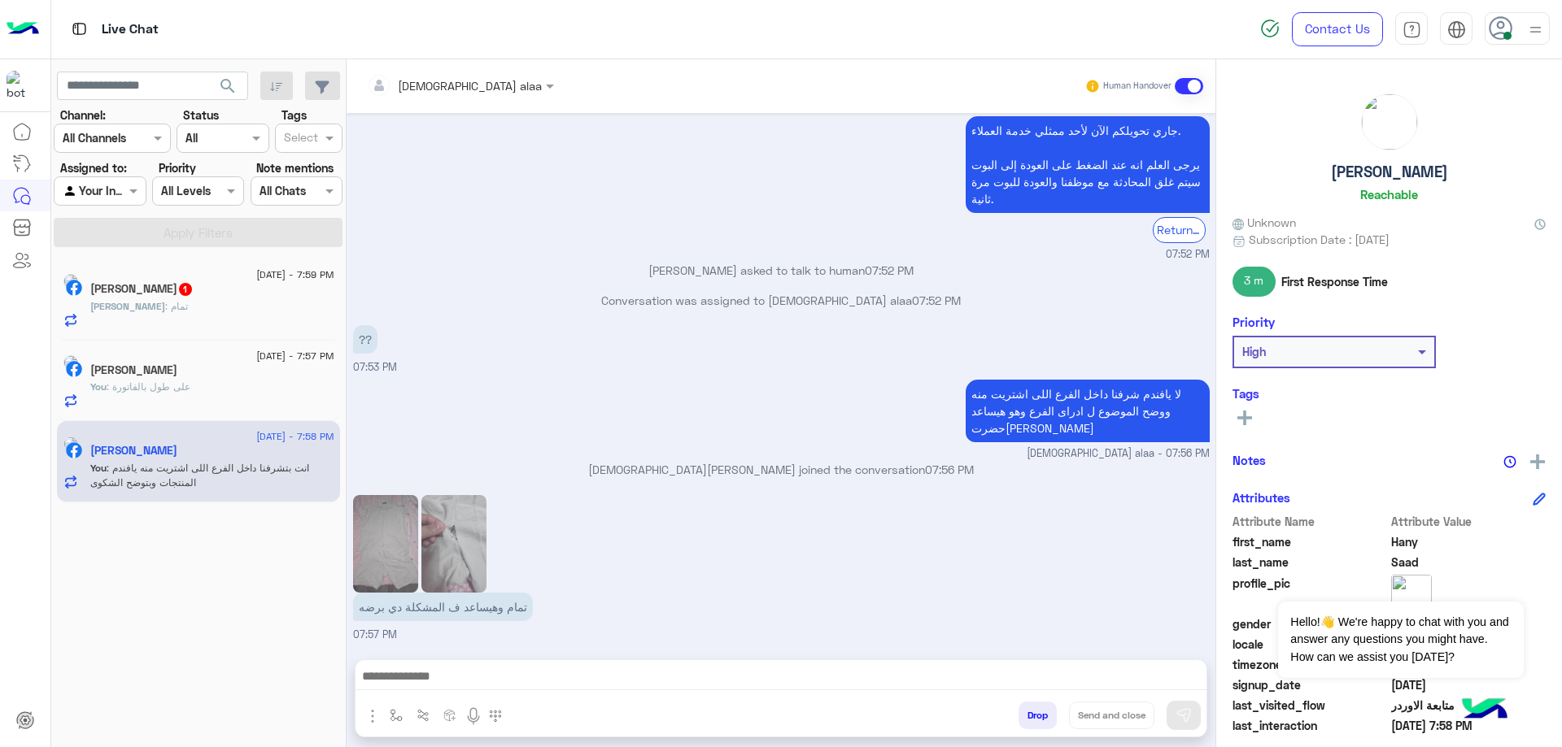
click at [221, 294] on div "Mohamed Kamal 1" at bounding box center [212, 290] width 244 height 17
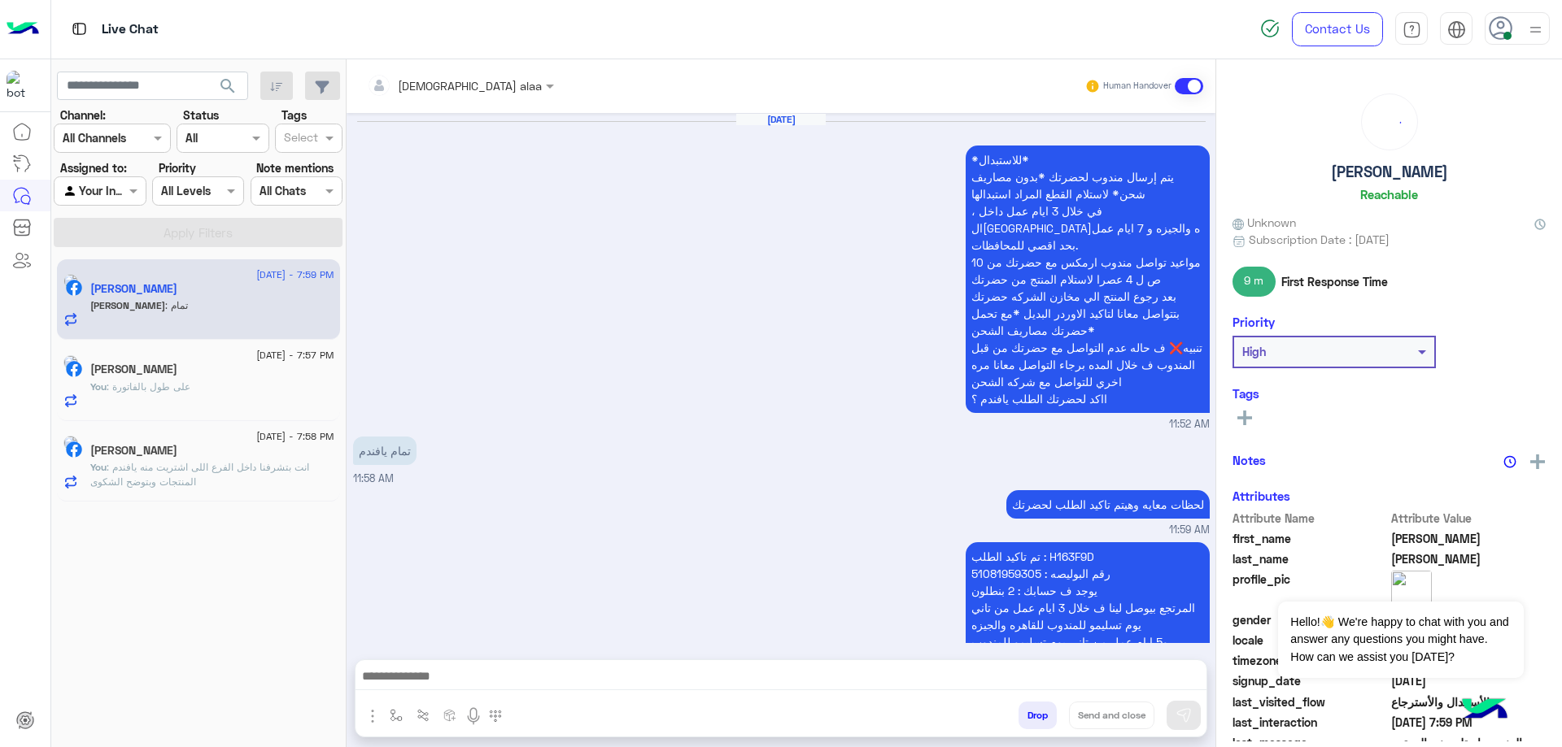
scroll to position [1787, 0]
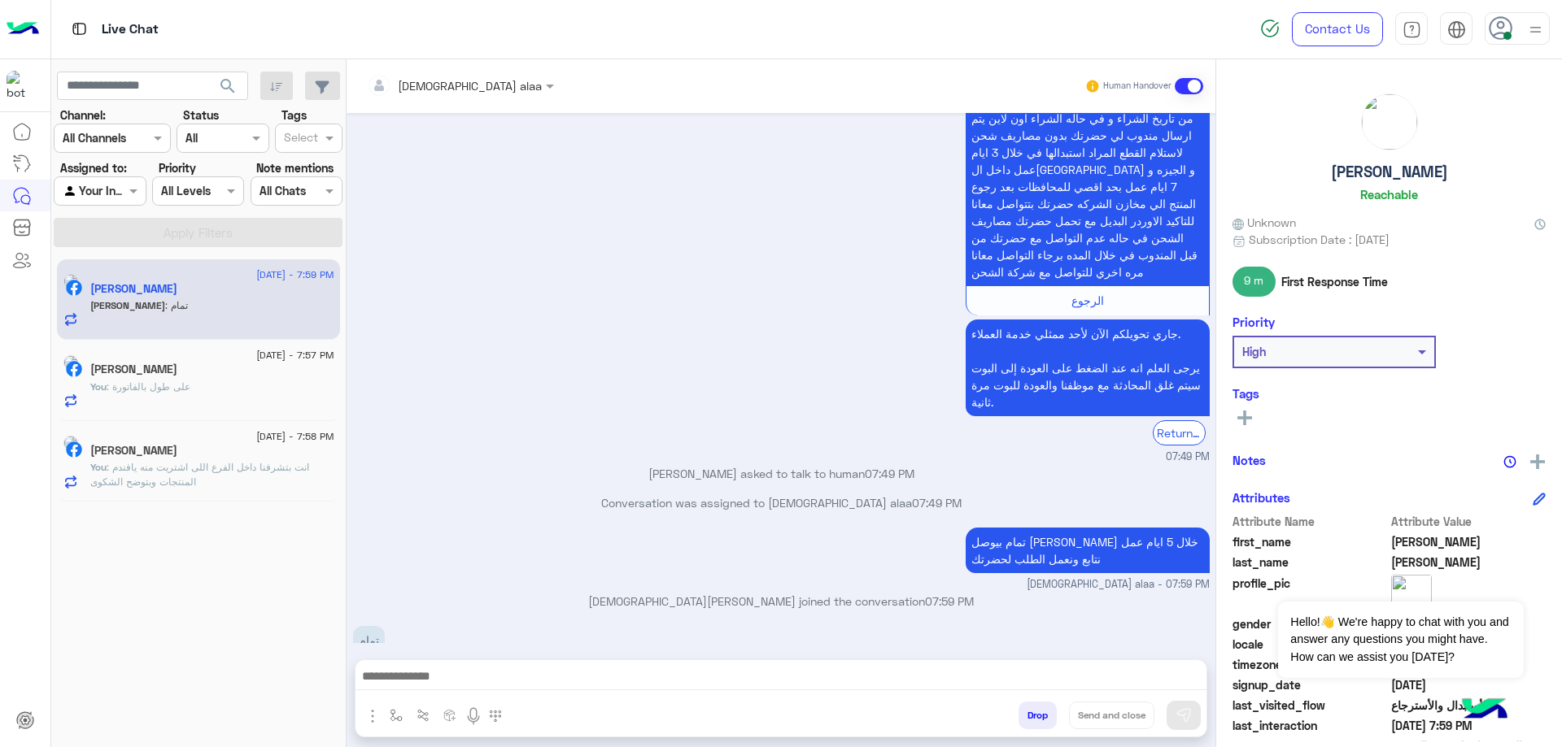
click at [1028, 721] on button "Drop" at bounding box center [1037, 716] width 38 height 28
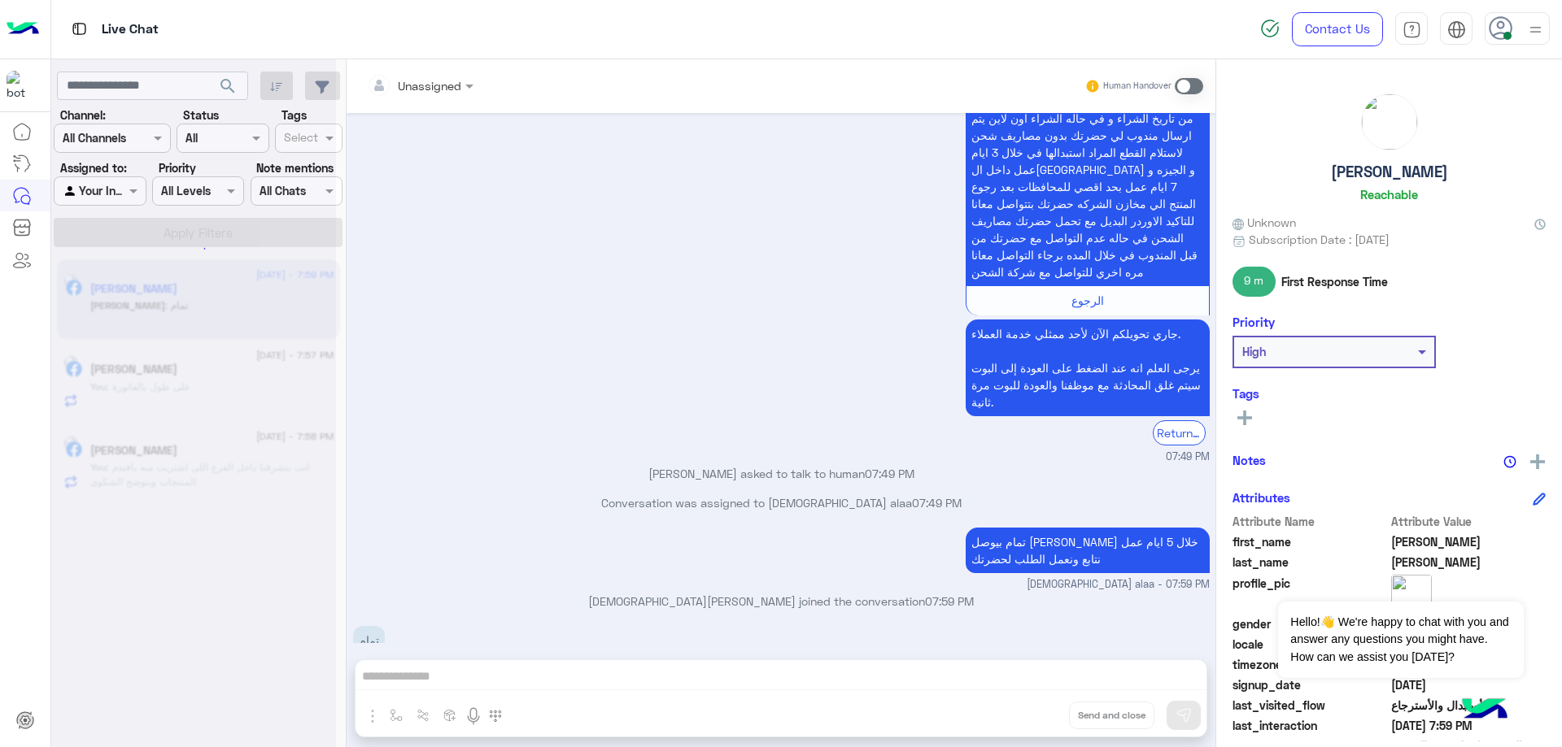
scroll to position [1816, 0]
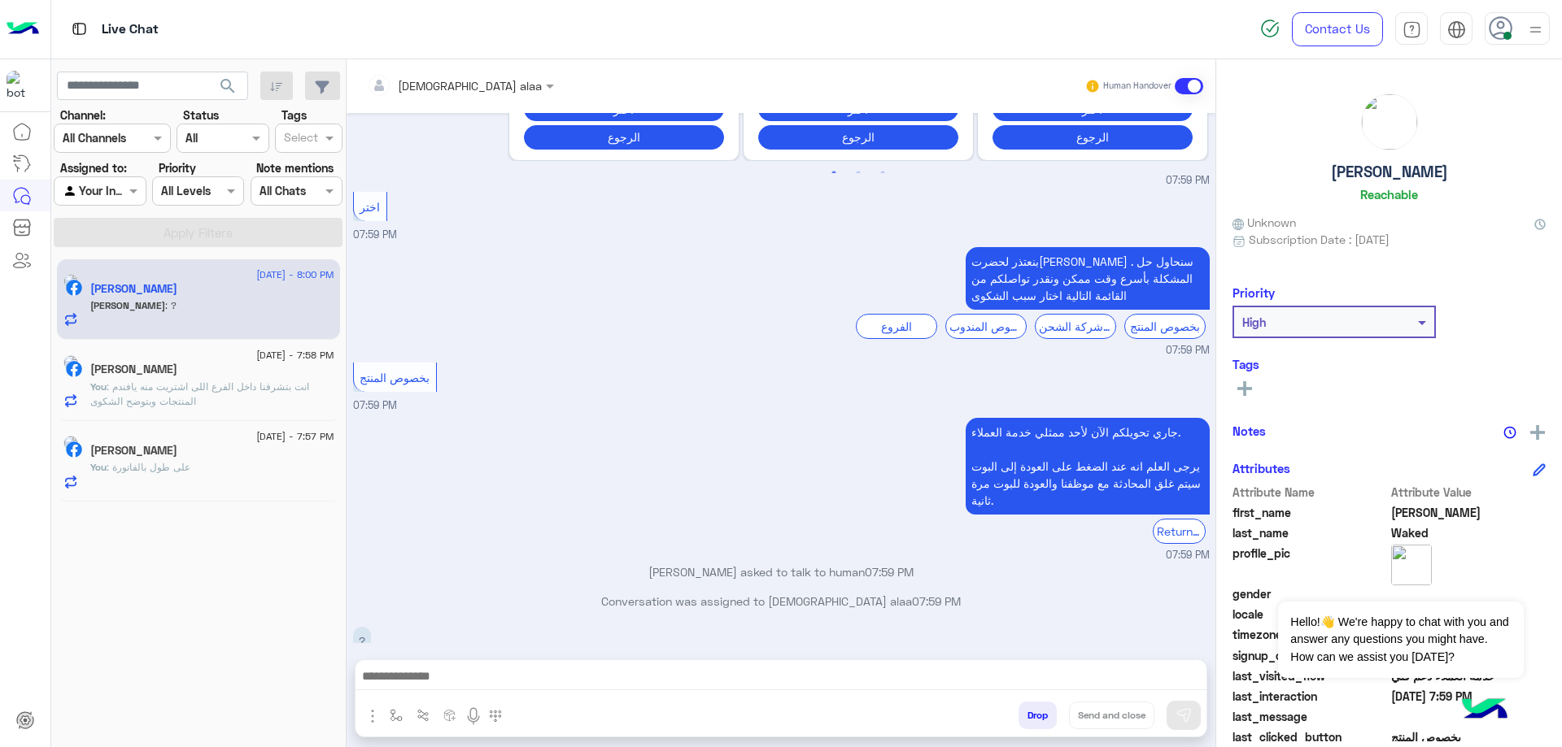
scroll to position [711, 0]
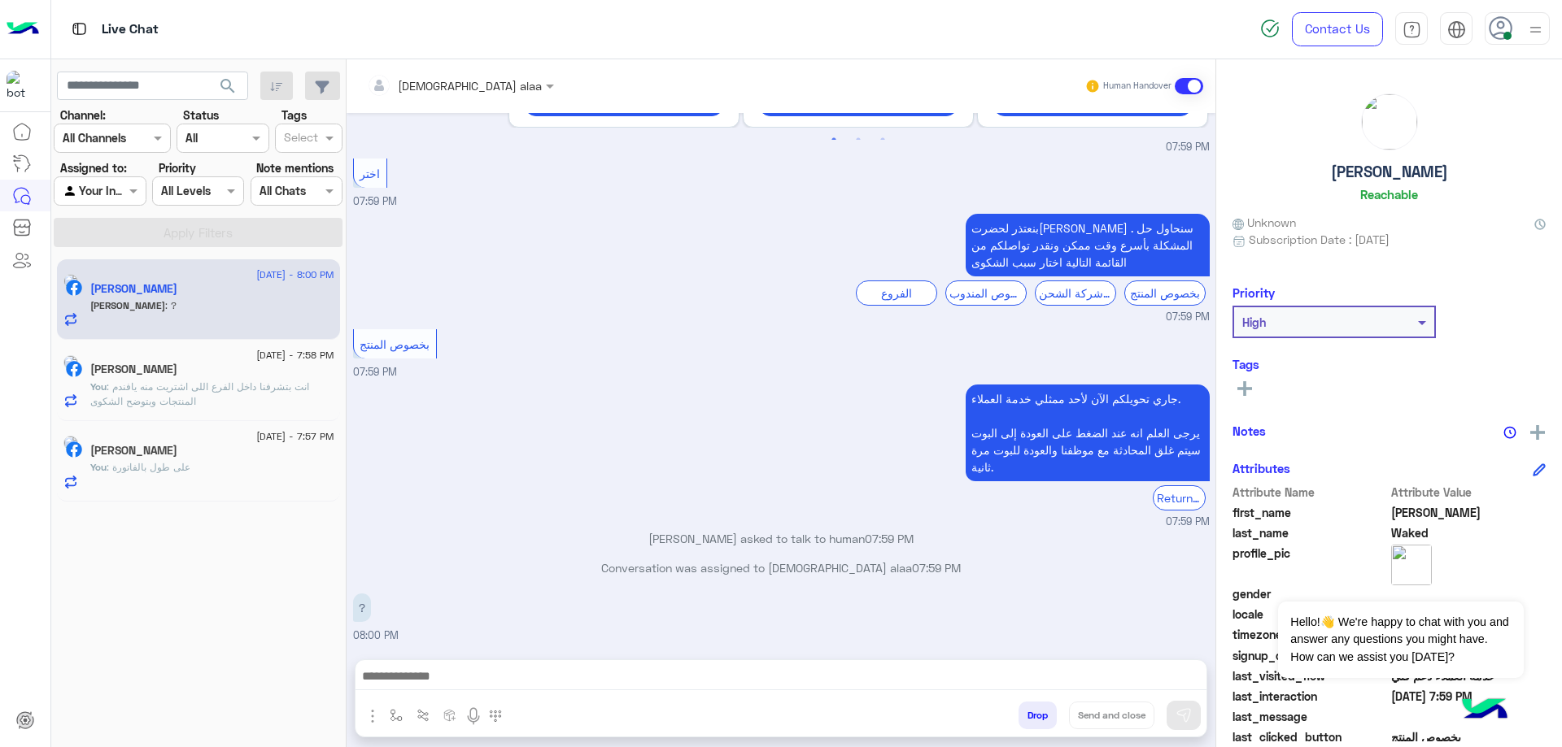
drag, startPoint x: 1321, startPoint y: 173, endPoint x: 1468, endPoint y: 172, distance: 147.2
click at [1468, 172] on div "Mohamed Waked Reachable" at bounding box center [1388, 151] width 313 height 115
click at [1048, 717] on button "Drop" at bounding box center [1037, 716] width 38 height 28
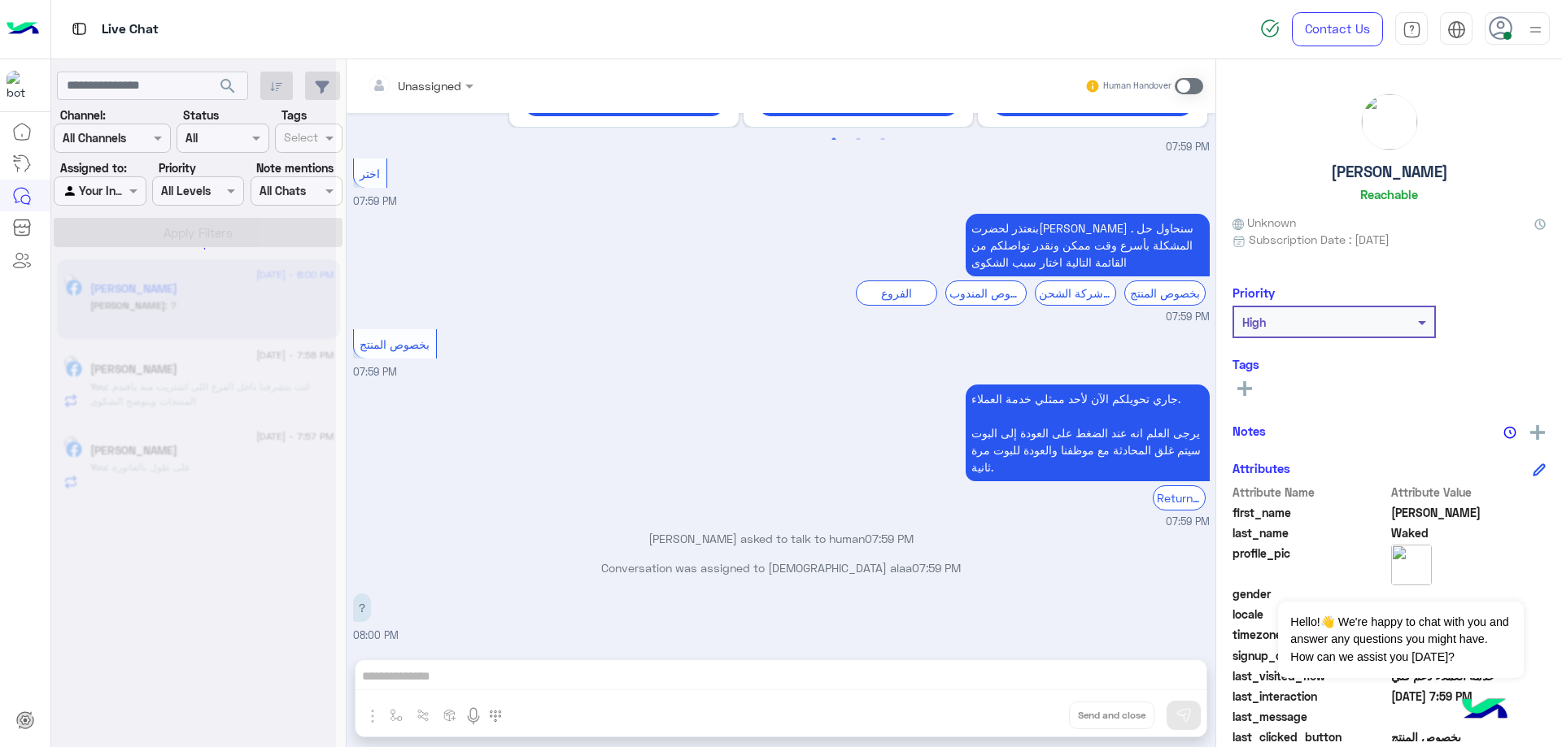
scroll to position [741, 0]
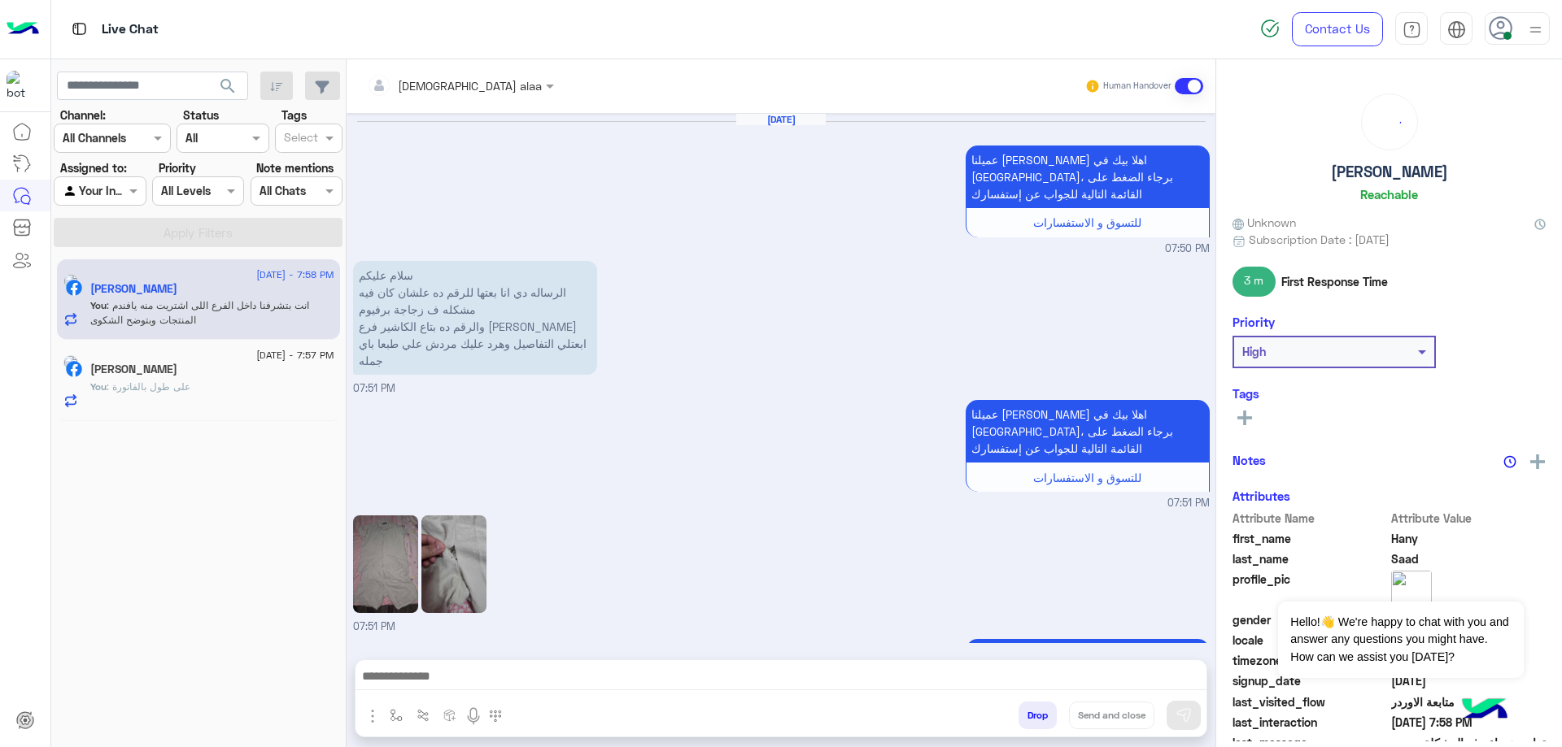
scroll to position [1318, 0]
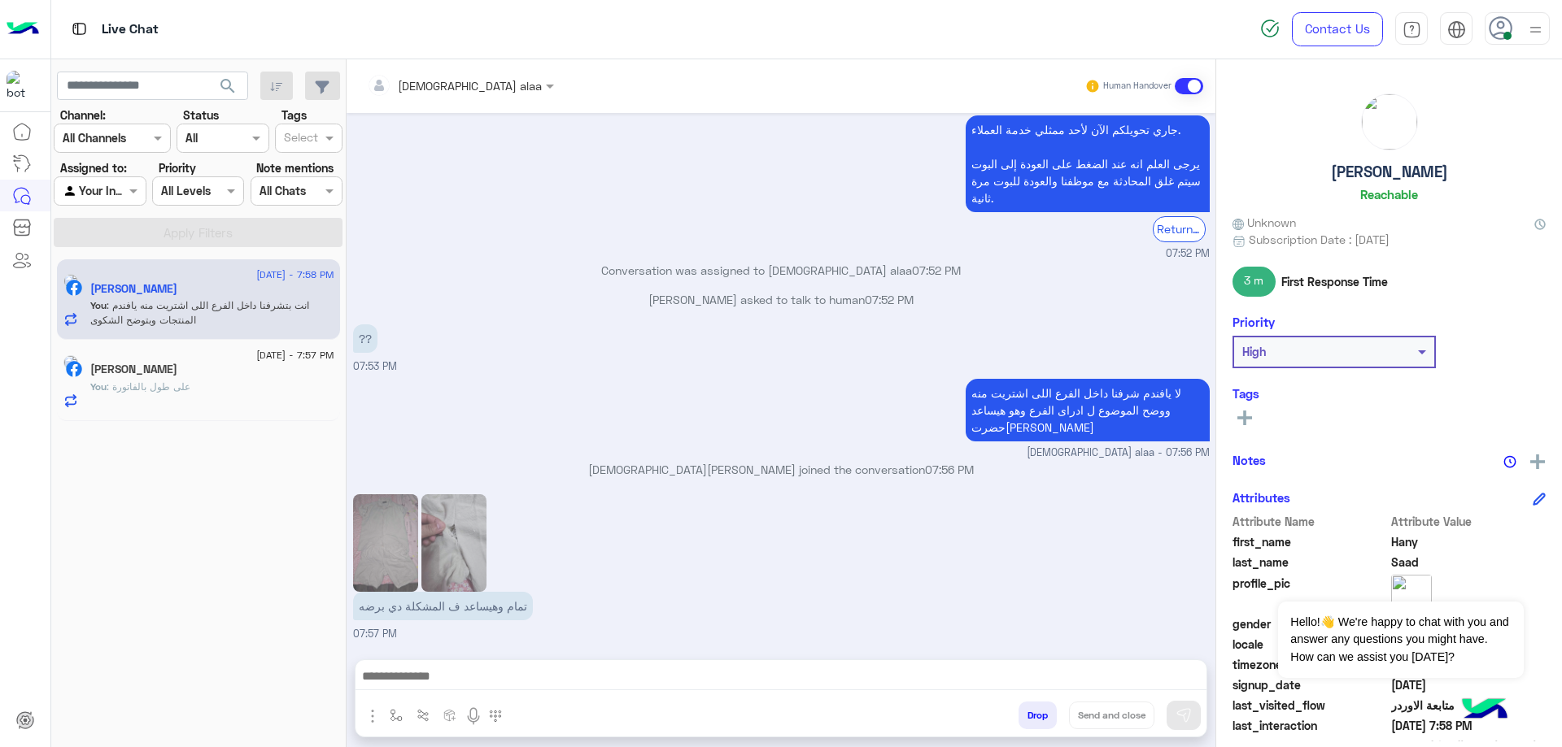
click at [177, 371] on h5 "Mohamed Moustafa" at bounding box center [133, 370] width 87 height 14
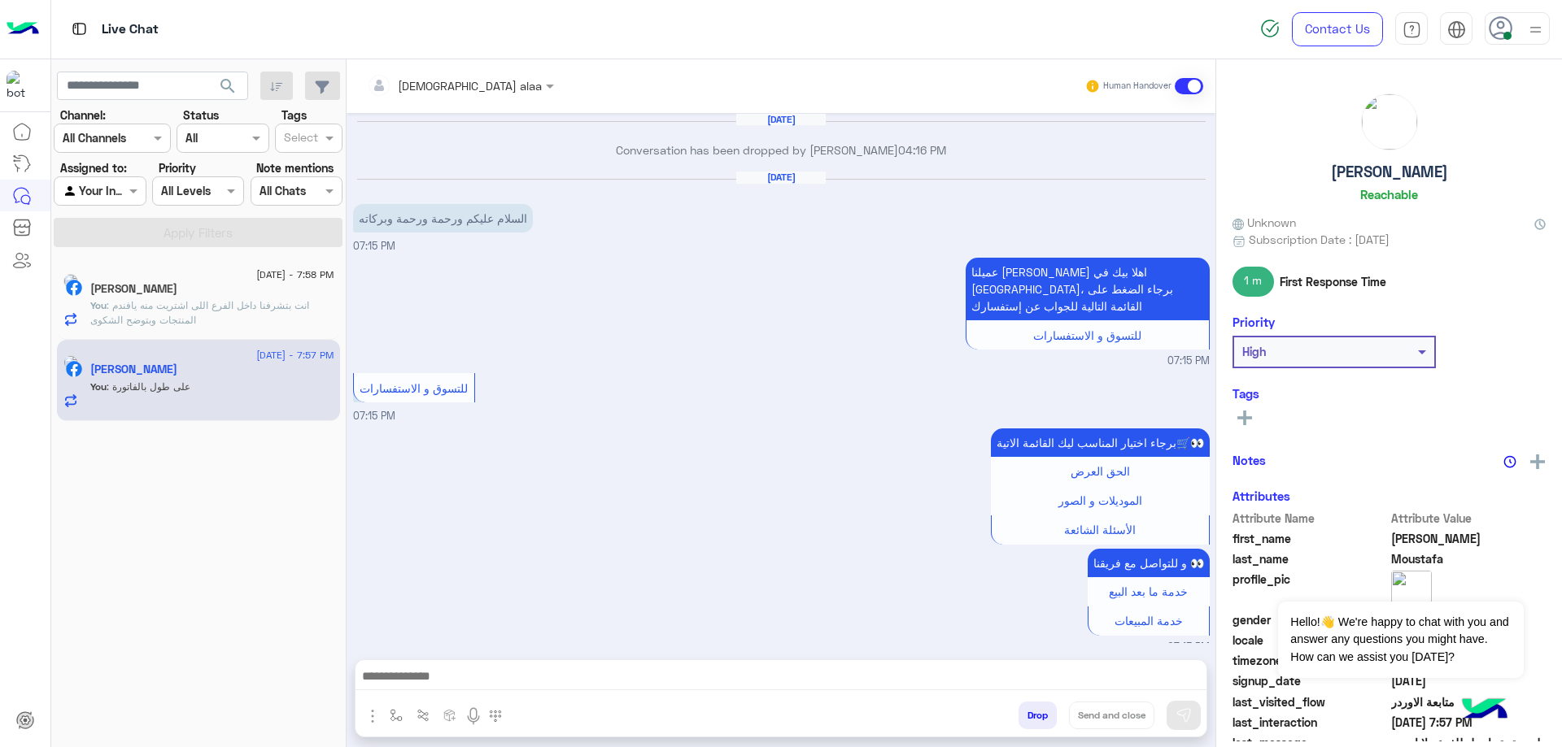
scroll to position [979, 0]
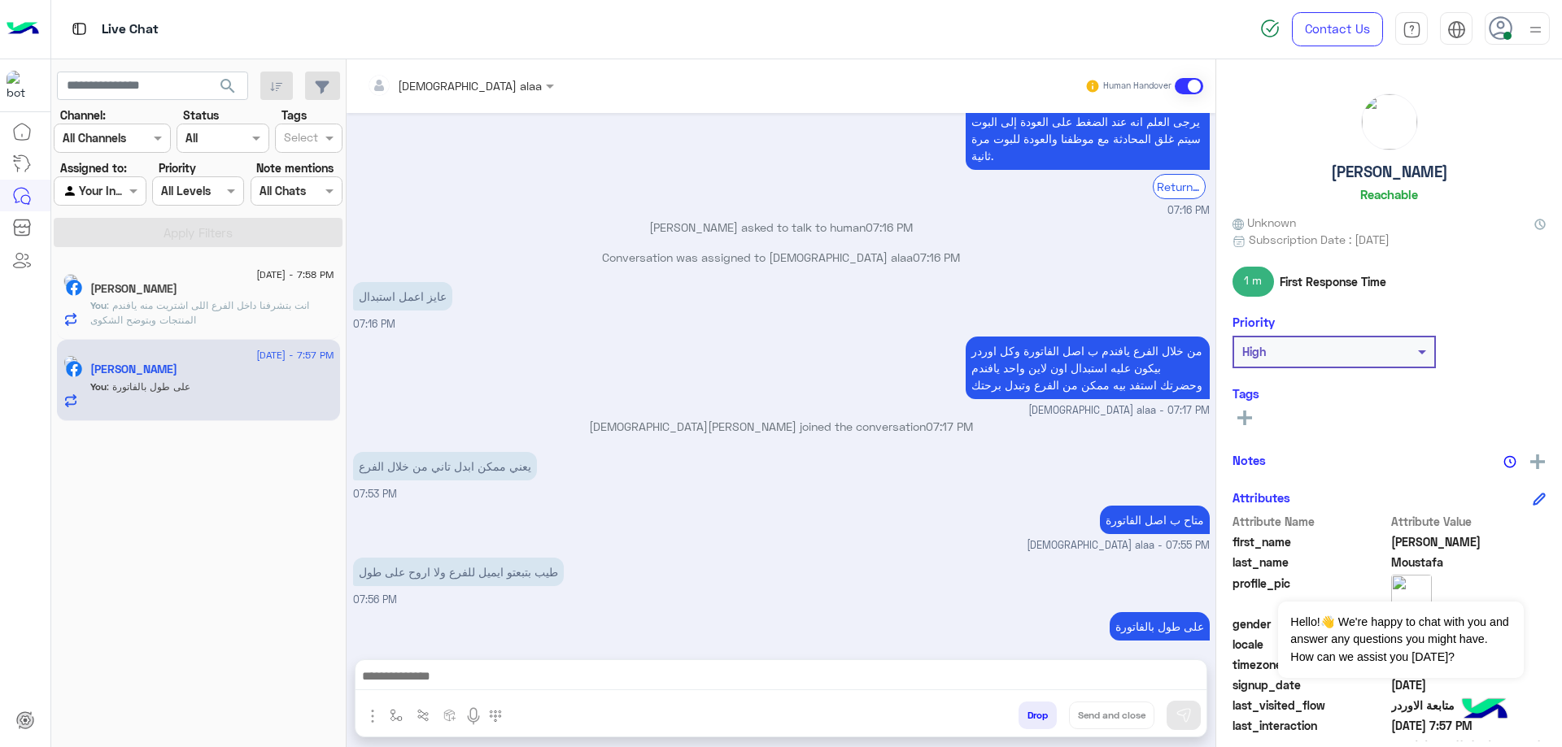
click at [1024, 710] on button "Drop" at bounding box center [1037, 716] width 38 height 28
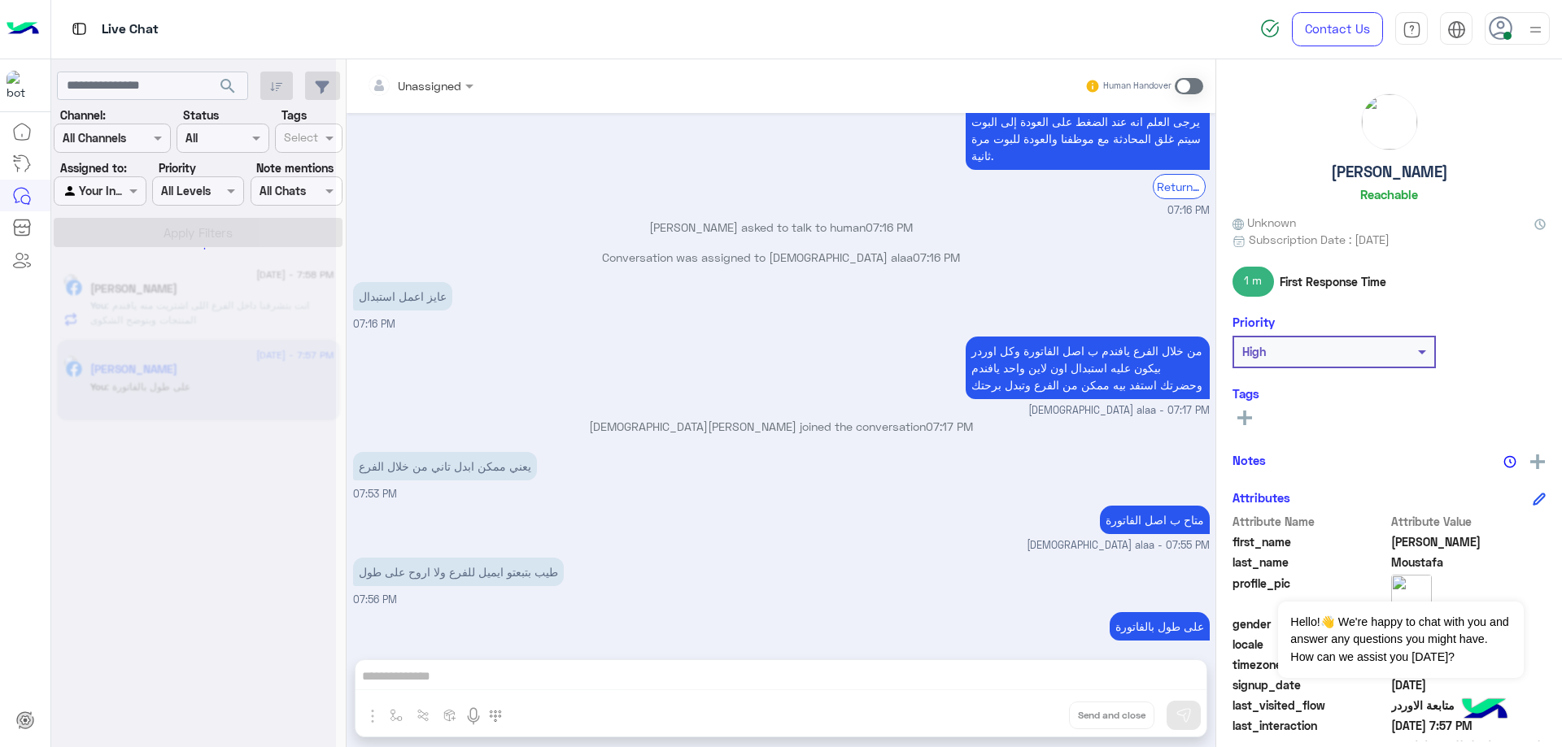
scroll to position [1009, 0]
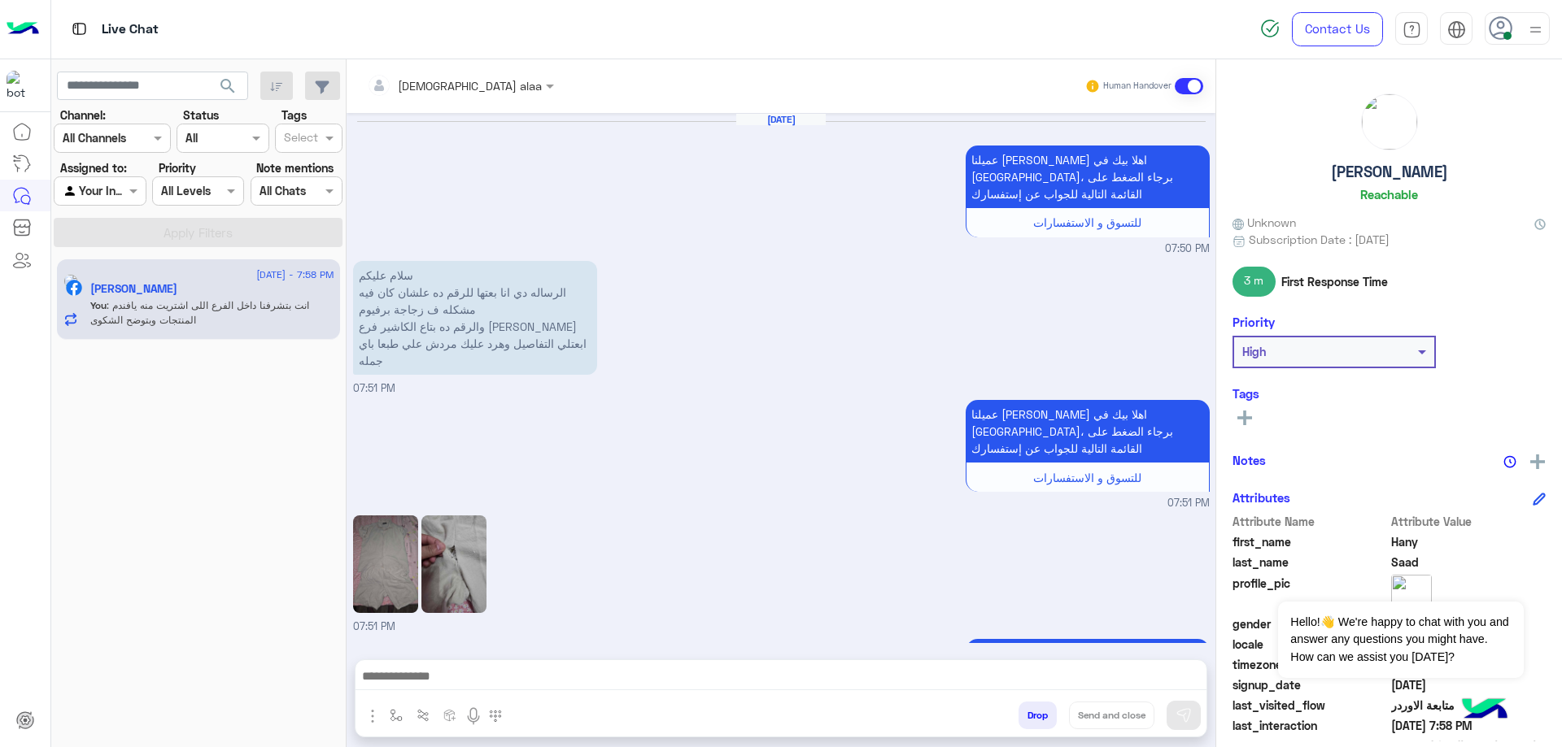
scroll to position [1318, 0]
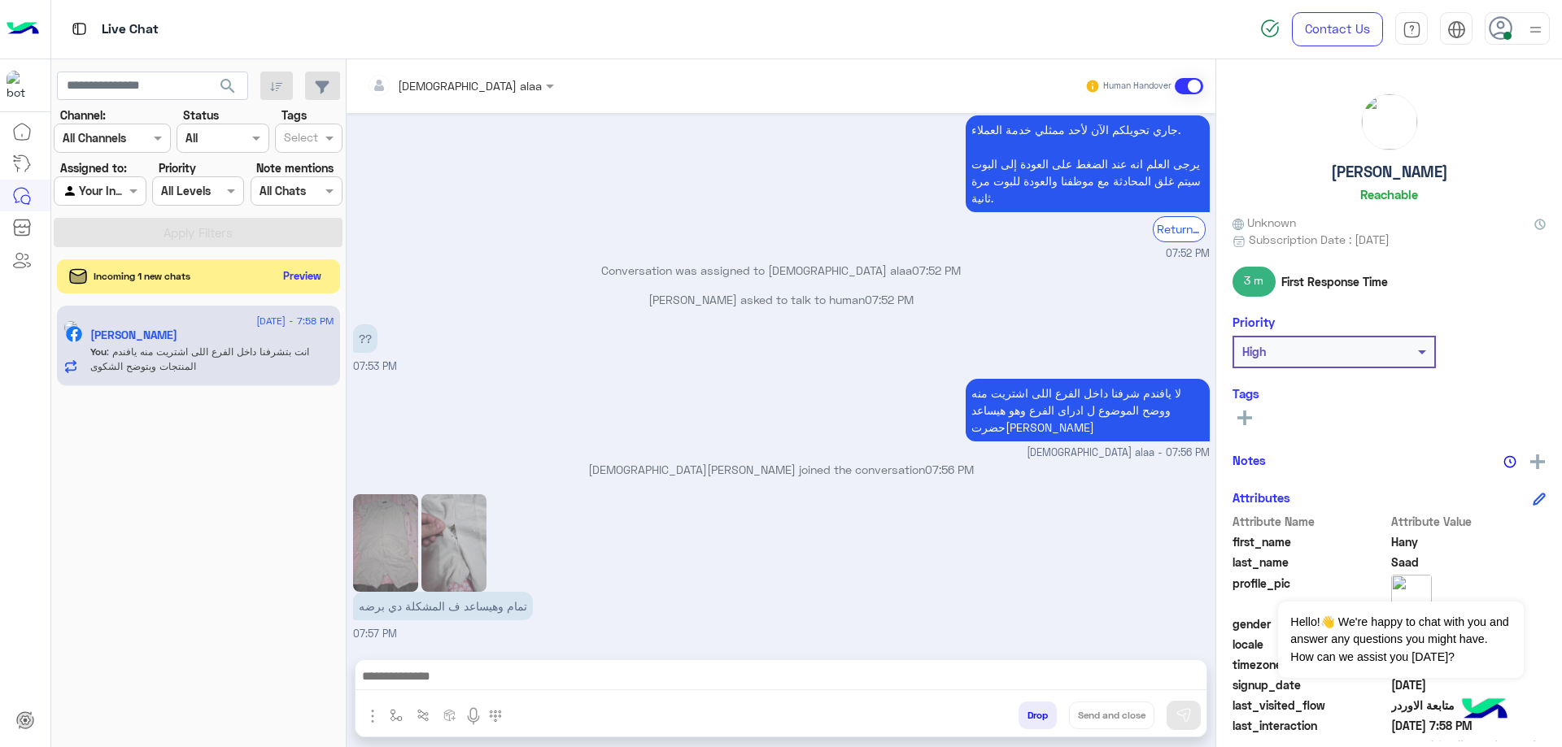
click at [297, 273] on button "Preview" at bounding box center [302, 276] width 50 height 22
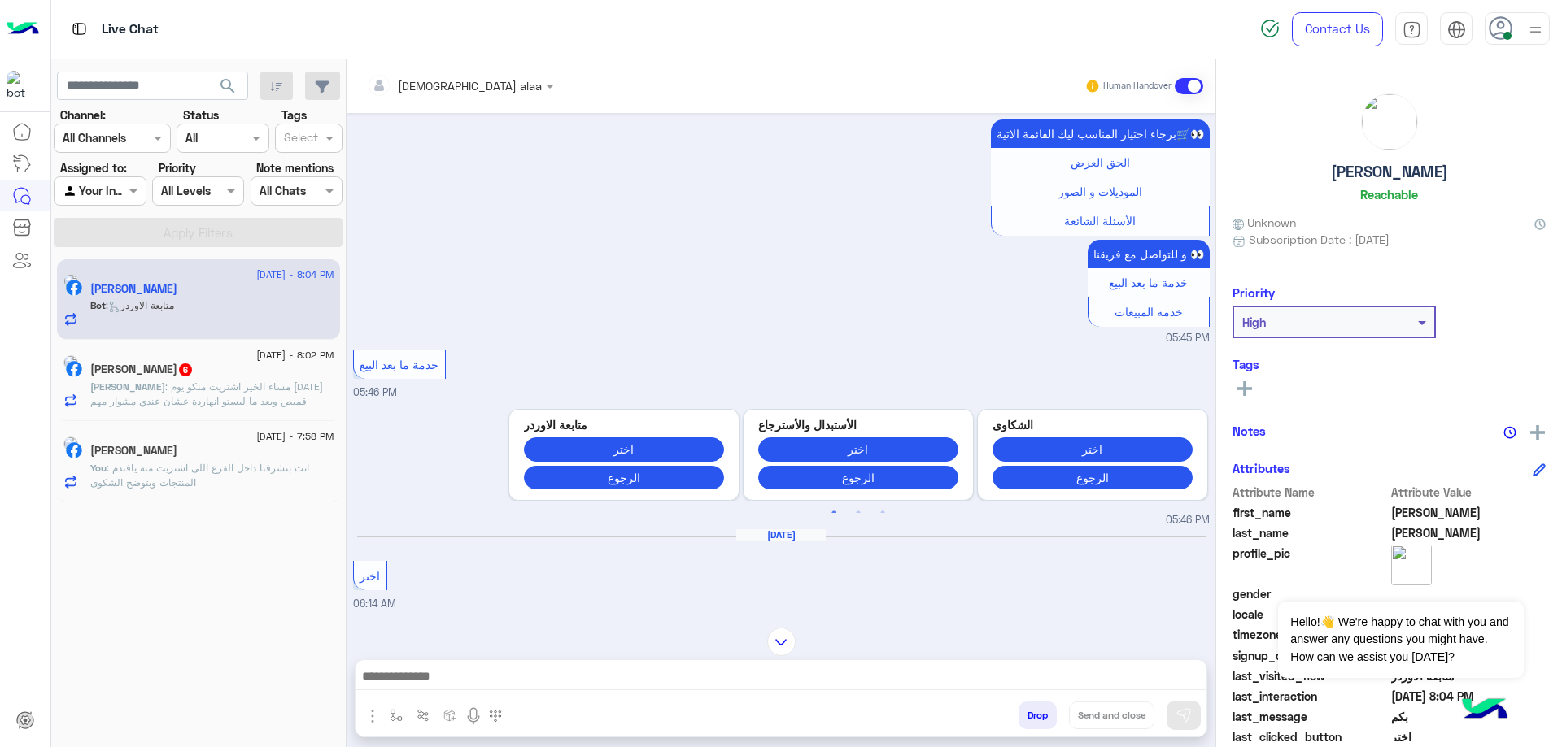
scroll to position [1105, 0]
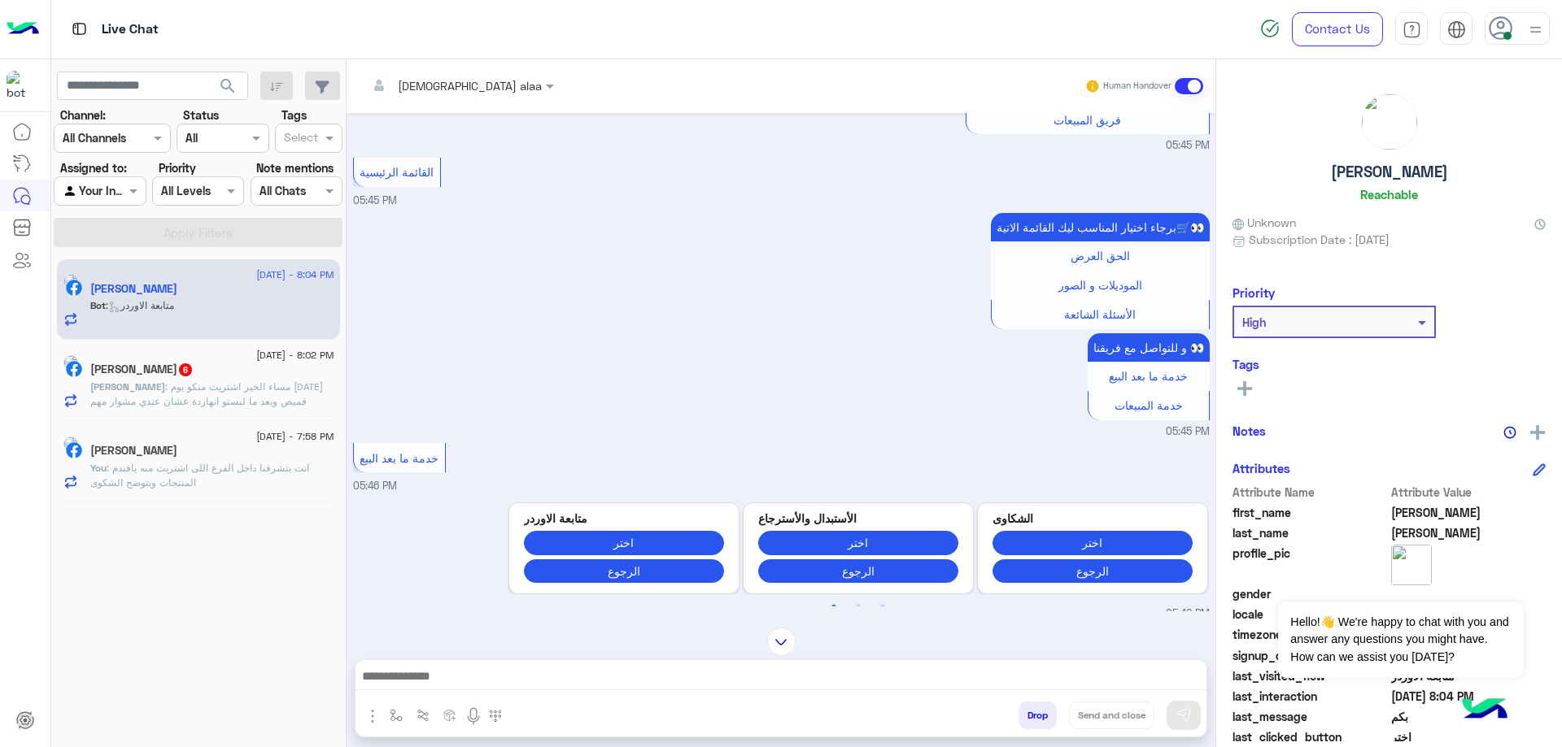
drag, startPoint x: 1318, startPoint y: 174, endPoint x: 1485, endPoint y: 170, distance: 167.6
click at [1485, 170] on div "Mustafa Mahmoud Reachable" at bounding box center [1388, 151] width 313 height 115
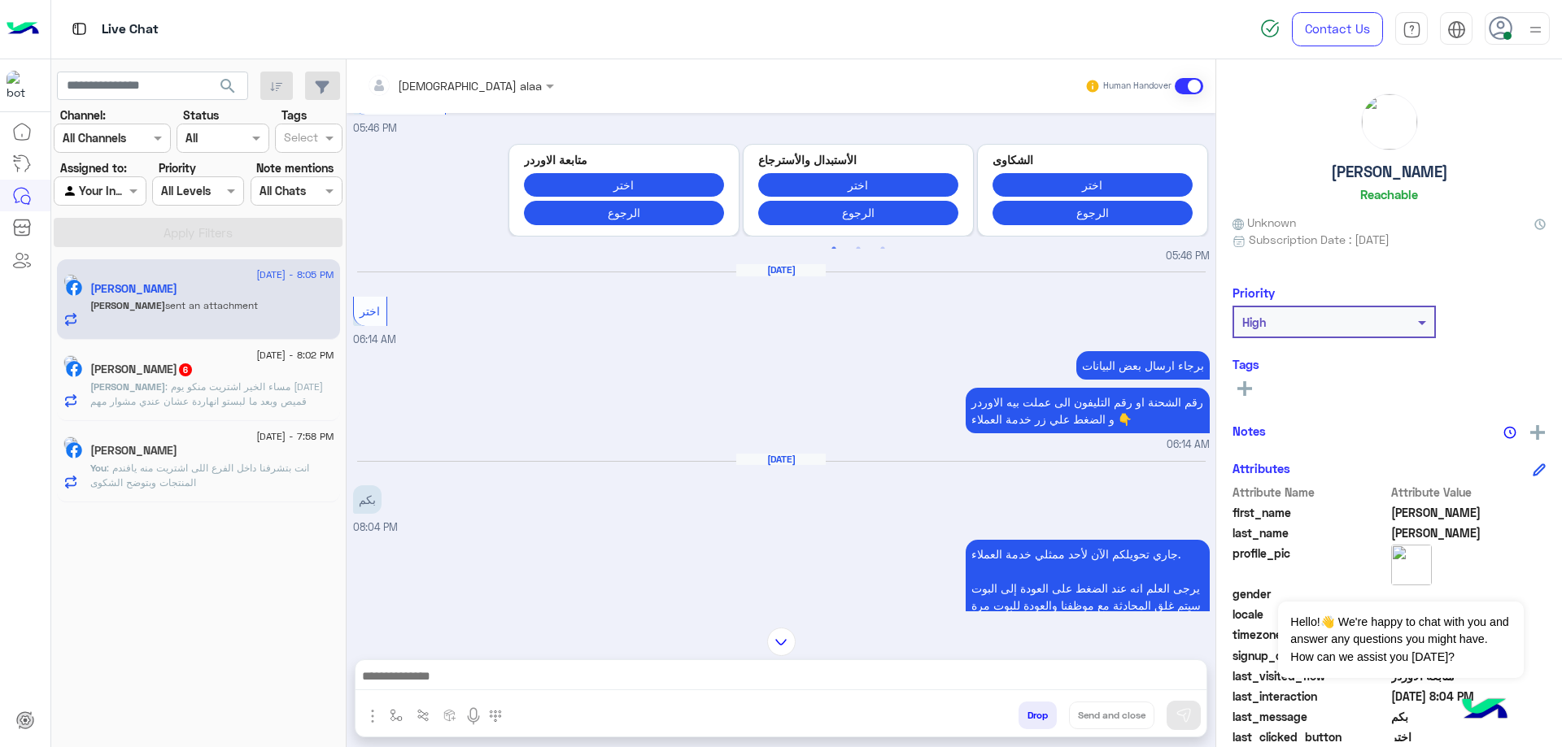
scroll to position [2007, 0]
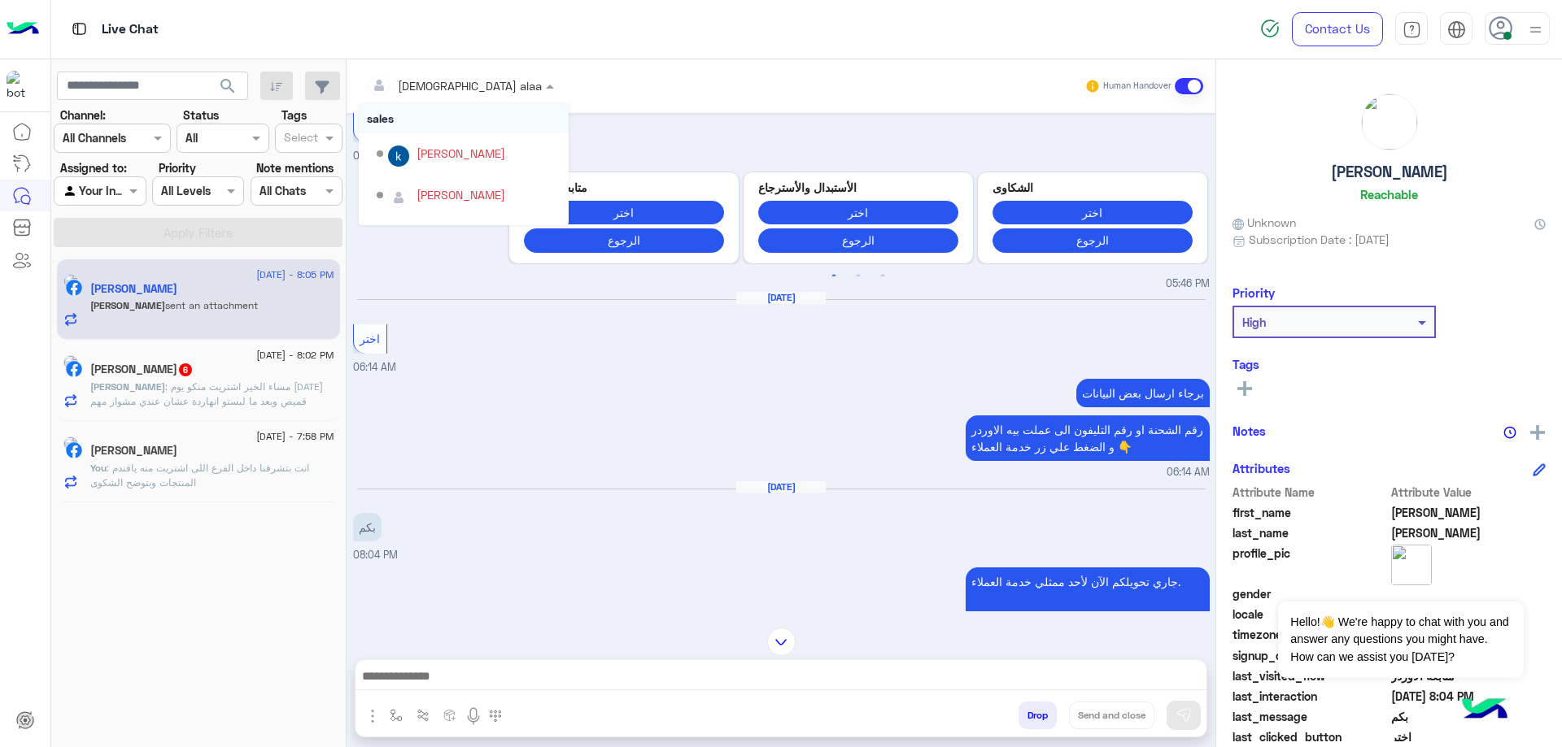
click at [429, 97] on div "islam alaa" at bounding box center [454, 85] width 175 height 33
click at [437, 163] on div "khaled mohamed" at bounding box center [469, 154] width 184 height 28
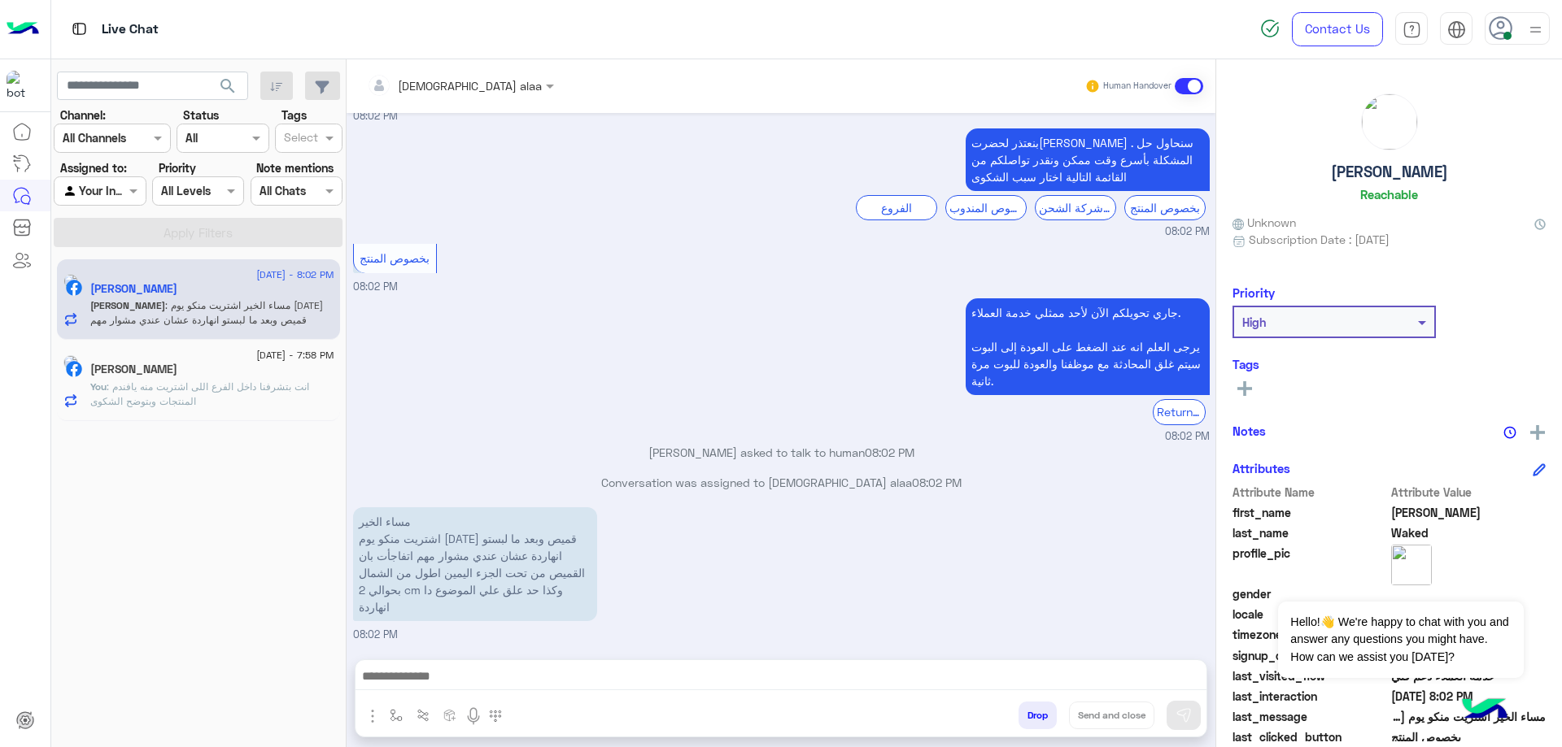
scroll to position [1242, 0]
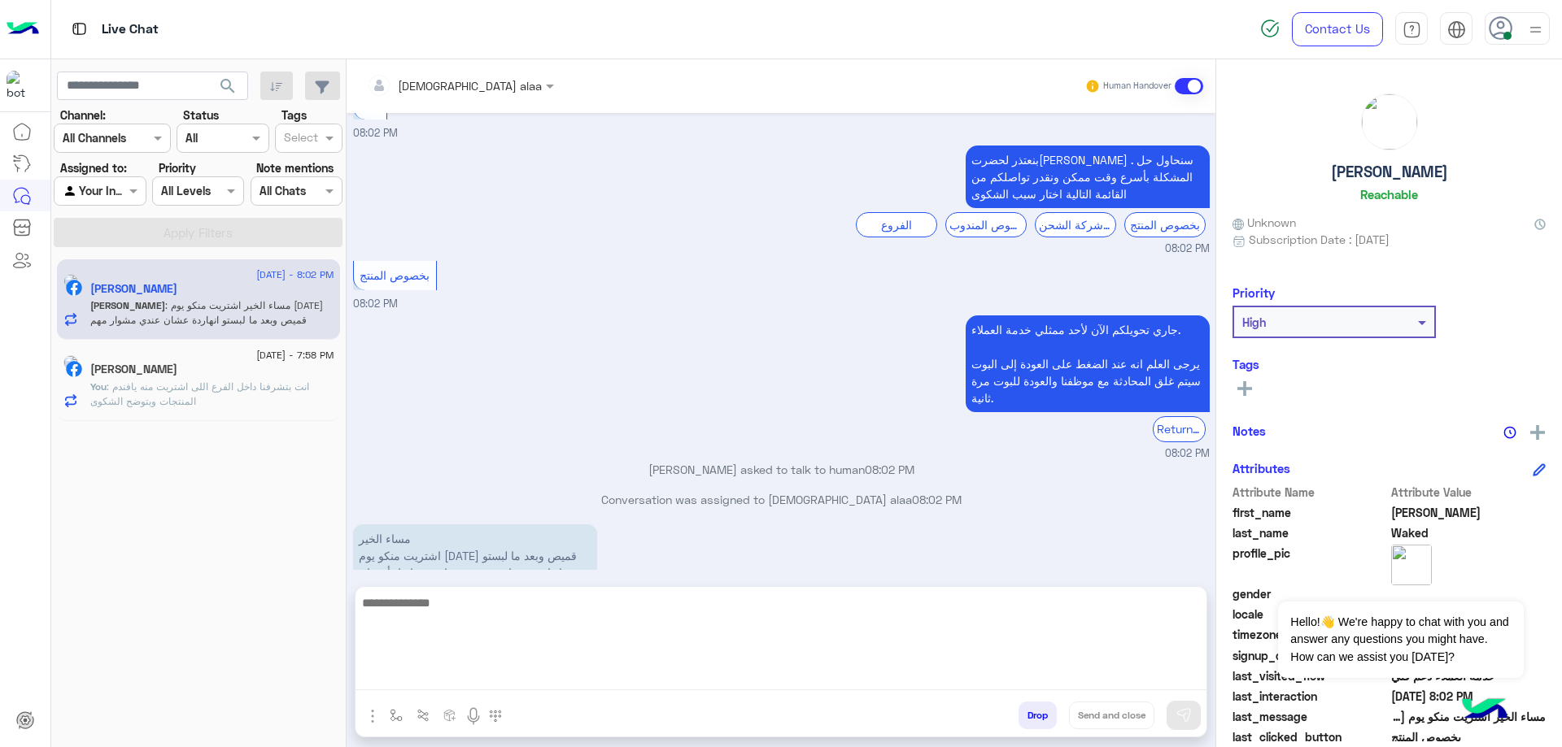
click at [601, 684] on textarea at bounding box center [780, 642] width 851 height 98
paste textarea "**********"
type textarea "**********"
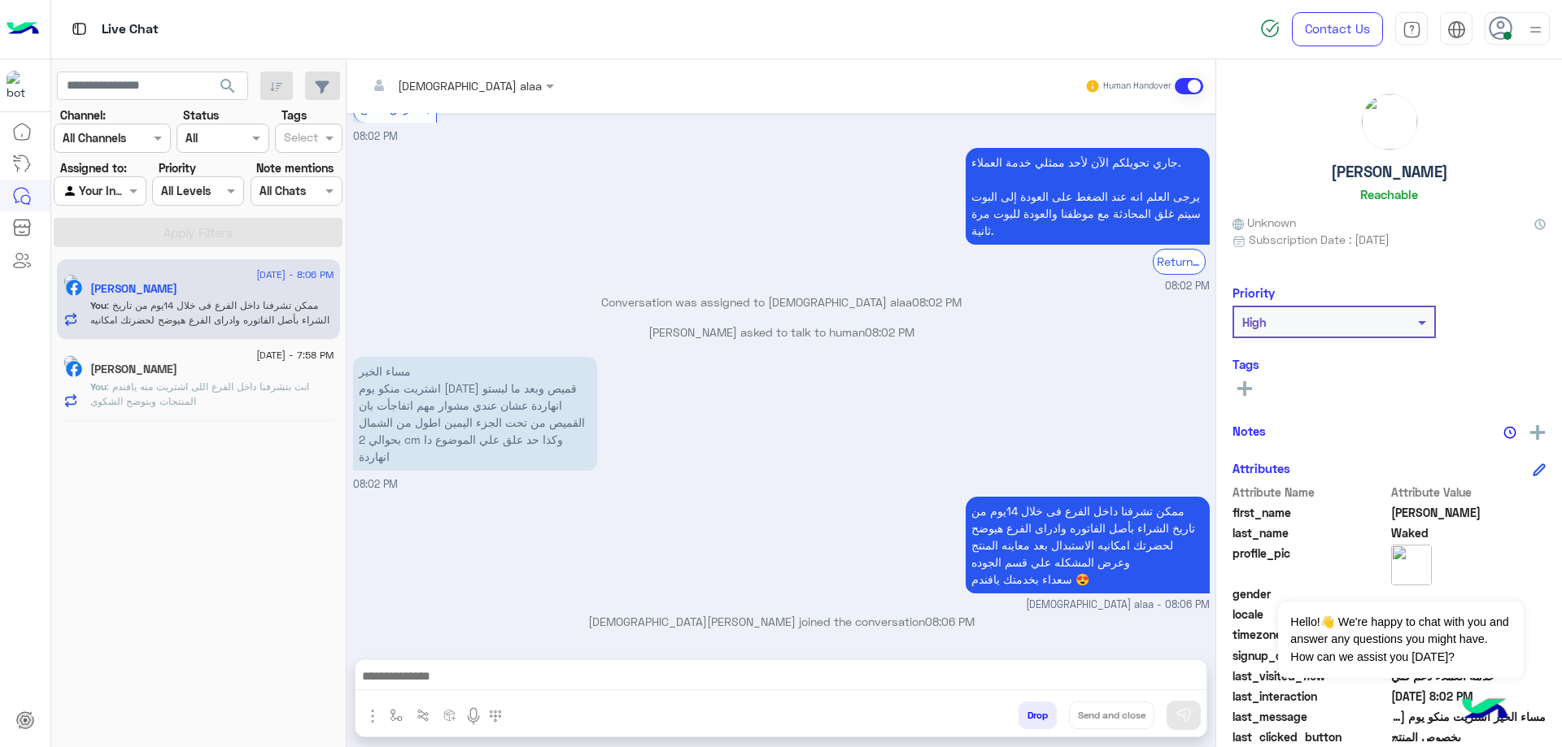
scroll to position [1392, 0]
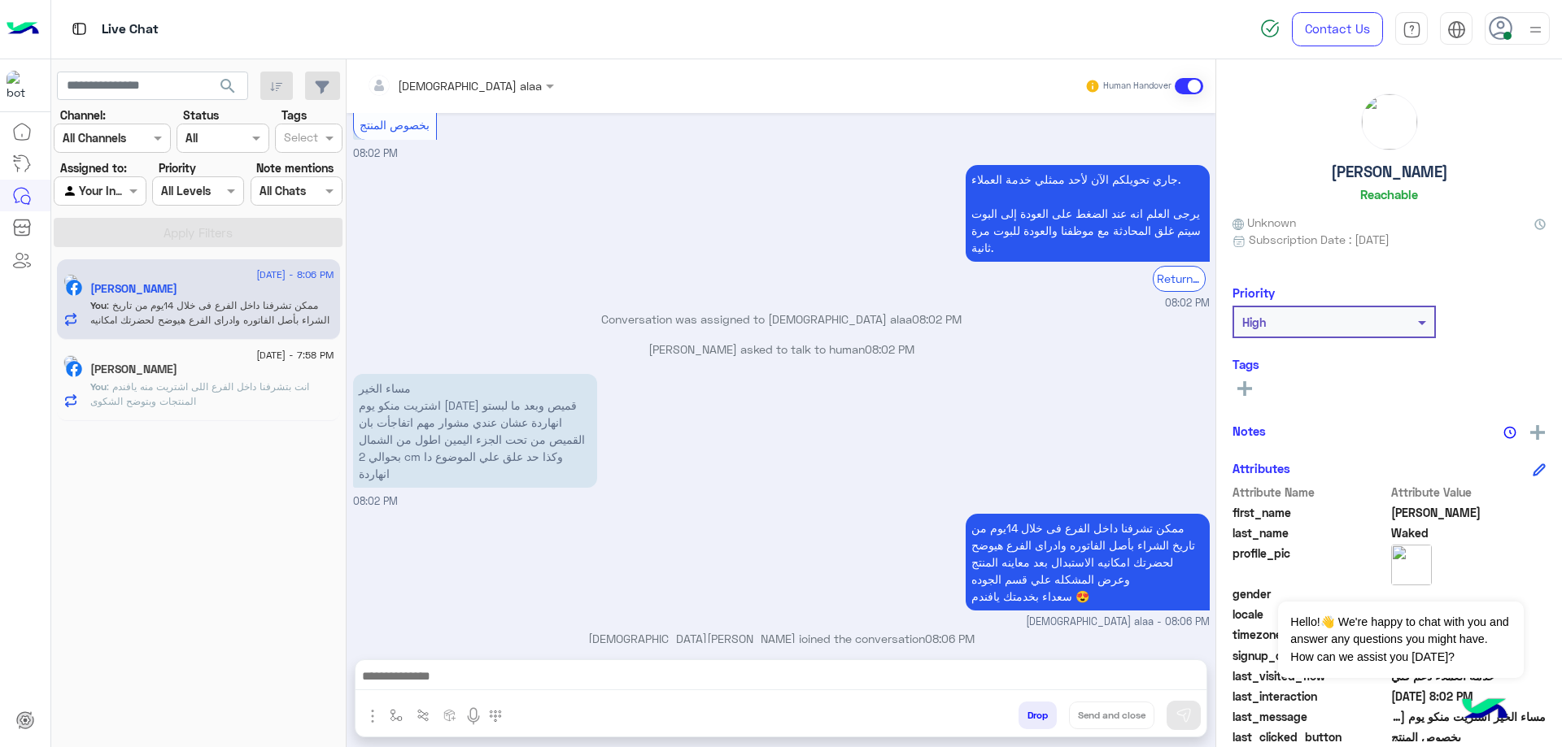
drag, startPoint x: 1312, startPoint y: 173, endPoint x: 1462, endPoint y: 167, distance: 149.8
click at [1462, 167] on div "Mohamed Waked Reachable" at bounding box center [1388, 151] width 313 height 115
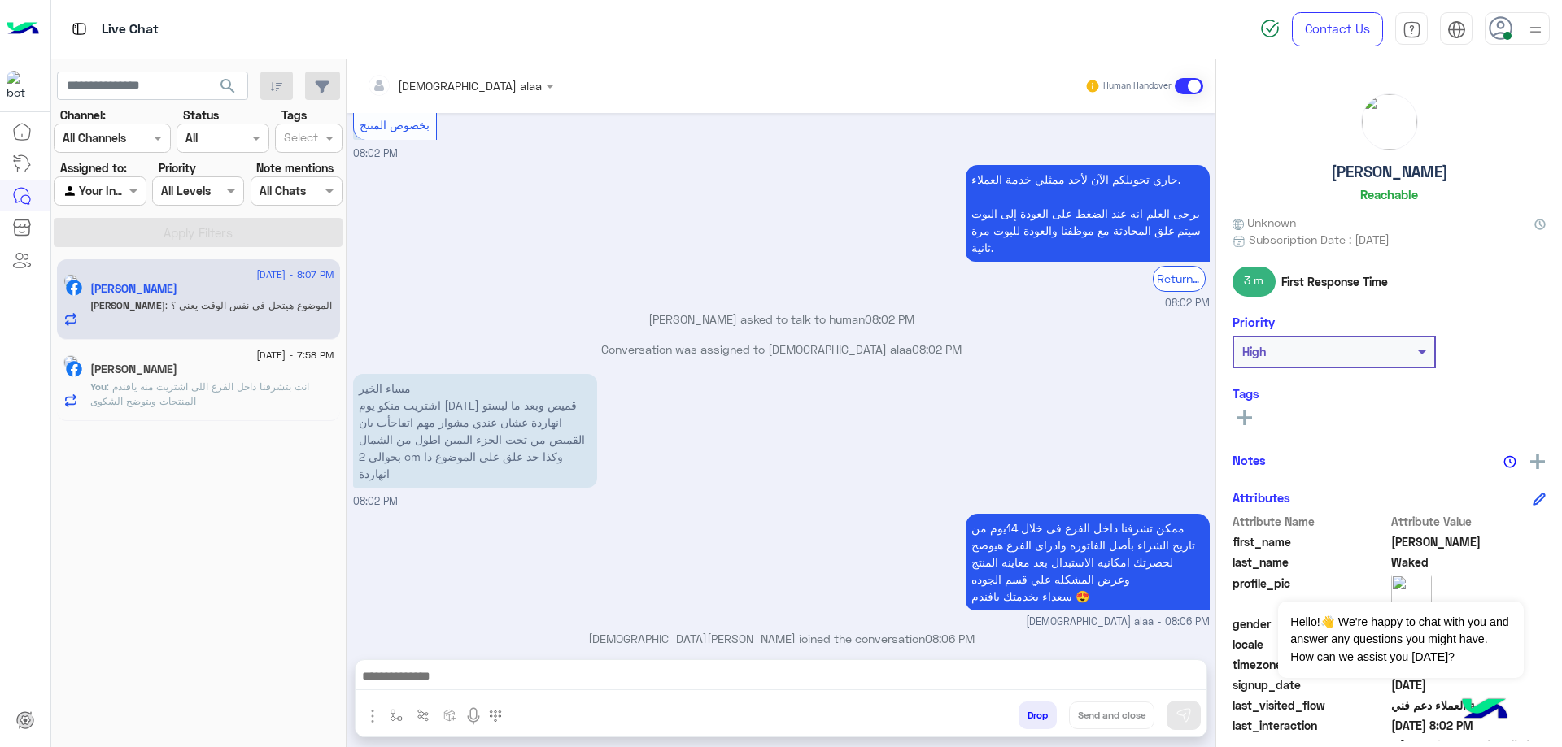
scroll to position [1446, 0]
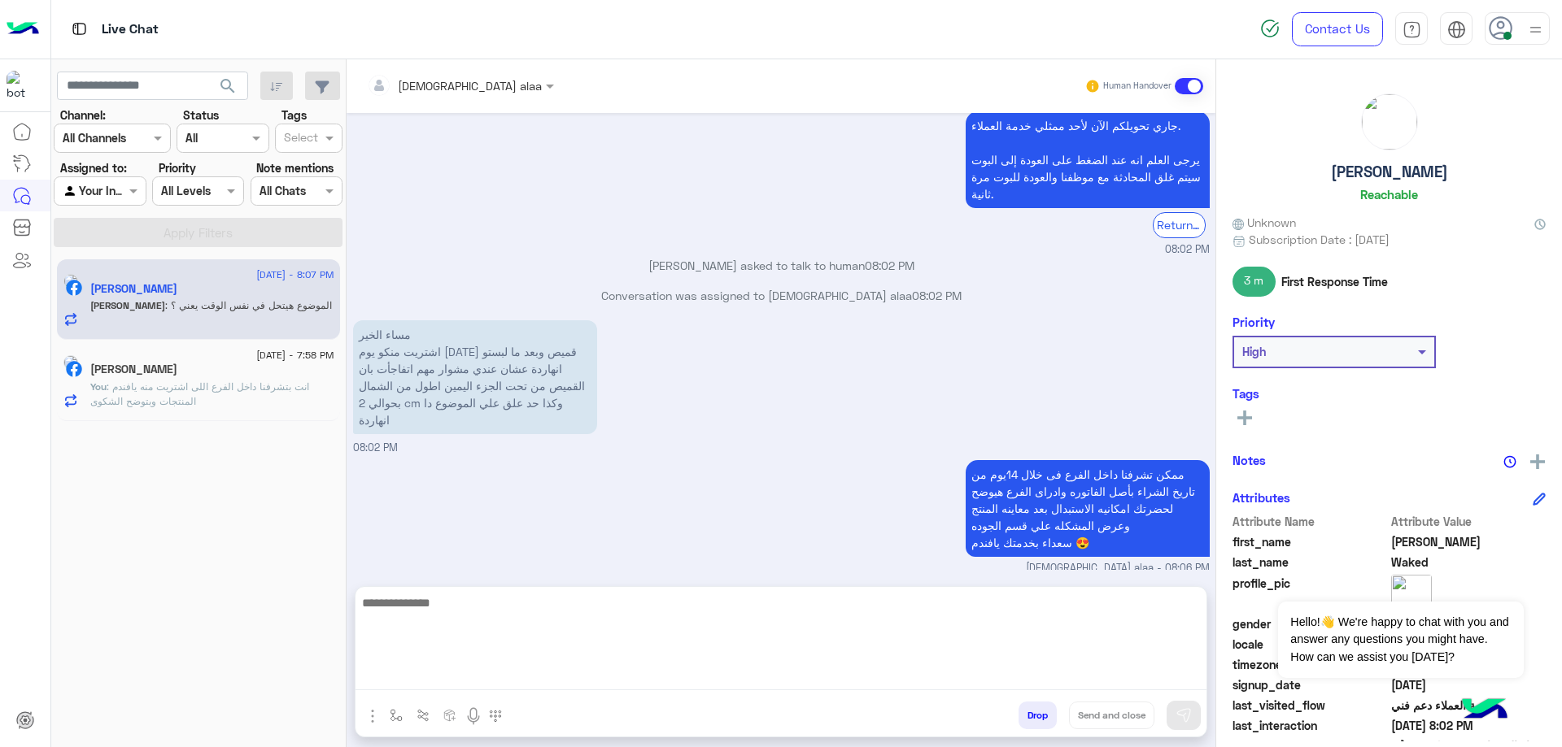
click at [619, 684] on textarea at bounding box center [780, 642] width 851 height 98
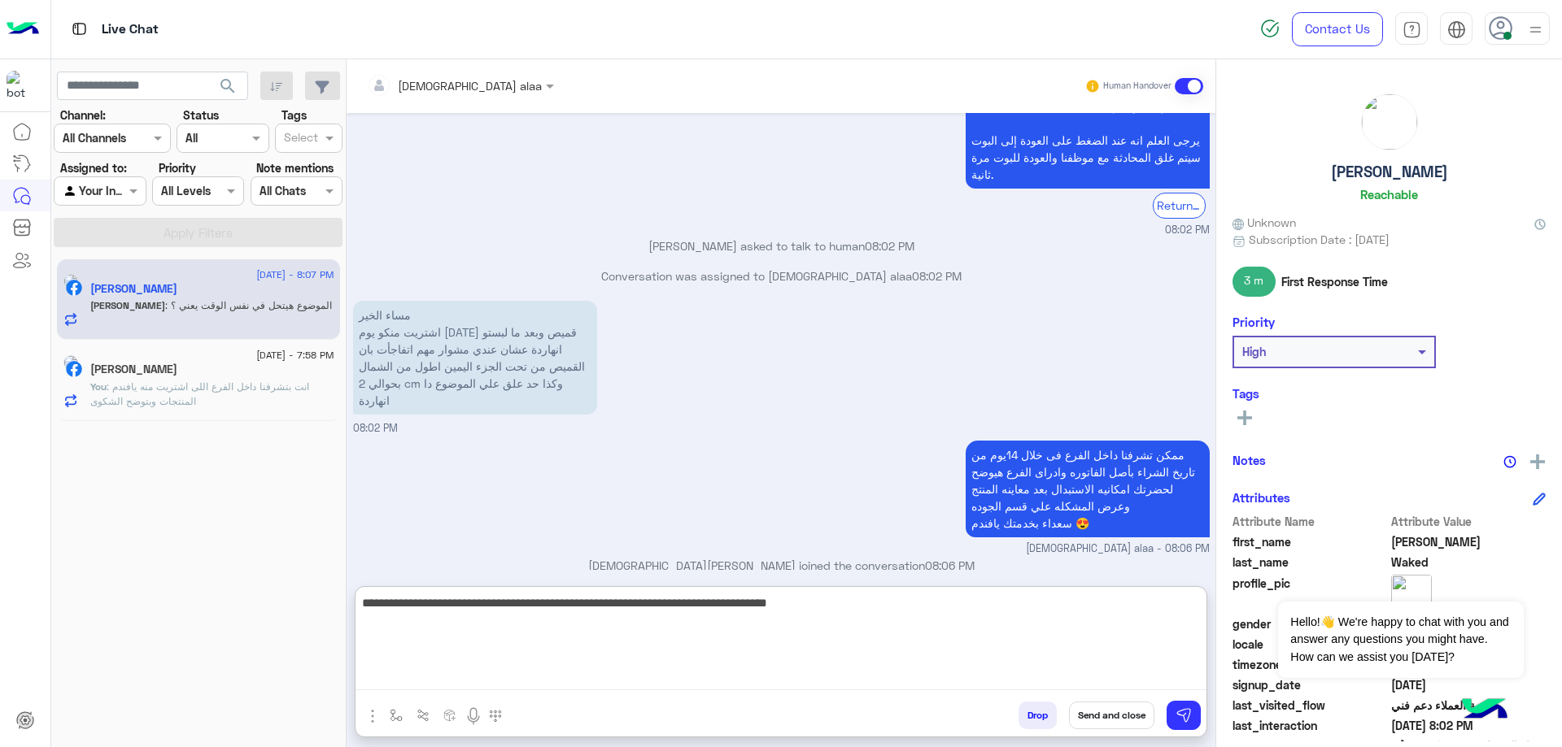
type textarea "**********"
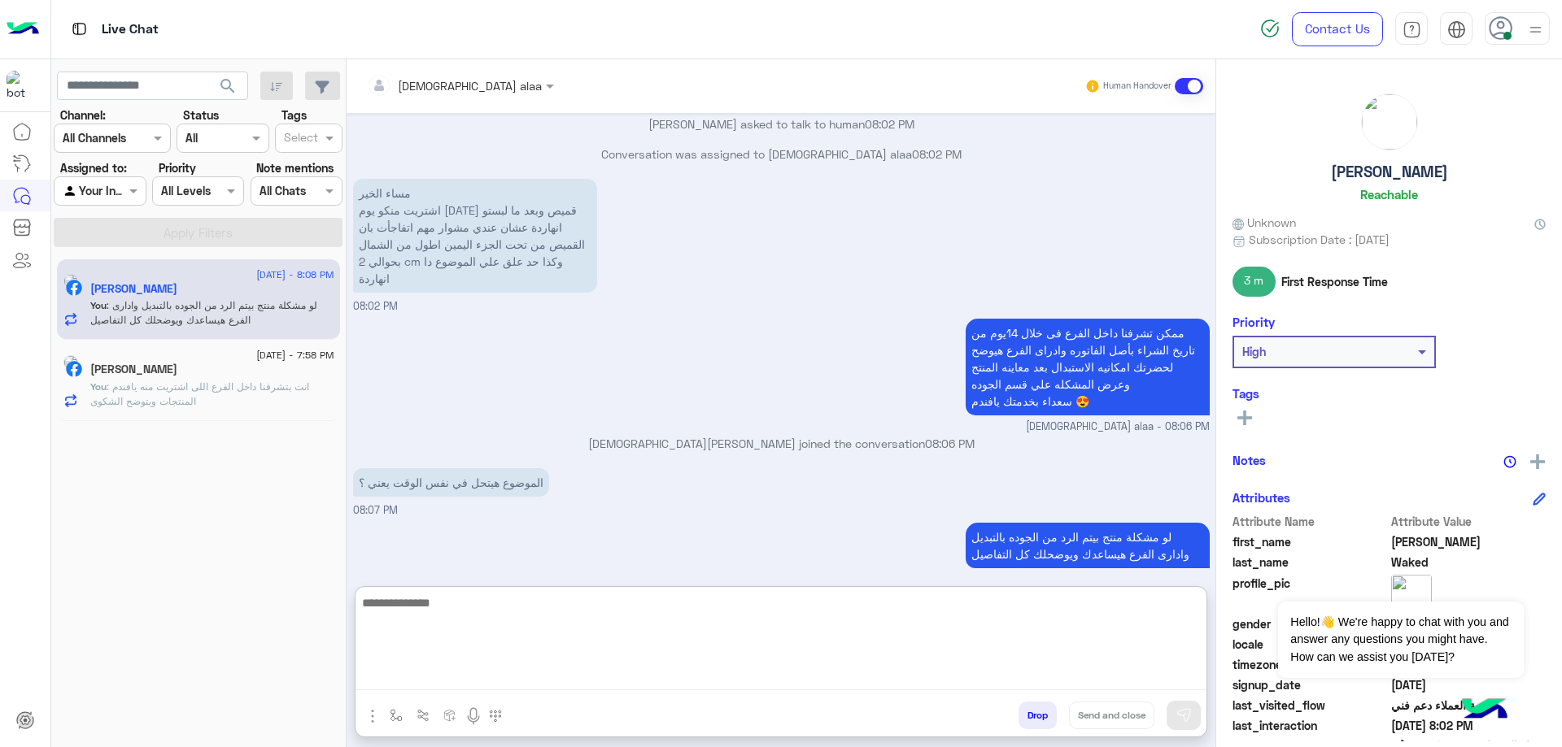
scroll to position [1588, 0]
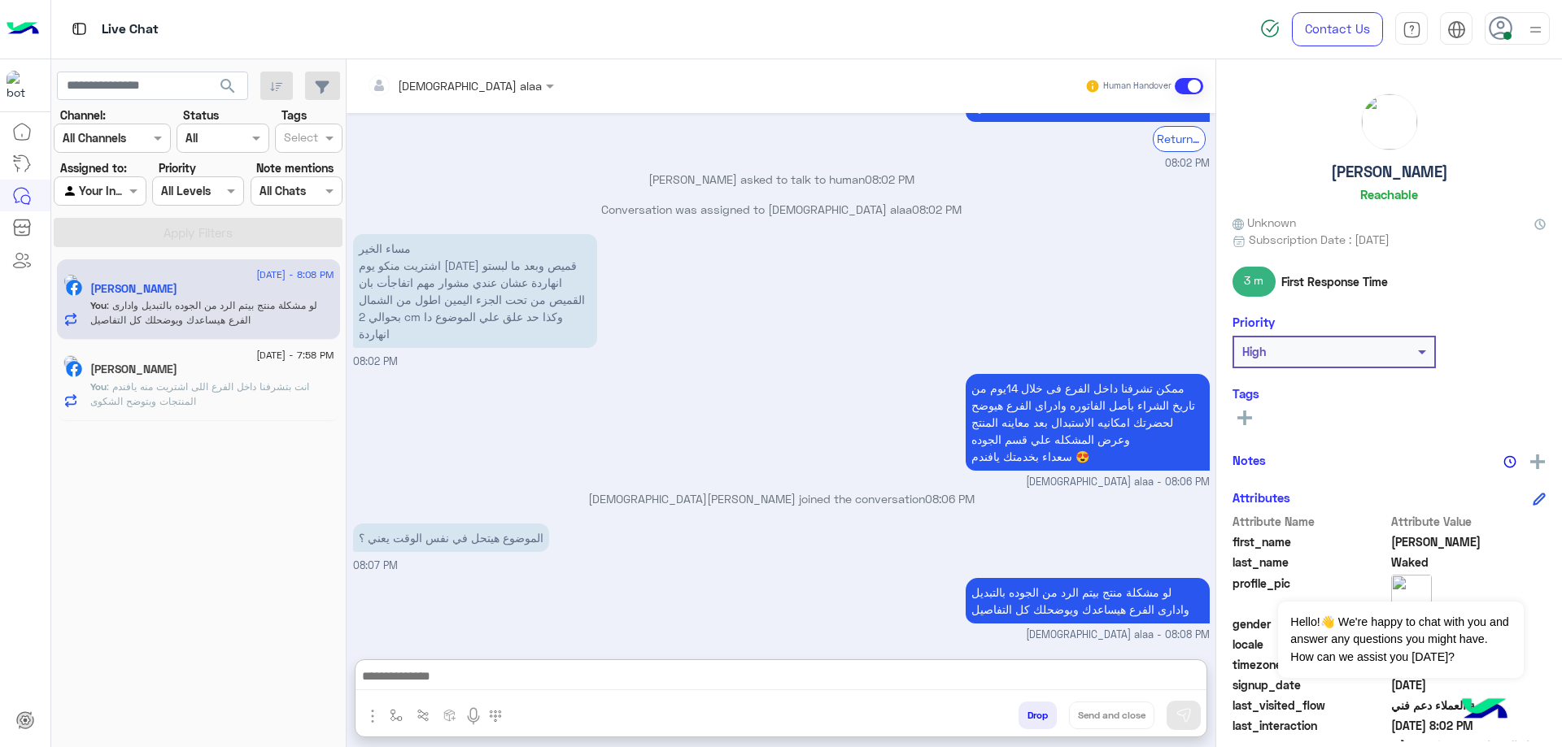
click at [1046, 719] on button "Drop" at bounding box center [1037, 716] width 38 height 28
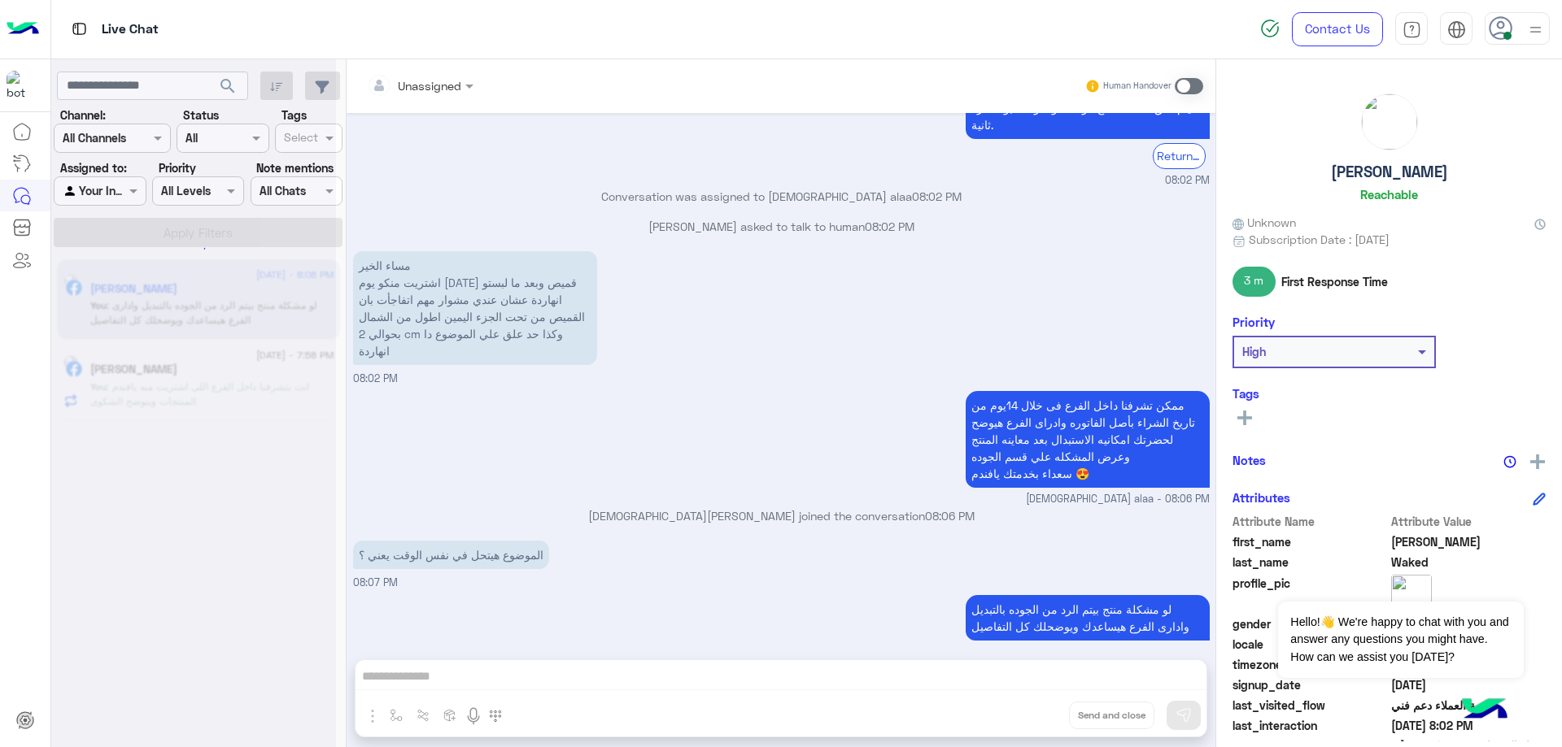
scroll to position [1545, 0]
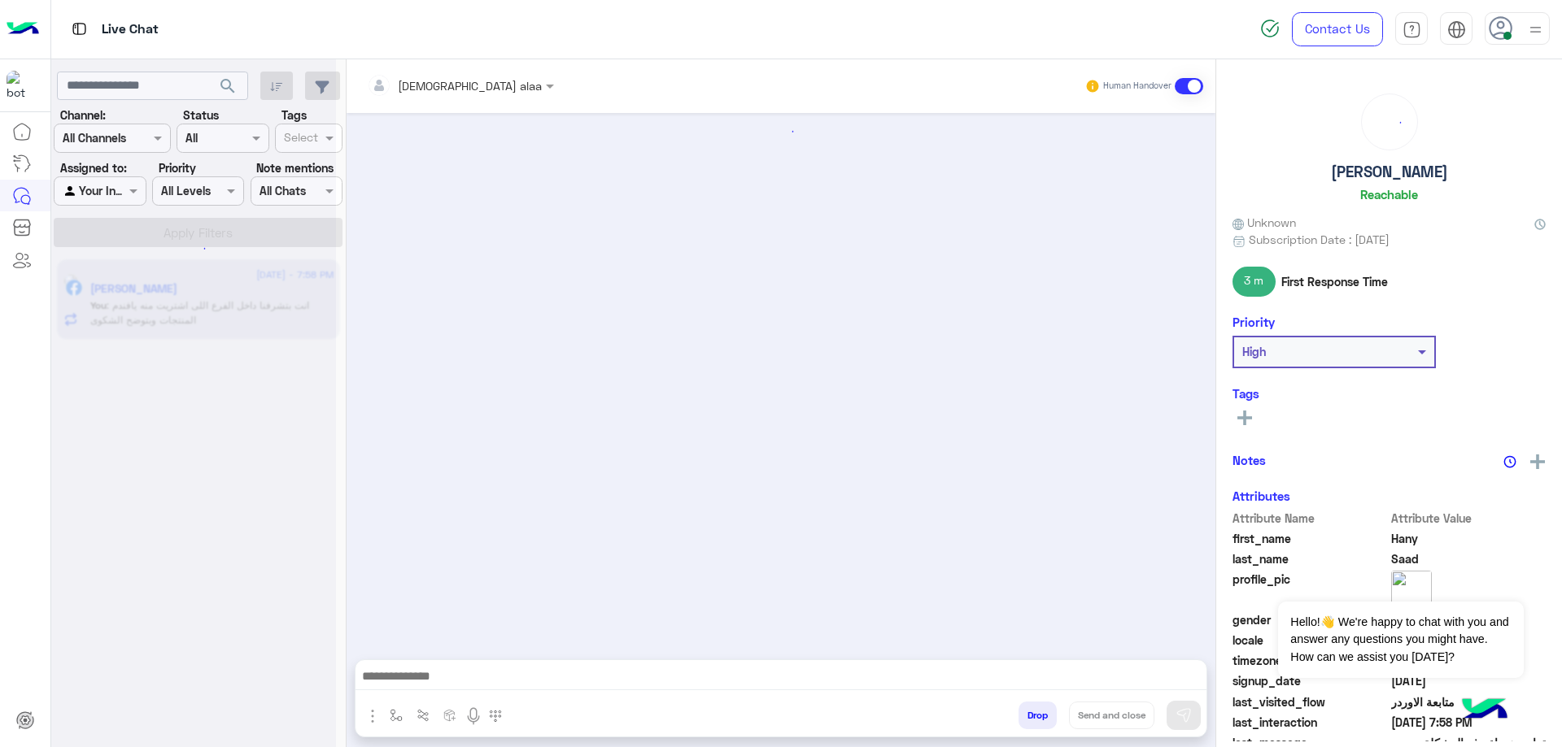
scroll to position [1318, 0]
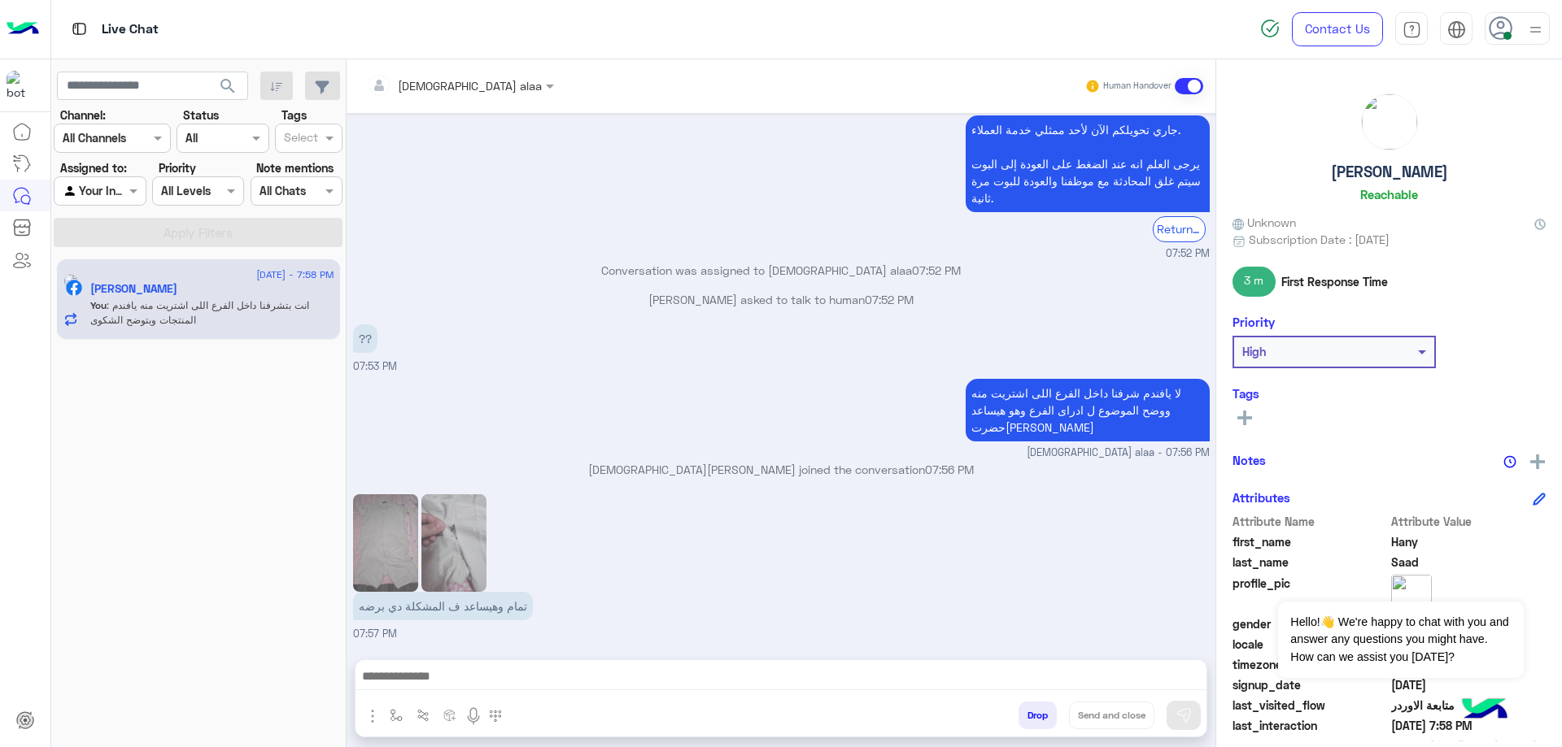
click at [1046, 719] on button "Drop" at bounding box center [1037, 716] width 38 height 28
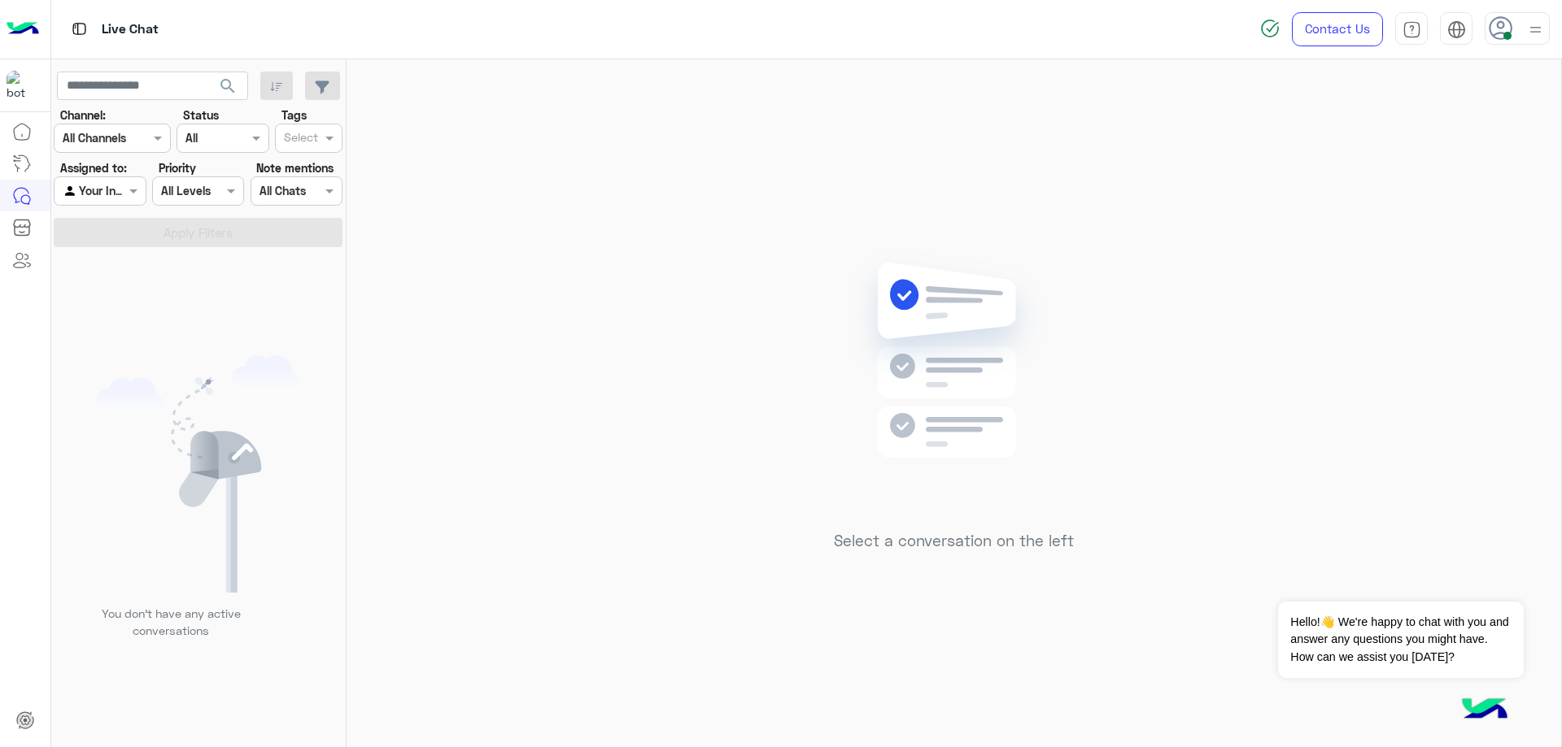
click at [808, 146] on div "Select a conversation on the left" at bounding box center [953, 406] width 1214 height 695
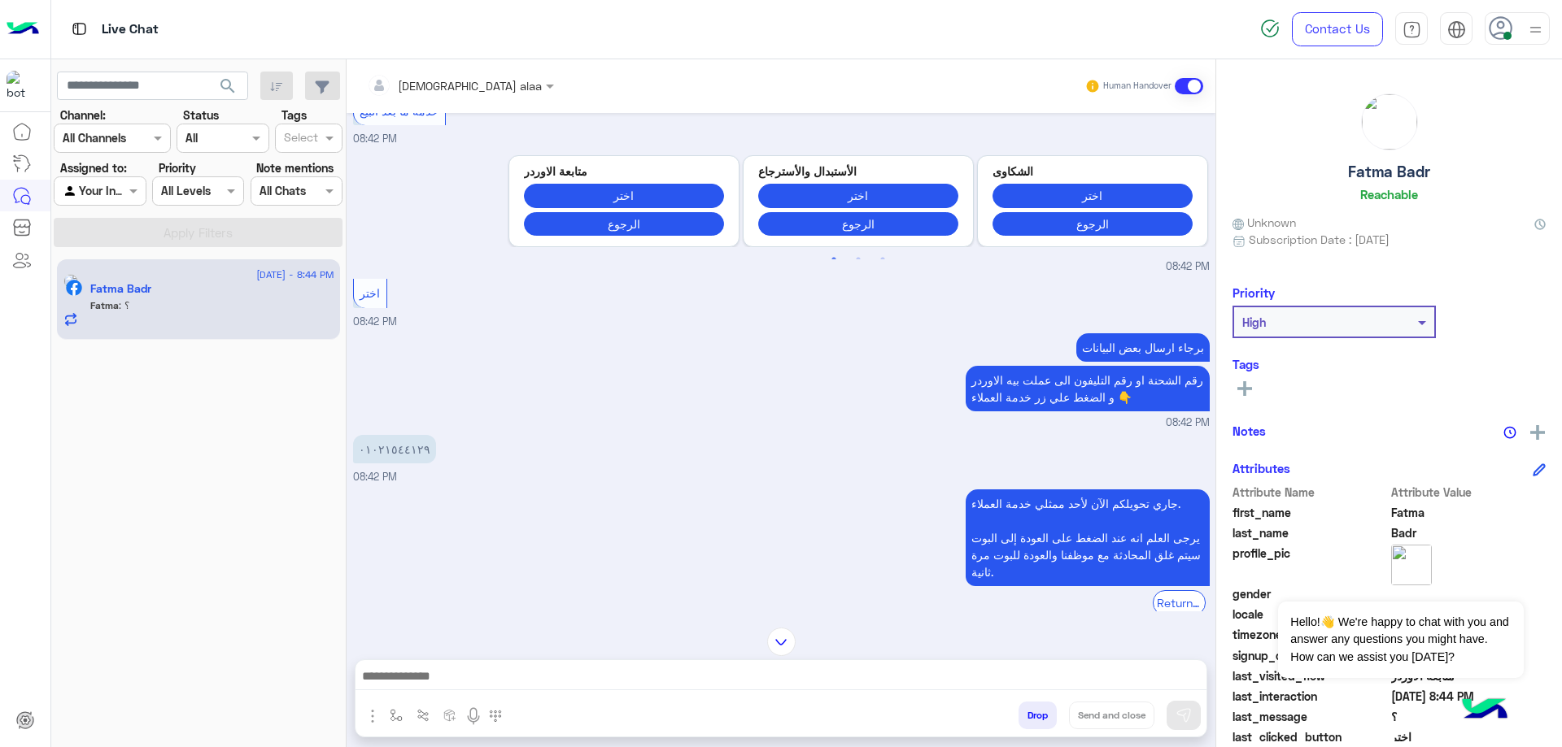
scroll to position [1419, 0]
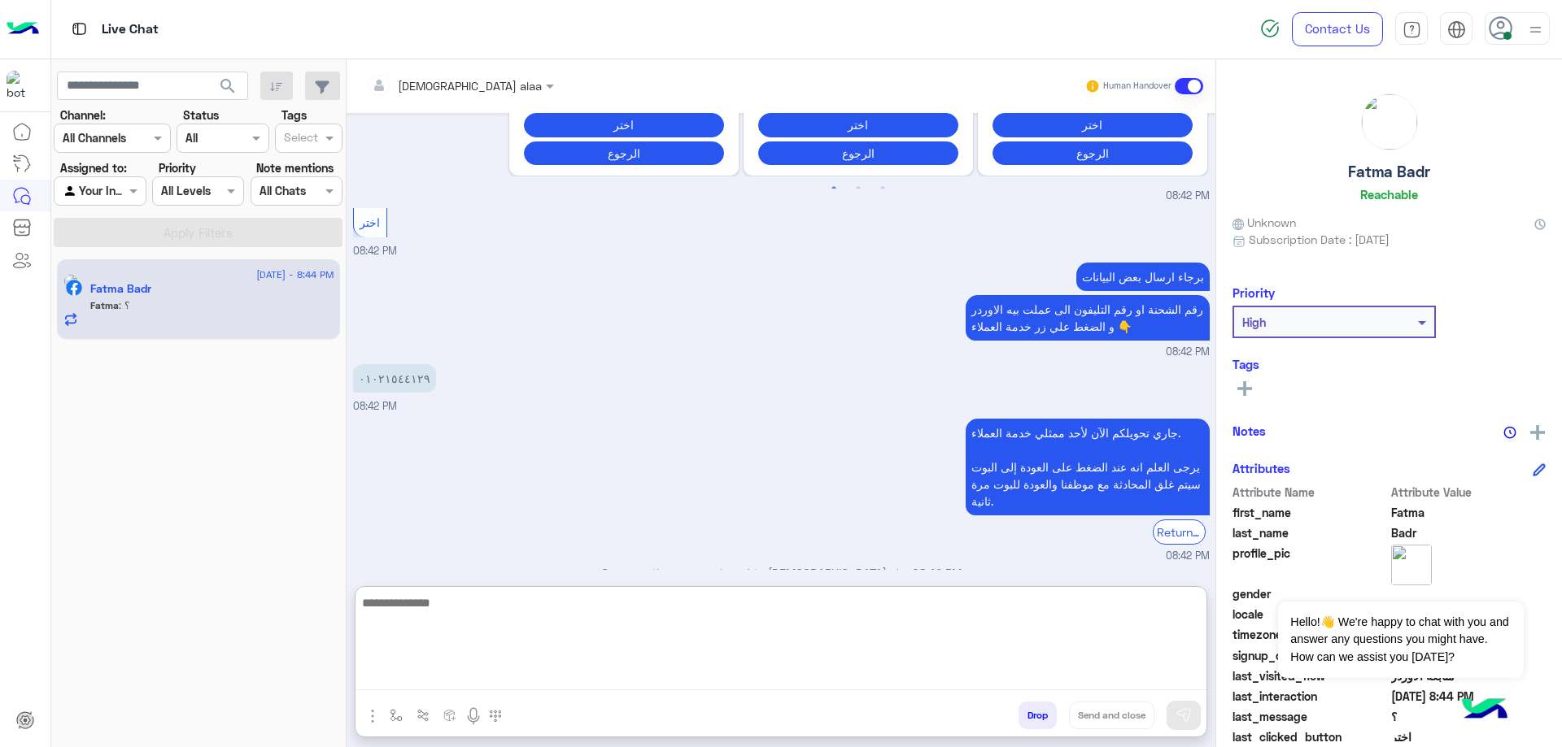
click at [718, 667] on textarea at bounding box center [780, 642] width 851 height 98
type textarea "**********"
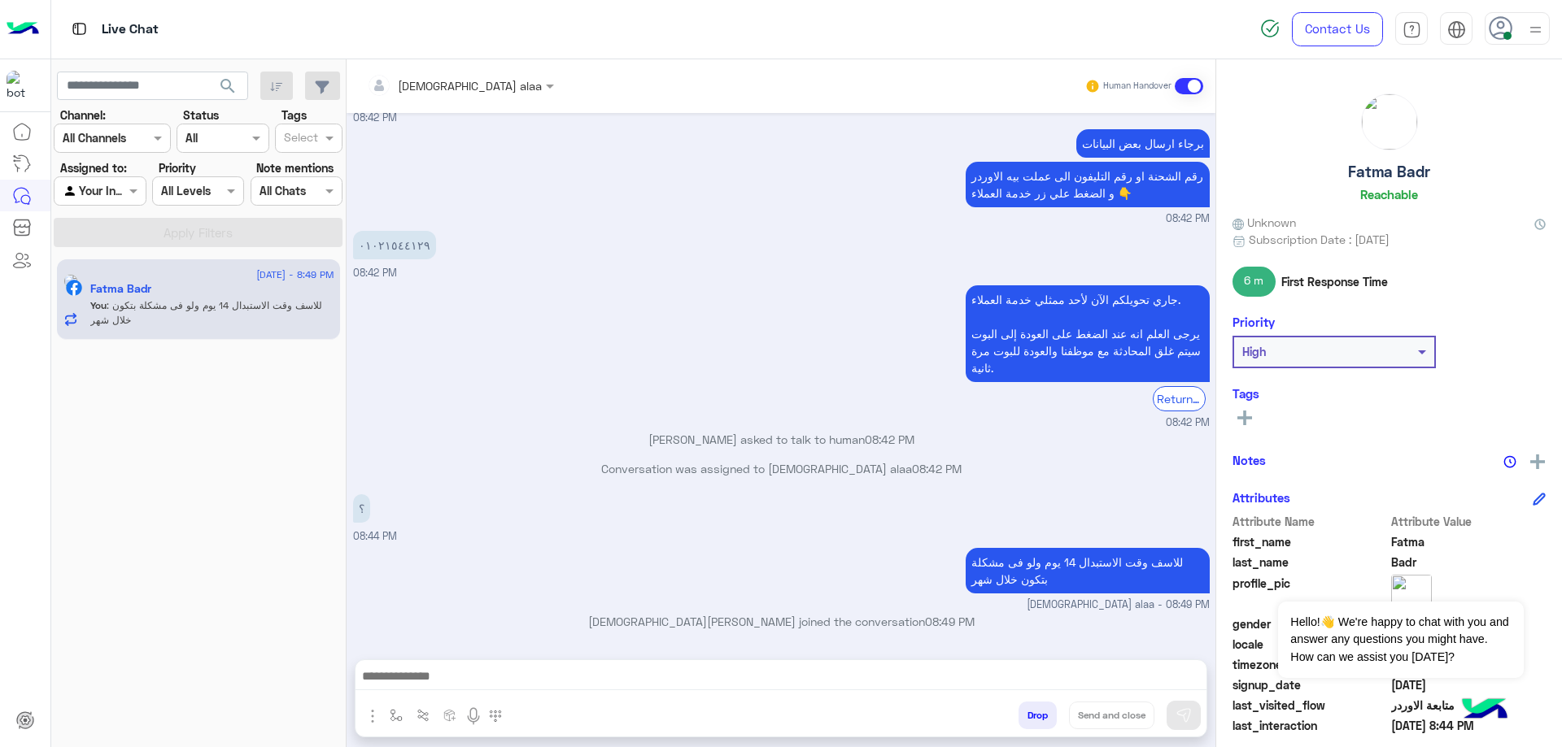
scroll to position [1518, 0]
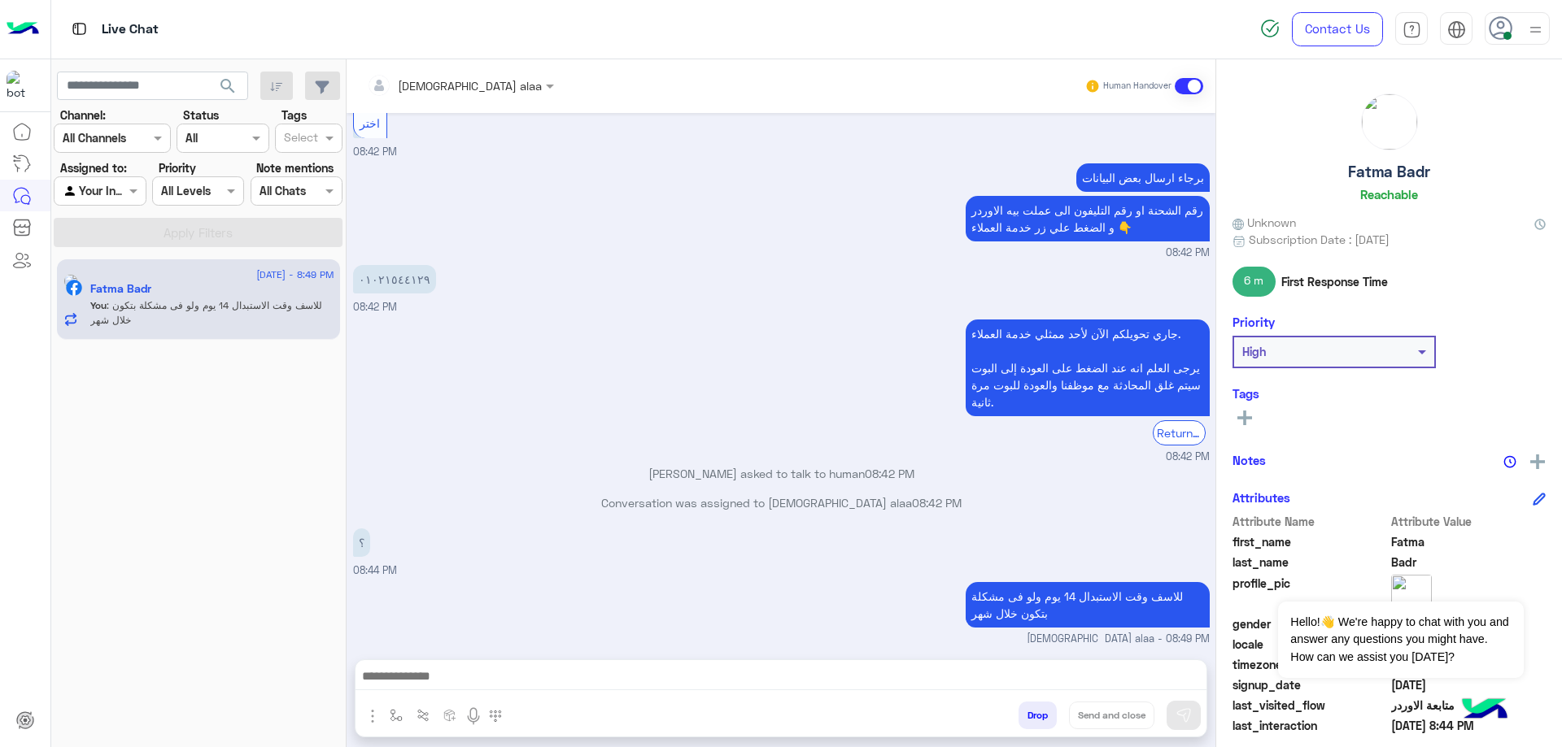
click at [1059, 33] on div "Live Chat Contact Us Help Center عربي English" at bounding box center [806, 29] width 1511 height 59
drag, startPoint x: 1347, startPoint y: 173, endPoint x: 1448, endPoint y: 172, distance: 100.9
click at [1448, 172] on div "Fatma Badr Reachable" at bounding box center [1388, 151] width 313 height 115
click at [1518, 89] on div "Fatma Badr Reachable Unknown Subscription Date : 11/28/2024 6 m First Response …" at bounding box center [1389, 400] width 346 height 682
click at [1031, 721] on button "Drop" at bounding box center [1037, 716] width 38 height 28
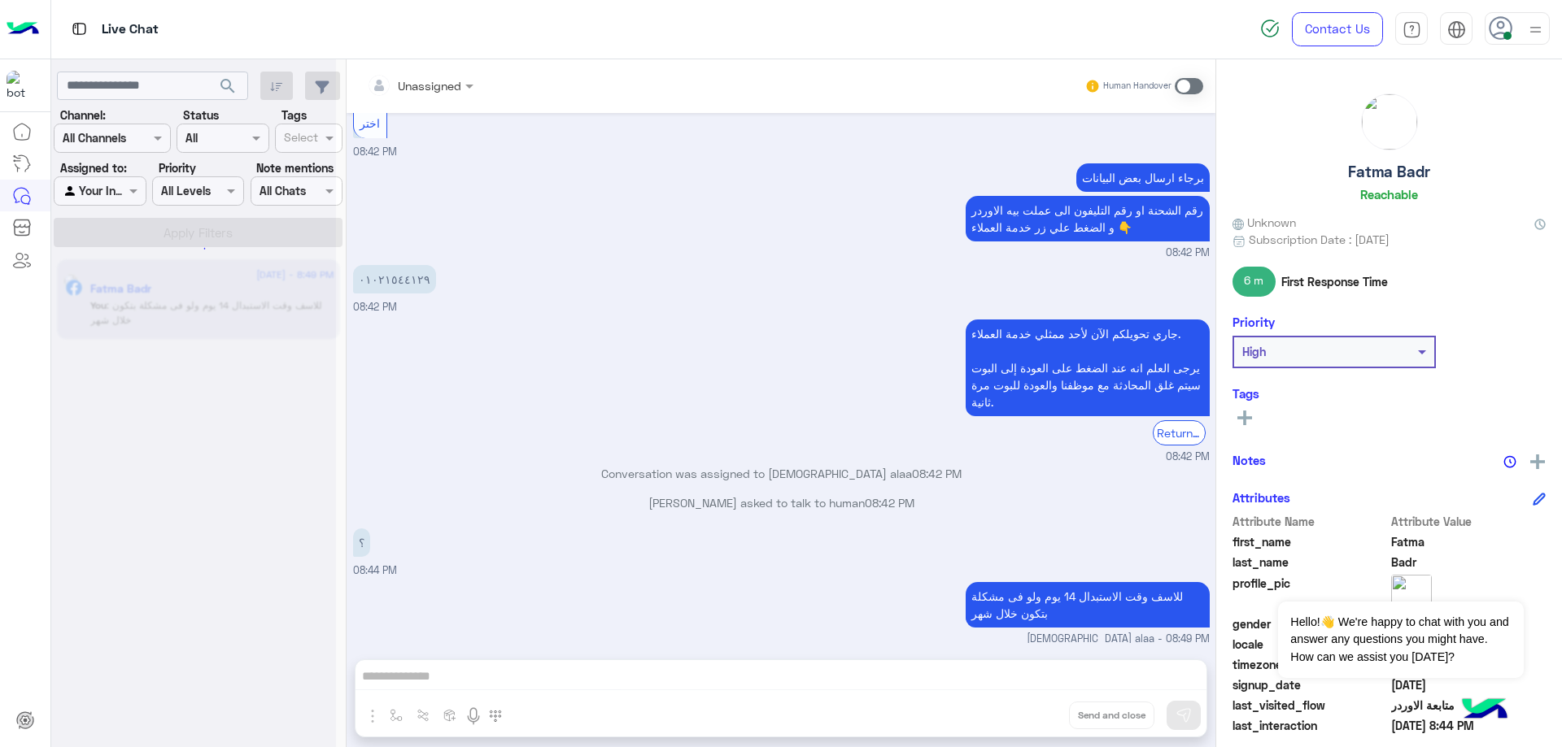
scroll to position [1548, 0]
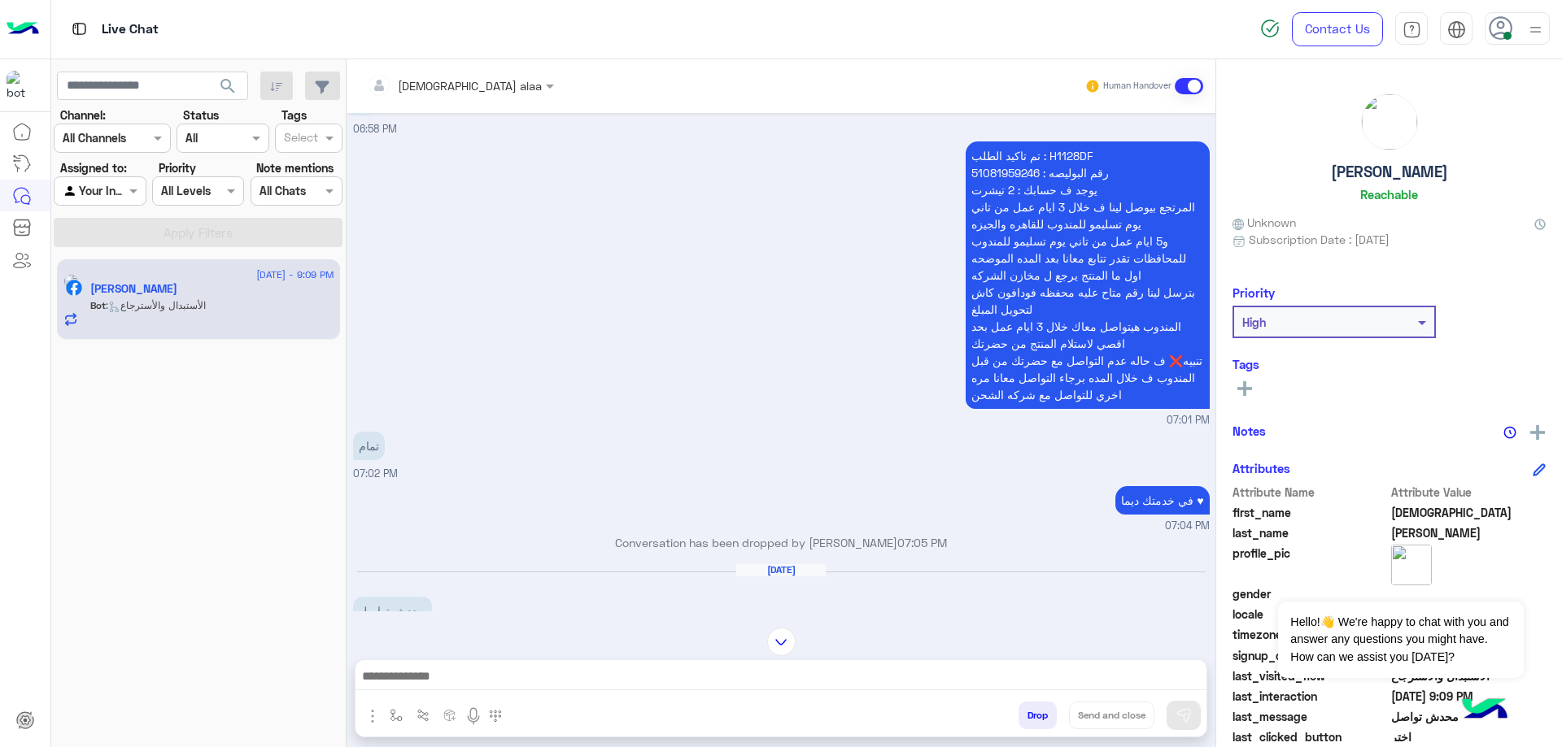
scroll to position [403, 0]
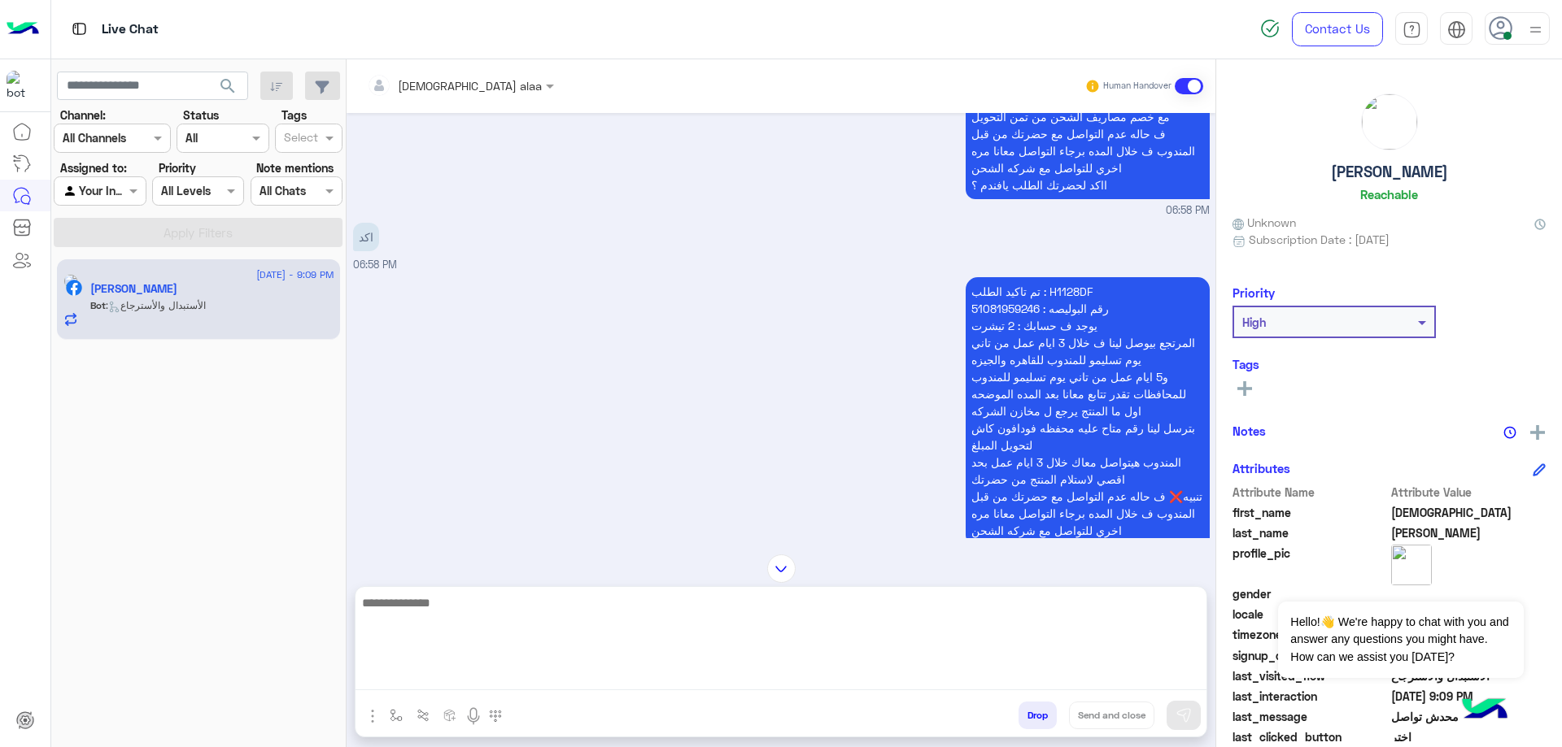
click at [732, 684] on textarea at bounding box center [780, 642] width 851 height 98
type textarea "**********"
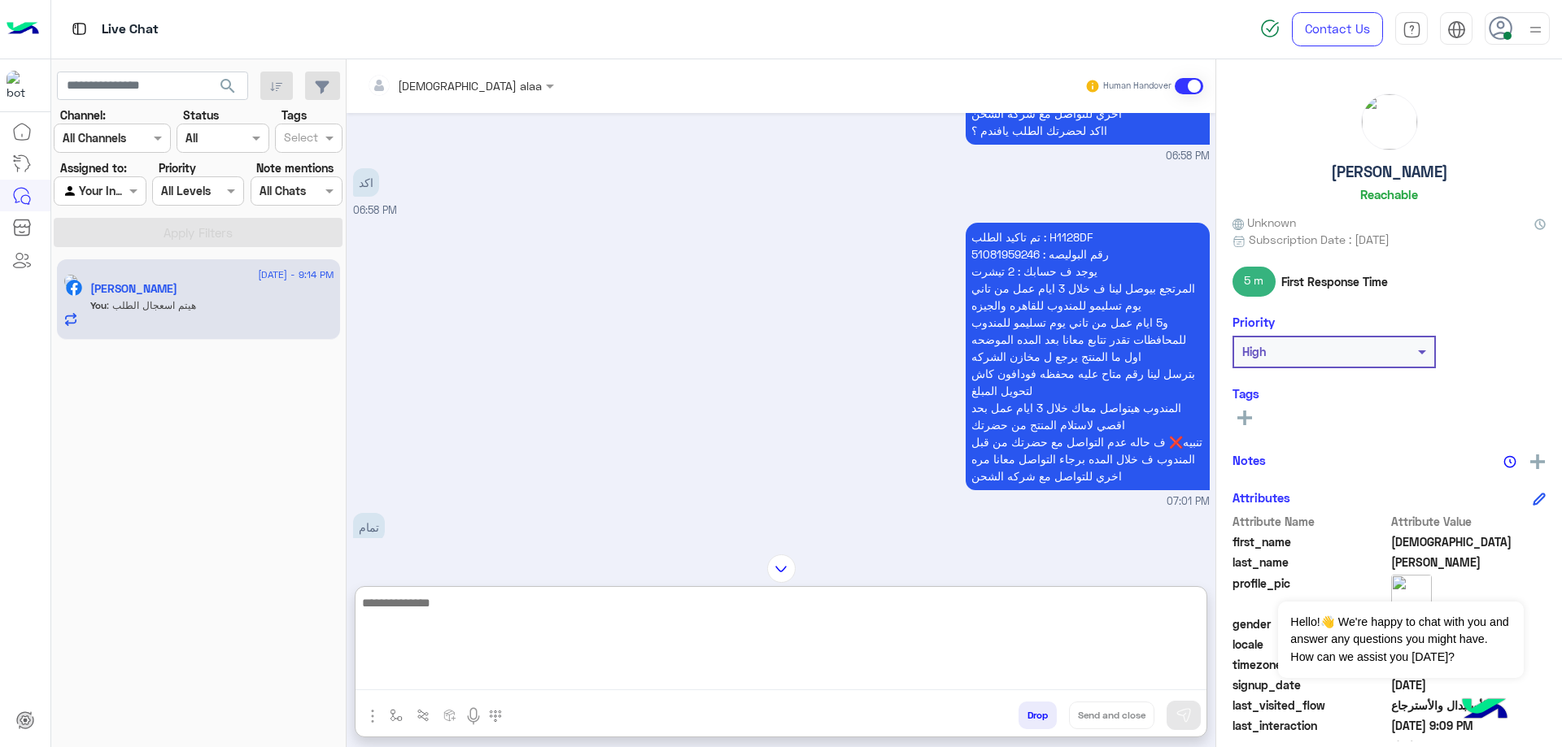
scroll to position [445, 0]
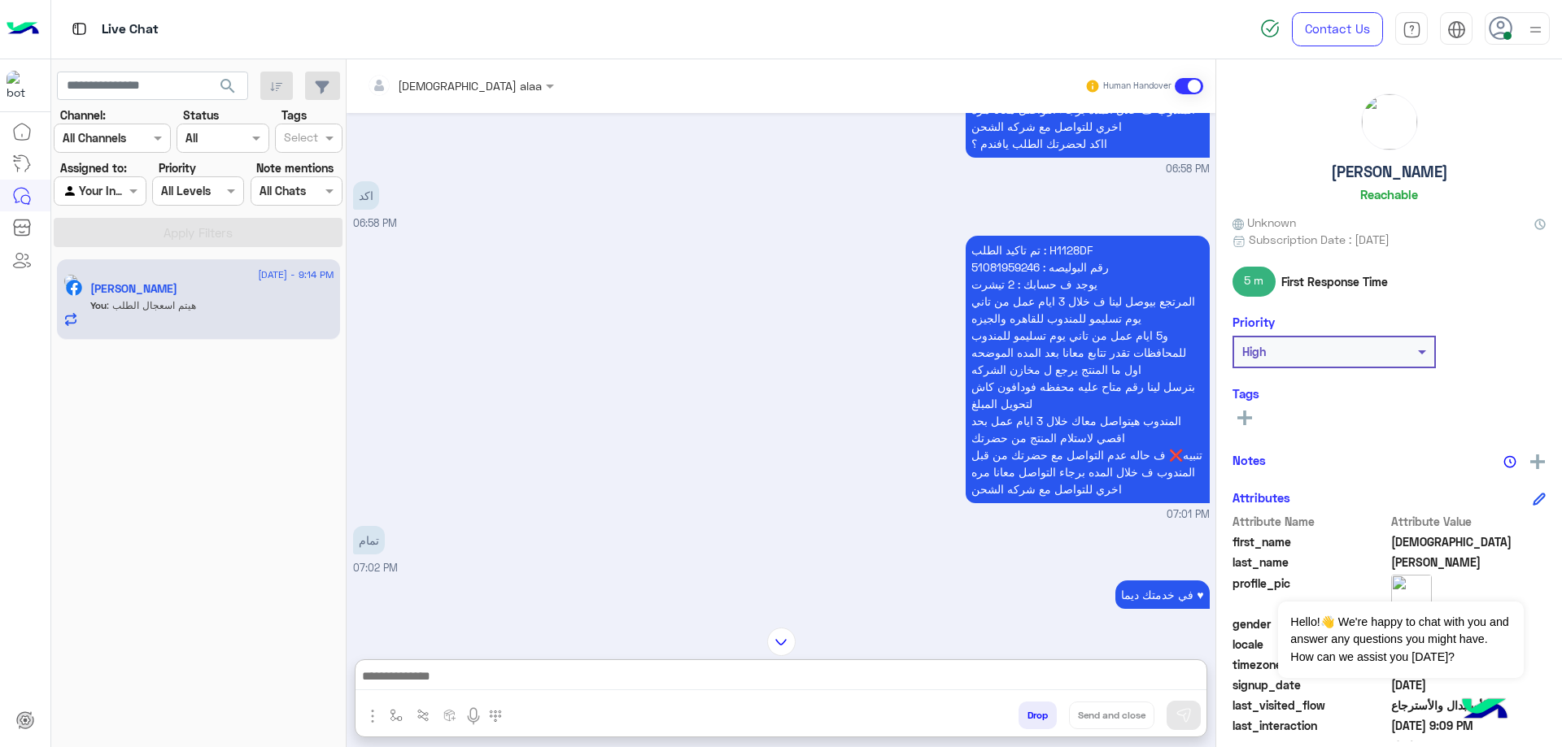
click at [1063, 236] on p "تم تاكيد الطلب : H1128DF رقم البوليصه : 51081959246 يوجد ف حسابك : 2 تيشرت المر…" at bounding box center [1087, 370] width 244 height 268
drag, startPoint x: 1315, startPoint y: 167, endPoint x: 1467, endPoint y: 170, distance: 152.1
click at [1467, 170] on div "Mohammed Kamal Reachable" at bounding box center [1388, 151] width 313 height 115
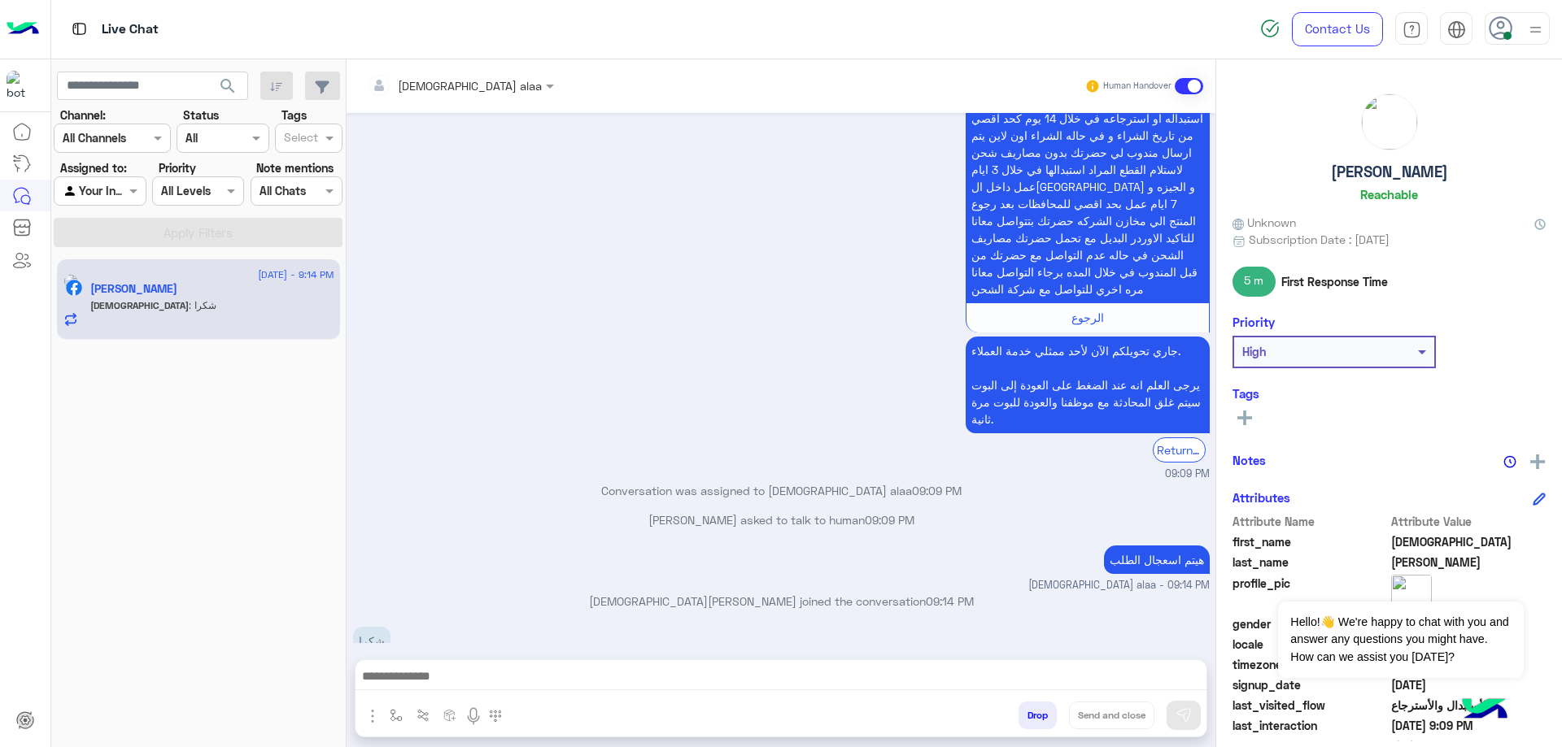
scroll to position [1758, 0]
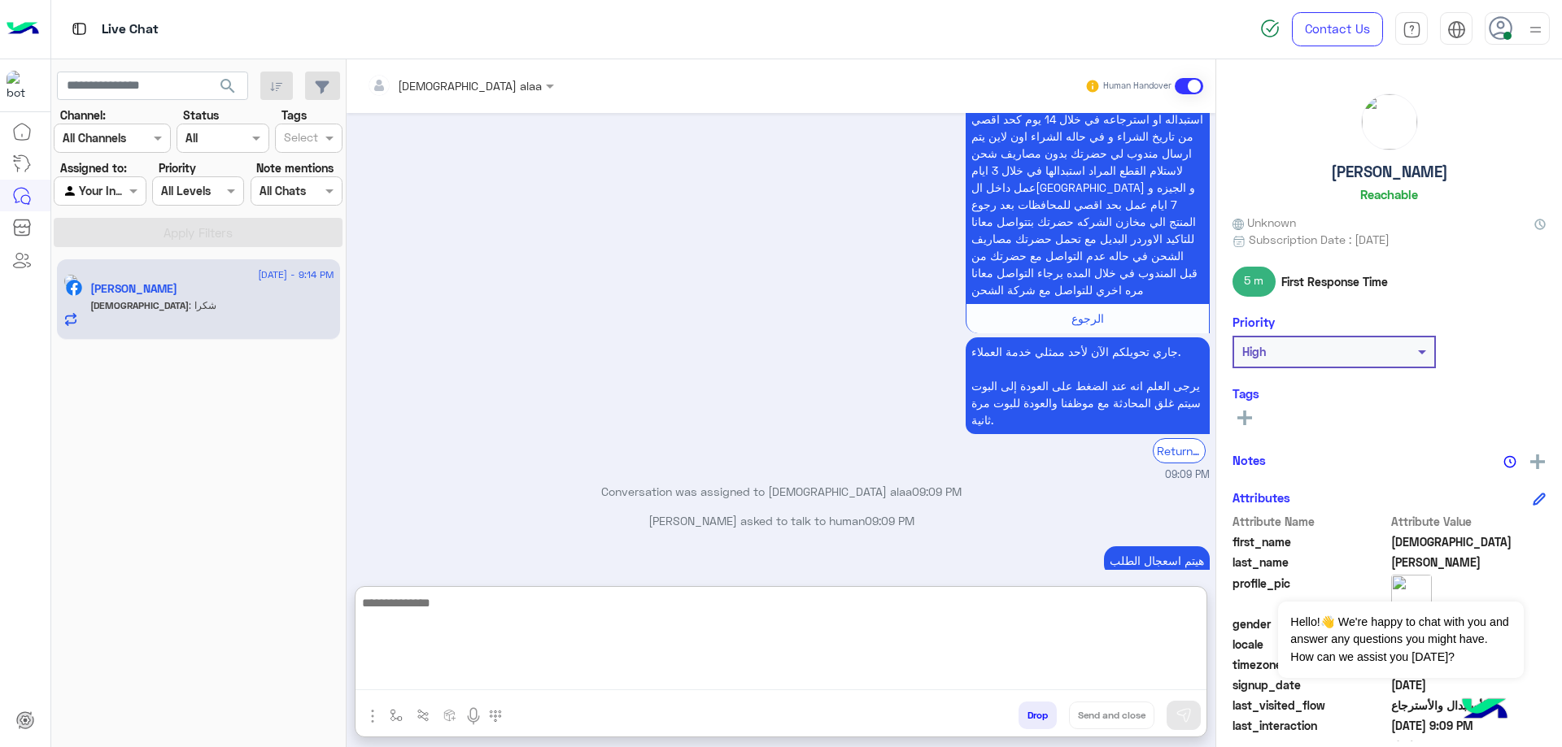
click at [756, 680] on textarea at bounding box center [780, 642] width 851 height 98
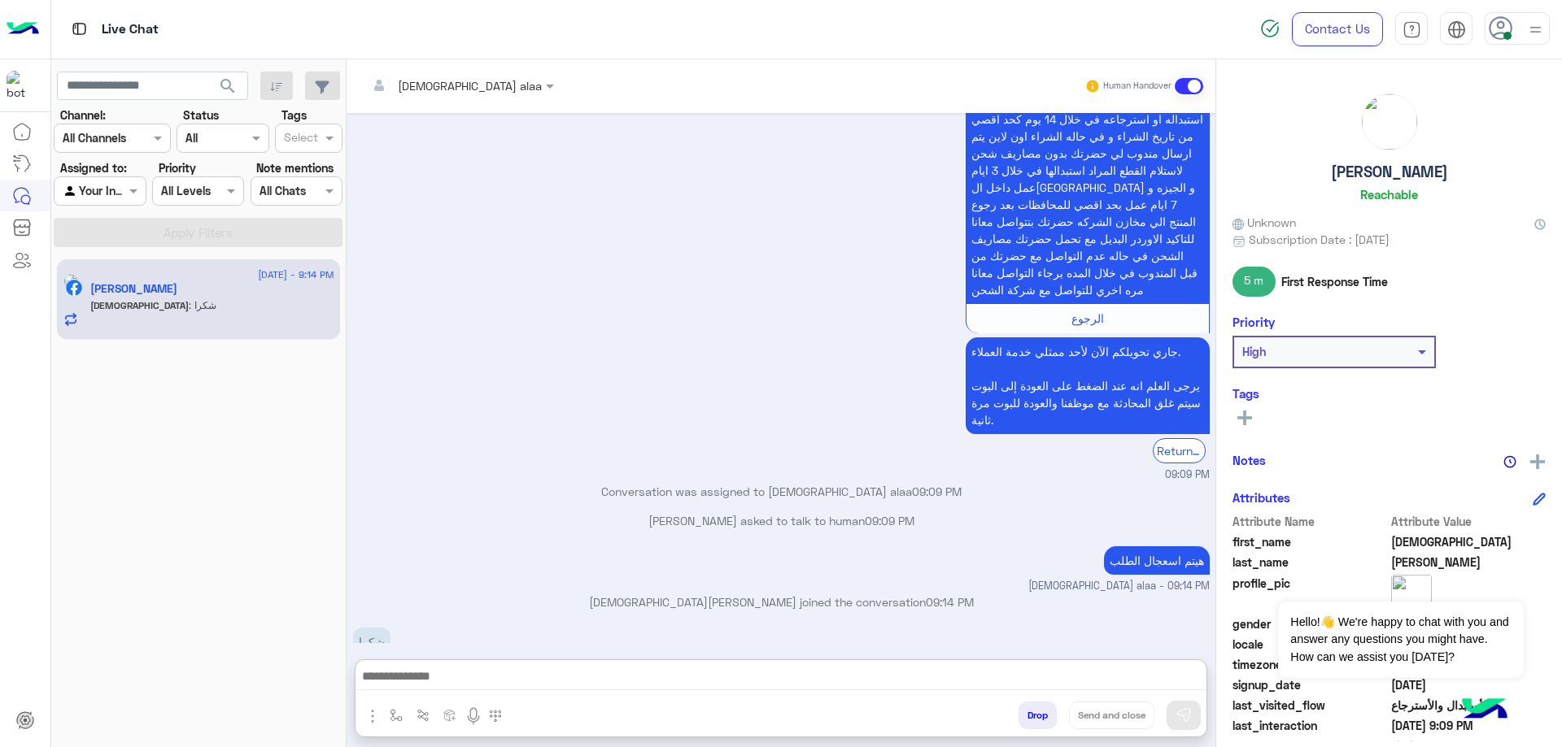
click at [1049, 720] on button "Drop" at bounding box center [1037, 716] width 38 height 28
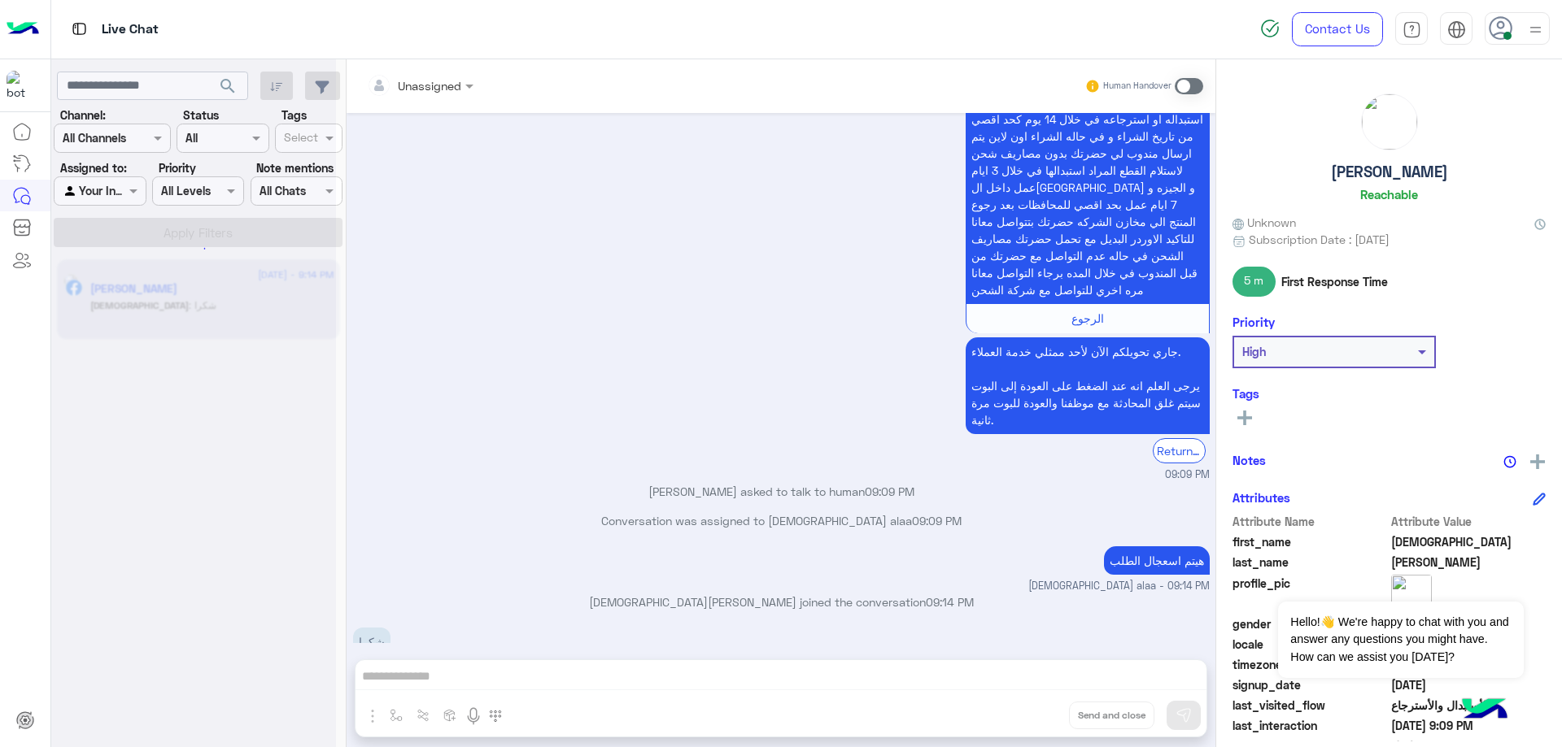
scroll to position [1789, 0]
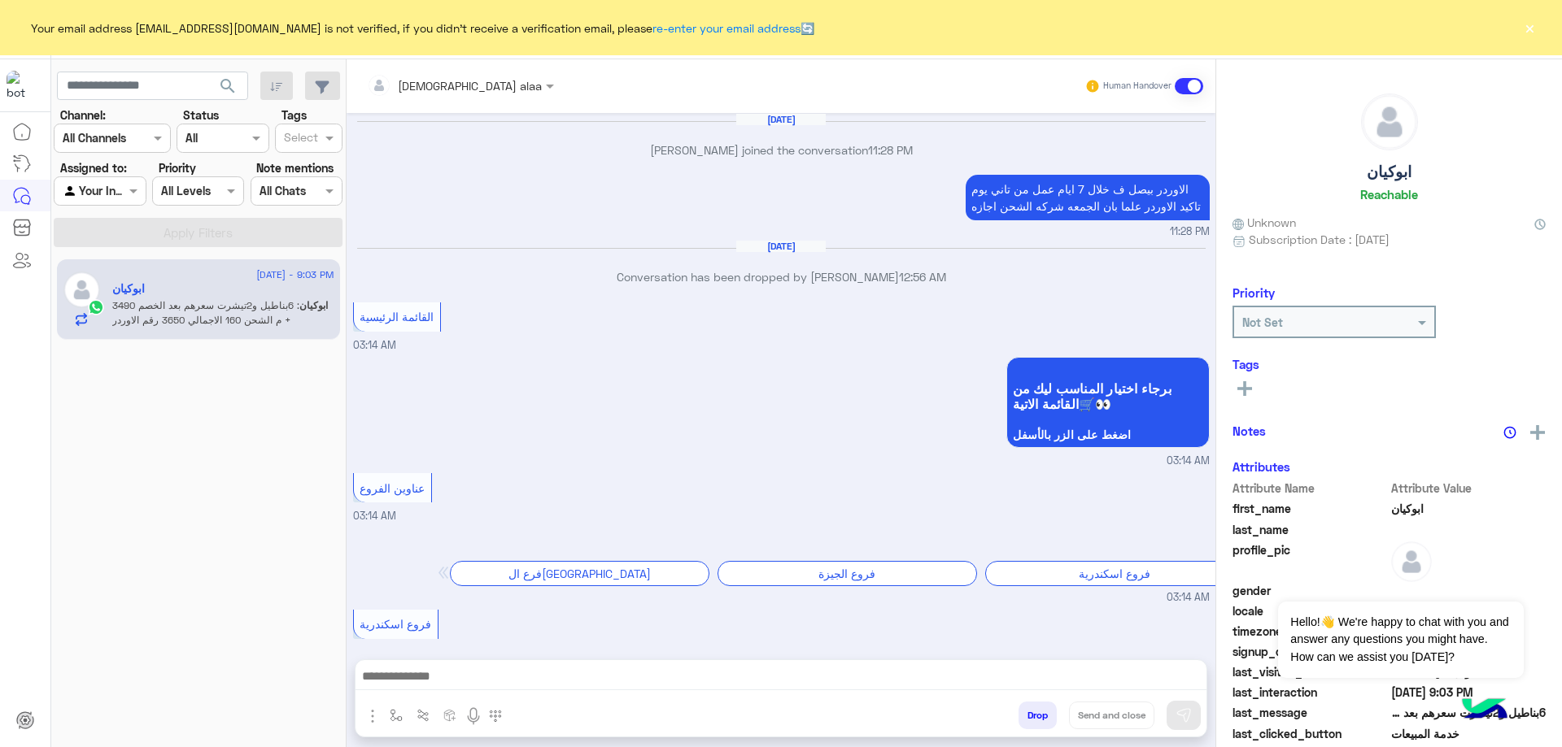
scroll to position [1120, 0]
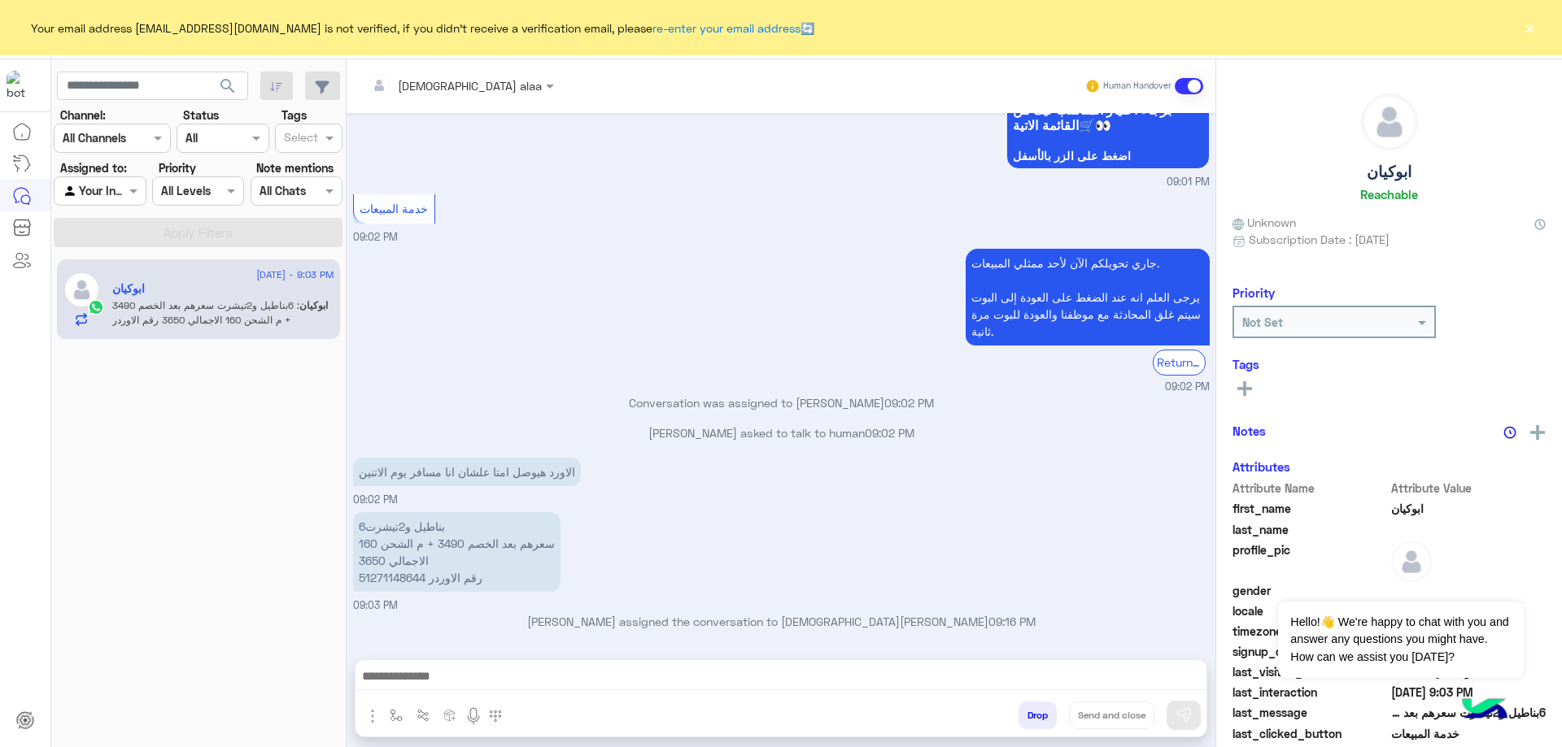
click at [1528, 33] on button "×" at bounding box center [1529, 28] width 16 height 16
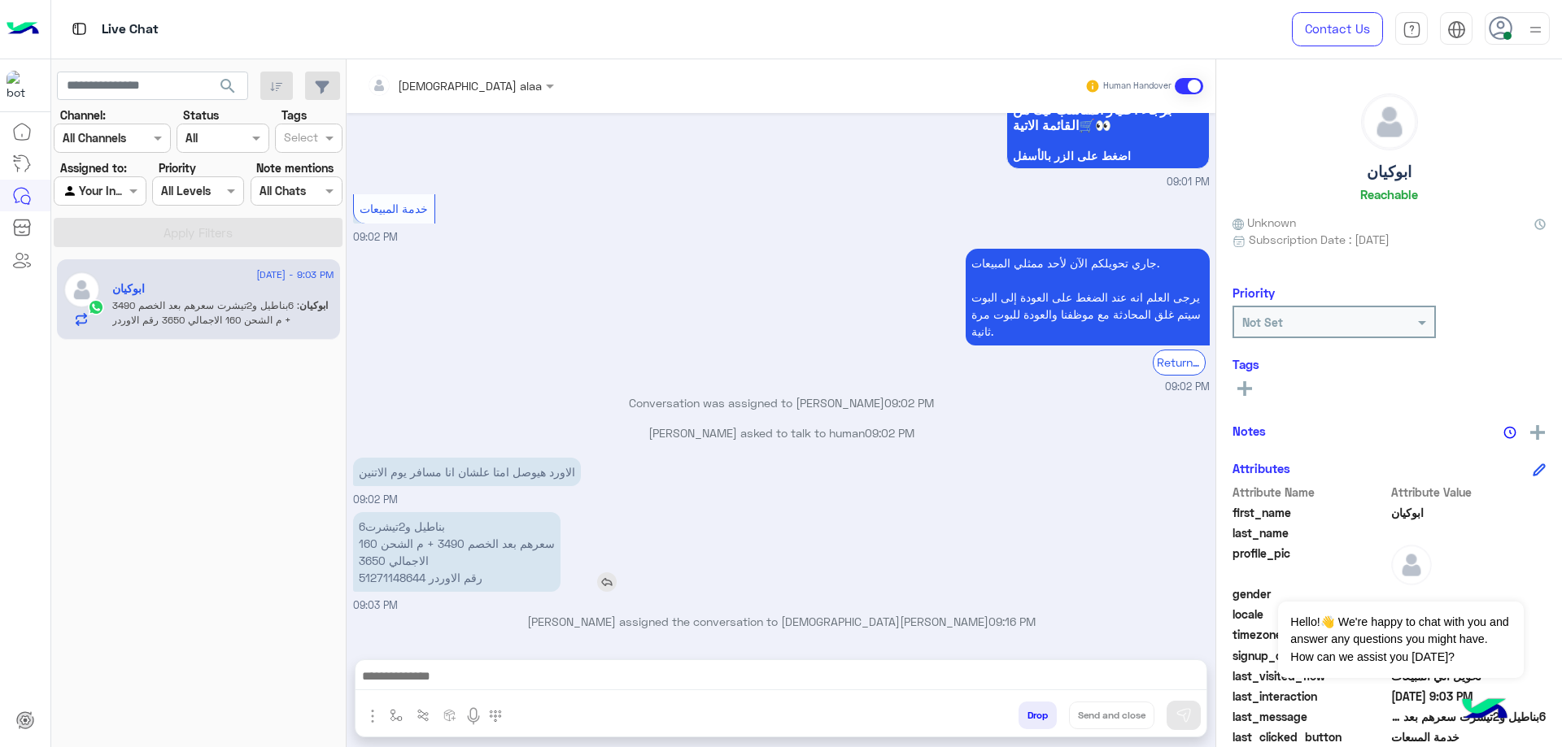
click at [390, 582] on p "6بناطيل و2تيشرت سعرهم بعد الخصم 3490 + م الشحن 160 الاجمالي 3650 رقم الاوردر 51…" at bounding box center [456, 552] width 207 height 80
copy p "51271148644"
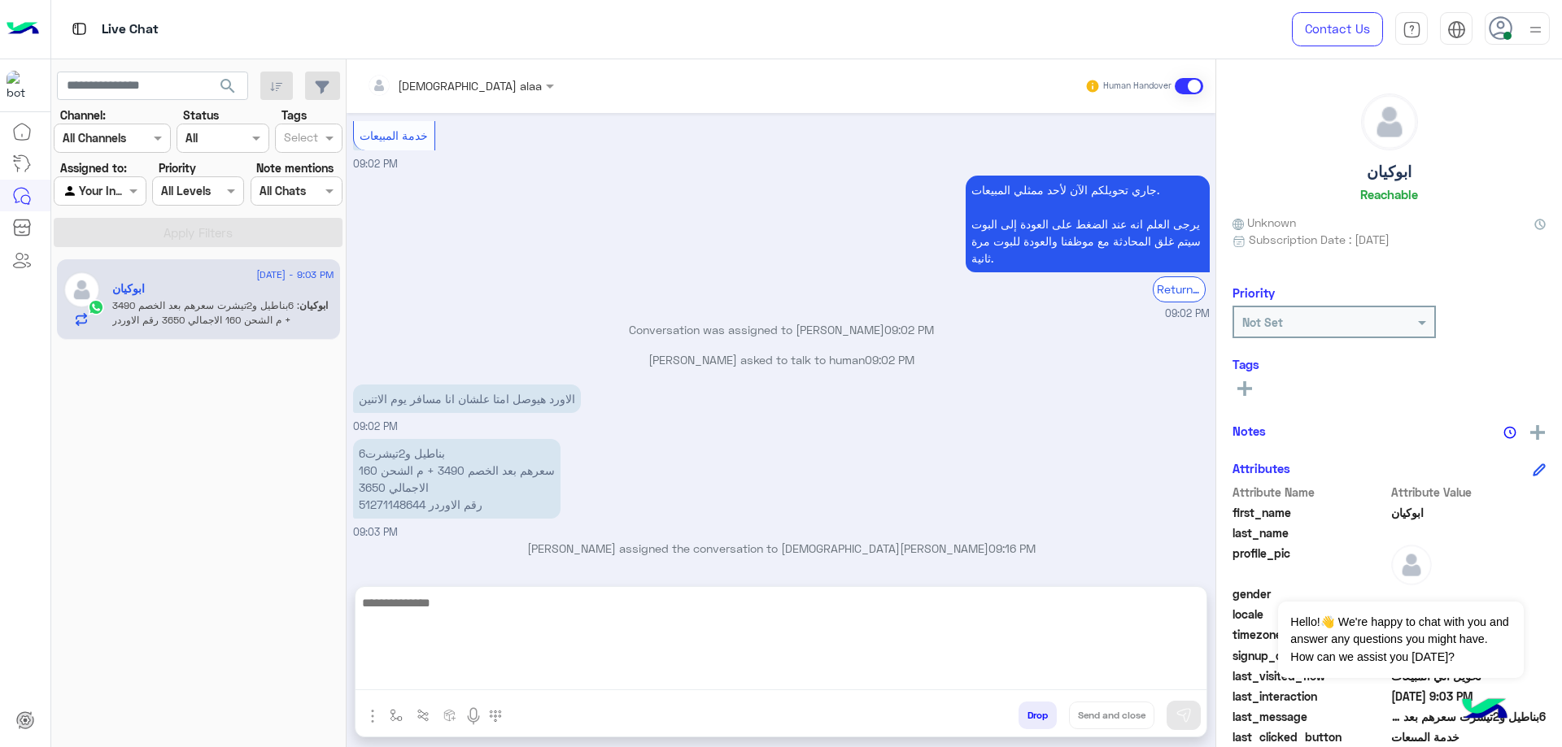
click at [572, 678] on textarea at bounding box center [780, 642] width 851 height 98
type textarea "**********"
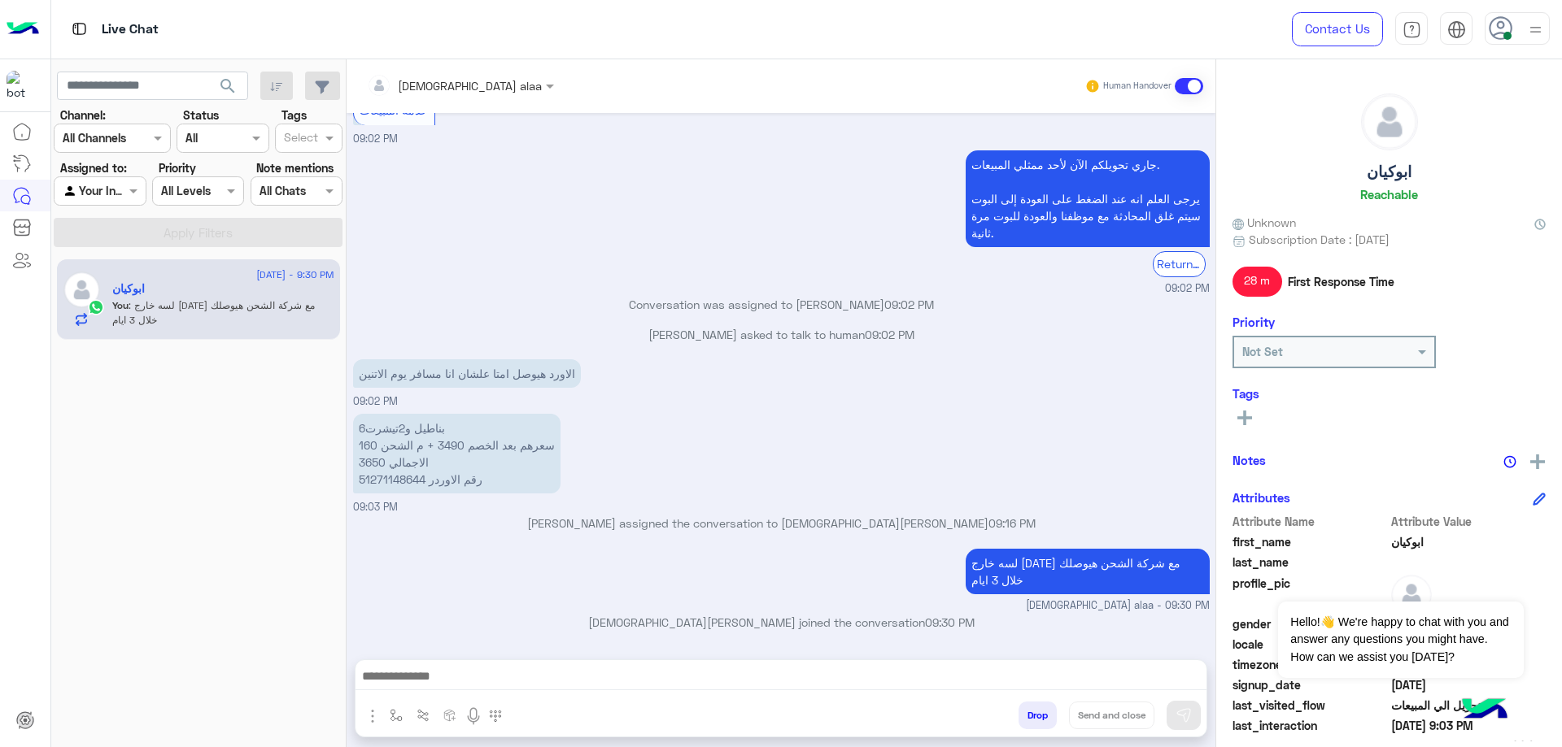
scroll to position [1218, 0]
drag, startPoint x: 1418, startPoint y: 172, endPoint x: 1314, endPoint y: 168, distance: 103.3
click at [1314, 168] on div "ابوكيان Reachable" at bounding box center [1388, 151] width 313 height 115
copy h5 "ابوكيان"
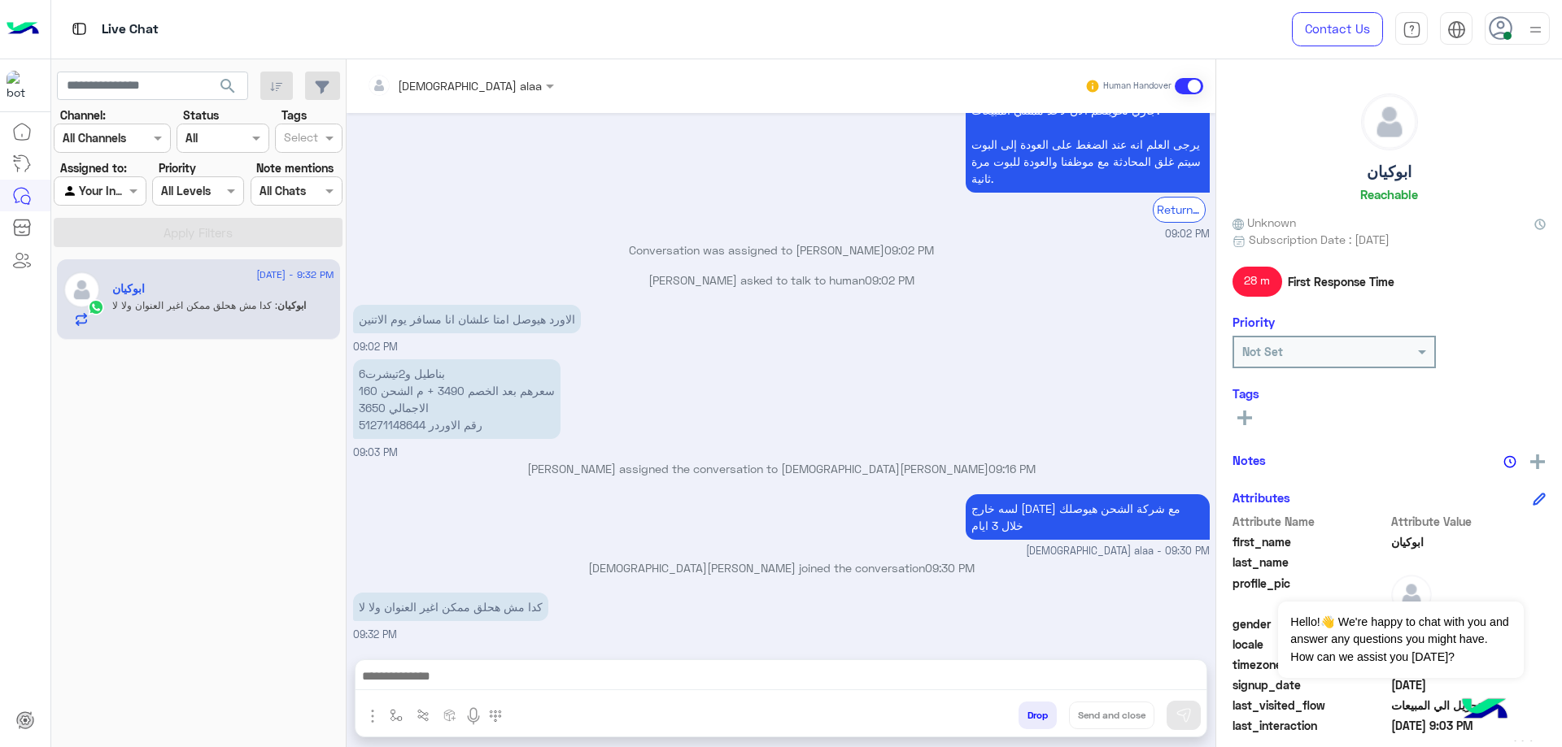
scroll to position [1273, 0]
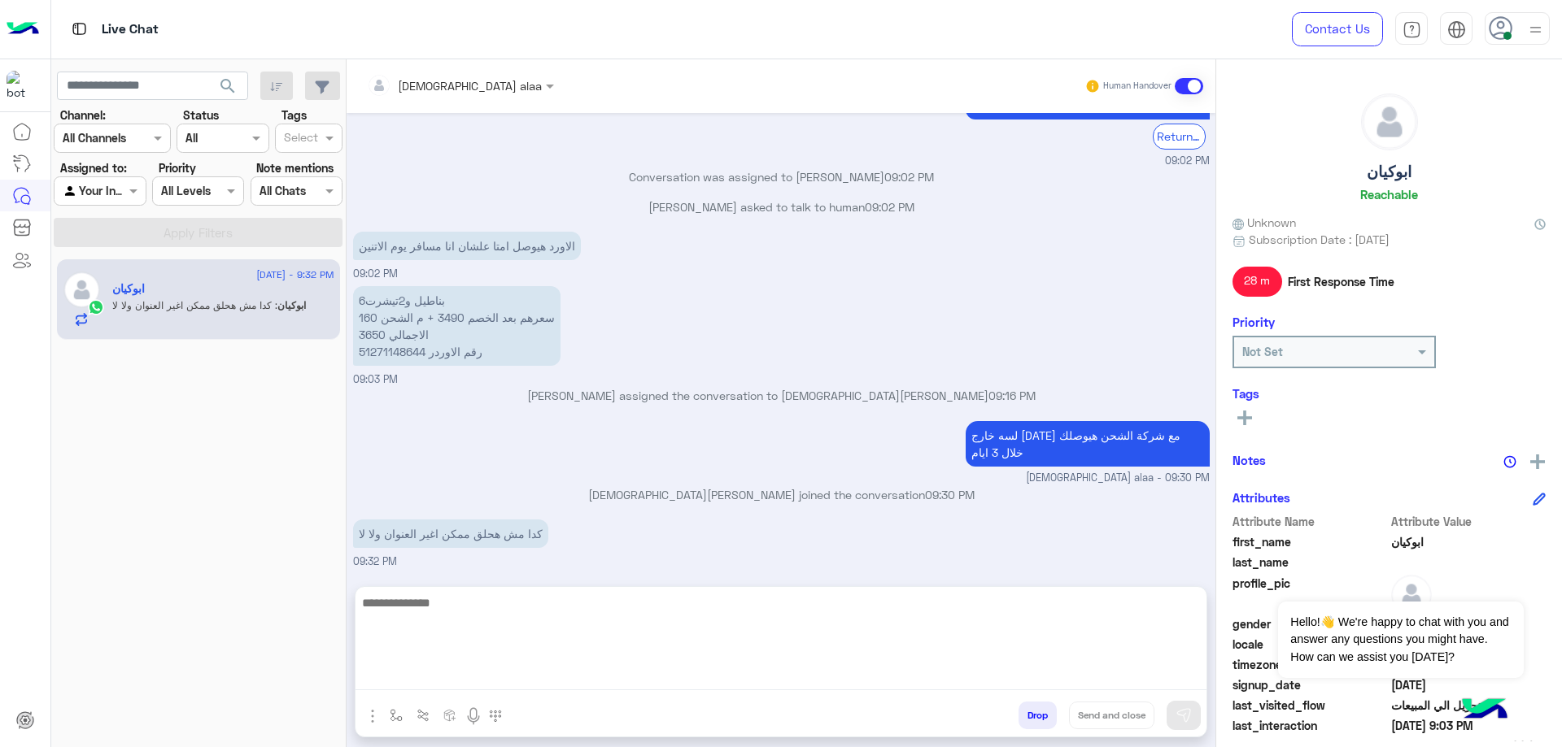
click at [564, 668] on textarea at bounding box center [780, 642] width 851 height 98
type textarea "**********"
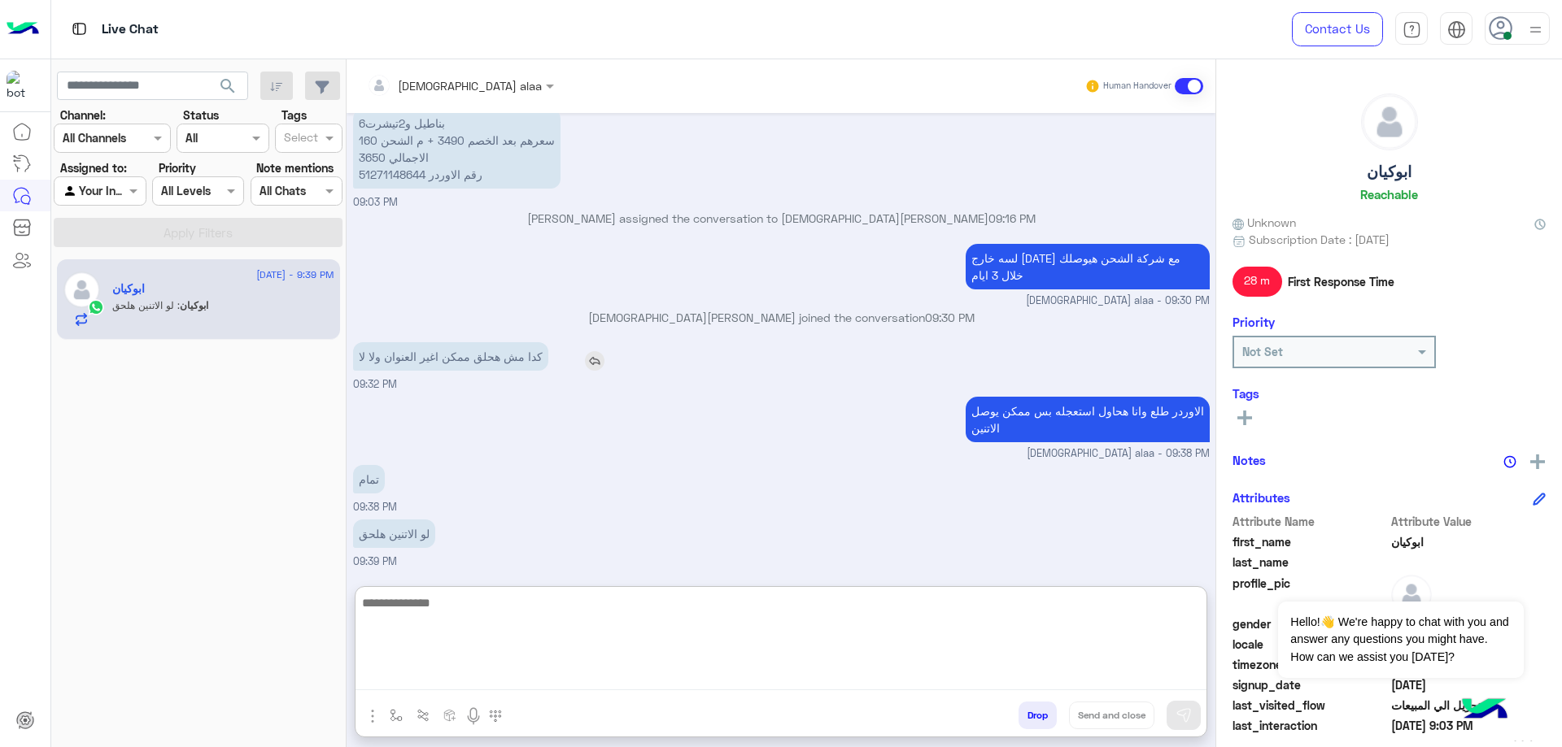
scroll to position [1523, 0]
click at [547, 601] on textarea at bounding box center [780, 642] width 851 height 98
type textarea "****"
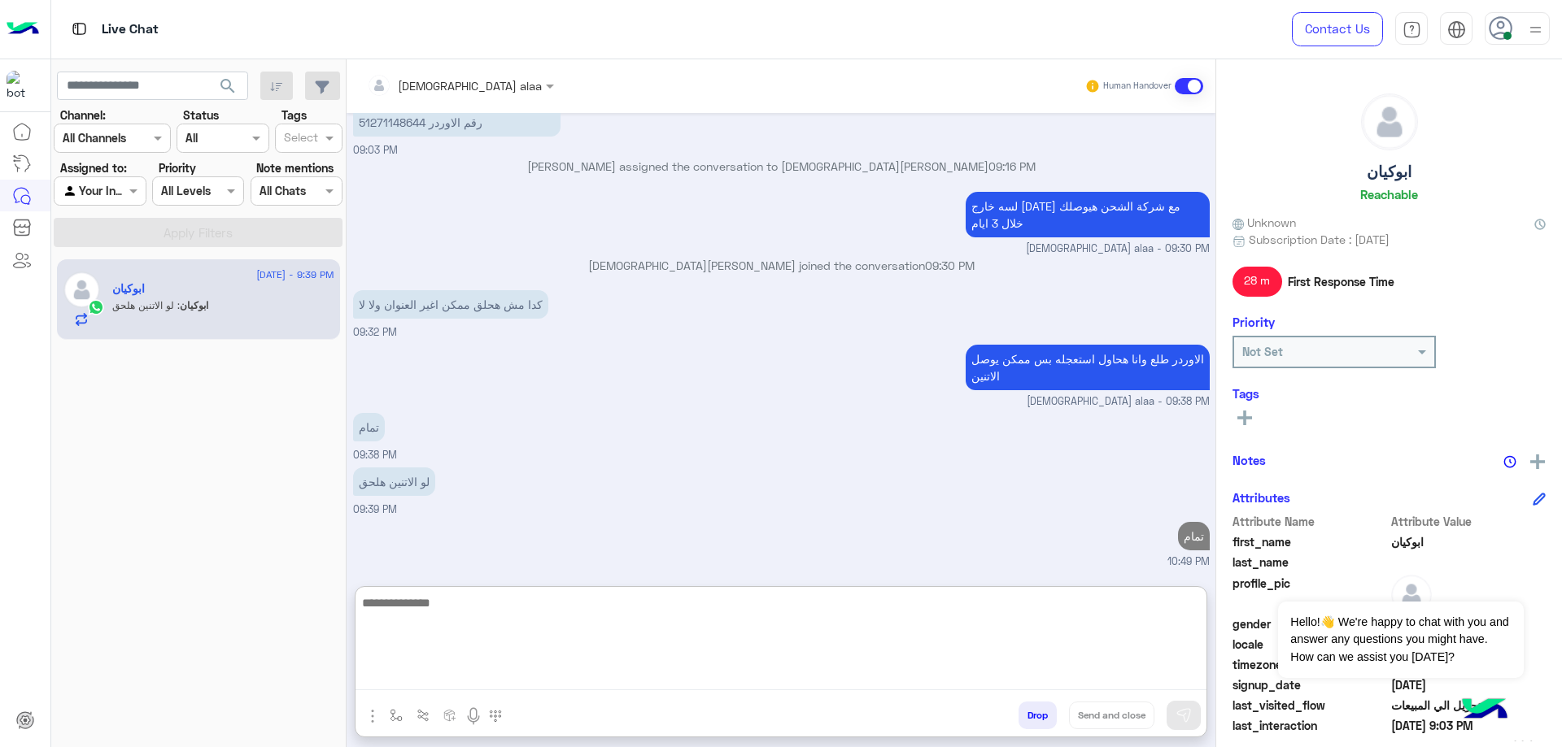
scroll to position [1575, 0]
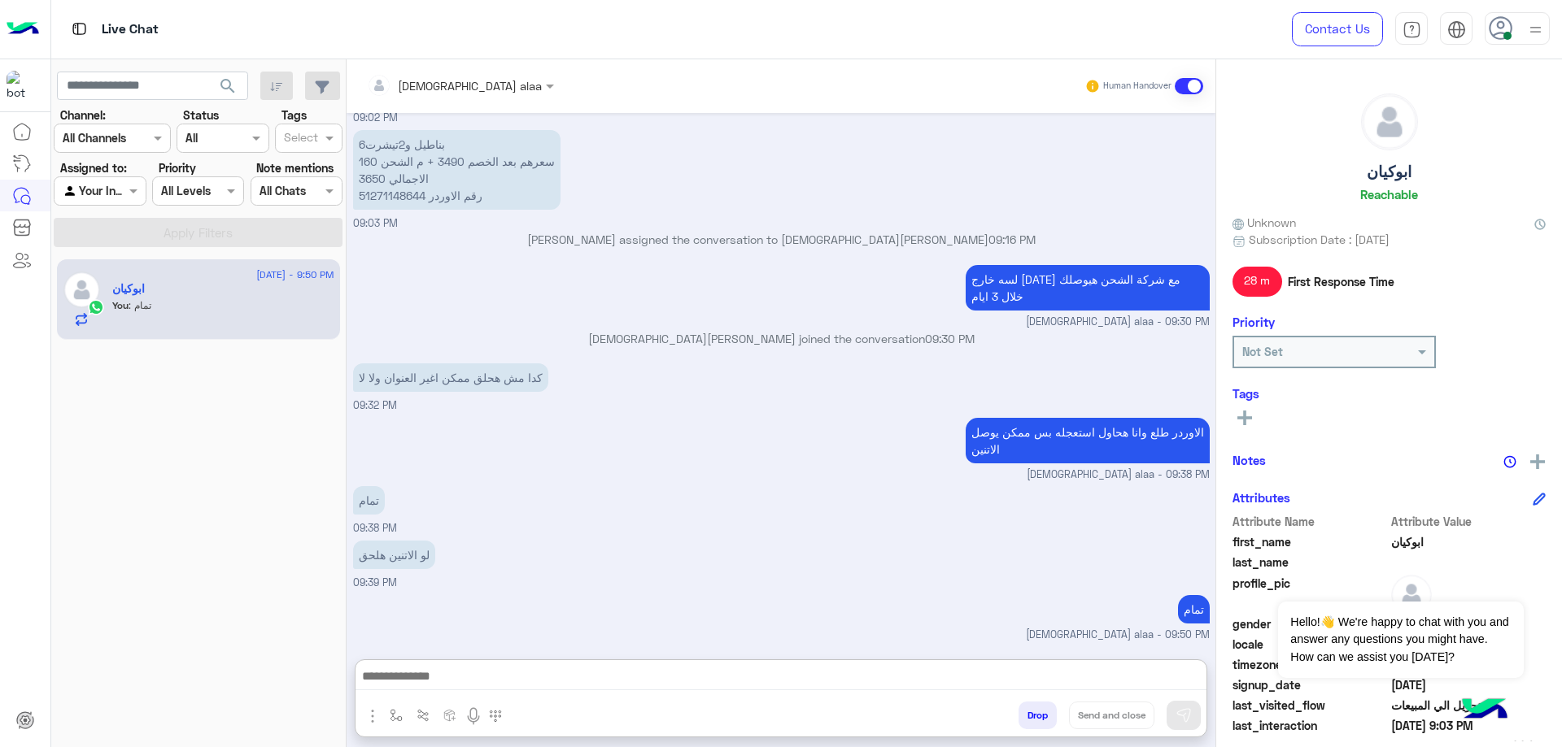
click at [1043, 721] on button "Drop" at bounding box center [1037, 716] width 38 height 28
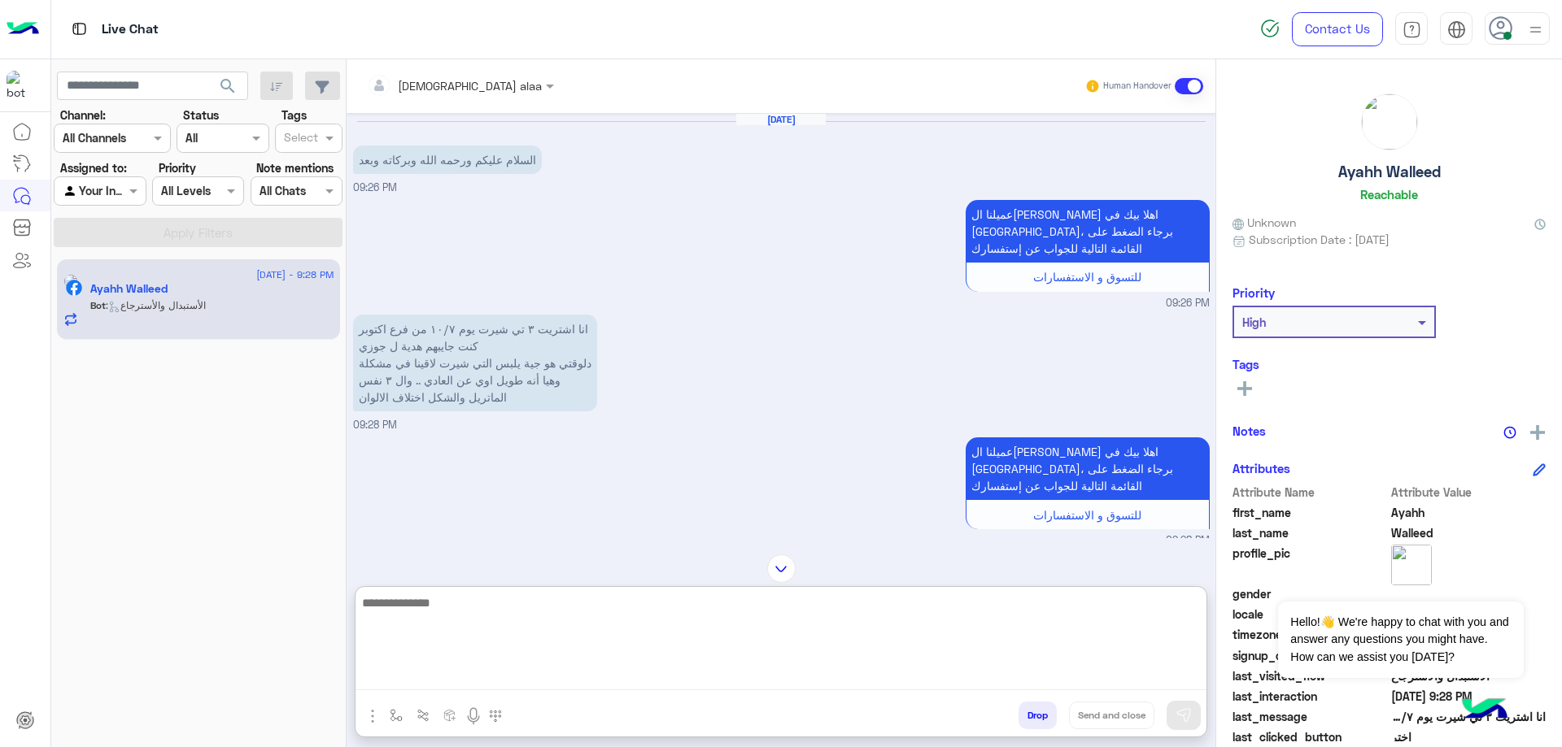
click at [742, 673] on textarea at bounding box center [780, 642] width 851 height 98
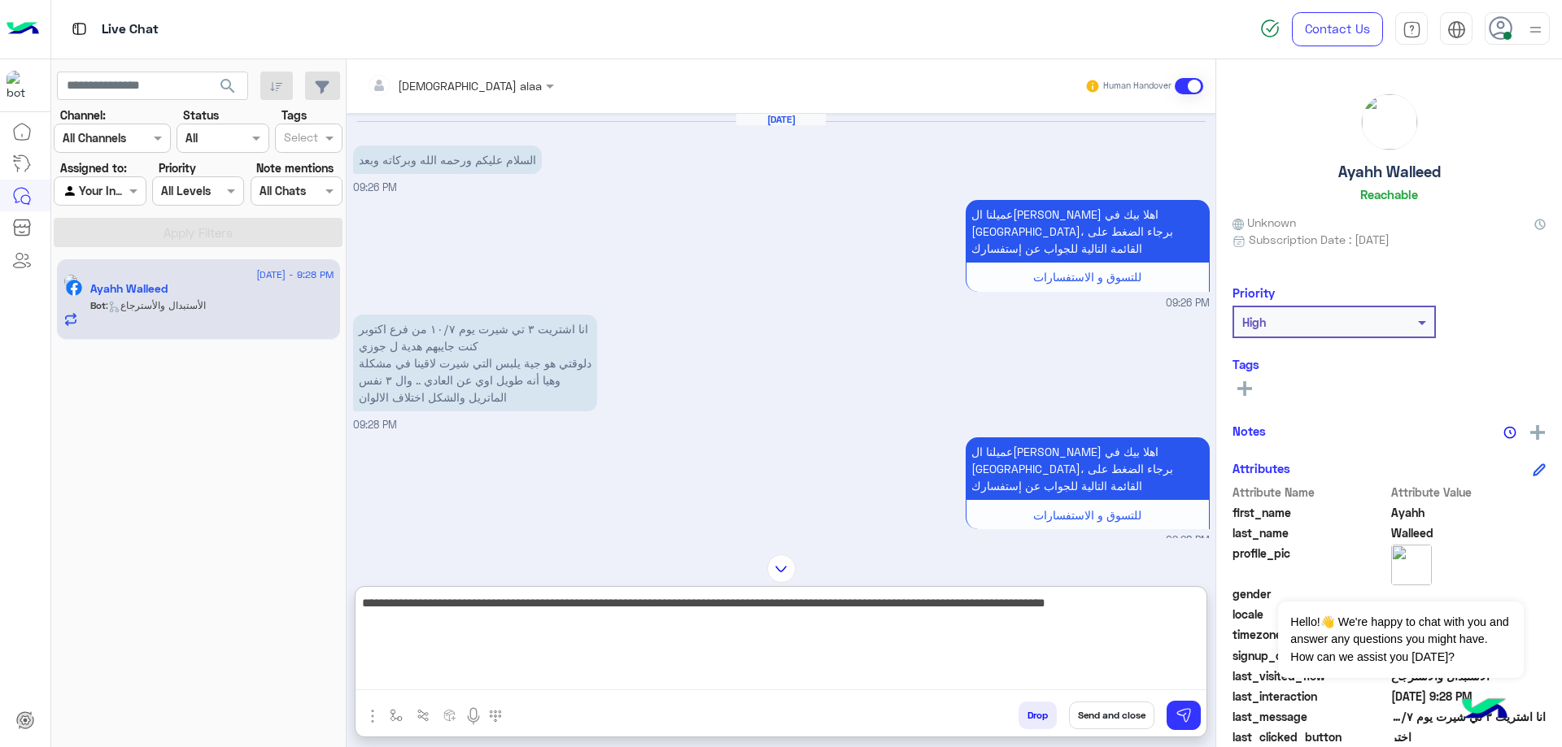
type textarea "**********"
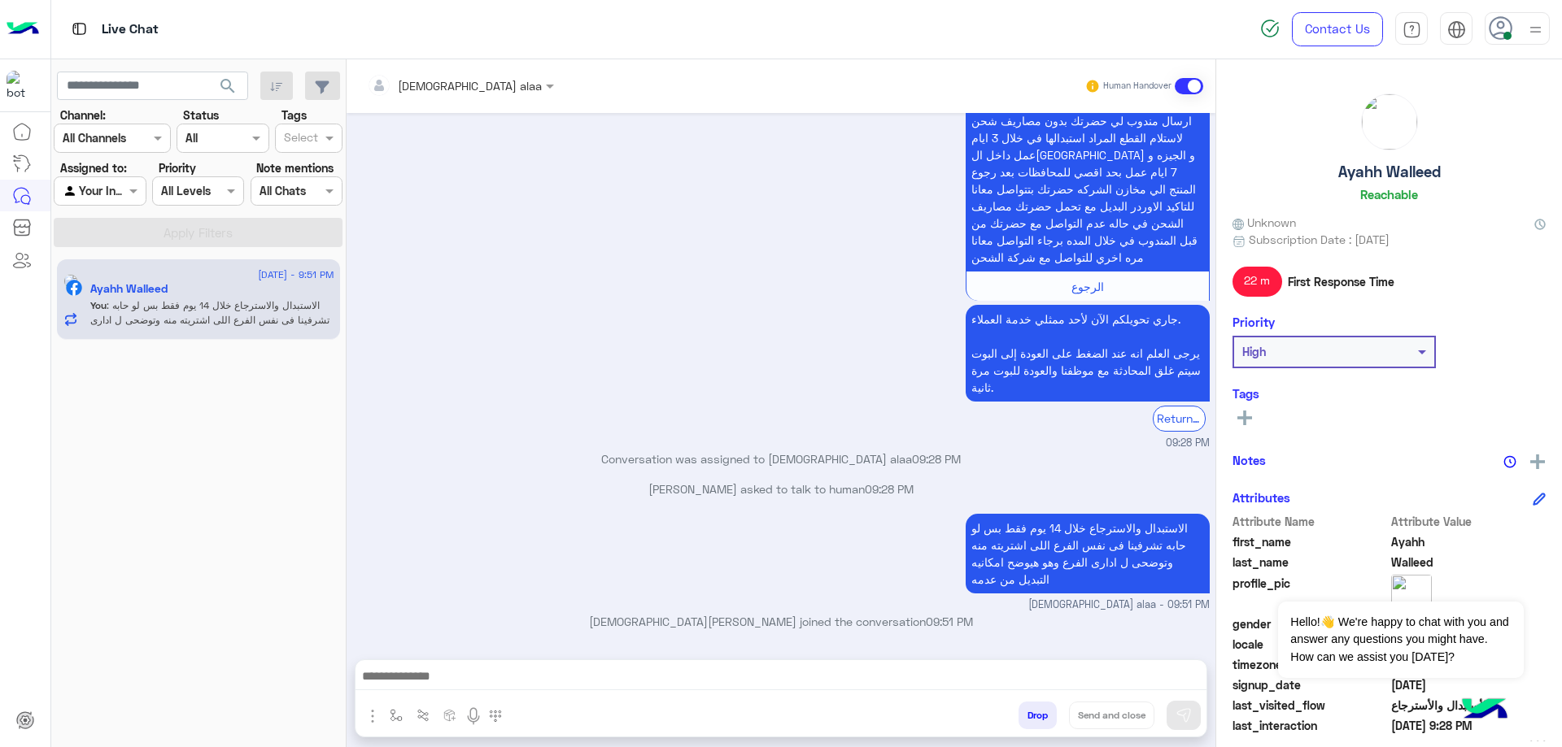
scroll to position [1004, 0]
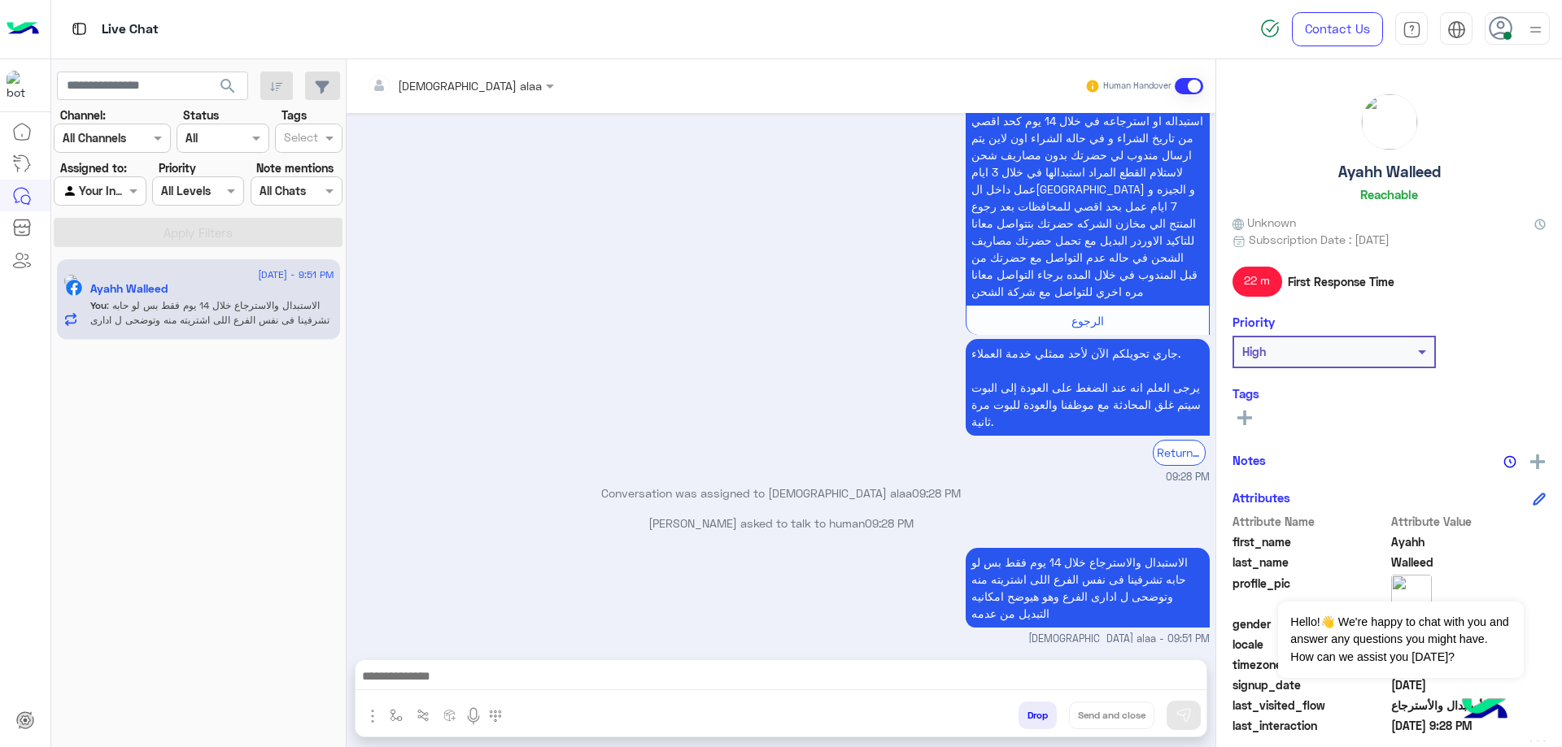
drag, startPoint x: 1325, startPoint y: 174, endPoint x: 1444, endPoint y: 174, distance: 119.6
click at [1444, 174] on div "Ayahh Walleed Reachable" at bounding box center [1388, 151] width 313 height 115
copy h5 "Ayahh Walleed"
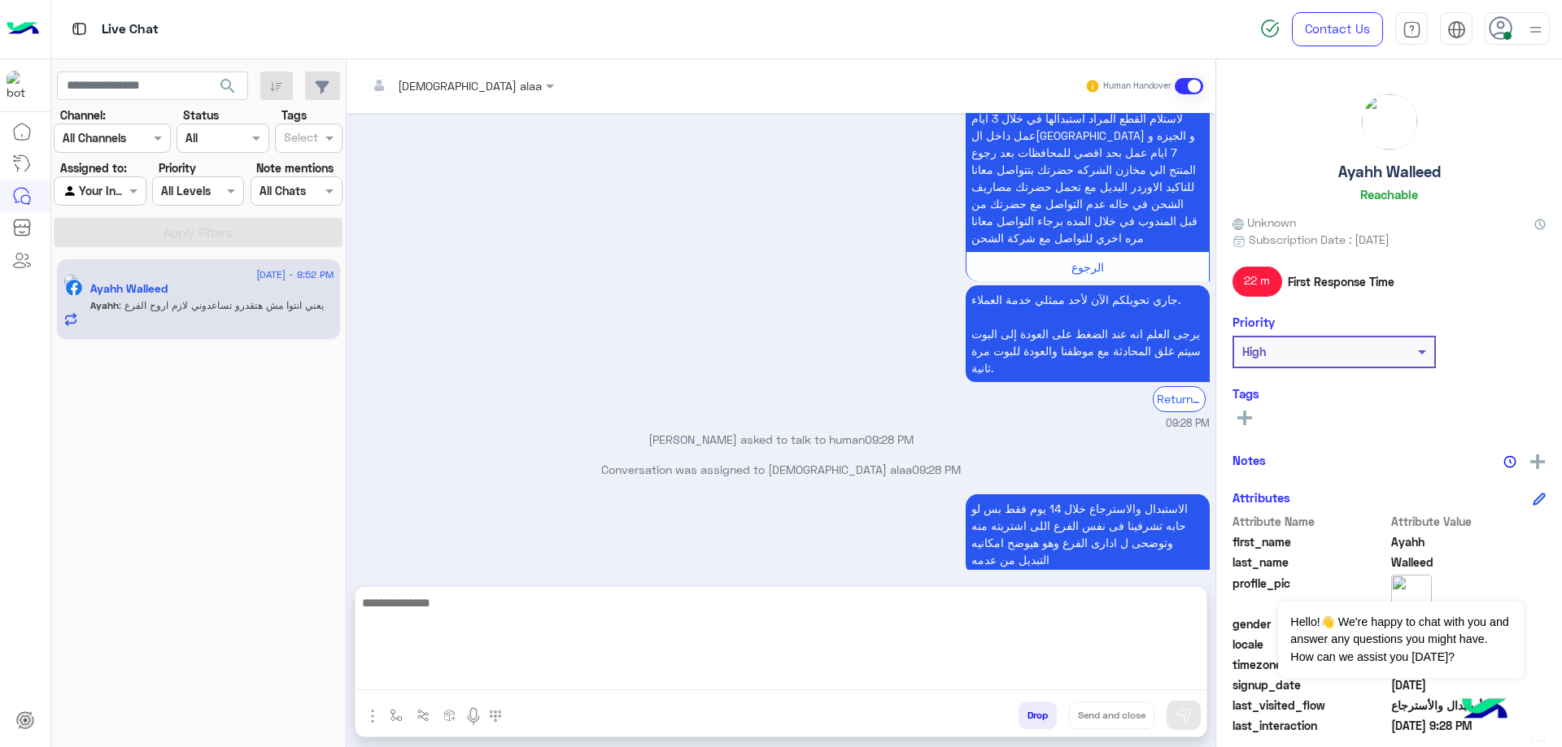
click at [694, 673] on textarea at bounding box center [780, 642] width 851 height 98
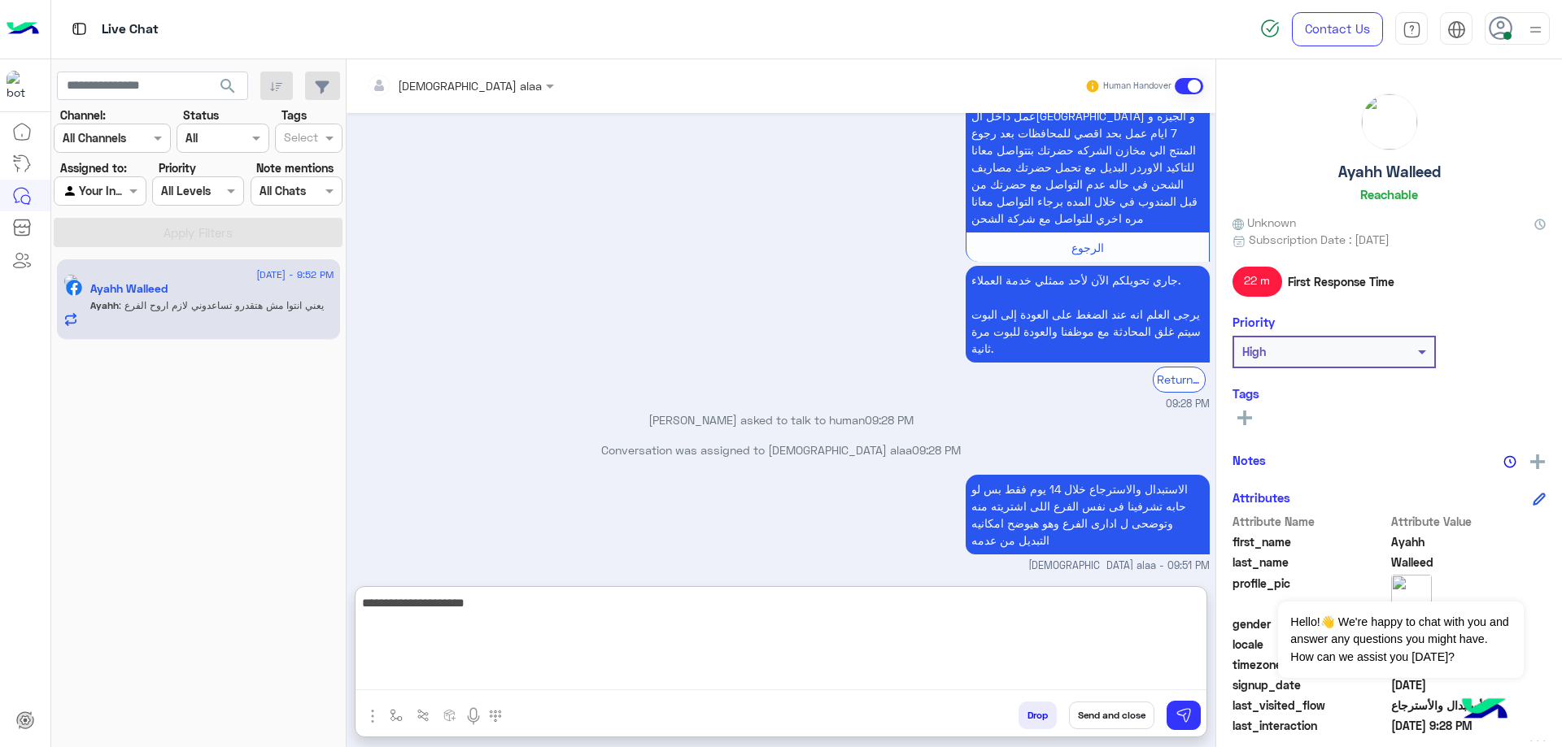
type textarea "**********"
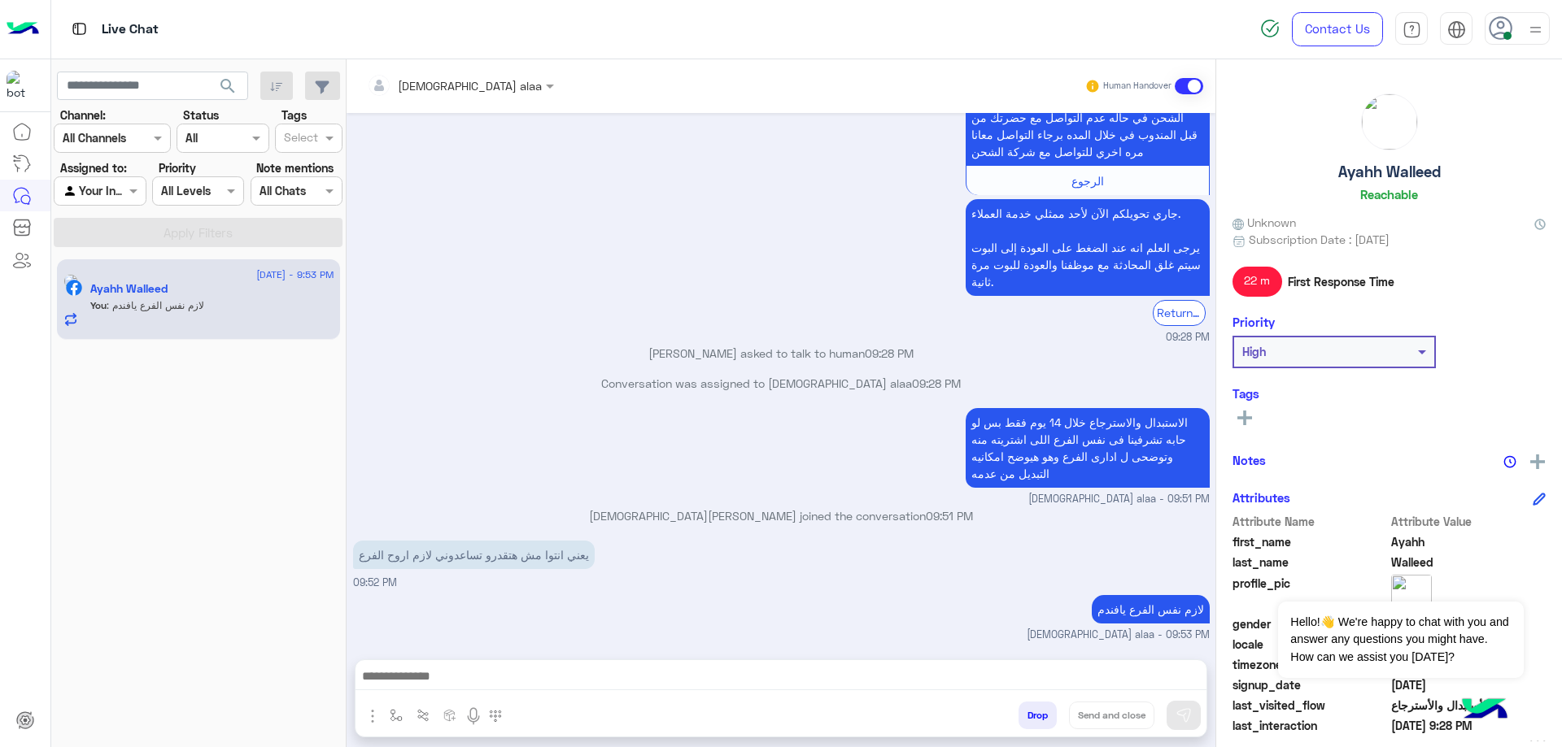
click at [1034, 724] on button "Drop" at bounding box center [1037, 716] width 38 height 28
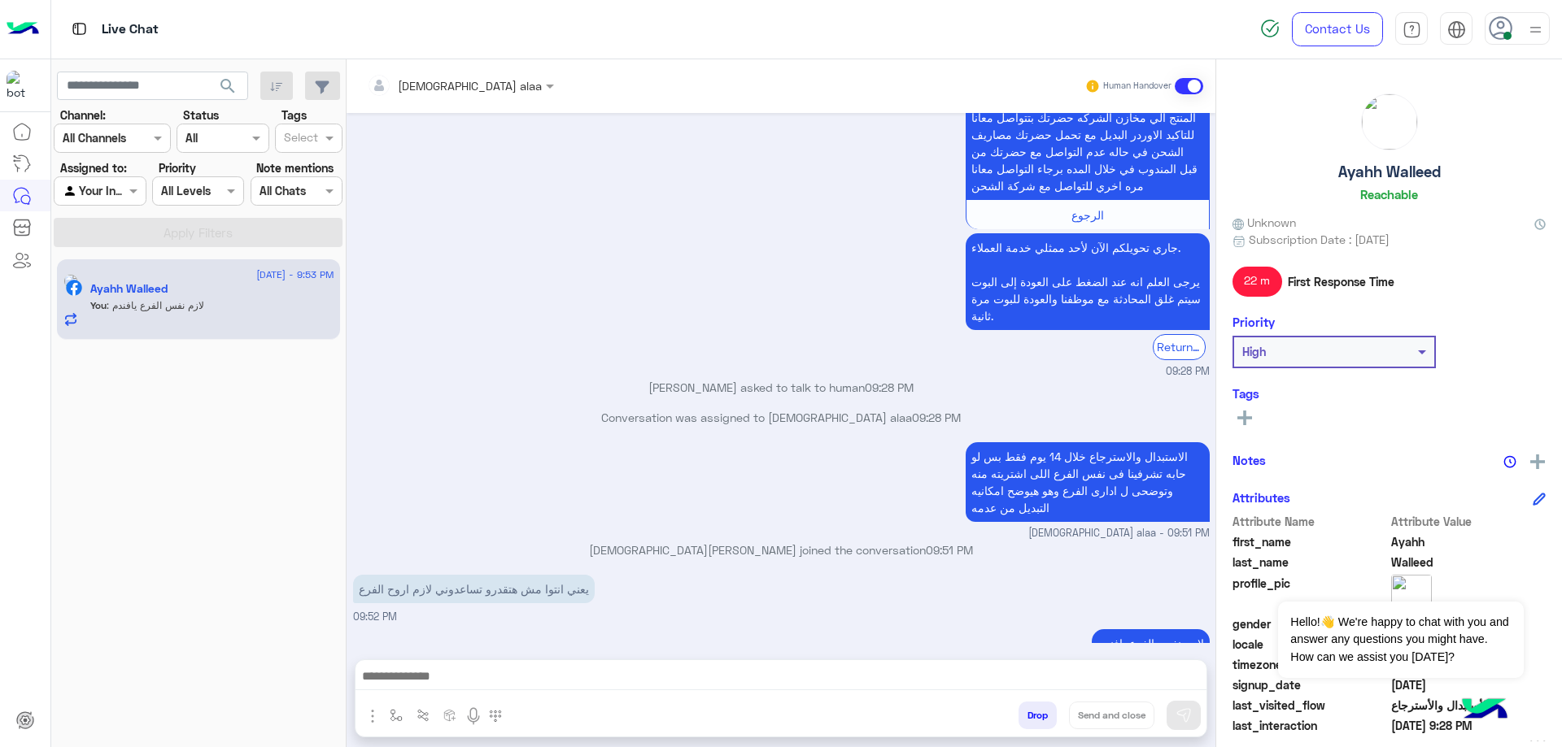
scroll to position [1139, 0]
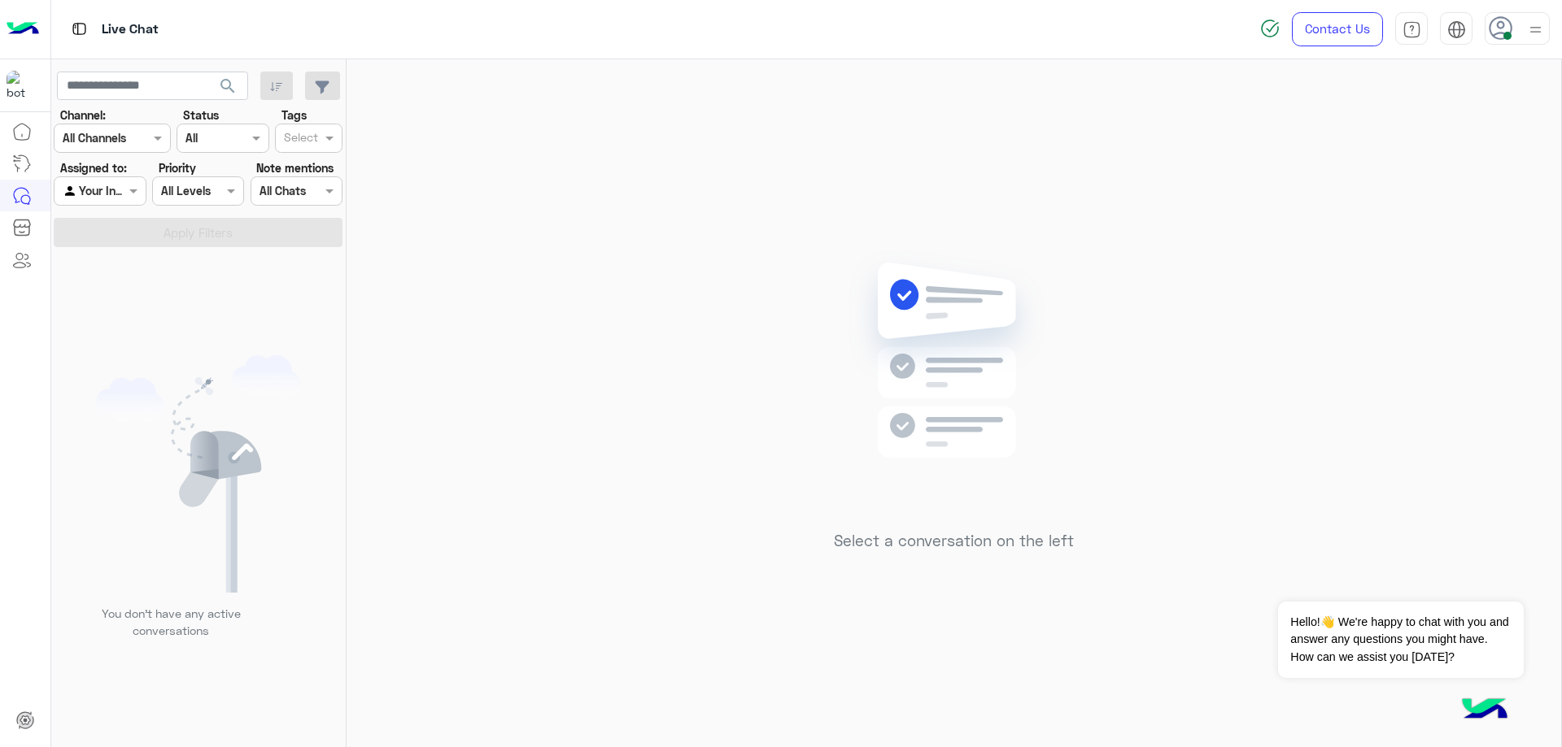
click at [1509, 216] on div "Select a conversation on the left" at bounding box center [953, 406] width 1214 height 695
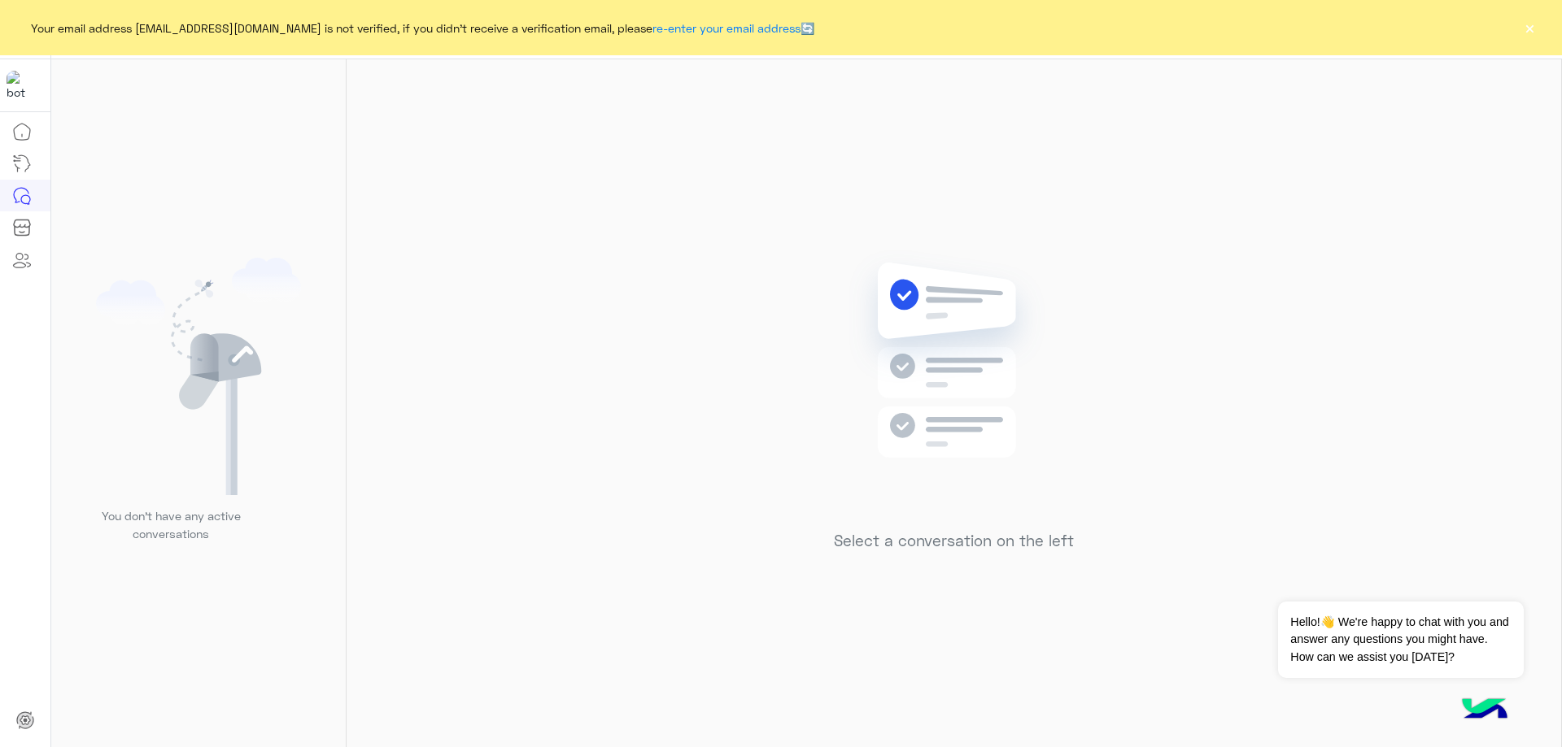
click at [1528, 32] on button "×" at bounding box center [1529, 28] width 16 height 16
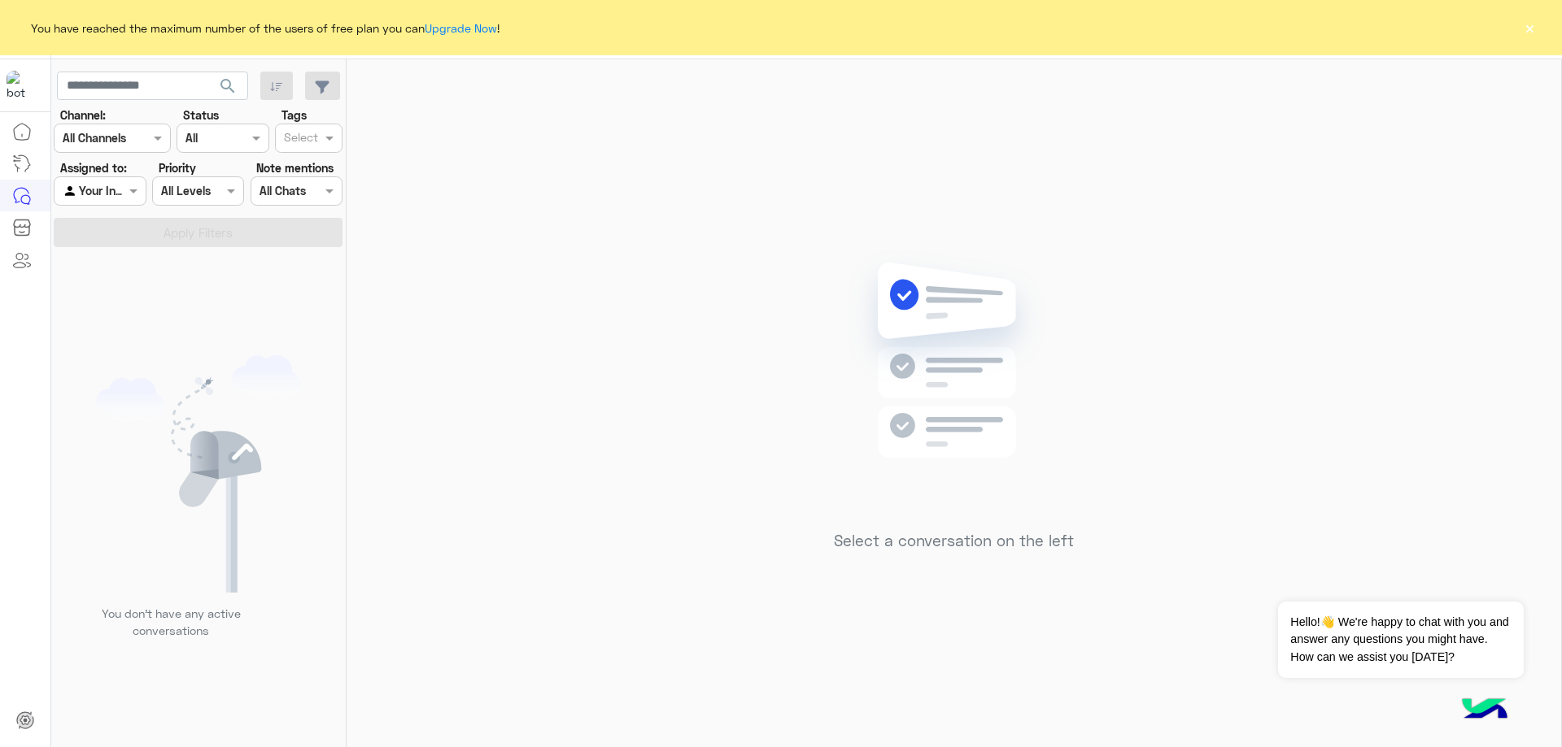
click at [1540, 33] on div "You have reached the maximum number of the users of free plan you can Upgrade N…" at bounding box center [781, 27] width 1562 height 55
click at [1537, 31] on div "You have reached the maximum number of the users of free plan you can Upgrade N…" at bounding box center [781, 27] width 1562 height 55
click at [1528, 30] on button "×" at bounding box center [1529, 28] width 16 height 16
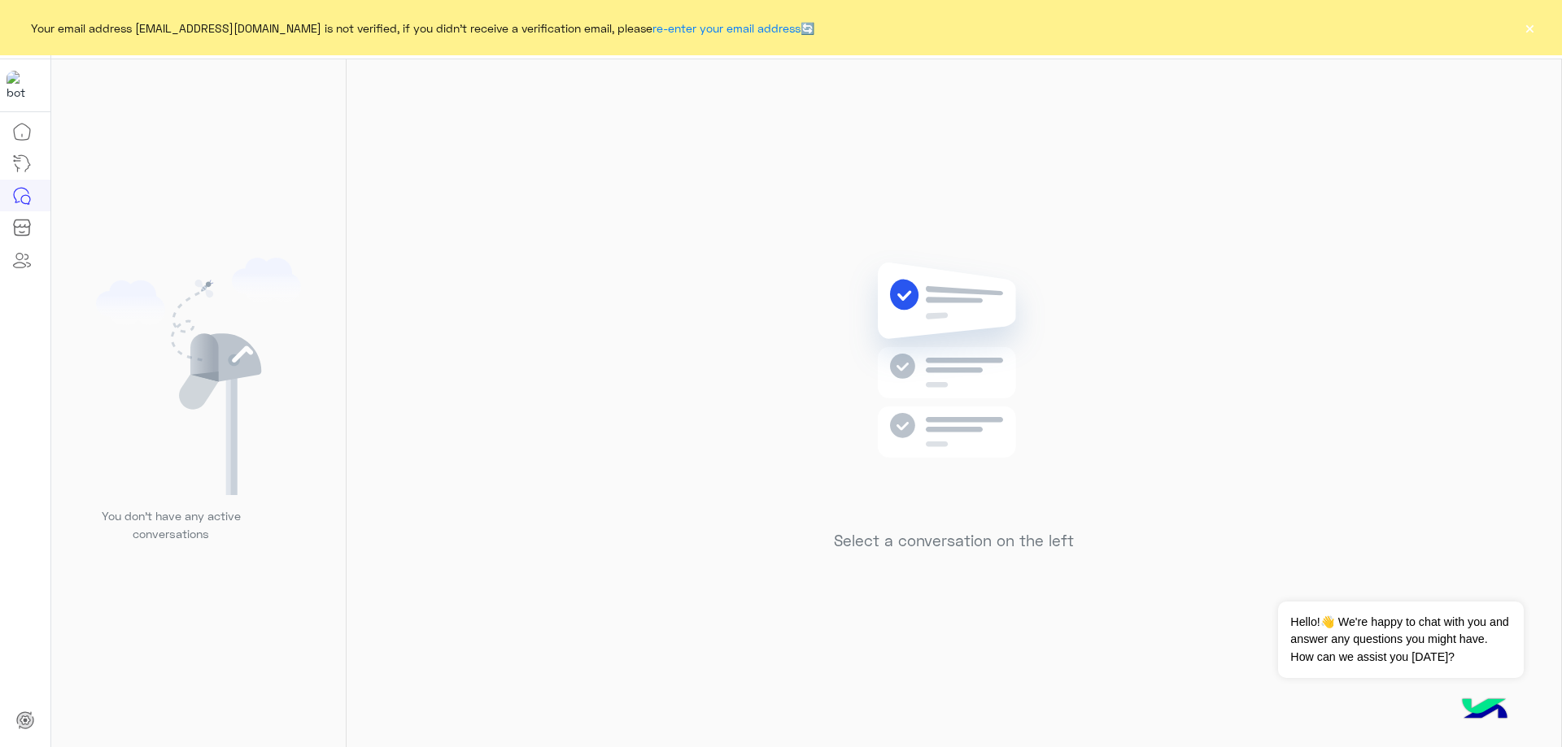
click at [1533, 33] on button "×" at bounding box center [1529, 28] width 16 height 16
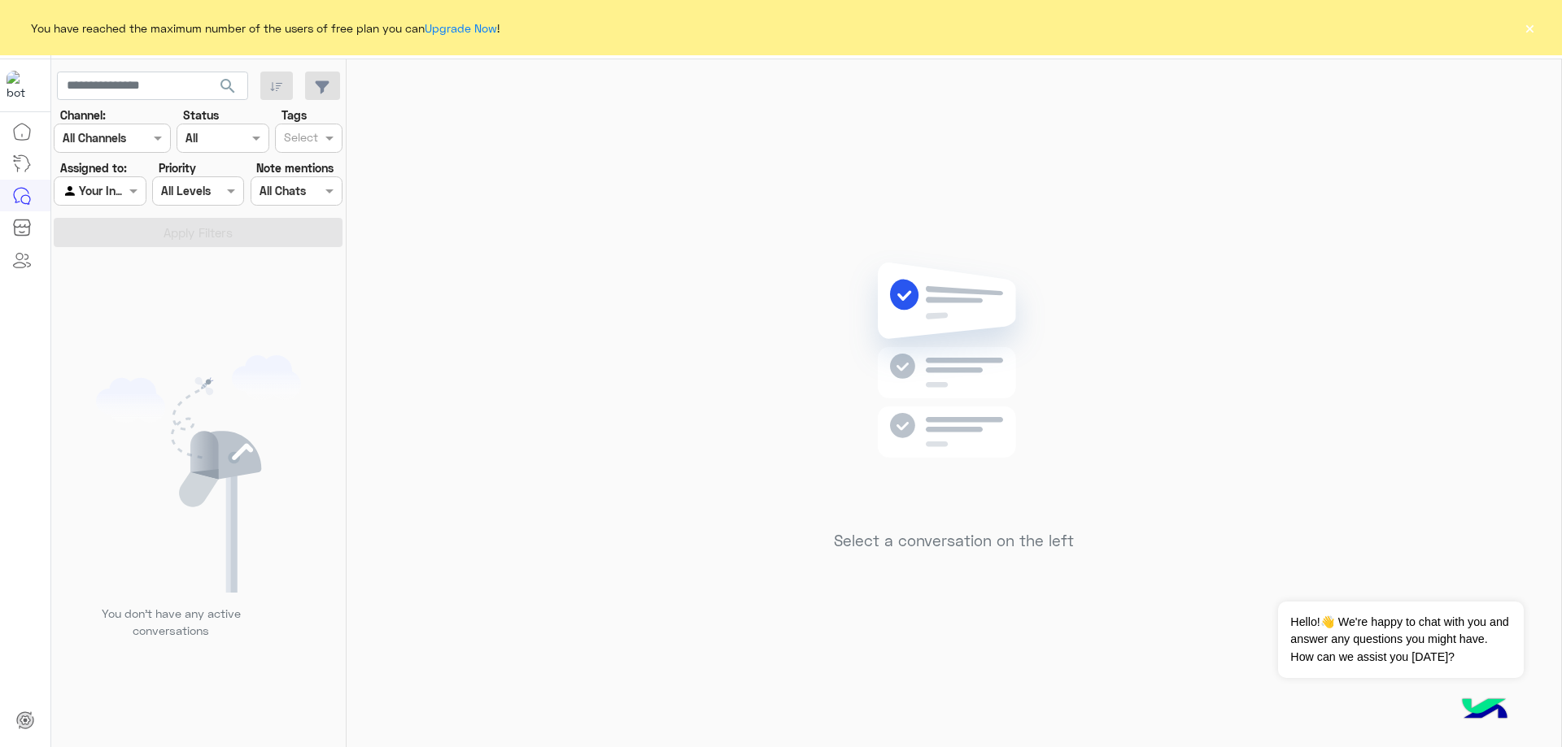
click at [1536, 28] on button "×" at bounding box center [1529, 28] width 16 height 16
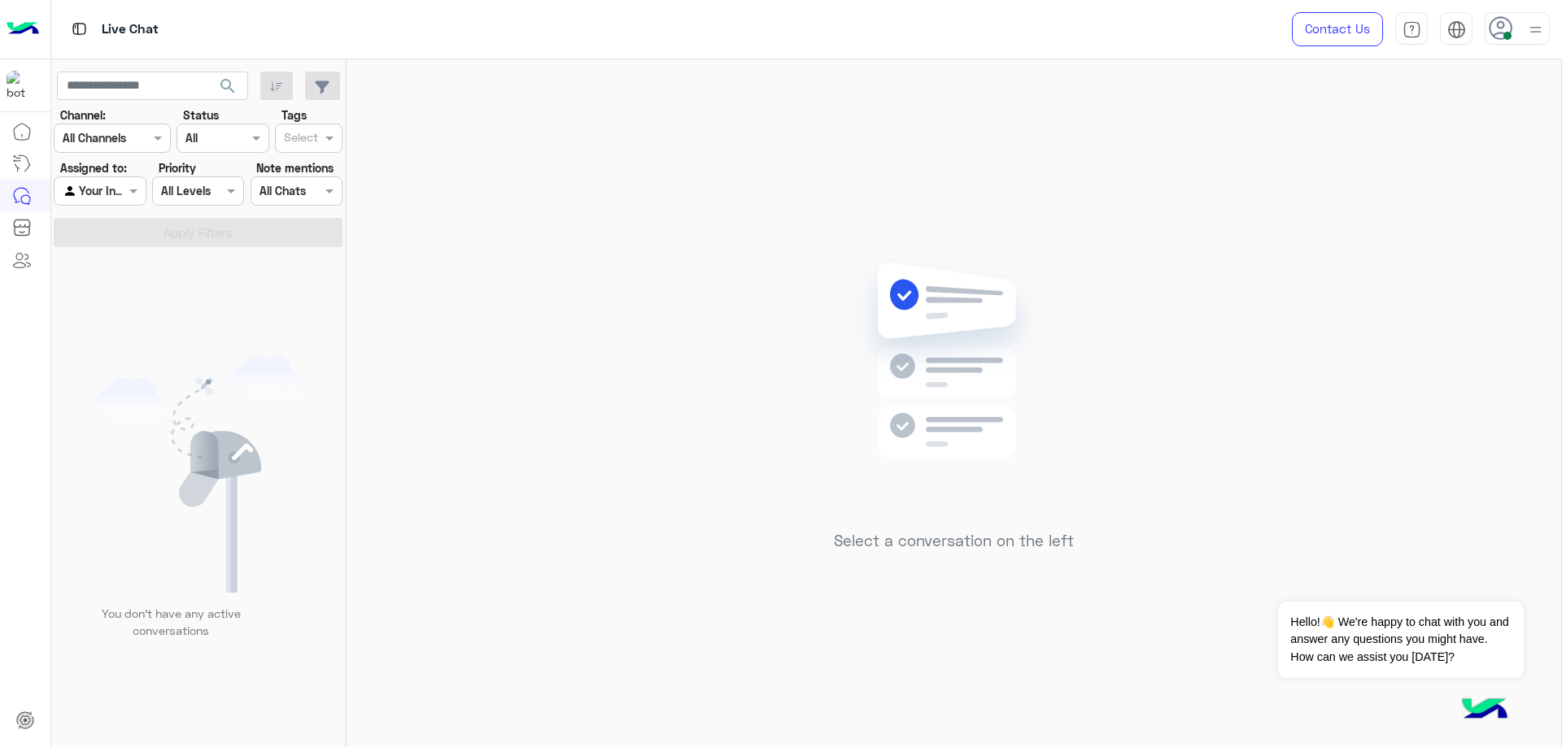
click at [1087, 173] on div "Select a conversation on the left" at bounding box center [953, 406] width 1214 height 695
